Goal: Task Accomplishment & Management: Complete application form

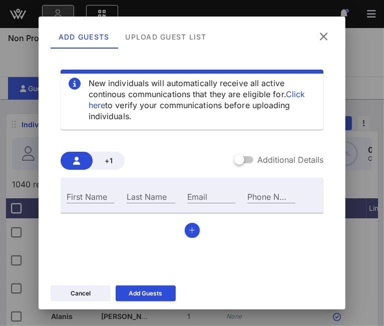
scroll to position [23, 0]
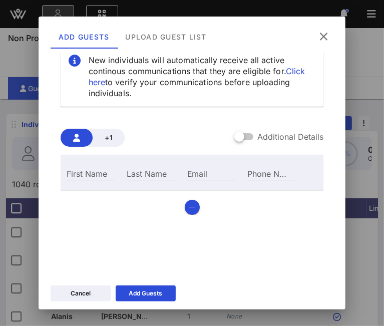
click at [189, 171] on div "Email" at bounding box center [211, 173] width 48 height 13
paste input "[EMAIL_ADDRESS][DOMAIN_NAME]"
type input "[EMAIL_ADDRESS][DOMAIN_NAME]"
click at [90, 174] on input "First Name" at bounding box center [91, 173] width 48 height 13
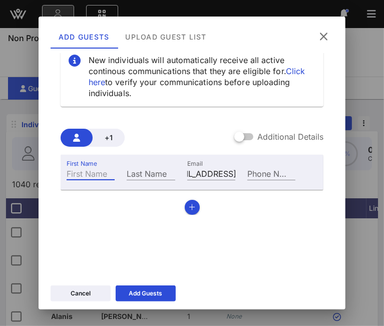
scroll to position [0, 0]
type input "Dennis G."
type input "Serrette"
click at [189, 208] on icon "button" at bounding box center [192, 207] width 7 height 7
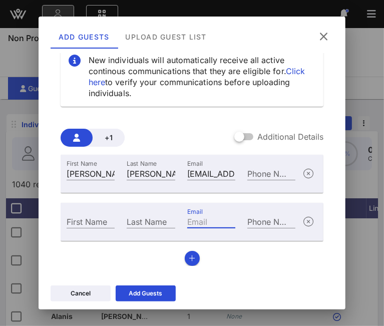
click at [194, 216] on div "Email" at bounding box center [211, 221] width 48 height 13
paste input "[EMAIL_ADDRESS][PERSON_NAME][DOMAIN_NAME]"
type input "[EMAIL_ADDRESS][PERSON_NAME][DOMAIN_NAME]"
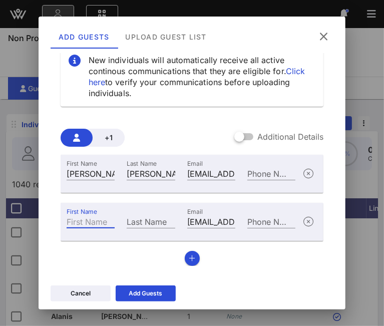
click at [71, 224] on input "First Name" at bounding box center [91, 221] width 48 height 13
click at [80, 216] on label "First Name" at bounding box center [82, 212] width 31 height 8
click at [80, 221] on input "First Name" at bounding box center [91, 221] width 48 height 13
type input "Makeda"
paste input "Hurd-Walsh"
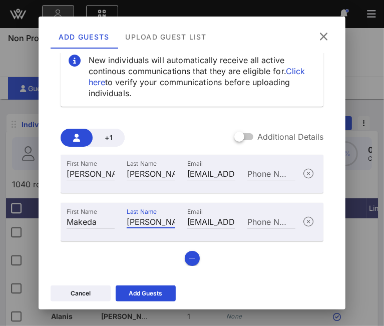
type input "Hurd-Walsh"
click at [190, 258] on icon "button" at bounding box center [192, 258] width 7 height 7
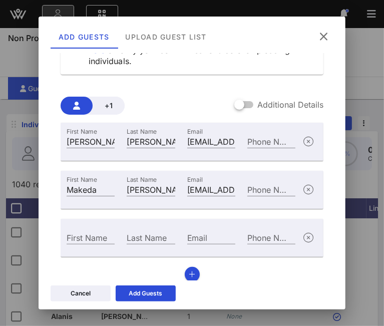
scroll to position [64, 0]
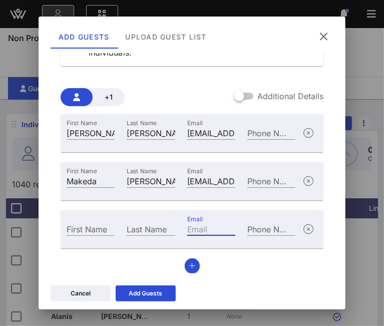
paste input "[EMAIL_ADDRESS][DOMAIN_NAME]"
type input "[EMAIL_ADDRESS][DOMAIN_NAME]"
click at [88, 226] on div "First Name" at bounding box center [91, 229] width 48 height 13
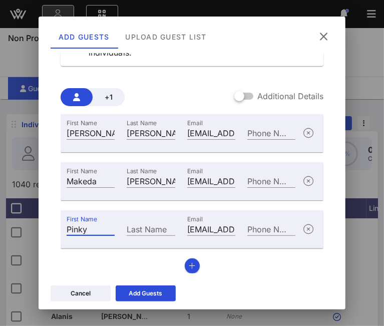
type input "Pinky"
paste input "Vincent Shubert"
type input "Vincent Shubert"
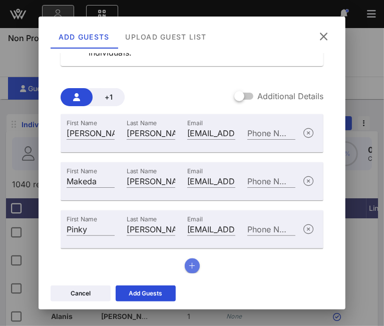
click at [191, 269] on button "button" at bounding box center [192, 266] width 15 height 15
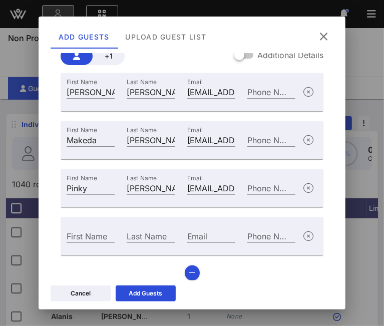
scroll to position [112, 0]
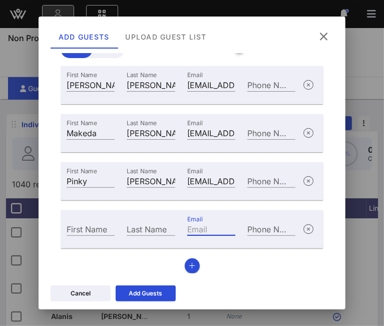
paste input "[EMAIL_ADDRESS][DOMAIN_NAME]"
type input "[EMAIL_ADDRESS][DOMAIN_NAME]"
click at [77, 232] on input "First Name" at bounding box center [91, 229] width 48 height 13
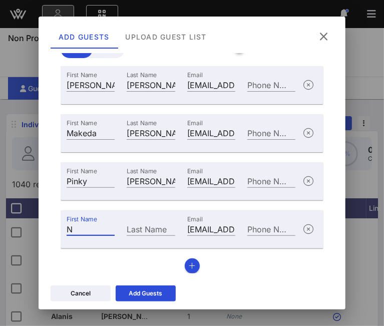
drag, startPoint x: 97, startPoint y: 226, endPoint x: -11, endPoint y: 206, distance: 110.0
click at [0, 206] on html "Event Builder Guests Journeys Comms QR Scanner Team Settings N Nicole Erbio Tur…" at bounding box center [192, 163] width 384 height 326
paste input "ilbia"
type input "Nilbia"
click at [140, 228] on div "Last Name" at bounding box center [151, 229] width 48 height 13
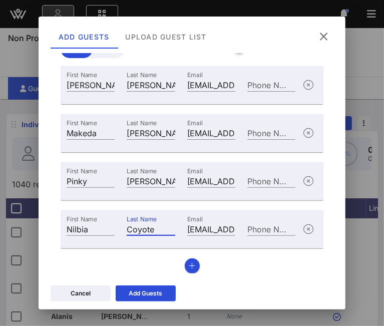
type input "Coyote"
click at [192, 268] on button "button" at bounding box center [192, 266] width 15 height 15
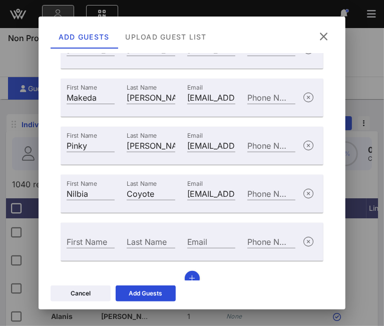
scroll to position [160, 0]
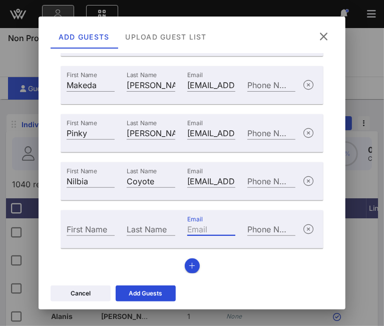
click at [199, 230] on input "Email" at bounding box center [211, 229] width 48 height 13
paste input "[PERSON_NAME][EMAIL_ADDRESS][PERSON_NAME][DOMAIN_NAME]"
type input "[PERSON_NAME][EMAIL_ADDRESS][PERSON_NAME][DOMAIN_NAME]"
click at [78, 233] on input "First Name" at bounding box center [91, 229] width 48 height 13
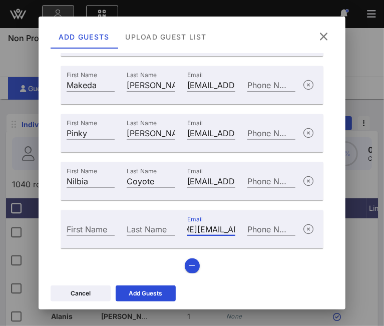
scroll to position [0, 0]
type input "[PERSON_NAME]"
click at [127, 232] on input "Last Name" at bounding box center [151, 229] width 48 height 13
paste input "Jannotte Stubbs"
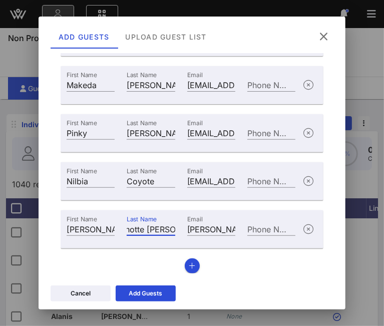
type input "Jannotte Stubbs"
click at [142, 294] on div "Add Guests" at bounding box center [146, 294] width 34 height 10
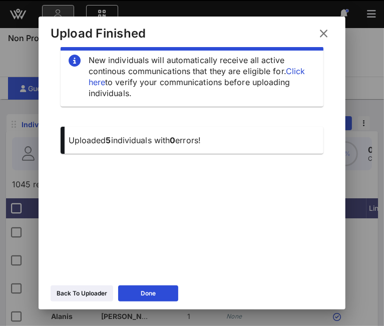
scroll to position [17, 0]
click at [77, 291] on div "Back To Uploader" at bounding box center [82, 294] width 51 height 10
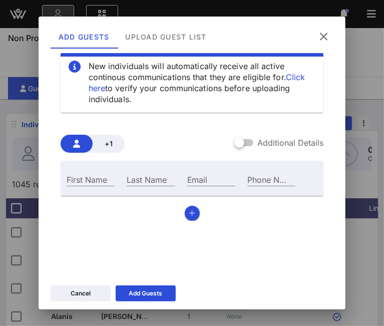
click at [203, 180] on input "Email" at bounding box center [211, 179] width 48 height 13
paste input "DVivona@newmuseum.org"
type input "DVivona@newmuseum.org"
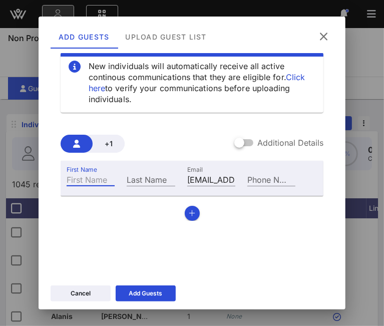
click at [93, 181] on input "First Name" at bounding box center [91, 179] width 48 height 13
type input "Diane"
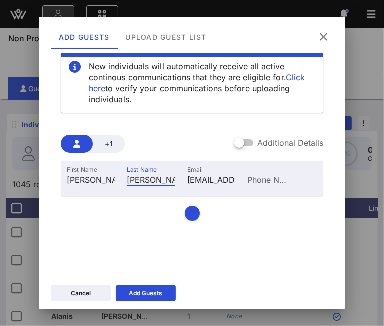
type input "Vivona"
click at [185, 211] on button "button" at bounding box center [192, 213] width 15 height 15
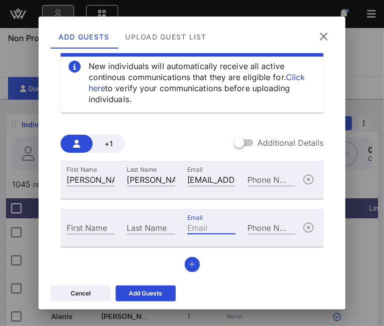
click at [194, 227] on input "Email" at bounding box center [211, 227] width 48 height 13
paste input "[PERSON_NAME][EMAIL_ADDRESS][PERSON_NAME][DOMAIN_NAME]"
type input "[PERSON_NAME][EMAIL_ADDRESS][PERSON_NAME][DOMAIN_NAME]"
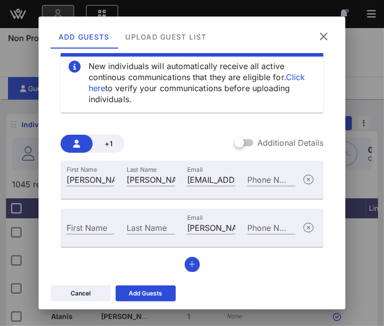
click at [89, 231] on input "First Name" at bounding box center [91, 227] width 48 height 13
type input "[PERSON_NAME]"
type input "Goldschein"
click at [189, 267] on icon "button" at bounding box center [192, 264] width 7 height 7
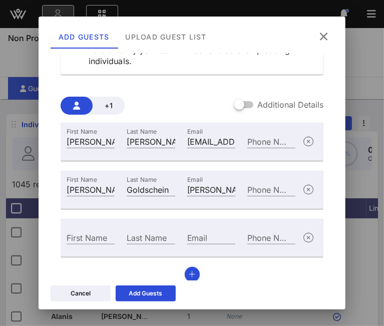
scroll to position [64, 0]
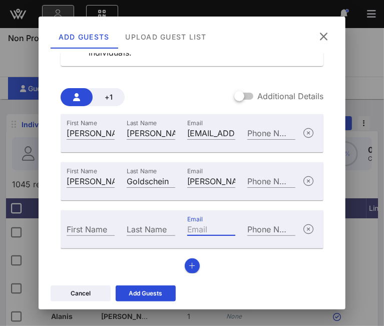
paste input "[EMAIL_ADDRESS][DOMAIN_NAME]"
type input "cbradley@nyrr.org"
click at [93, 228] on input "First Name" at bounding box center [91, 229] width 48 height 13
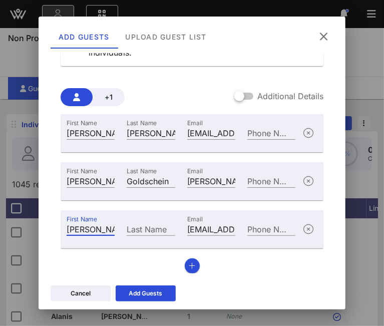
type input "Cathy"
type input "Bradley"
click at [189, 267] on icon "button" at bounding box center [192, 266] width 7 height 7
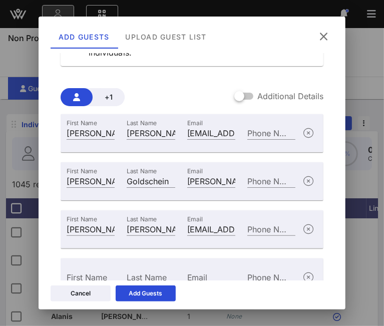
scroll to position [112, 0]
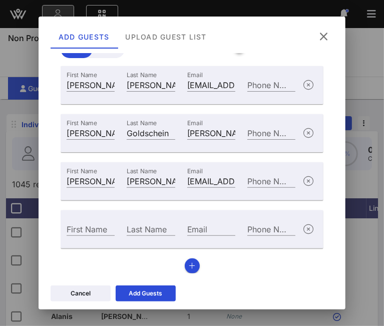
click at [193, 227] on div "Email" at bounding box center [211, 229] width 48 height 13
paste input "govantes@nyu.edu"
type input "govantes@nyu.edu"
click at [83, 226] on div "First Name" at bounding box center [91, 229] width 48 height 13
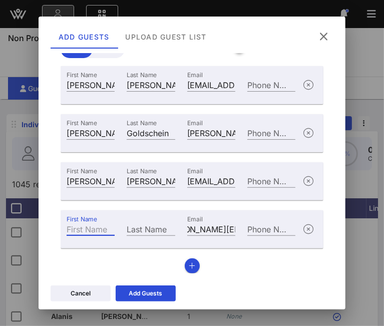
scroll to position [0, 0]
type input "Pedro"
type input "Govantes"
click at [194, 263] on button "button" at bounding box center [192, 266] width 15 height 15
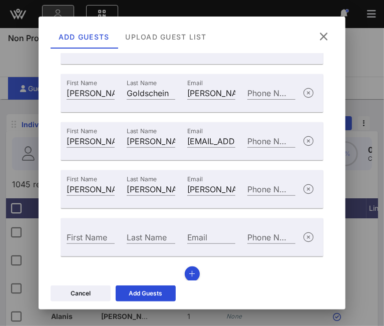
scroll to position [160, 0]
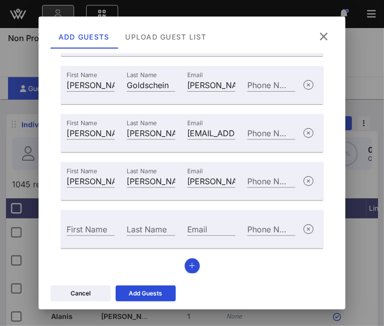
click at [192, 229] on div "Email" at bounding box center [211, 229] width 48 height 13
paste input "btlally@northwell.edu"
type input "btlally@northwell.edu"
click at [89, 232] on input "First Name" at bounding box center [91, 229] width 48 height 13
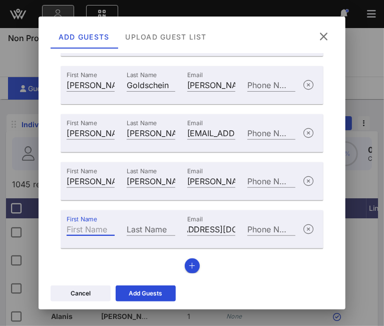
scroll to position [0, 0]
type input "Brian T."
type input "Lally"
click at [153, 299] on button "Add Guests" at bounding box center [146, 294] width 60 height 16
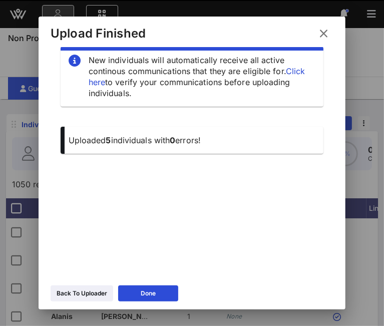
scroll to position [17, 0]
click at [82, 290] on icon at bounding box center [82, 294] width 9 height 8
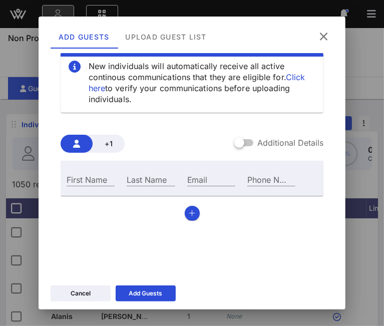
click at [187, 177] on div "Email" at bounding box center [211, 179] width 48 height 13
paste input "cgreenberg@nypublicradio.org"
type input "cgreenberg@nypublicradio.org"
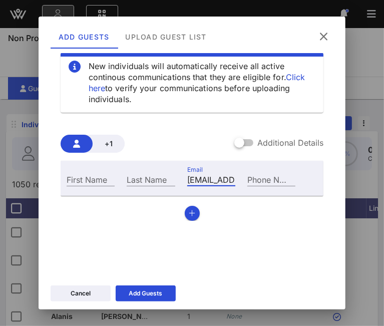
click at [81, 183] on input "First Name" at bounding box center [91, 179] width 48 height 13
type input "Corrina"
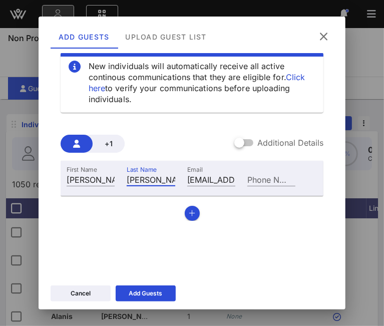
type input "Greenberg"
click at [190, 212] on icon "button" at bounding box center [192, 213] width 7 height 7
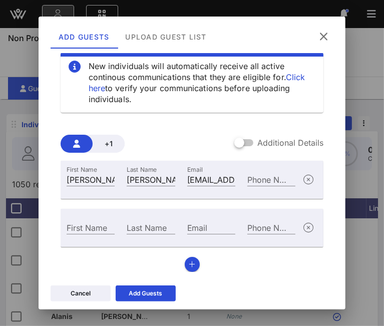
click at [193, 226] on div "Email" at bounding box center [211, 227] width 48 height 13
paste input "luis.valero@nyulangone.org"
type input "luis.valero@nyulangone.org"
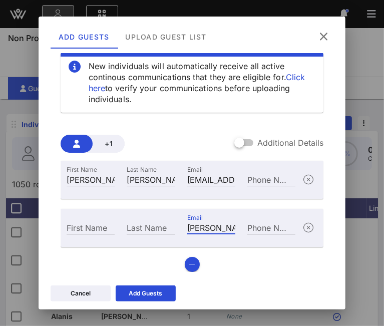
click at [97, 230] on input "First Name" at bounding box center [91, 227] width 48 height 13
type input "Luis"
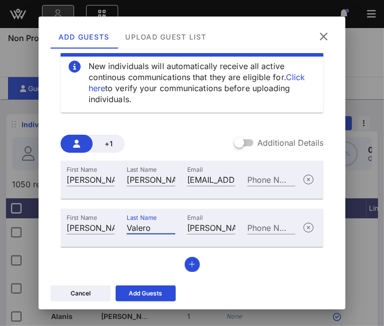
type input "Valero"
click at [194, 263] on button "button" at bounding box center [192, 264] width 15 height 15
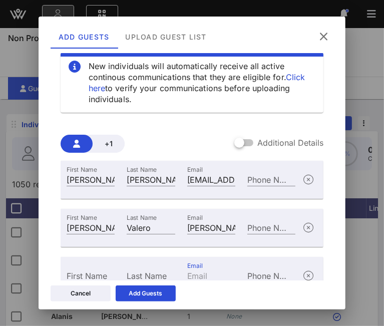
click at [200, 278] on input "Email" at bounding box center [211, 275] width 48 height 13
paste input "grace.ko@nyulangone.org"
type input "grace.ko@nyulangone.org"
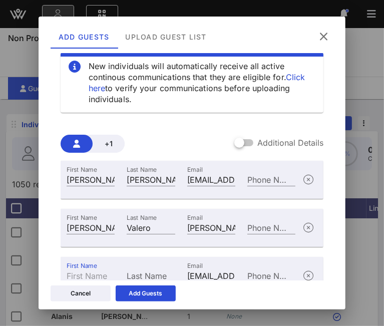
click at [87, 276] on input "First Name" at bounding box center [91, 275] width 48 height 13
type input "Grace"
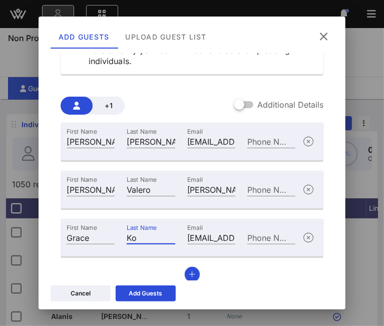
scroll to position [64, 0]
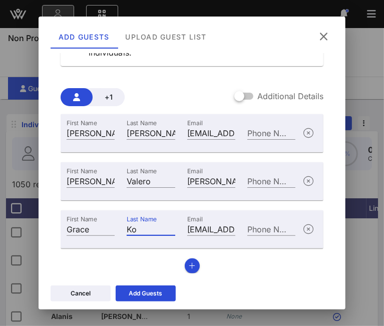
type input "Ko"
click at [193, 264] on button "button" at bounding box center [192, 266] width 15 height 15
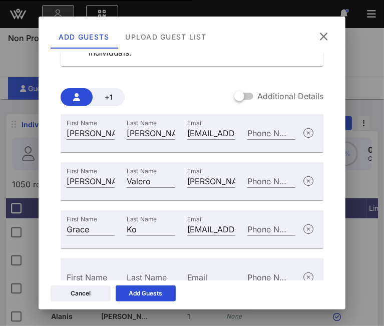
scroll to position [112, 0]
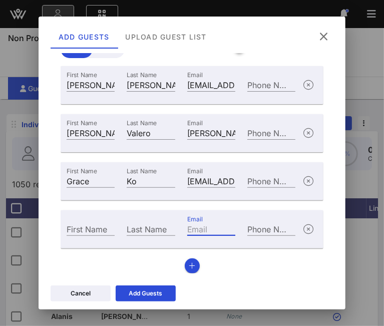
click at [218, 232] on input "Email" at bounding box center [211, 229] width 48 height 13
paste input "govantes@nyu.edu"
type input "govantes@nyu.edu"
click at [79, 233] on input "First Name" at bounding box center [91, 229] width 48 height 13
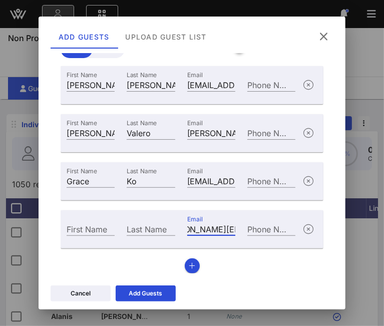
scroll to position [0, 0]
type input "O"
type input "Pedro"
type input "Govantes"
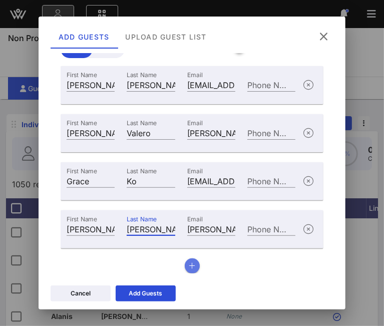
click at [189, 261] on button "button" at bounding box center [192, 266] width 15 height 15
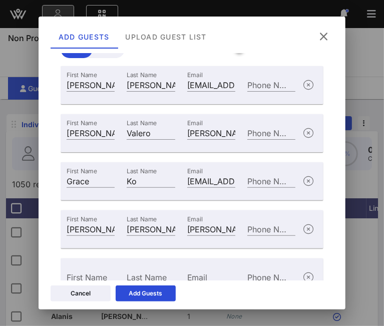
click at [192, 269] on div "Email" at bounding box center [211, 276] width 60 height 27
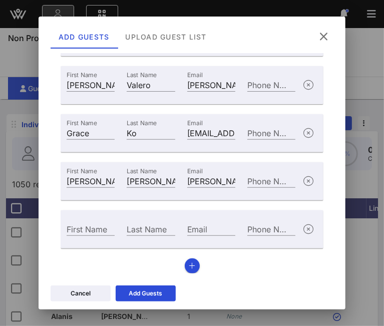
click at [208, 225] on input "Email" at bounding box center [211, 229] width 48 height 13
paste input "thomas.kurmann@oxfam.org"
type input "thomas.kurmann@oxfam.org"
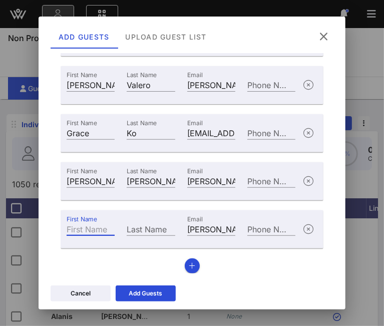
click at [89, 230] on input "First Name" at bounding box center [91, 229] width 48 height 13
type input "Thomas"
type input "thomas.kurmann@oxfam.org"
click at [152, 230] on input "Last Name" at bounding box center [151, 229] width 48 height 13
type input "Kurman"
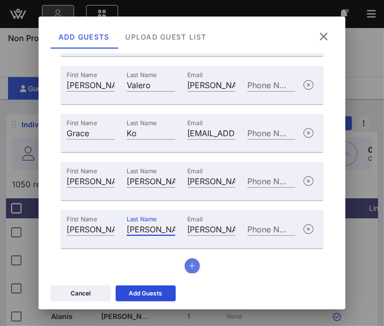
click at [191, 261] on button "button" at bounding box center [192, 266] width 15 height 15
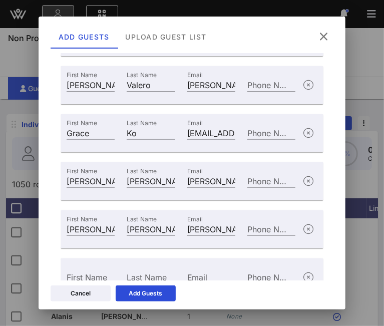
scroll to position [208, 0]
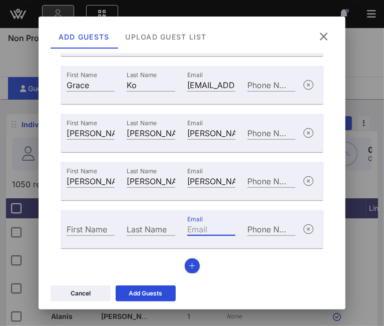
click at [206, 229] on input "Email" at bounding box center [211, 229] width 48 height 13
paste input "vclark@pace.edu"
type input "vclark@pace.edu"
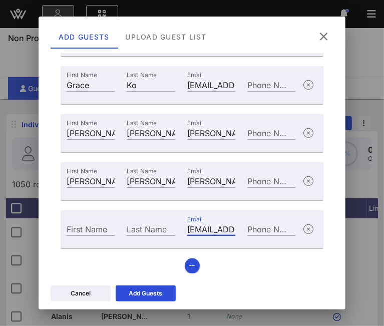
click at [81, 227] on input "First Name" at bounding box center [91, 229] width 48 height 13
type input "Vince"
type input "Clark"
click at [195, 263] on div "First Name Corrina Last Name Greenberg Email cgreenberg@nypublicradio.org Phone…" at bounding box center [193, 122] width 264 height 304
click at [187, 260] on button "button" at bounding box center [192, 266] width 15 height 15
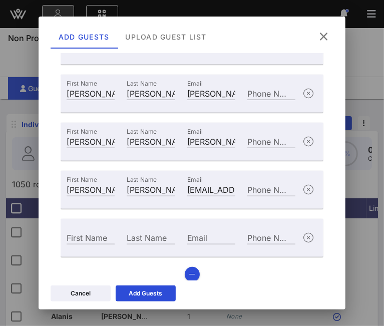
scroll to position [256, 0]
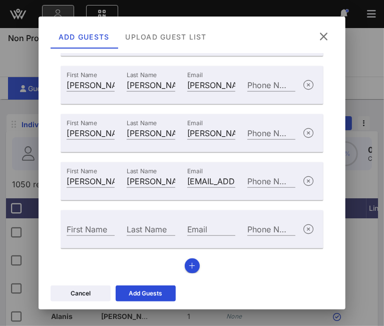
click at [201, 235] on div "Email" at bounding box center [211, 229] width 48 height 13
paste input "mrosenblut@parkerinstitute.org"
type input "mrosenblut@parkerinstitute.org"
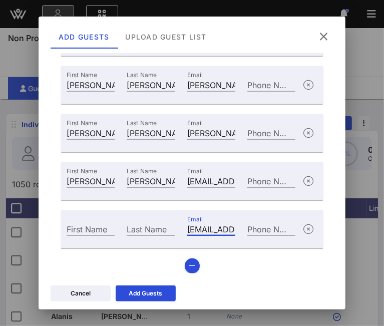
click at [89, 230] on input "First Name" at bounding box center [91, 229] width 48 height 13
type input "[PERSON_NAME]"
type input "Rosenblut"
click at [157, 289] on div "Add Guests" at bounding box center [146, 294] width 34 height 10
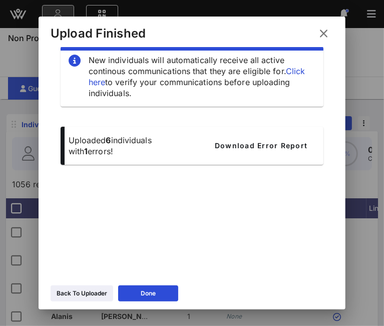
scroll to position [17, 0]
click at [88, 146] on span "1" at bounding box center [86, 151] width 4 height 10
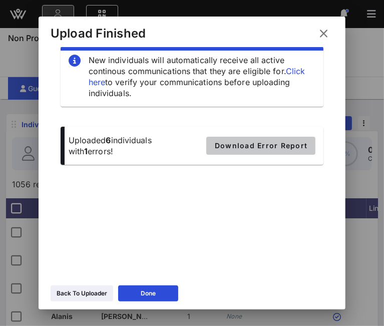
click at [235, 150] on button "Download Error Report" at bounding box center [261, 146] width 109 height 18
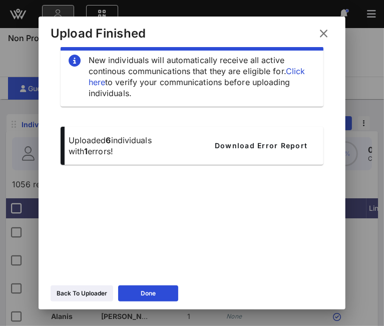
click at [75, 296] on div "Back To Uploader" at bounding box center [82, 294] width 51 height 10
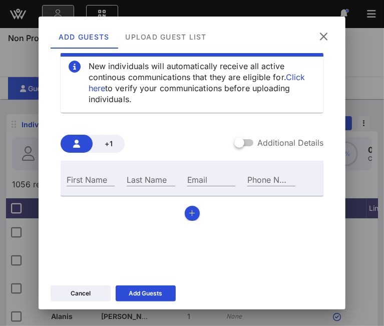
click at [207, 183] on input "Email" at bounding box center [211, 179] width 48 height 13
paste input "kaila_sassano@drugfree.org"
type input "kaila_sassano@drugfree.org"
click at [96, 180] on input "First Name" at bounding box center [91, 179] width 48 height 13
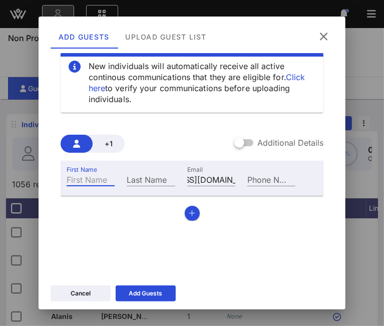
scroll to position [0, 0]
type input "Kaila"
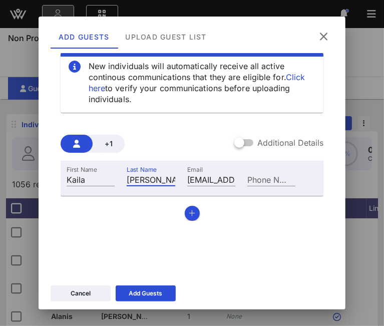
type input "Sassano"
click at [192, 212] on button "button" at bounding box center [192, 213] width 15 height 15
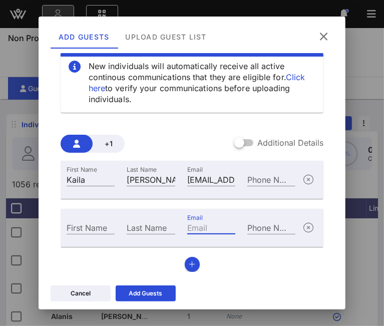
click at [197, 230] on input "Email" at bounding box center [211, 227] width 48 height 13
paste input "jscibilia@northwell.edu"
type input "jscibilia@northwell.edu"
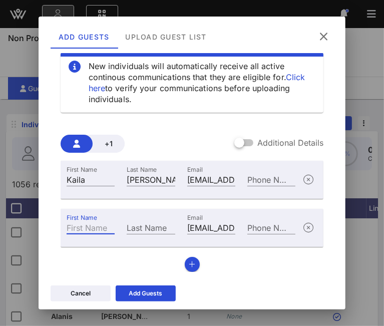
click at [83, 227] on input "First Name" at bounding box center [91, 227] width 48 height 13
click at [97, 229] on div "First Name" at bounding box center [91, 227] width 48 height 13
type input "Jill M."
paste input "Scibilia"
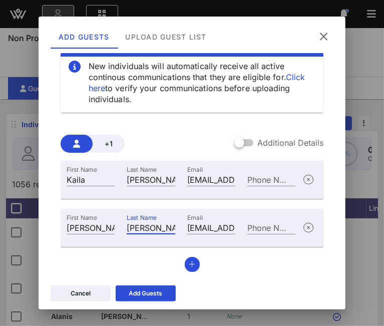
type input "Scibilia"
click at [154, 291] on div "Add Guests" at bounding box center [146, 294] width 34 height 10
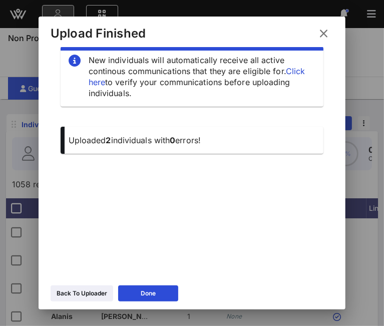
click at [83, 293] on icon at bounding box center [82, 293] width 8 height 7
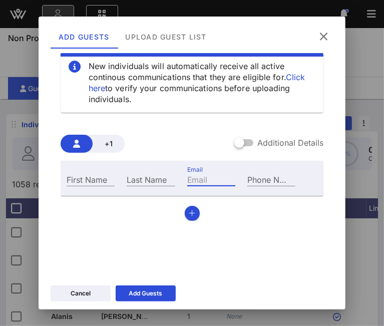
click at [196, 176] on div "Email" at bounding box center [211, 179] width 48 height 13
paste input "leora.hanser@ppfa.org"
type input "leora.hanser@ppfa.org"
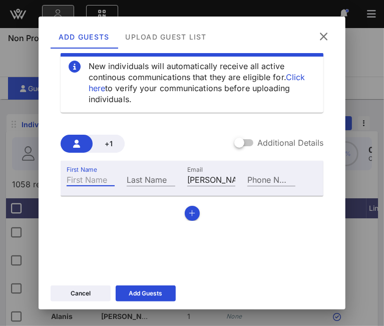
click at [95, 180] on input "First Name" at bounding box center [91, 179] width 48 height 13
type input "Leora"
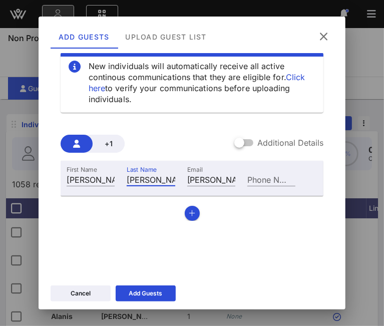
type input "Hanser"
click at [195, 216] on div "First Name Leora Last Name Hanser Email leora.hanser@ppfa.org Phone Number" at bounding box center [193, 191] width 264 height 60
click at [189, 216] on icon "button" at bounding box center [192, 213] width 7 height 7
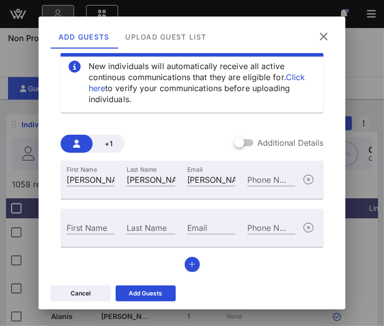
click at [202, 225] on input "Email" at bounding box center [211, 227] width 48 height 13
paste input "bgriffin@carvercenter.org"
type input "bgriffin@carvercenter.org"
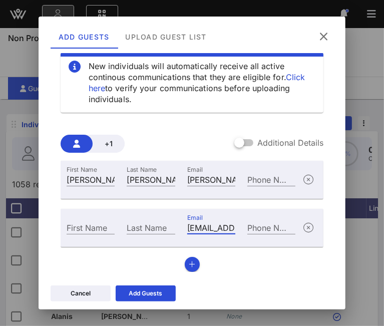
click at [79, 230] on input "First Name" at bounding box center [91, 227] width 48 height 13
type input "Britani"
click at [152, 233] on input "Last Name" at bounding box center [151, 227] width 48 height 13
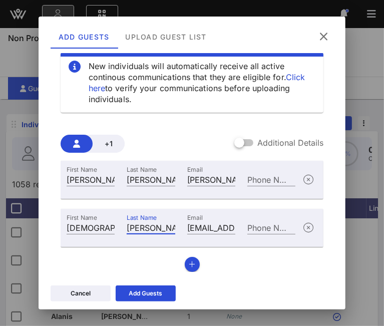
type input "Griffin"
click at [189, 266] on icon "button" at bounding box center [192, 264] width 7 height 7
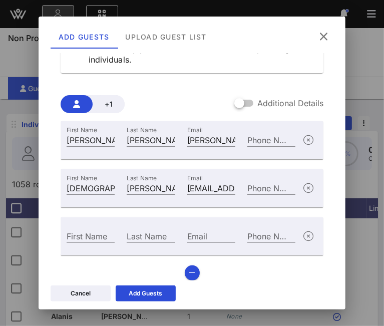
scroll to position [64, 0]
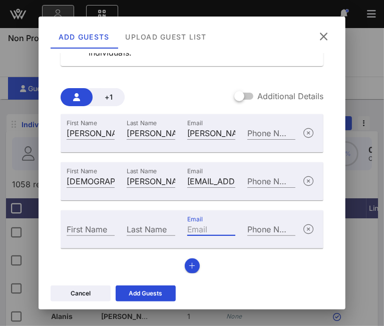
click at [204, 226] on input "Email" at bounding box center [211, 229] width 48 height 13
paste input "jbilly@powerplaynyc.org"
type input "jbilly@powerplaynyc.org"
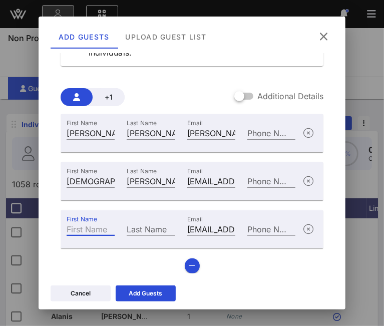
click at [101, 231] on input "First Name" at bounding box center [91, 229] width 48 height 13
type input "Jonee"
type input "Billy"
click at [189, 266] on icon "button" at bounding box center [192, 266] width 7 height 7
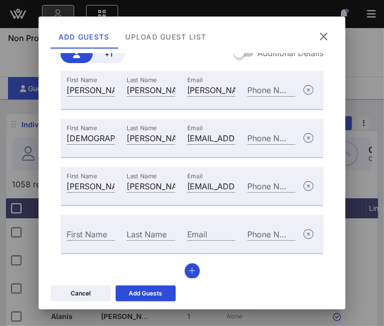
scroll to position [112, 0]
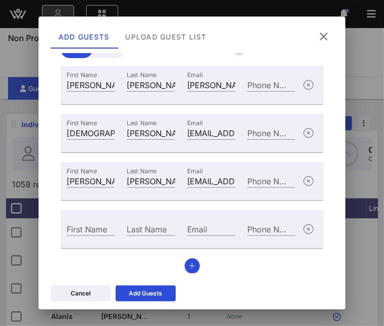
click at [200, 232] on input "Email" at bounding box center [211, 229] width 48 height 13
paste input "scook177@pratt.edu"
type input "scook177@pratt.edu"
click at [87, 223] on div "First Name" at bounding box center [91, 229] width 48 height 13
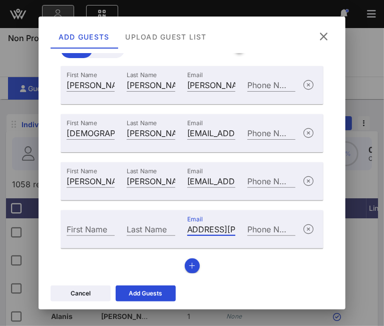
scroll to position [0, 0]
type input "Stephanie"
type input "Cook"
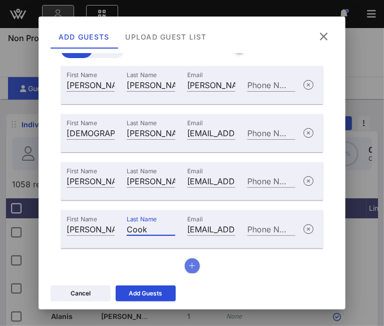
click at [189, 268] on icon "button" at bounding box center [192, 266] width 7 height 7
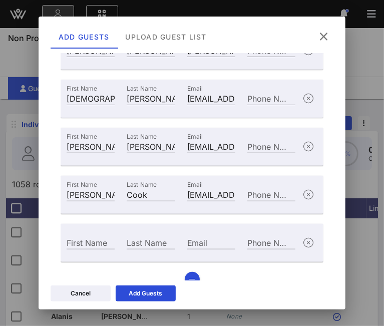
scroll to position [160, 0]
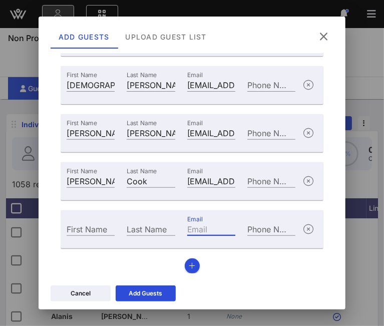
click at [194, 225] on div "Email" at bounding box center [211, 229] width 48 height 13
paste input "cperez@prepforprep.org"
type input "cperez@prepforprep.org"
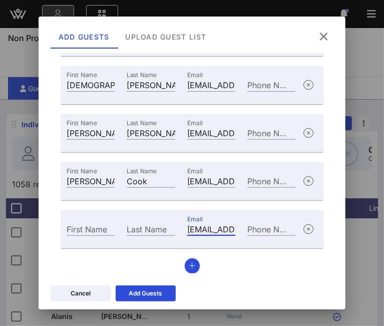
click at [87, 232] on input "First Name" at bounding box center [91, 229] width 48 height 13
type input "Cindy"
type input "Perez"
click at [190, 266] on icon "button" at bounding box center [192, 266] width 7 height 7
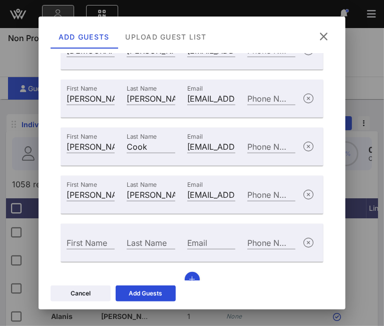
scroll to position [208, 0]
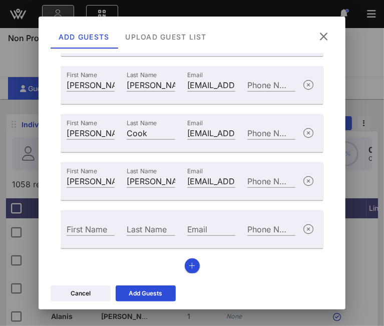
click at [192, 226] on div "Email" at bounding box center [211, 229] width 48 height 13
paste input "kjheaney@princeton.edu"
type input "kjheaney@princeton.edu"
click at [90, 230] on input "First Name" at bounding box center [91, 229] width 48 height 13
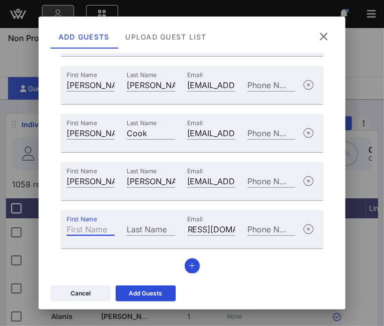
scroll to position [0, 0]
type input "Kevin"
type input "Heaney"
click at [185, 265] on button "button" at bounding box center [192, 266] width 15 height 15
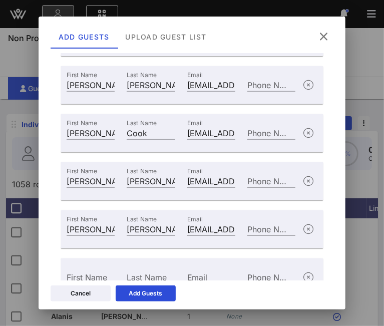
scroll to position [256, 0]
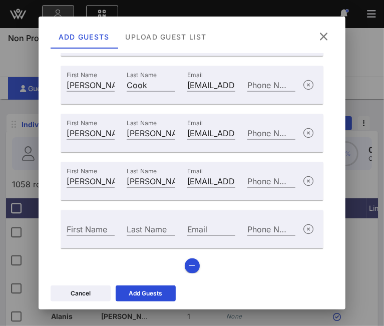
click at [199, 232] on div "Email" at bounding box center [211, 229] width 48 height 13
paste input "annettejeffrey@projecthome.org"
type input "annettejeffrey@projecthome.org"
click at [87, 227] on input "First Name" at bounding box center [91, 229] width 48 height 13
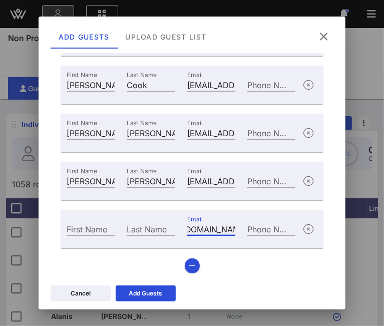
scroll to position [0, 0]
type input "Annette"
type input "Jeffrey"
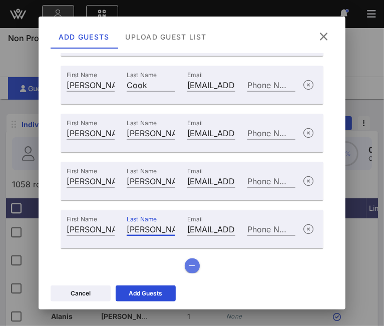
click at [193, 265] on button "button" at bounding box center [192, 266] width 15 height 15
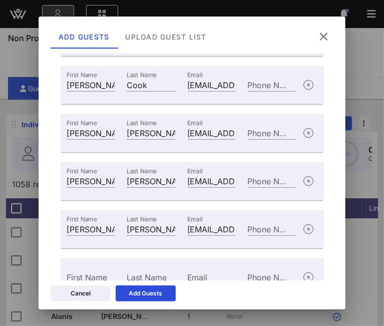
scroll to position [304, 0]
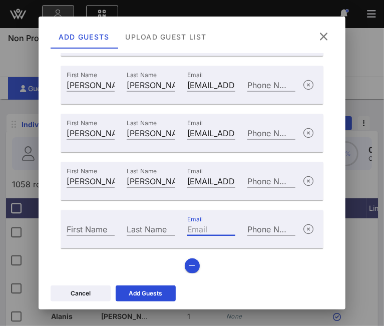
click at [189, 228] on div "Email" at bounding box center [211, 229] width 48 height 13
paste input "hart_pmh@yahoo.com"
type input "hart_pmh@yahoo.com"
click at [82, 230] on input "First Name" at bounding box center [91, 229] width 48 height 13
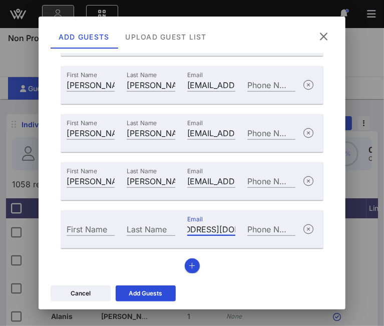
scroll to position [0, 0]
click at [82, 230] on input "Trici" at bounding box center [91, 229] width 48 height 13
type input "Tricia"
click at [157, 232] on input "Last Name" at bounding box center [151, 229] width 48 height 13
type input "Hart"
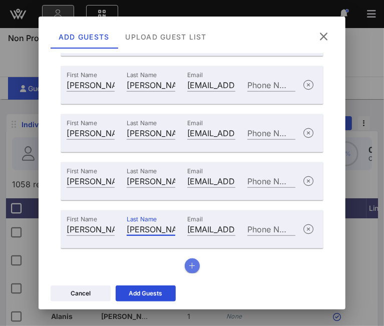
click at [185, 266] on button "button" at bounding box center [192, 266] width 15 height 15
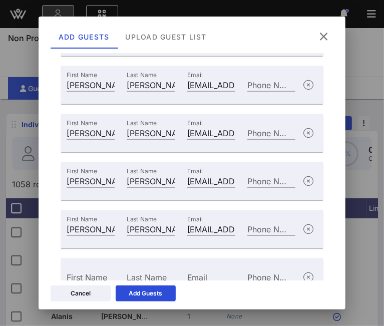
scroll to position [352, 0]
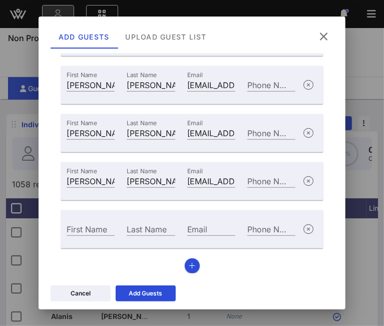
click at [196, 231] on div "Email" at bounding box center [211, 229] width 48 height 13
paste input "jessica@publicolor.org"
type input "jessica@publicolor.org"
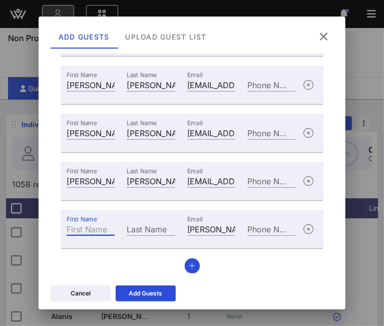
click at [92, 227] on input "First Name" at bounding box center [91, 229] width 48 height 13
type input "Jessica"
type input "Gillota"
click at [152, 297] on div "Add Guests" at bounding box center [146, 294] width 34 height 10
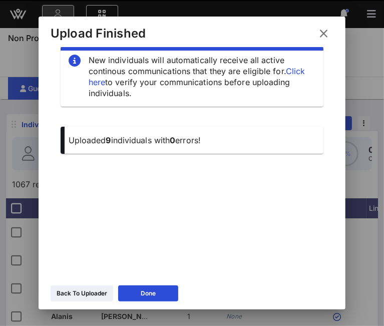
scroll to position [17, 0]
click at [77, 291] on div "Back To Uploader" at bounding box center [82, 294] width 51 height 10
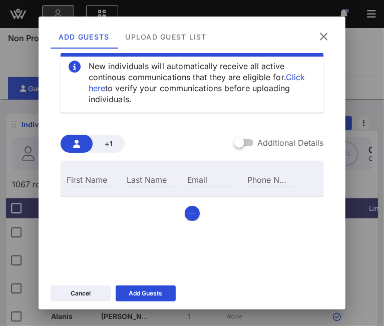
click at [191, 176] on div "Email" at bounding box center [211, 179] width 48 height 13
paste input "laurie.dorf@qc.cuny.edu"
type input "laurie.dorf@qc.cuny.edu"
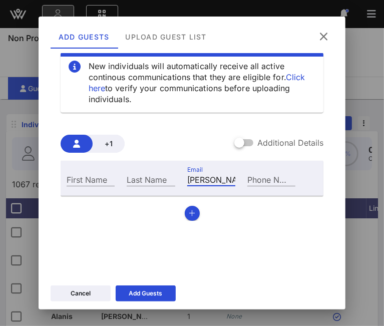
click at [81, 180] on input "First Name" at bounding box center [91, 179] width 48 height 13
type input "Laurie"
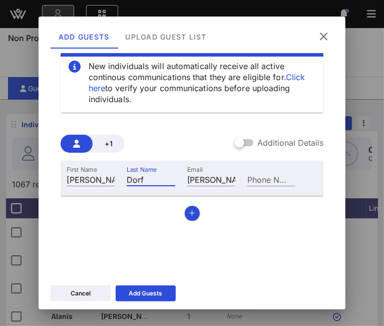
type input "Dorf"
click at [189, 214] on icon "button" at bounding box center [192, 213] width 7 height 7
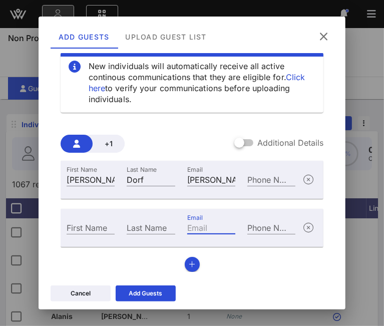
click at [190, 230] on input "Email" at bounding box center [211, 227] width 48 height 13
paste input "abhalla@ra.org"
type input "abhalla@ra.org"
click at [90, 227] on input "First Name" at bounding box center [91, 227] width 48 height 13
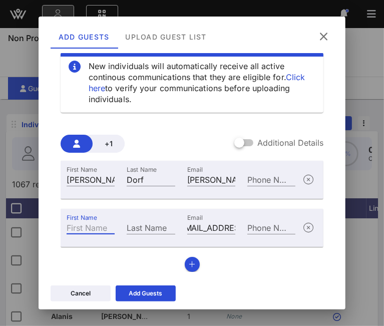
scroll to position [0, 0]
click at [103, 233] on input "First Name" at bounding box center [91, 227] width 48 height 13
paste input "Aparajita"
type input "Aparajita"
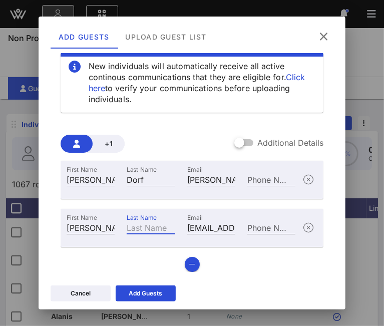
click at [133, 231] on input "Last Name" at bounding box center [151, 227] width 48 height 13
type input "Bhalla"
click at [189, 261] on icon "button" at bounding box center [192, 264] width 7 height 7
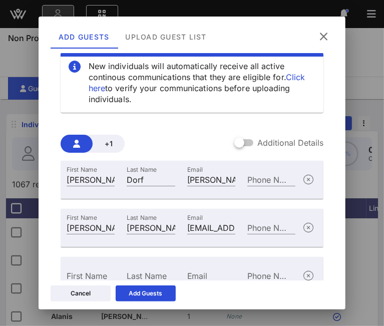
scroll to position [64, 0]
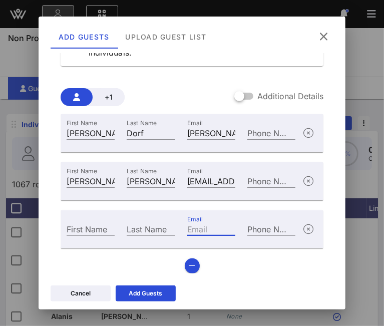
click at [196, 230] on div "Email" at bounding box center [211, 229] width 48 height 13
paste input "travis.tinney@restorenyc.org"
type input "travis.tinney@restorenyc.org"
click at [90, 230] on input "First Name" at bounding box center [91, 229] width 48 height 13
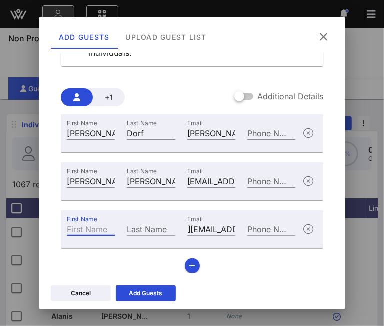
scroll to position [0, 0]
type input "Travis"
type input "Tinney"
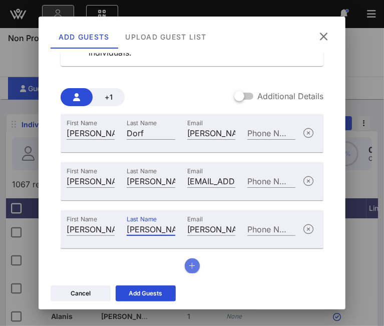
click at [190, 263] on icon "button" at bounding box center [192, 266] width 7 height 7
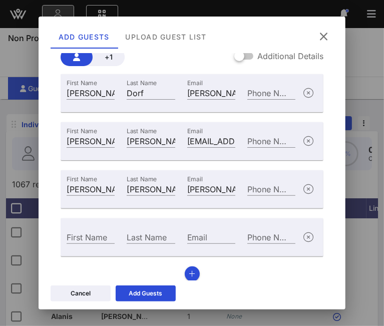
scroll to position [112, 0]
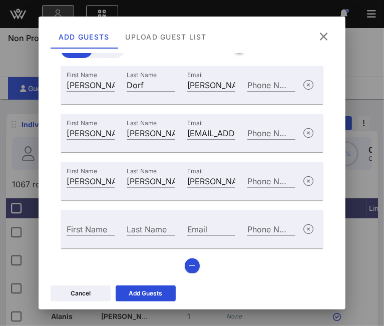
click at [198, 226] on div "Email" at bounding box center [211, 229] width 48 height 13
paste input "vine@robinhood.org"
type input "vine@robinhood.org"
click at [90, 229] on input "First Name" at bounding box center [91, 229] width 48 height 13
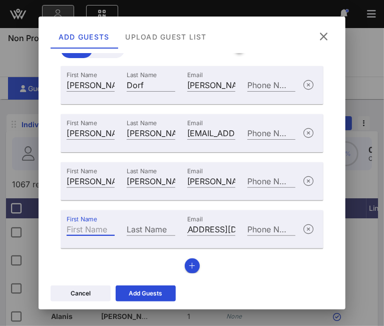
scroll to position [0, 0]
type input "Carolyn"
type input "Vine"
click at [136, 294] on div "Add Guests" at bounding box center [146, 294] width 34 height 10
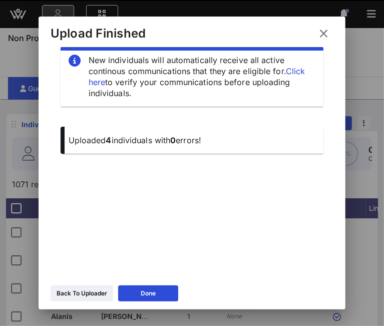
scroll to position [17, 0]
click at [60, 295] on div "Back To Uploader" at bounding box center [82, 294] width 51 height 10
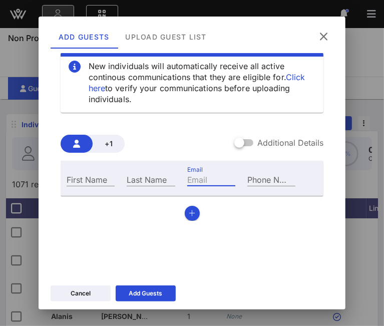
click at [206, 183] on input "Email" at bounding box center [211, 179] width 48 height 13
paste input "rmartin@rmh-newyork.org"
type input "rmartin@rmh-newyork.org"
click at [89, 178] on div "First Name" at bounding box center [91, 179] width 48 height 13
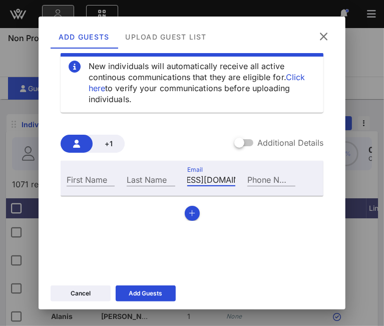
scroll to position [0, 0]
type input "Richard"
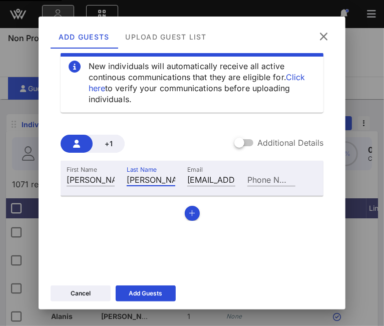
type input "Martin"
click at [192, 211] on button "button" at bounding box center [192, 213] width 15 height 15
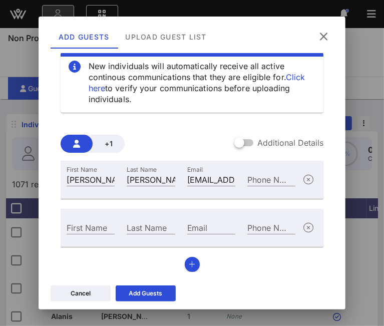
click at [187, 229] on input "Email" at bounding box center [211, 227] width 48 height 13
paste input "[PERSON_NAME][EMAIL_ADDRESS][DOMAIN_NAME]"
type input "[PERSON_NAME][EMAIL_ADDRESS][DOMAIN_NAME]"
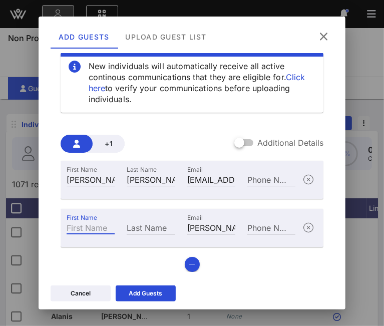
click at [103, 227] on input "First Name" at bounding box center [91, 227] width 48 height 13
type input "Christopher"
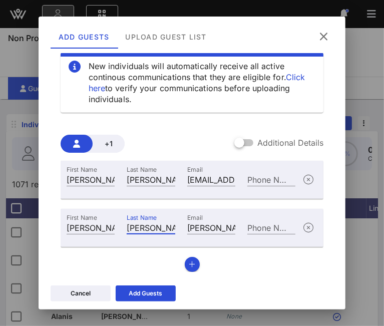
type input "Nave"
click at [185, 266] on button "button" at bounding box center [192, 264] width 15 height 15
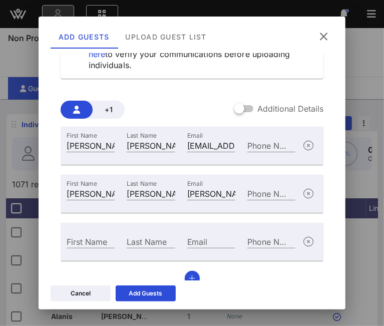
scroll to position [64, 0]
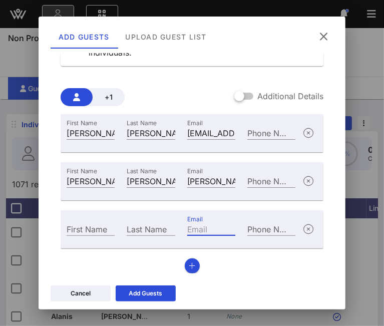
paste input "laura.davies@safehorizon.org"
type input "laura.davies@safehorizon.org"
click at [102, 228] on input "First Name" at bounding box center [91, 229] width 48 height 13
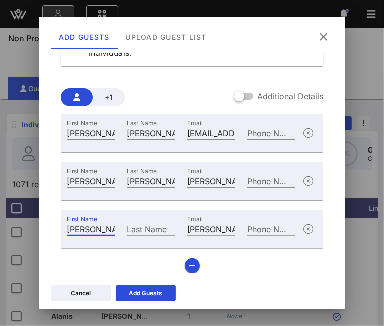
type input "Laura"
type input "Davies"
click at [190, 267] on icon "button" at bounding box center [192, 266] width 7 height 7
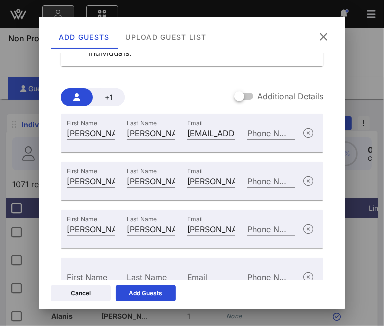
scroll to position [112, 0]
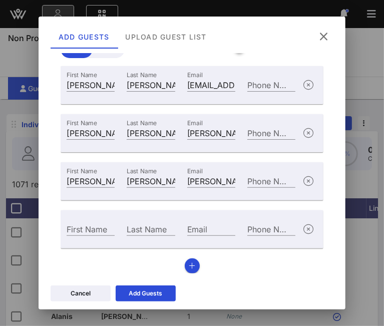
click at [188, 233] on input "Email" at bounding box center [211, 229] width 48 height 13
paste input "vraghavendra@safewaternetwork.org"
type input "vraghavendra@safewaternetwork.org"
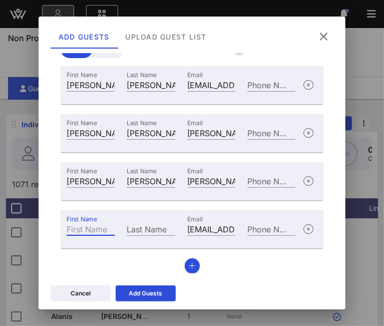
click at [90, 231] on input "First Name" at bounding box center [91, 229] width 48 height 13
type input "Venky"
click at [147, 234] on input "Last Name" at bounding box center [151, 229] width 48 height 13
paste input "Raghavendra"
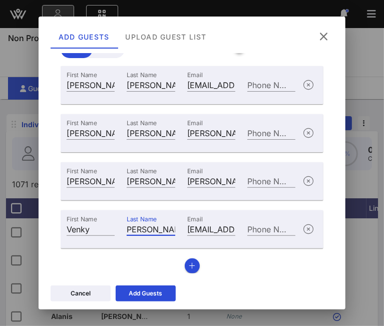
type input "Raghavendra"
click at [170, 298] on button "Add Guests" at bounding box center [146, 294] width 60 height 16
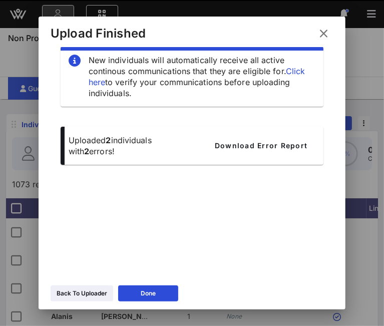
scroll to position [17, 0]
click at [62, 292] on div "Back To Uploader" at bounding box center [82, 294] width 51 height 10
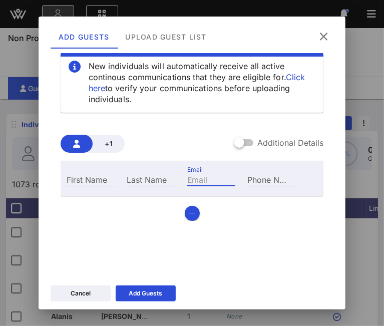
click at [198, 178] on div "Email" at bounding box center [211, 179] width 48 height 13
paste input "hkurnit@saintannsny.org"
type input "hkurnit@saintannsny.org"
click at [78, 178] on div "First Name" at bounding box center [91, 179] width 48 height 13
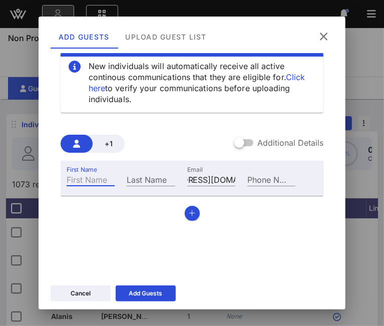
scroll to position [0, 0]
type input "Hannah"
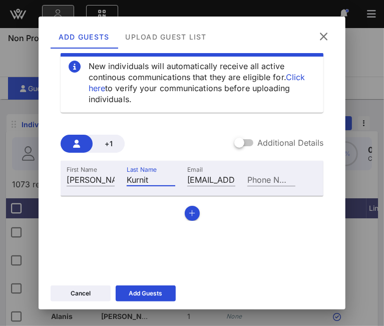
type input "Kurnit"
click at [186, 208] on button "button" at bounding box center [192, 213] width 15 height 15
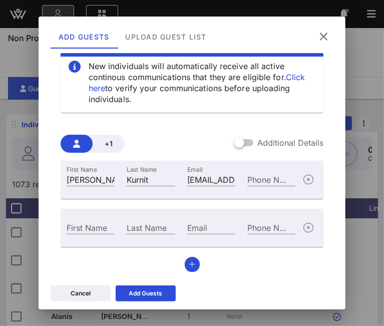
click at [191, 230] on input "Email" at bounding box center [211, 227] width 48 height 13
paste input "pgoldman@sarahlawrence.edu"
type input "pgoldman@sarahlawrence.edu"
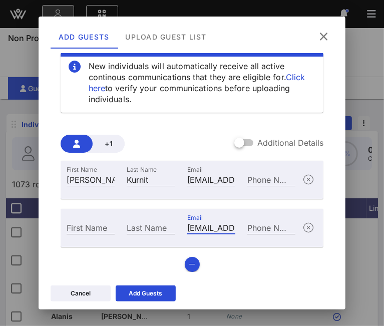
click at [78, 228] on input "First Name" at bounding box center [91, 227] width 48 height 13
type input "Patty"
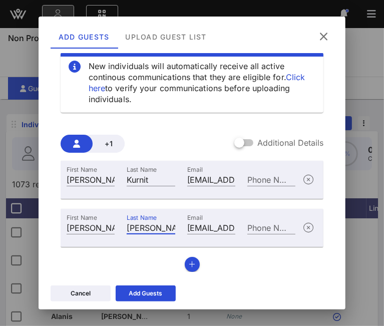
type input "Goldman"
click at [189, 266] on icon "button" at bounding box center [192, 264] width 7 height 7
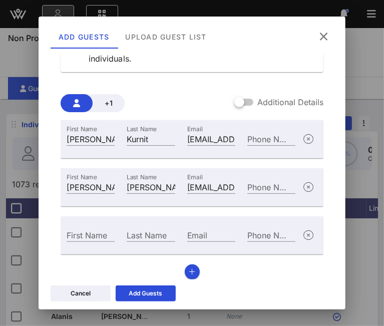
scroll to position [64, 0]
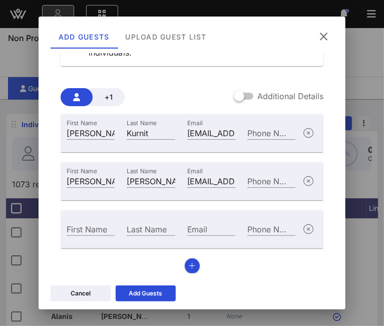
click at [188, 227] on div "Email" at bounding box center [211, 229] width 48 height 13
paste input "lbonifacio@savechildren.org"
type input "lbonifacio@savechildren.org"
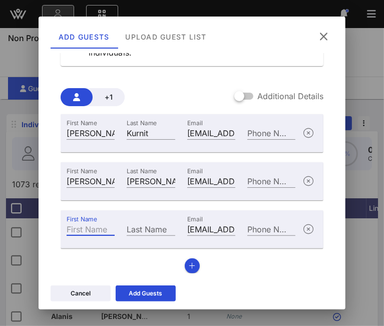
click at [81, 234] on input "First Name" at bounding box center [91, 229] width 48 height 13
paste input "Luciana"
type input "Luciana"
drag, startPoint x: 137, startPoint y: 227, endPoint x: 127, endPoint y: 227, distance: 9.5
paste input "Bonifacio"
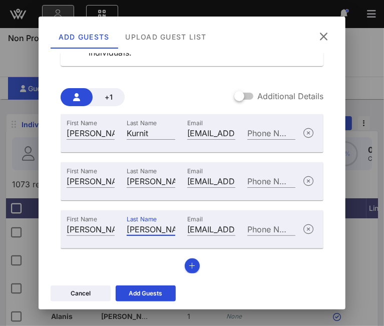
type input "Bonifacio"
click at [191, 267] on icon "button" at bounding box center [192, 266] width 7 height 7
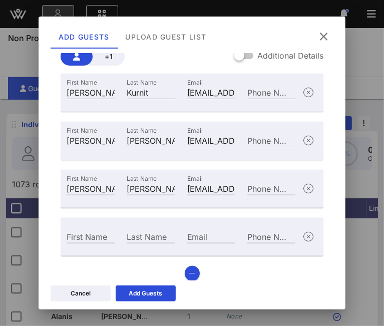
scroll to position [112, 0]
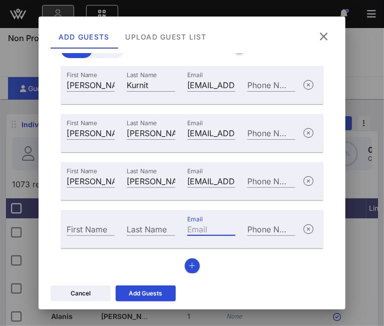
click at [188, 227] on div "Email" at bounding box center [211, 229] width 48 height 13
paste input "hillary.strong@sesame.org"
type input "hillary.strong@sesame.org"
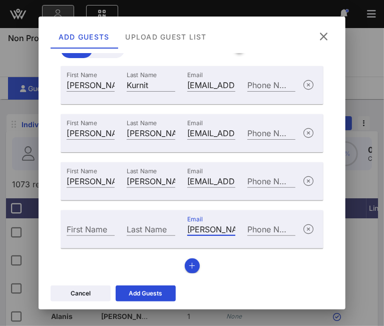
click at [98, 226] on div "First Name" at bounding box center [91, 229] width 48 height 13
type input "Hillary"
type input "Strong"
click at [189, 264] on icon "button" at bounding box center [192, 266] width 7 height 7
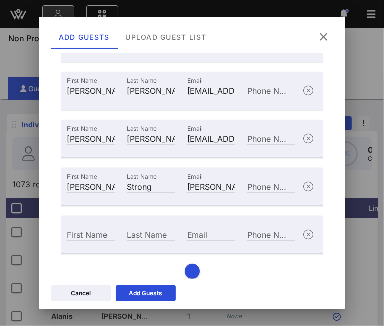
scroll to position [160, 0]
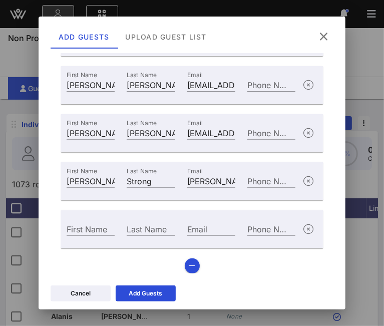
click at [197, 233] on input "Email" at bounding box center [211, 229] width 48 height 13
paste input "kmcaulay@shfinc.org"
type input "kmcaulay@shfinc.org"
click at [101, 230] on input "First Name" at bounding box center [91, 229] width 48 height 13
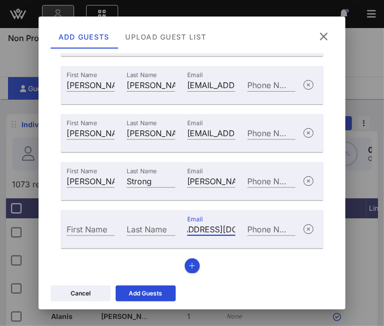
scroll to position [0, 0]
type input "Katharine"
type input "McAulay"
click at [188, 260] on button "button" at bounding box center [192, 266] width 15 height 15
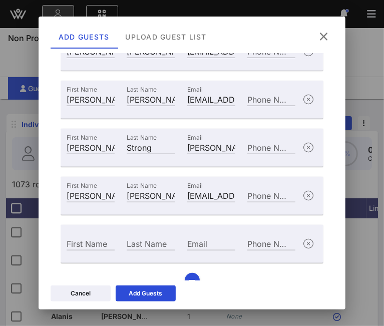
scroll to position [208, 0]
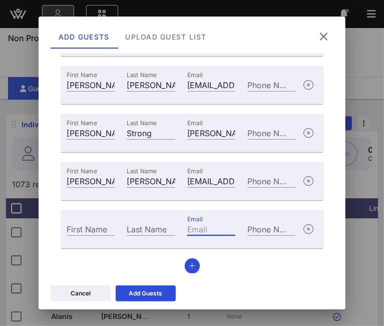
paste input "ilana.ruskaykidd@shefaschool.org"
type input "ilana.ruskaykidd@shefaschool.org"
click at [93, 227] on div "First Name" at bounding box center [91, 229] width 48 height 13
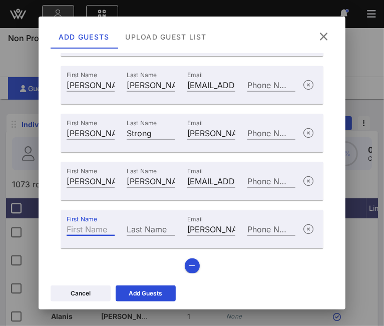
paste input "Ilana"
type input "Ilana"
click at [140, 224] on div "Last Name" at bounding box center [151, 229] width 48 height 13
paste input "Ruskay-Kidd"
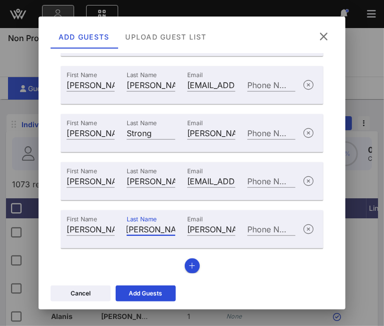
type input "Ruskay-Kidd"
click at [160, 297] on div "Add Guests" at bounding box center [146, 294] width 34 height 10
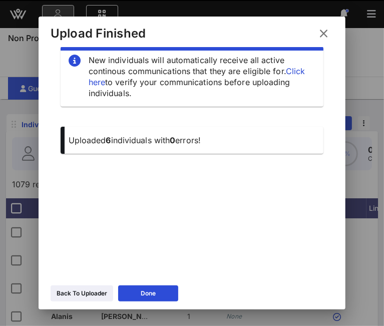
scroll to position [17, 0]
click at [100, 299] on button "Back To Uploader" at bounding box center [82, 294] width 63 height 16
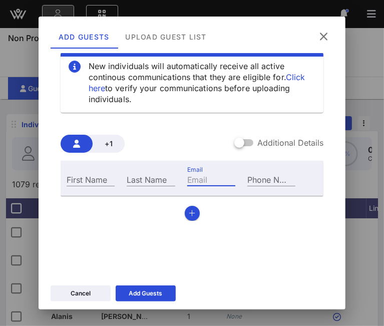
paste input "mingram@signaturetheatre.org"
type input "mingram@signaturetheatre.org"
click at [79, 180] on input "First Name" at bounding box center [91, 179] width 48 height 13
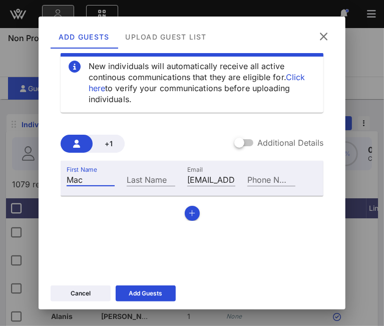
type input "Mac"
type input "Ingram"
click at [188, 207] on button "button" at bounding box center [192, 213] width 15 height 15
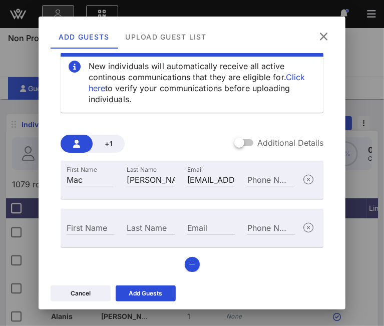
click at [193, 226] on div "Email" at bounding box center [211, 227] width 48 height 13
paste input "treinhart@smiletrain.org"
type input "treinhart@smiletrain.org"
click at [80, 225] on div "First Name" at bounding box center [91, 227] width 48 height 13
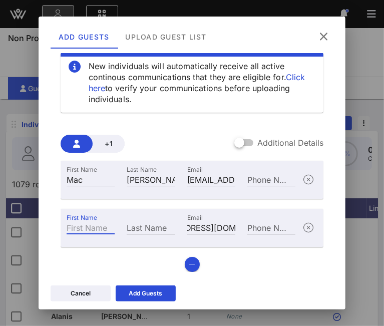
scroll to position [0, 0]
type input "Troy"
click at [142, 235] on div "Last Name" at bounding box center [151, 226] width 60 height 27
click at [142, 229] on input "Last Name" at bounding box center [151, 227] width 48 height 13
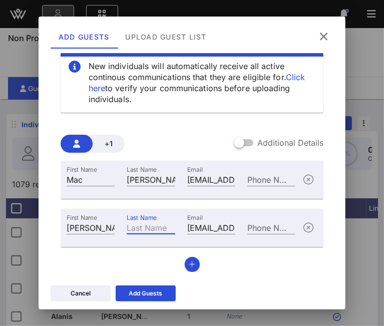
paste input "Reihnart"
type input "Reihnart"
click at [185, 264] on button "button" at bounding box center [192, 264] width 15 height 15
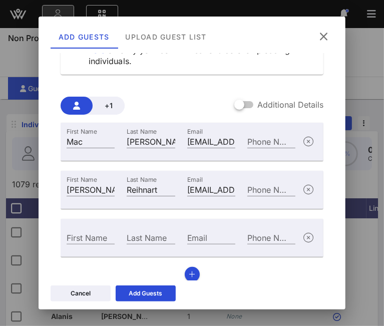
scroll to position [64, 0]
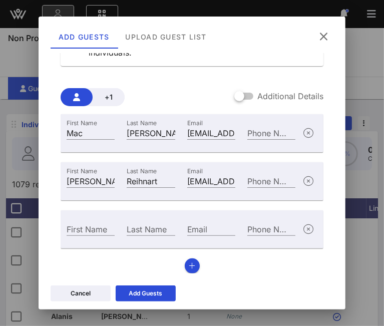
click at [187, 231] on input "Email" at bounding box center [211, 229] width 48 height 13
paste input "dvizzi@sspnyc.org"
type input "dvizzi@sspnyc.org"
click at [73, 231] on input "First Name" at bounding box center [91, 229] width 48 height 13
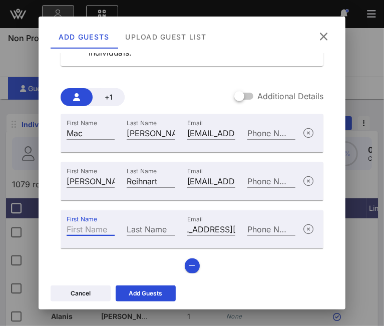
scroll to position [0, 0]
type input "Debra"
type input "Vizzi"
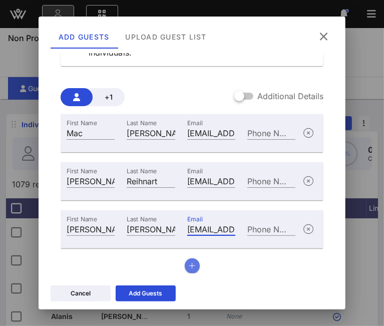
click at [188, 271] on button "button" at bounding box center [192, 266] width 15 height 15
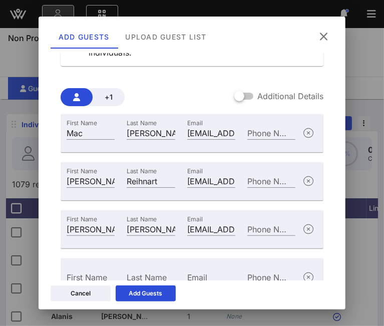
scroll to position [112, 0]
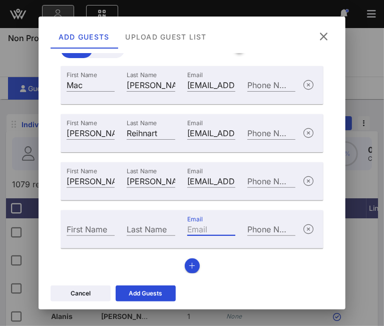
click at [202, 230] on input "Email" at bounding box center [211, 229] width 48 height 13
paste input "CPatel@studiomuseum.org"
type input "CPatel@studiomuseum.org"
click at [88, 231] on input "First Name" at bounding box center [91, 229] width 48 height 13
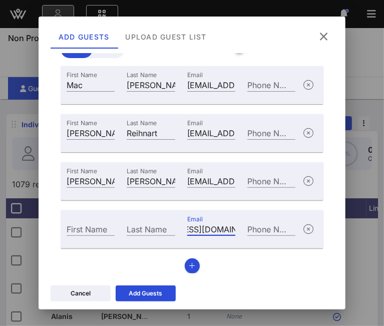
scroll to position [0, 0]
type input "Chakshu"
type input "Patel"
click at [189, 269] on button "button" at bounding box center [192, 266] width 15 height 15
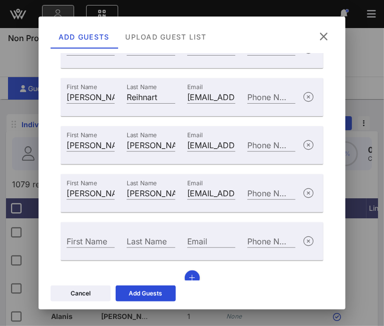
scroll to position [160, 0]
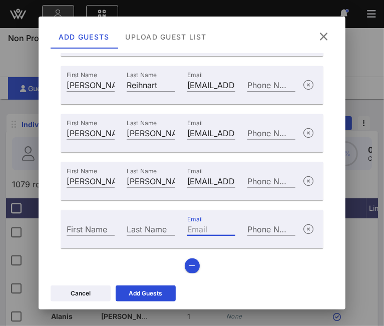
click at [193, 231] on input "Email" at bounding box center [211, 229] width 48 height 13
paste input "fsanai@albany.edu"
type input "fsanai@albany.edu"
click at [81, 231] on input "First Name" at bounding box center [91, 229] width 48 height 13
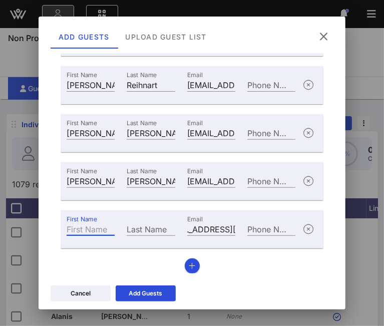
scroll to position [0, 0]
type input "Fardin"
type input "A"
type input "Sanai"
click at [189, 268] on icon "button" at bounding box center [192, 266] width 7 height 7
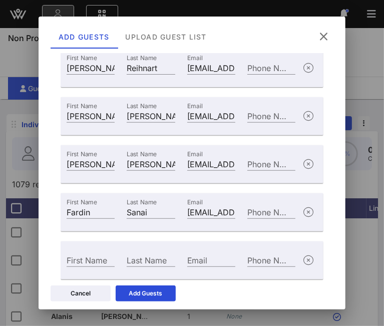
scroll to position [208, 0]
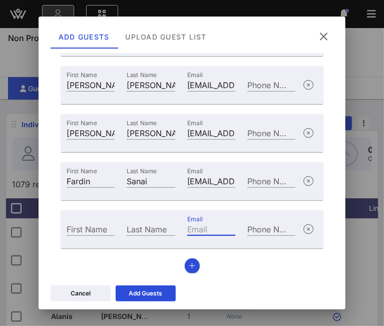
click at [222, 232] on input "Email" at bounding box center [211, 229] width 48 height 13
paste input "tia.morris@teachforamerica.org"
type input "tia.morris@teachforamerica.org"
click at [80, 226] on div "First Name" at bounding box center [91, 229] width 48 height 13
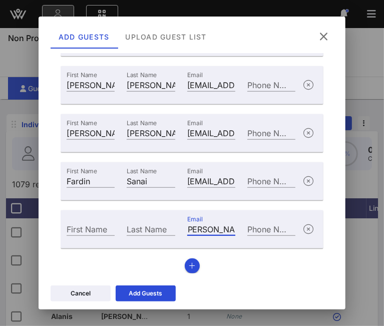
scroll to position [0, 0]
type input "Tia"
type input "Morris"
click at [157, 295] on div "Add Guests" at bounding box center [146, 294] width 34 height 10
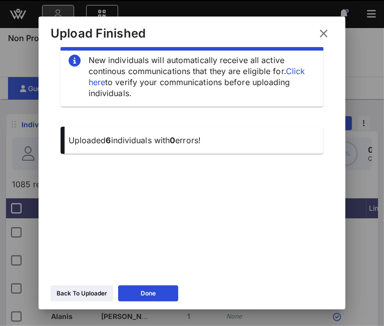
scroll to position [17, 0]
click at [79, 294] on icon at bounding box center [82, 294] width 9 height 8
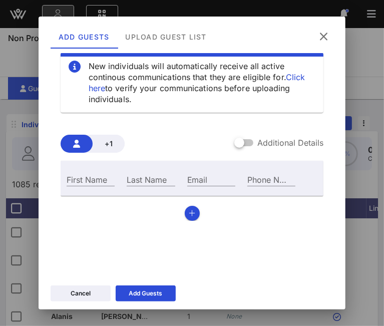
click at [191, 176] on div "Email" at bounding box center [211, 179] width 48 height 13
paste input "whitney.petersmeyer@teachforamerica.org"
type input "whitney.petersmeyer@teachforamerica.org"
click at [103, 180] on input "First Name" at bounding box center [91, 179] width 48 height 13
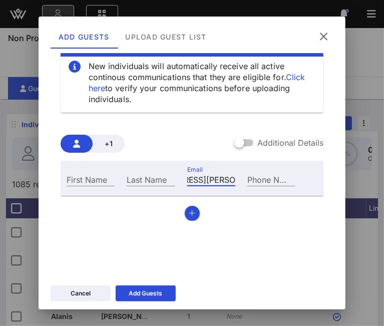
scroll to position [0, 0]
type input "Whitney"
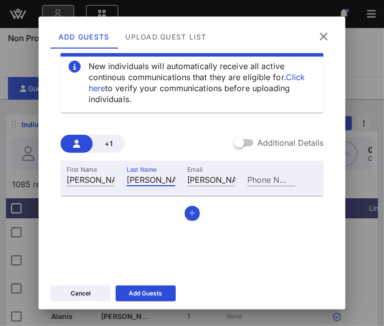
scroll to position [0, 1]
type input "Petersmeyer"
click at [189, 213] on icon "button" at bounding box center [192, 213] width 7 height 7
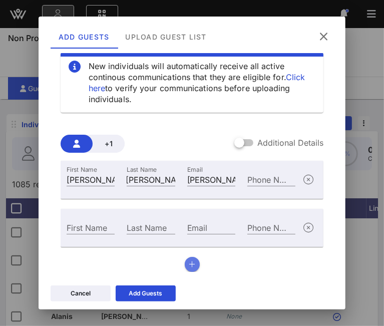
scroll to position [0, 0]
click at [187, 226] on div "Email" at bounding box center [211, 227] width 48 height 13
paste input "lguastaferro@teachingmatters.org"
type input "lguastaferro@teachingmatters.org"
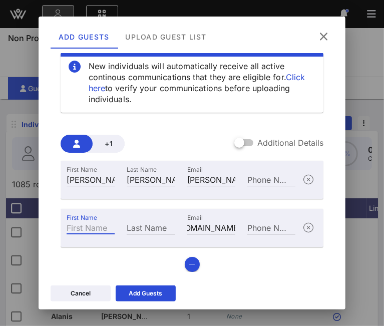
click at [88, 225] on input "First Name" at bounding box center [91, 227] width 48 height 13
type input "Lynette"
click at [157, 225] on div "Last Name" at bounding box center [151, 227] width 48 height 13
paste input "Guastaferro"
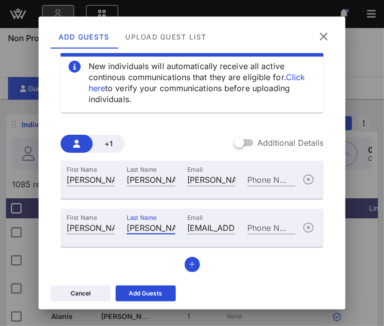
type input "Guastaferro"
click at [189, 263] on icon "button" at bounding box center [192, 264] width 7 height 7
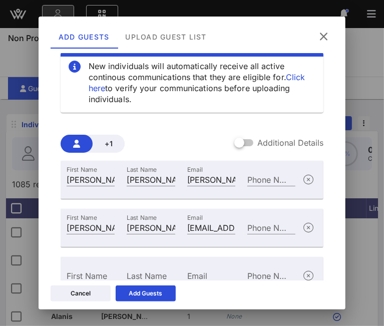
scroll to position [64, 0]
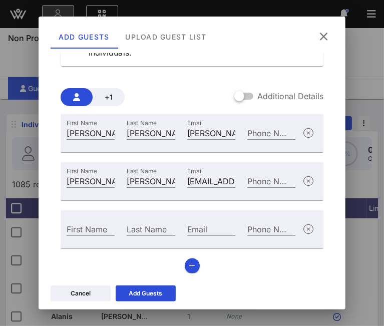
click at [202, 230] on input "Email" at bounding box center [211, 229] width 48 height 13
paste input "sbotwinick@tbegreatneck.org"
type input "sbotwinick@tbegreatneck.org"
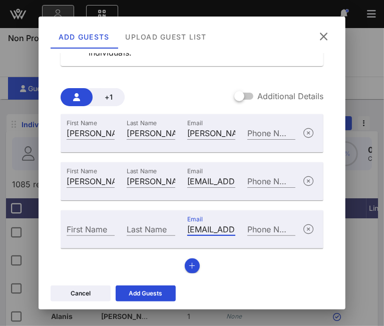
click at [81, 228] on input "First Name" at bounding box center [91, 229] width 48 height 13
type input "Stuart"
type input "Botwinick"
click at [186, 259] on button "button" at bounding box center [192, 266] width 15 height 15
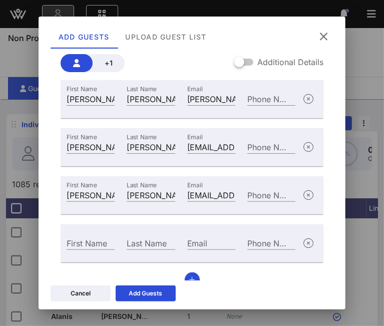
scroll to position [112, 0]
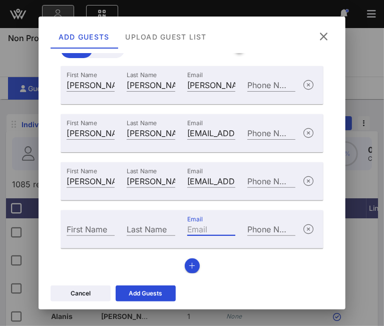
drag, startPoint x: 191, startPoint y: 225, endPoint x: 181, endPoint y: 220, distance: 10.8
click at [191, 225] on div "Email" at bounding box center [211, 229] width 48 height 13
paste input "kduckworth@allen-stevenson.org"
type input "kduckworth@allen-stevenson.org"
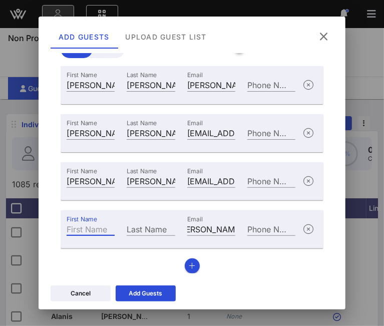
click at [69, 229] on input "First Name" at bounding box center [91, 229] width 48 height 13
type input "L"
type input "Katy"
click at [154, 230] on div "Last Name" at bounding box center [151, 229] width 48 height 13
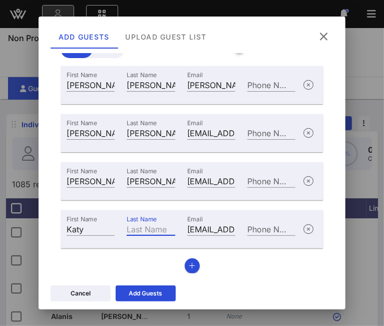
paste input "Duckworth-Schachter"
type input "Duckworth-Schachter"
click at [196, 264] on div "First Name Whitney Last Name Petersmeyer Email whitney.petersmeyer@teachforamer…" at bounding box center [193, 170] width 264 height 208
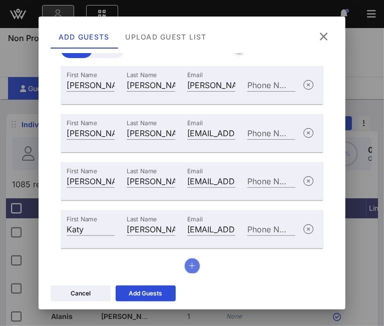
click at [193, 266] on button "button" at bounding box center [192, 266] width 15 height 15
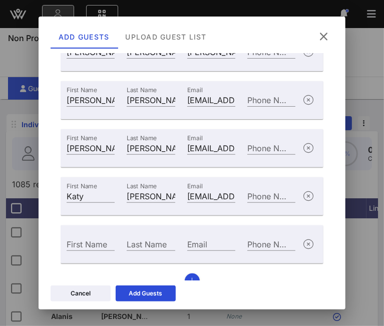
scroll to position [160, 0]
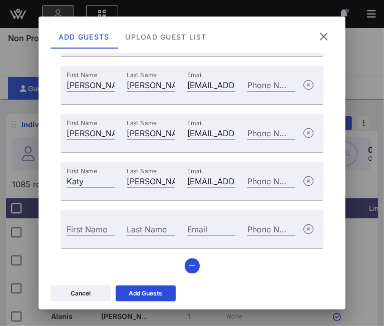
click at [217, 233] on input "Email" at bounding box center [211, 229] width 48 height 13
paste input "chemmer@rocklandarc.org"
type input "chemmer@rocklandarc.org"
click at [82, 232] on input "First Name" at bounding box center [91, 229] width 48 height 13
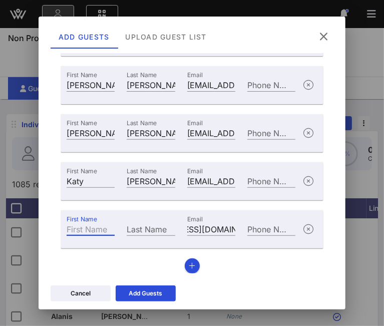
scroll to position [0, 0]
type input "Christopher"
type input "Hemmer"
click at [191, 267] on button "button" at bounding box center [192, 266] width 15 height 15
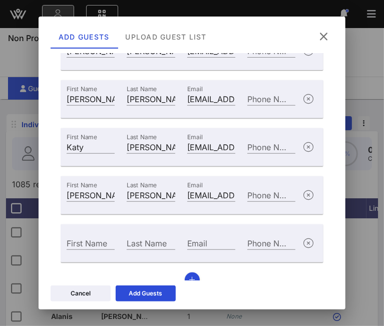
scroll to position [208, 0]
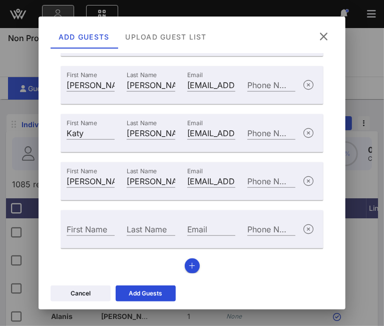
click at [192, 227] on div "Email" at bounding box center [211, 229] width 48 height 13
paste input "efreund@thebronx.org"
type input "efreund@thebronx.org"
click at [96, 231] on input "First Name" at bounding box center [91, 229] width 48 height 13
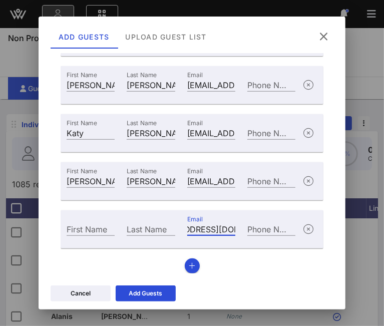
scroll to position [0, 0]
type input "R"
type input "Erika"
type input "Freund"
click at [195, 269] on div "First Name Whitney Last Name Petersmeyer Email whitney.petersmeyer@teachforamer…" at bounding box center [193, 122] width 264 height 304
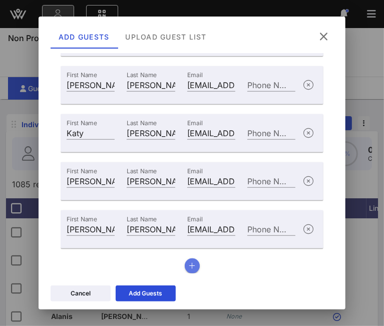
click at [191, 267] on button "button" at bounding box center [192, 266] width 15 height 15
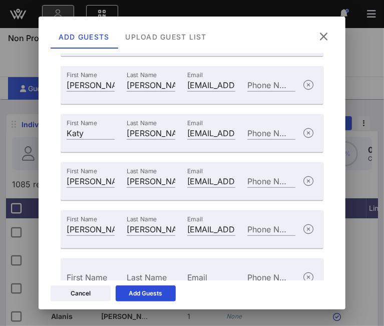
scroll to position [256, 0]
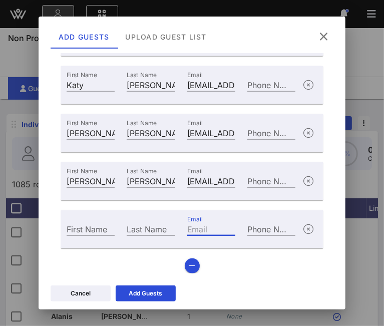
click at [214, 228] on input "Email" at bounding box center [211, 229] width 48 height 13
paste input "klw@brotherhood-sistersol.org"
type input "klw@brotherhood-sistersol.org"
click at [79, 223] on div "First Name" at bounding box center [91, 229] width 48 height 13
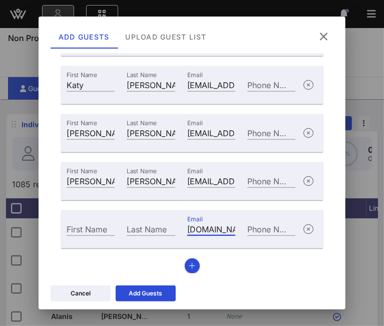
scroll to position [0, 0]
type input "Khary"
click at [146, 228] on div "Last Name" at bounding box center [151, 229] width 48 height 13
paste input "Lazarre-White"
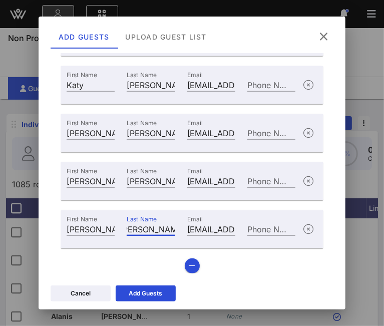
type input "Lazarre-White"
click at [191, 267] on icon "button" at bounding box center [192, 266] width 7 height 7
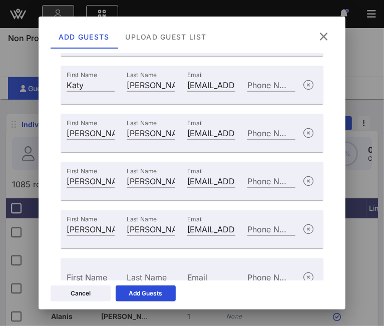
scroll to position [304, 0]
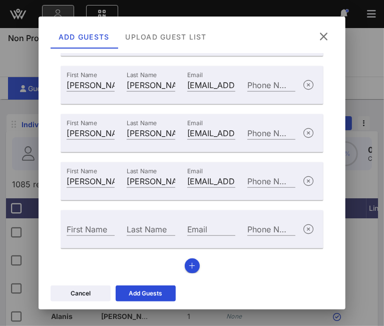
drag, startPoint x: 182, startPoint y: 226, endPoint x: 188, endPoint y: 227, distance: 5.7
click at [182, 226] on div "Email" at bounding box center [211, 228] width 60 height 27
click at [200, 229] on div "Email" at bounding box center [211, 229] width 48 height 13
paste input "mrosen@tcfd.org"
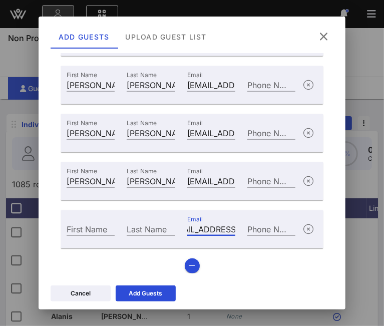
type input "mrosen@tcfd.org"
click at [91, 228] on div "First Name" at bounding box center [91, 229] width 48 height 13
type input "[PERSON_NAME]"
type input "Rosen"
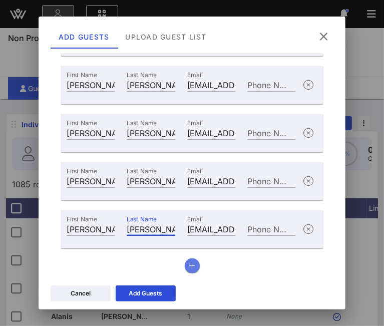
click at [192, 265] on button "button" at bounding box center [192, 266] width 15 height 15
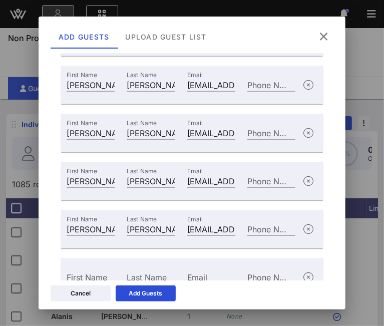
scroll to position [352, 0]
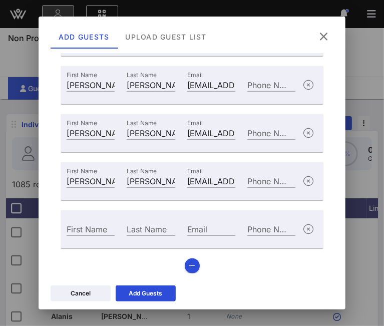
click at [201, 229] on div "Email" at bounding box center [211, 229] width 48 height 13
paste input "gscott@tcfd.org"
type input "gscott@tcfd.org"
click at [88, 231] on input "First Name" at bounding box center [91, 229] width 48 height 13
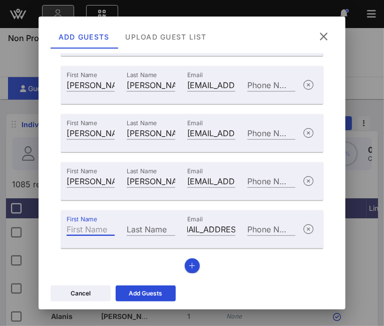
scroll to position [0, 0]
type input "Gabrielle"
type input "Scott"
click at [145, 298] on div "Add Guests" at bounding box center [146, 294] width 34 height 10
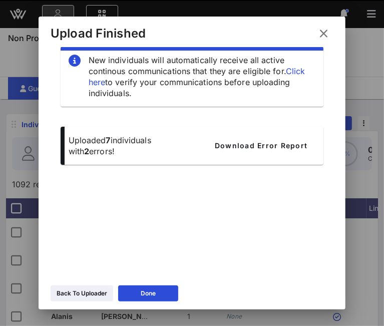
scroll to position [17, 0]
click at [73, 290] on div "Back To Uploader" at bounding box center [82, 294] width 51 height 10
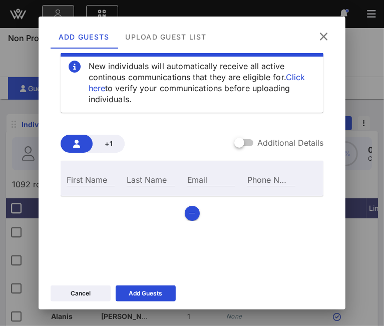
click at [82, 175] on div "First Name" at bounding box center [91, 179] width 48 height 13
click at [82, 175] on input "First Name" at bounding box center [91, 179] width 48 height 13
type input "Marita"
type input "Altman"
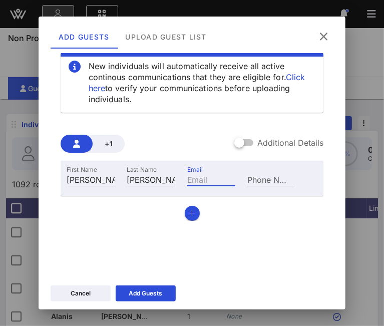
click at [192, 183] on input "Email" at bounding box center [211, 179] width 48 height 13
click at [188, 184] on input "Email" at bounding box center [211, 179] width 48 height 13
paste input "maltman@chapin.edu"
type input "maltman@chapin.edu"
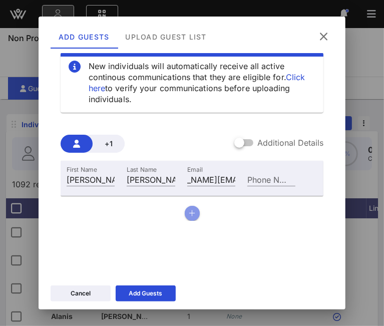
click at [194, 214] on button "button" at bounding box center [192, 213] width 15 height 15
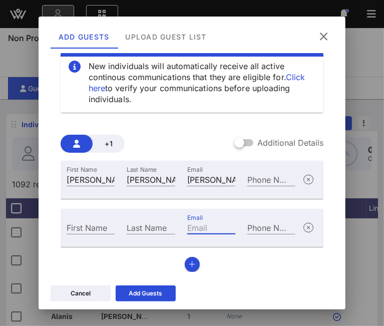
click at [198, 227] on div "Email" at bounding box center [211, 227] width 48 height 13
paste input "stonefj@mail.nih.gov"
type input "stonefj@mail.nih.gov"
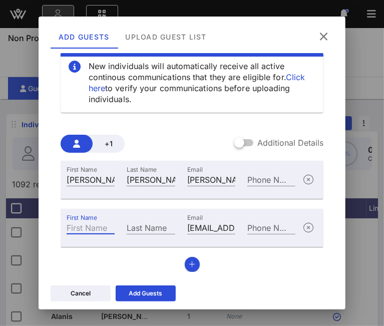
click at [91, 229] on div "First Name" at bounding box center [91, 227] width 48 height 13
type input "Fern"
type input "Stone"
click at [186, 268] on button "button" at bounding box center [192, 264] width 15 height 15
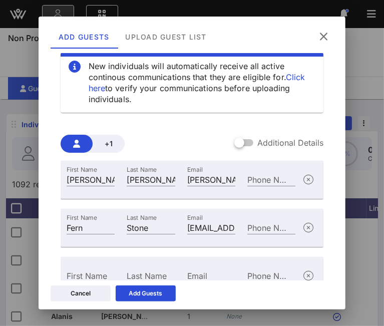
scroll to position [64, 0]
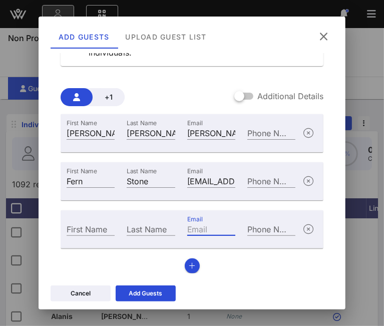
click at [195, 231] on input "Email" at bounding box center [211, 229] width 48 height 13
paste input "afederkane@ccny.cuny.edu"
type input "afederkane@ccny.cuny.edu"
click at [81, 224] on div "First Name" at bounding box center [91, 229] width 48 height 13
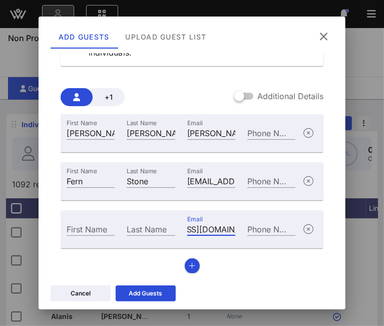
scroll to position [0, 0]
type input "[PERSON_NAME]"
type input "Feder-Kane"
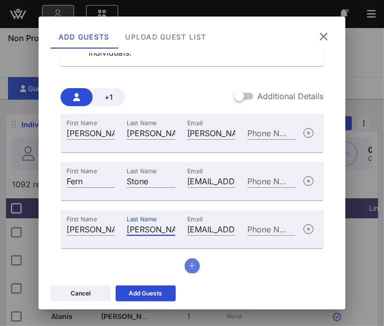
click at [195, 265] on button "button" at bounding box center [192, 266] width 15 height 15
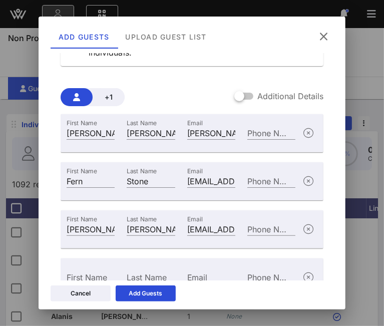
scroll to position [112, 0]
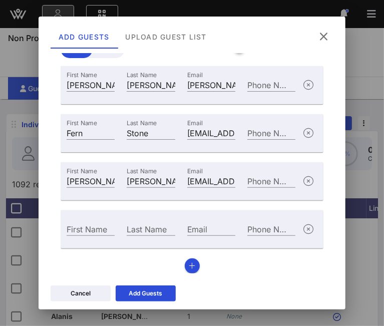
click at [193, 229] on div "Email" at bounding box center [211, 229] width 48 height 13
paste input "eportland@freshair.org"
type input "eportland@freshair.org"
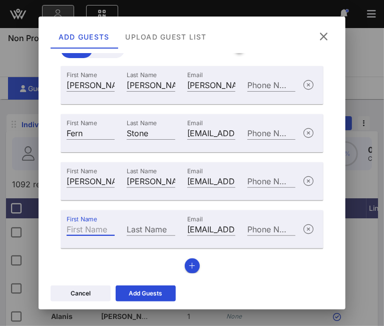
click at [99, 230] on input "First Name" at bounding box center [91, 229] width 48 height 13
type input "Elizabeth"
type input "Portland"
click at [185, 256] on div "First Name Marita Last Name Altman Email maltman@chapin.edu Phone Number First …" at bounding box center [193, 170] width 264 height 208
click at [183, 259] on div "First Name Marita Last Name Altman Email maltman@chapin.edu Phone Number First …" at bounding box center [193, 170] width 264 height 208
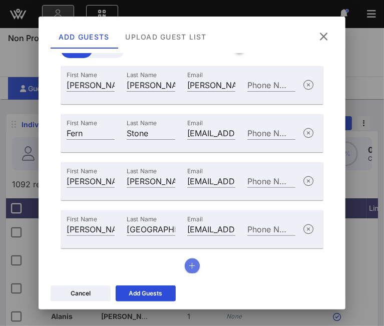
click at [190, 263] on icon "button" at bounding box center [192, 266] width 7 height 7
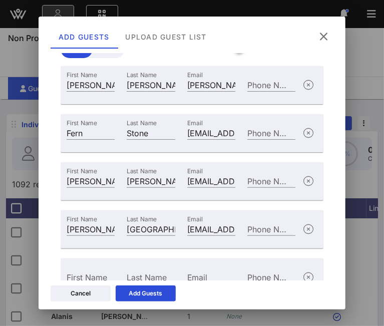
scroll to position [160, 0]
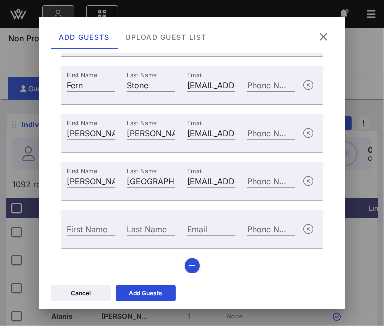
click at [190, 229] on div "Email" at bounding box center [211, 229] width 48 height 13
paste input "chapman@frick.org"
type input "chapman@frick.org"
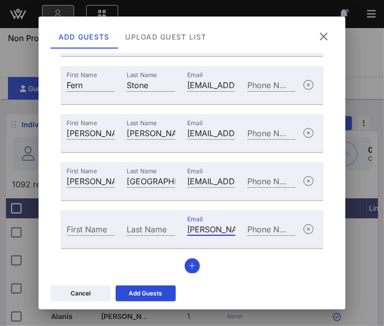
click at [96, 229] on input "First Name" at bounding box center [91, 229] width 48 height 13
type input "Tia"
type input "Chapman"
click at [189, 261] on button "button" at bounding box center [192, 266] width 15 height 15
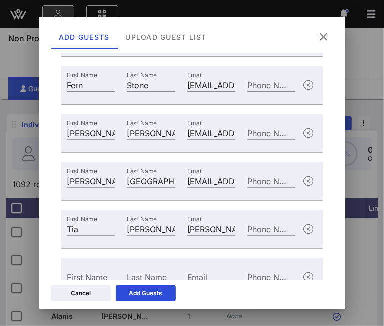
scroll to position [208, 0]
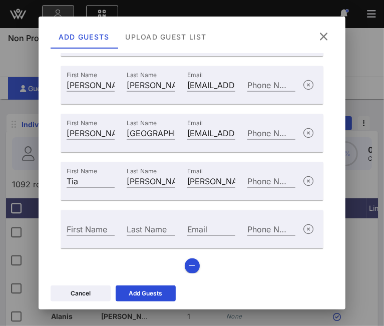
click at [213, 226] on input "Email" at bounding box center [211, 229] width 48 height 13
paste input "hmoore@jbfcs.org"
type input "hmoore@jbfcs.org"
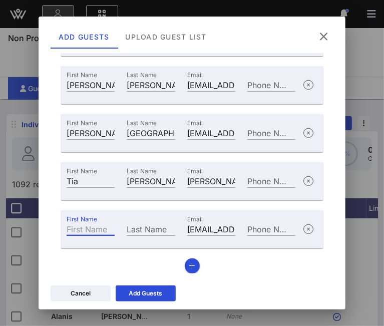
click at [101, 230] on input "First Name" at bounding box center [91, 229] width 48 height 13
type input "Hannah"
type input "Moore"
click at [192, 270] on button "button" at bounding box center [192, 266] width 15 height 15
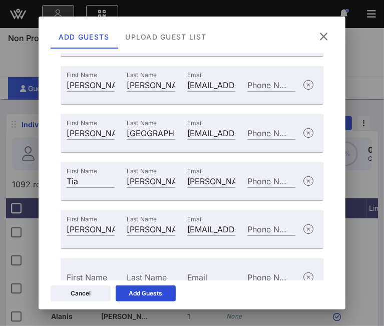
scroll to position [256, 0]
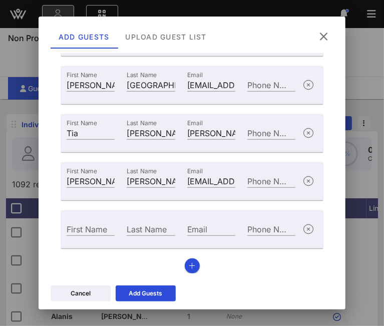
click at [199, 231] on input "Email" at bounding box center [211, 229] width 48 height 13
paste input "[EMAIL_ADDRESS][DOMAIN_NAME]"
type input "[EMAIL_ADDRESS][DOMAIN_NAME]"
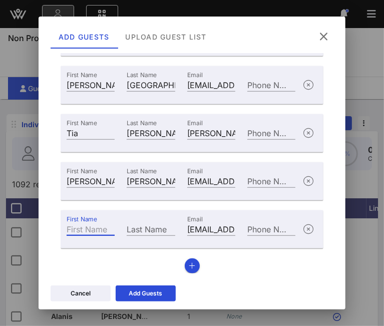
click at [77, 230] on input "First Name" at bounding box center [91, 229] width 48 height 13
type input "Mary Kate"
type input "Barnes"
click at [158, 295] on div "Add Guests" at bounding box center [146, 294] width 34 height 10
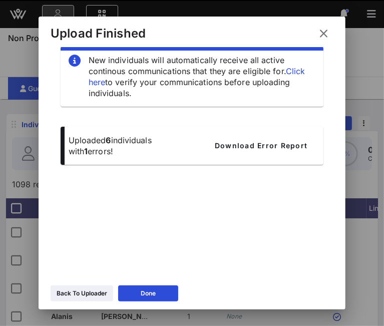
scroll to position [17, 0]
click at [98, 291] on div "Back To Uploader" at bounding box center [82, 294] width 51 height 10
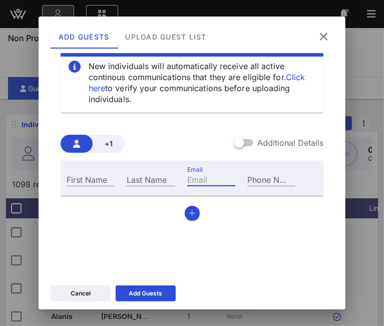
click at [205, 180] on input "Email" at bounding box center [211, 179] width 48 height 13
paste input "skleinhandler@legal-aid.org"
type input "skleinhandler@legal-aid.org"
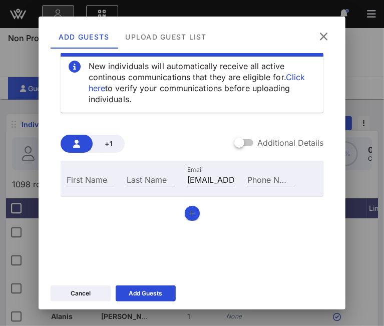
click at [69, 177] on div "First Name" at bounding box center [91, 179] width 48 height 13
type input "Sharon"
paste input "Kleinhandler"
type input "Kleinhandler"
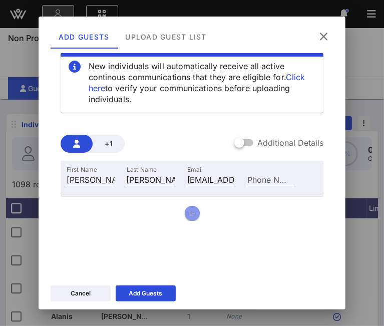
click at [182, 221] on div "+1 Additional Details First Name Sharon Last Name Kleinhandler Email skleinhand…" at bounding box center [193, 174] width 264 height 110
click at [185, 215] on button "button" at bounding box center [192, 213] width 15 height 15
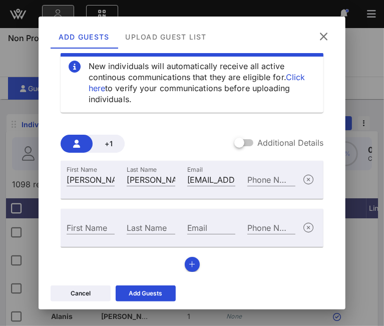
click at [193, 223] on div "Email" at bounding box center [211, 227] width 48 height 13
paste input "aherman@jewishhome.org"
click at [76, 227] on div "First Name" at bounding box center [91, 227] width 48 height 13
click at [196, 270] on div "First Name Sharon Last Name Kleinhandler Email skleinhandler@legal-aid.org Phon…" at bounding box center [193, 216] width 264 height 111
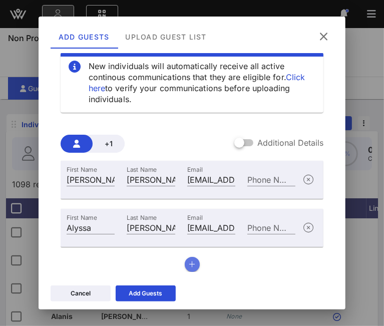
click at [194, 267] on button "button" at bounding box center [192, 264] width 15 height 15
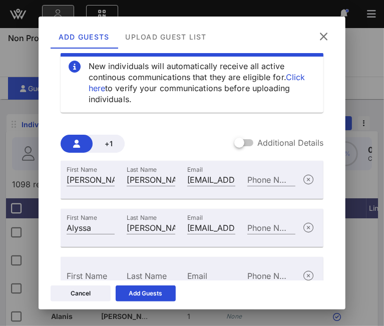
scroll to position [64, 0]
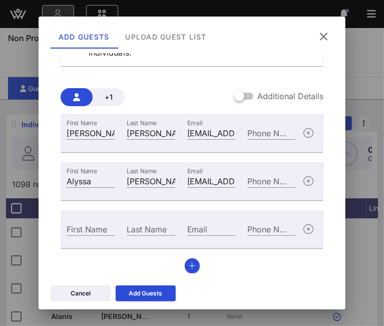
click at [191, 228] on div "Email" at bounding box center [211, 229] width 48 height 13
paste input "md@nyct-cfi.org"
click at [79, 231] on input "First Name" at bounding box center [91, 229] width 48 height 13
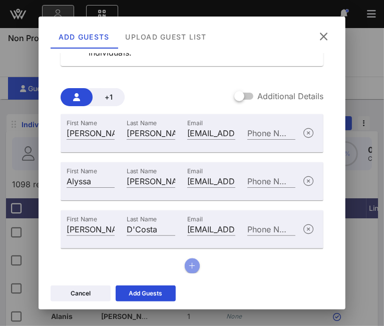
click at [189, 271] on button "button" at bounding box center [192, 266] width 15 height 15
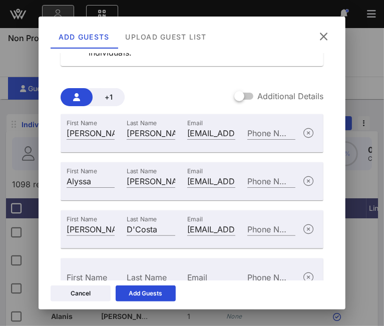
scroll to position [112, 0]
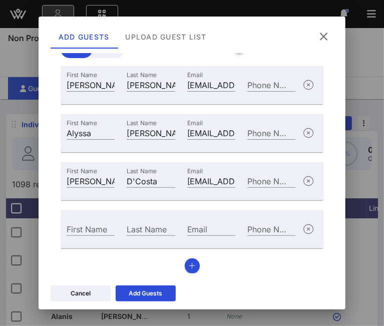
click at [201, 230] on div "Email" at bounding box center [211, 229] width 48 height 13
paste input "skelly@nyp.org"
click at [74, 229] on input "First Name" at bounding box center [91, 229] width 48 height 13
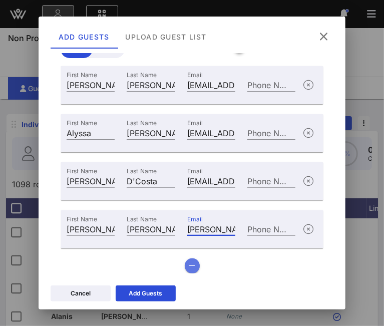
click at [189, 267] on icon "button" at bounding box center [192, 266] width 7 height 7
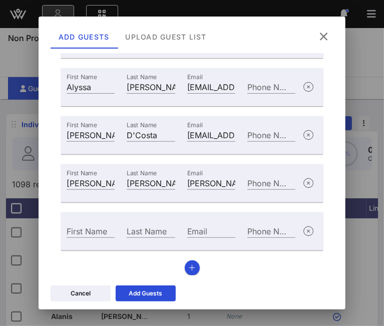
scroll to position [160, 0]
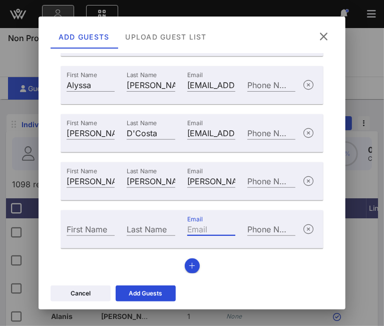
click at [199, 231] on input "Email" at bounding box center [211, 229] width 48 height 13
paste input "jadriensteele@nypl.org"
click at [81, 228] on input "First Name" at bounding box center [91, 229] width 48 height 13
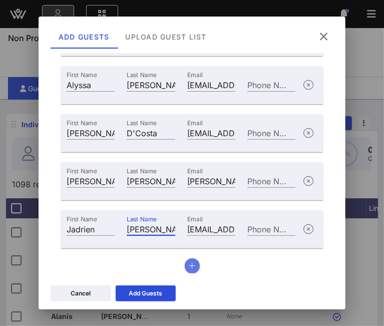
click at [191, 264] on button "button" at bounding box center [192, 266] width 15 height 15
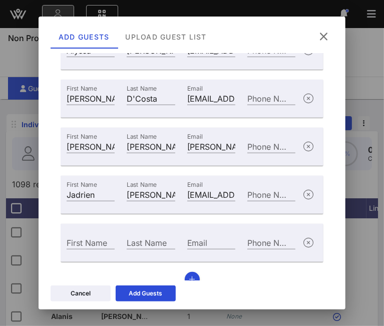
scroll to position [208, 0]
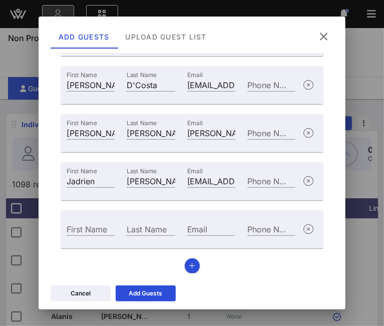
click at [210, 230] on input "Email" at bounding box center [211, 229] width 48 height 13
paste input "alondono@nywf.org"
click at [93, 227] on input "First Name" at bounding box center [91, 229] width 48 height 13
click at [135, 299] on div "Add Guests" at bounding box center [146, 294] width 34 height 10
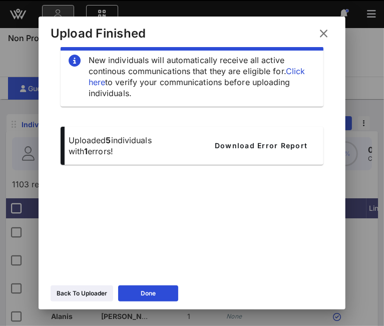
scroll to position [17, 0]
click at [94, 294] on div "Back To Uploader" at bounding box center [82, 294] width 51 height 10
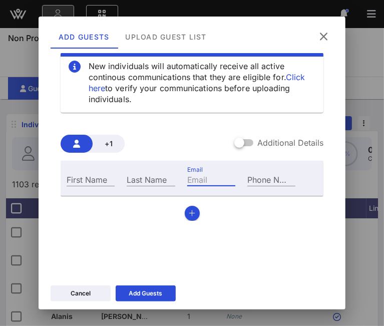
click at [194, 182] on input "Email" at bounding box center [211, 179] width 48 height 13
paste input "jfields@paleycenter.org"
click at [89, 177] on input "First Name" at bounding box center [91, 179] width 48 height 13
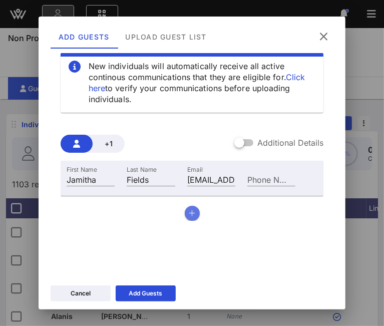
click at [191, 218] on button "button" at bounding box center [192, 213] width 15 height 15
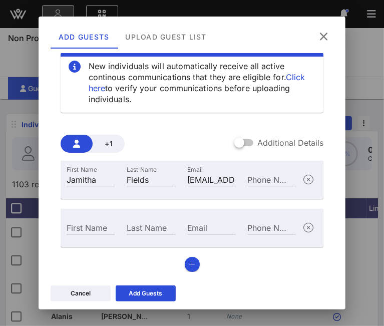
scroll to position [23, 0]
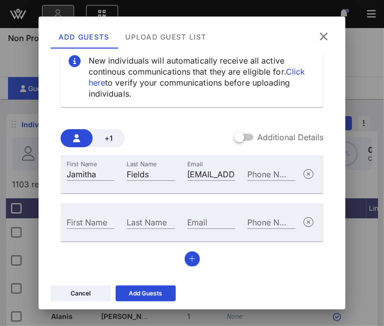
click at [194, 216] on div "Email" at bounding box center [211, 222] width 48 height 13
paste input "camillei@possefoundation.org"
click at [94, 222] on div "First Name" at bounding box center [91, 222] width 48 height 13
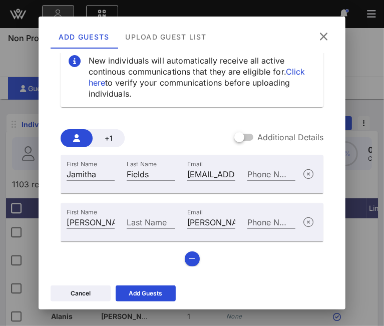
click at [130, 222] on div "Last Name" at bounding box center [151, 222] width 48 height 13
paste input "Idiaquez"
click at [186, 252] on button "button" at bounding box center [192, 259] width 15 height 15
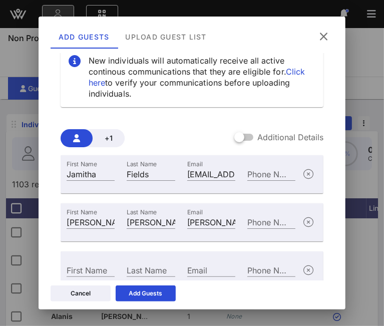
click at [195, 269] on div "Email" at bounding box center [211, 270] width 48 height 13
paste input "chaz.watson@use.salvationarmy.org"
click at [91, 267] on div "First Name" at bounding box center [91, 270] width 48 height 13
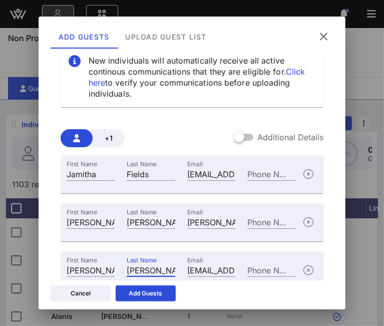
scroll to position [64, 0]
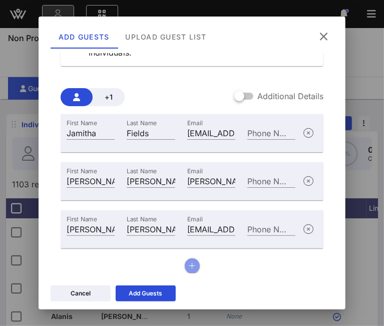
click at [185, 261] on button "button" at bounding box center [192, 266] width 15 height 15
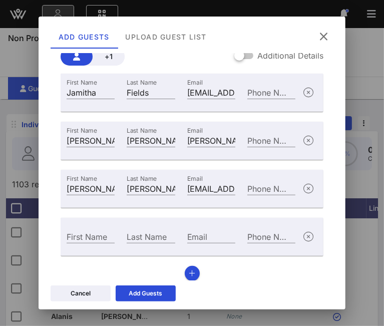
scroll to position [112, 0]
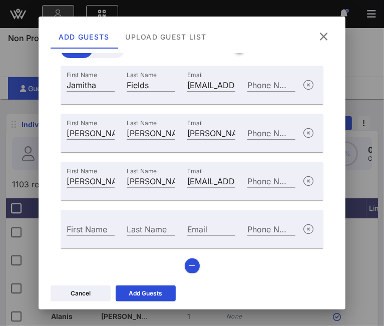
click at [189, 230] on div "Email" at bounding box center [211, 229] width 48 height 13
paste input "eric.levine@touro.edu"
click at [94, 232] on input "First Name" at bounding box center [91, 229] width 48 height 13
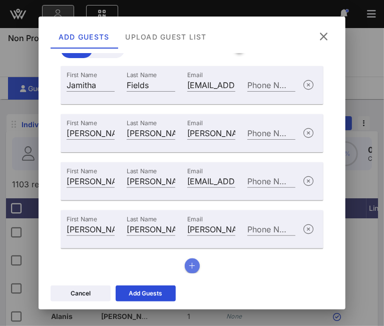
click at [189, 261] on button "button" at bounding box center [192, 266] width 15 height 15
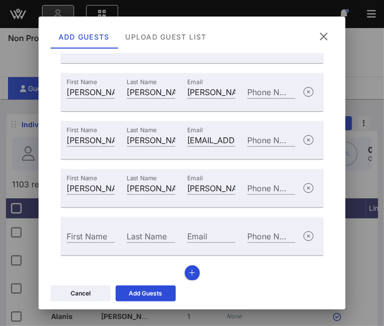
scroll to position [160, 0]
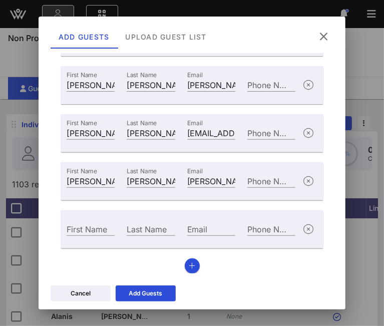
click at [204, 220] on div "Email" at bounding box center [211, 228] width 60 height 27
click at [203, 224] on input "Email" at bounding box center [211, 229] width 48 height 13
paste input "edward.griffin@trinityschoolnyc.org"
click at [101, 228] on input "First Name" at bounding box center [91, 229] width 48 height 13
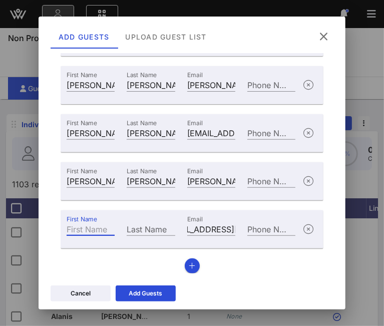
scroll to position [0, 0]
click at [193, 259] on div "First Name Jamitha Last Name Fields Email jfields@paleycenter.org Phone Number …" at bounding box center [193, 146] width 264 height 256
click at [189, 263] on icon "button" at bounding box center [192, 266] width 7 height 7
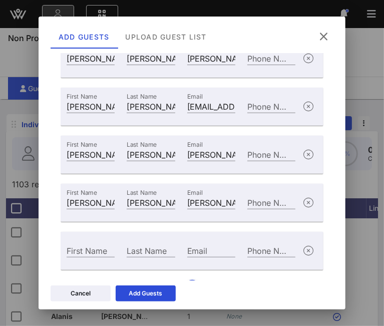
scroll to position [208, 0]
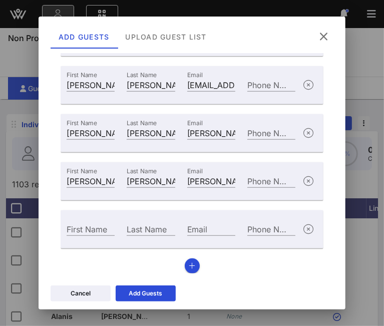
click at [213, 232] on input "Email" at bounding box center [211, 229] width 48 height 13
paste input "lburton@ussoccer.org"
click at [80, 226] on div "First Name" at bounding box center [91, 229] width 48 height 13
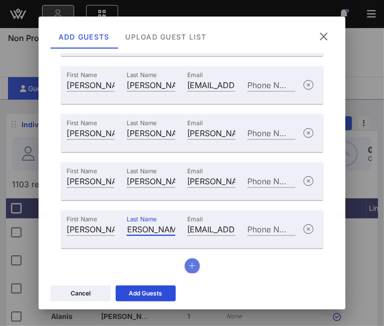
click at [188, 261] on button "button" at bounding box center [192, 266] width 15 height 15
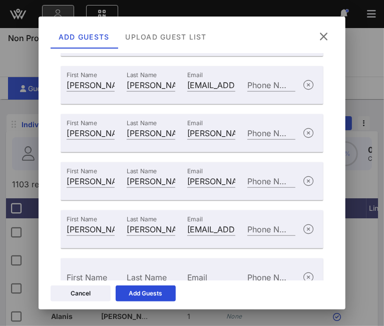
scroll to position [256, 0]
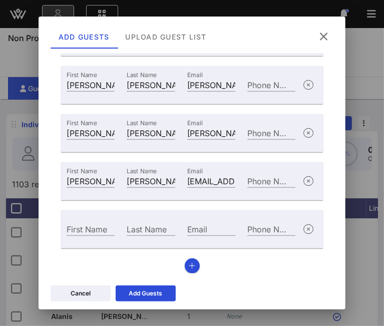
click at [205, 231] on input "Email" at bounding box center [211, 229] width 48 height 13
paste input "Vgwells@icloud.com"
click at [83, 228] on div "First Name" at bounding box center [91, 229] width 48 height 13
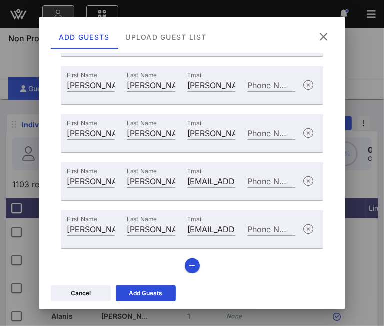
click at [152, 292] on div "Add Guests" at bounding box center [146, 294] width 34 height 10
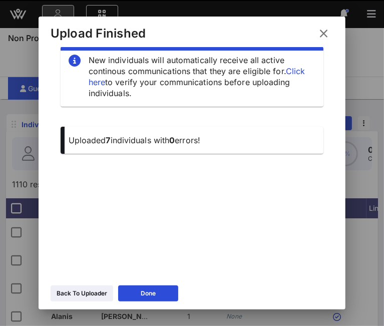
scroll to position [17, 0]
click at [78, 293] on div "Back To Uploader" at bounding box center [82, 294] width 51 height 10
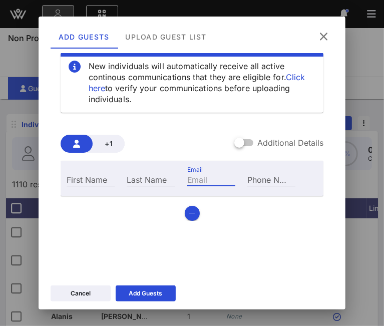
click at [202, 180] on input "Email" at bounding box center [211, 179] width 48 height 13
paste input "[EMAIL_ADDRESS][DOMAIN_NAME]"
click at [92, 176] on div "First Name" at bounding box center [91, 179] width 48 height 13
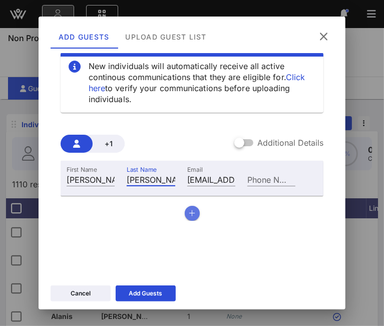
click at [191, 213] on button "button" at bounding box center [192, 213] width 15 height 15
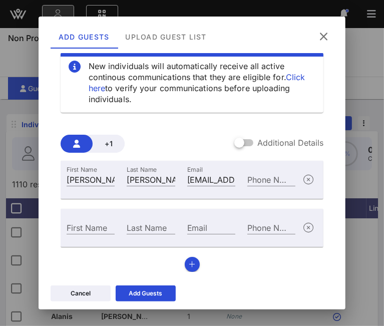
click at [212, 225] on input "Email" at bounding box center [211, 227] width 48 height 13
paste input "[PERSON_NAME][EMAIL_ADDRESS][PERSON_NAME][DOMAIN_NAME]"
click at [91, 226] on input "First Name" at bounding box center [91, 227] width 48 height 13
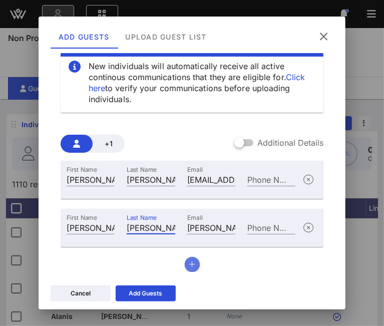
click at [185, 268] on button "button" at bounding box center [192, 264] width 15 height 15
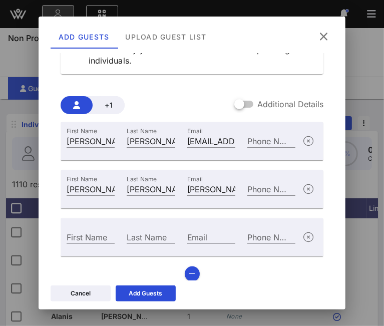
scroll to position [64, 0]
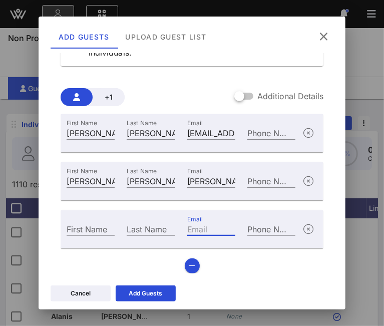
click at [191, 228] on div "Email" at bounding box center [211, 229] width 48 height 13
paste input "[EMAIL_ADDRESS][DOMAIN_NAME]"
click at [75, 227] on div "First Name" at bounding box center [91, 229] width 48 height 13
paste input "V. Renee"
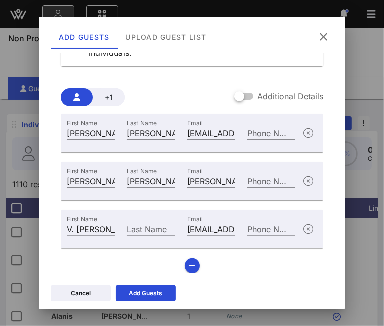
click at [134, 229] on div "Last Name" at bounding box center [151, 229] width 48 height 13
paste input "Cutting"
click at [185, 265] on button "button" at bounding box center [192, 266] width 15 height 15
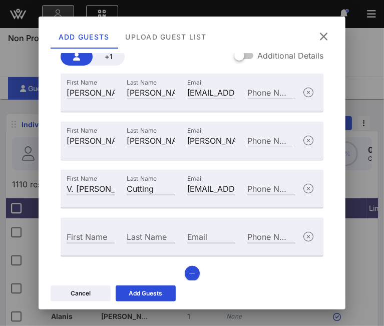
scroll to position [112, 0]
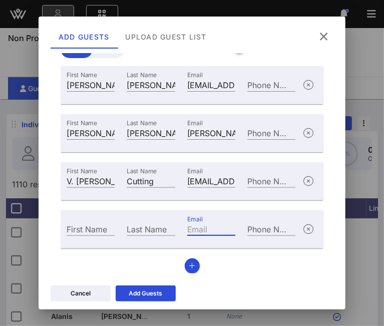
click at [193, 230] on input "Email" at bounding box center [211, 229] width 48 height 13
paste input "[EMAIL_ADDRESS][DOMAIN_NAME]"
click at [82, 228] on div "First Name" at bounding box center [91, 229] width 48 height 13
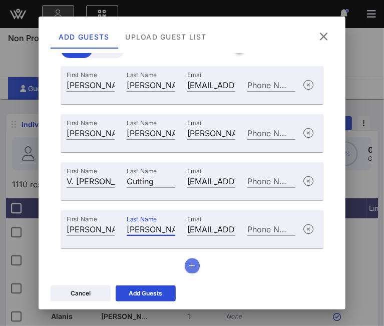
click at [192, 263] on button "button" at bounding box center [192, 266] width 15 height 15
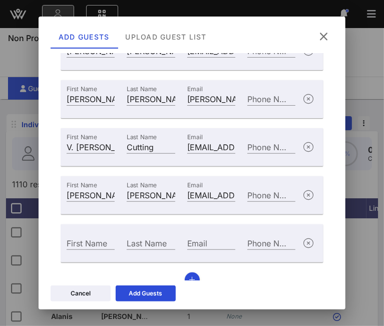
scroll to position [160, 0]
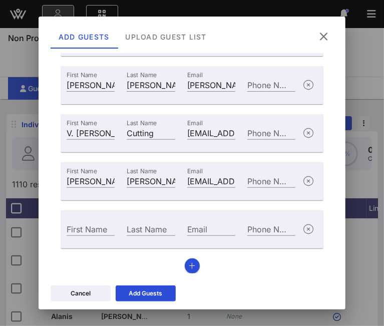
click at [191, 231] on input "Email" at bounding box center [211, 229] width 48 height 13
paste
click at [74, 230] on input "First Name" at bounding box center [91, 229] width 48 height 13
click at [195, 264] on button "button" at bounding box center [192, 266] width 15 height 15
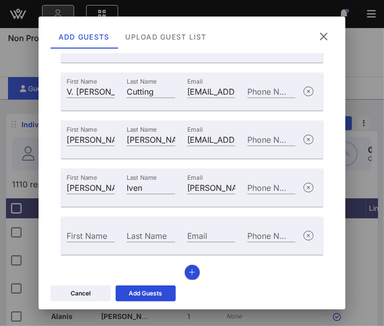
scroll to position [208, 0]
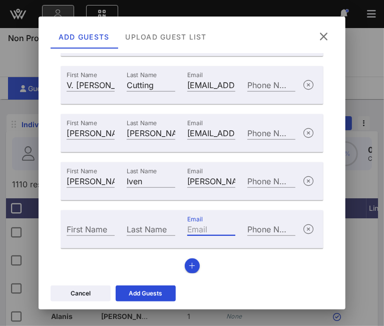
click at [191, 226] on div "Email" at bounding box center [211, 229] width 48 height 13
click at [84, 231] on input "First Name" at bounding box center [91, 229] width 48 height 13
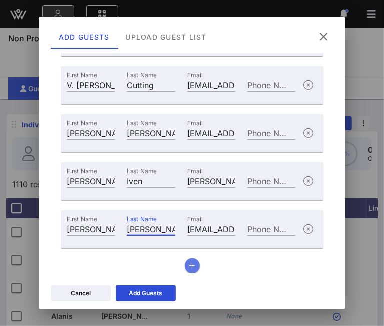
click at [192, 268] on button "button" at bounding box center [192, 266] width 15 height 15
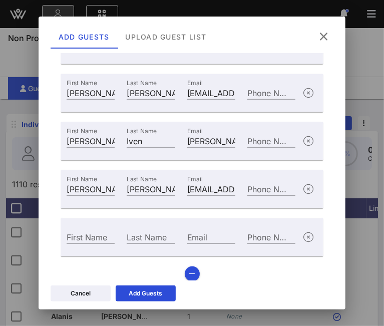
scroll to position [256, 0]
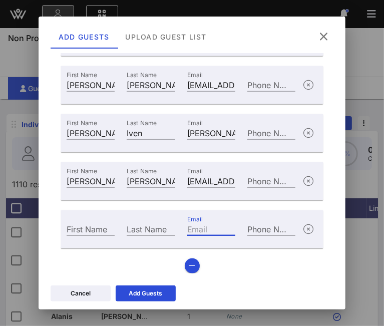
click at [206, 232] on input "Email" at bounding box center [211, 229] width 48 height 13
click at [81, 233] on input "First Name" at bounding box center [91, 229] width 48 height 13
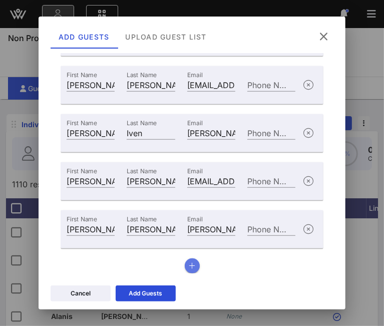
click at [194, 268] on button "button" at bounding box center [192, 266] width 15 height 15
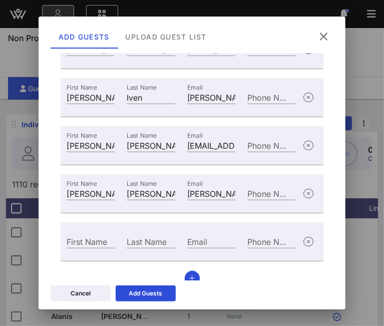
scroll to position [304, 0]
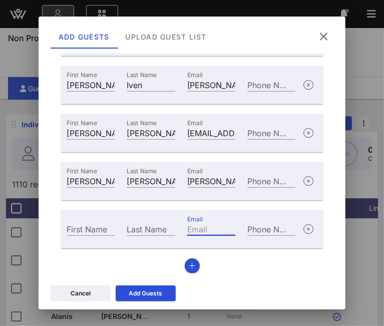
click at [197, 228] on div "Email" at bounding box center [211, 229] width 48 height 13
click at [84, 231] on input "First Name" at bounding box center [91, 229] width 48 height 13
click at [185, 263] on button "button" at bounding box center [192, 266] width 15 height 15
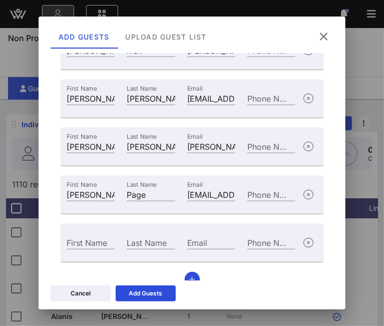
scroll to position [352, 0]
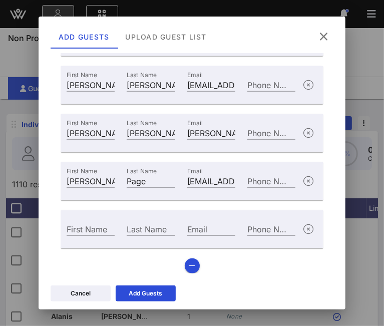
click at [189, 226] on div "Email" at bounding box center [211, 229] width 48 height 13
click at [106, 229] on input "First Name" at bounding box center [91, 229] width 48 height 13
click at [190, 261] on button "button" at bounding box center [192, 266] width 15 height 15
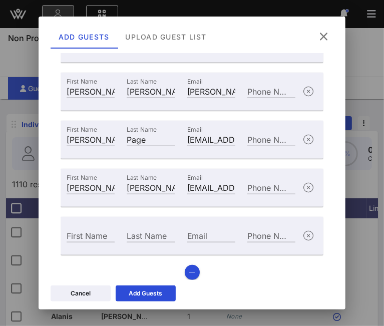
scroll to position [400, 0]
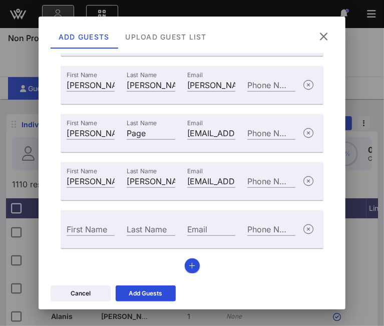
click at [192, 234] on div "Email" at bounding box center [211, 229] width 48 height 13
click at [84, 232] on input "First Name" at bounding box center [91, 229] width 48 height 13
click at [193, 256] on div "First Name Michele Last Name Walsh Email mwalsh@unicefusa.org Phone Number Firs…" at bounding box center [193, 25] width 264 height 496
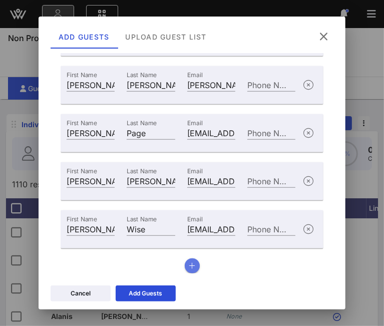
click at [191, 265] on icon "button" at bounding box center [192, 266] width 7 height 7
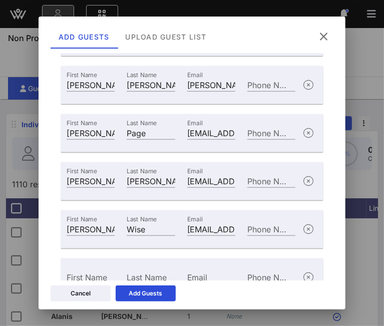
scroll to position [449, 0]
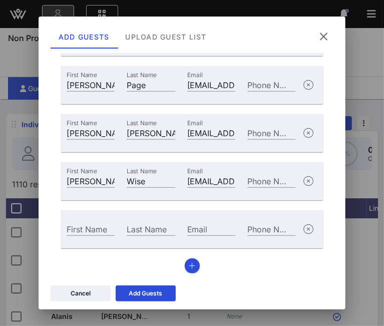
click at [197, 231] on div "Email" at bounding box center [211, 229] width 48 height 13
click at [74, 232] on input "First Name" at bounding box center [91, 229] width 48 height 13
click at [188, 260] on button "button" at bounding box center [192, 266] width 15 height 15
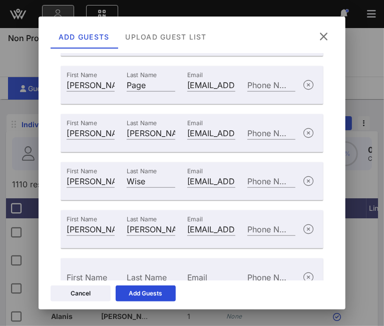
scroll to position [497, 0]
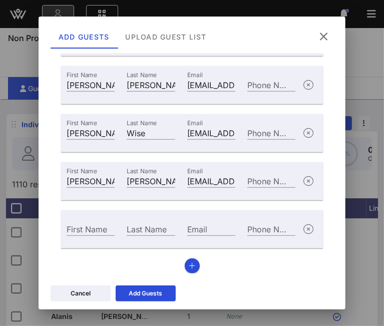
click at [198, 231] on input "Email" at bounding box center [211, 229] width 48 height 13
click at [92, 230] on input "First Name" at bounding box center [91, 229] width 48 height 13
click at [185, 262] on button "button" at bounding box center [192, 266] width 15 height 15
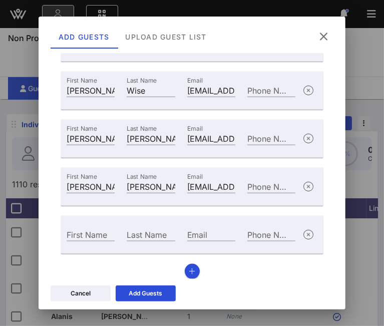
scroll to position [545, 0]
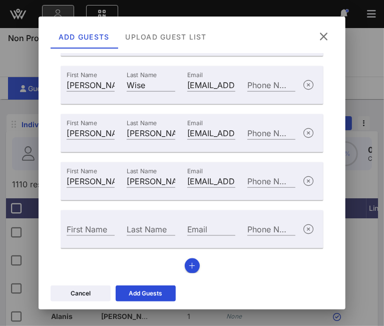
click at [201, 226] on input "Email" at bounding box center [211, 229] width 48 height 13
click at [94, 228] on input "First Name" at bounding box center [91, 229] width 48 height 13
click at [194, 266] on button "button" at bounding box center [192, 266] width 15 height 15
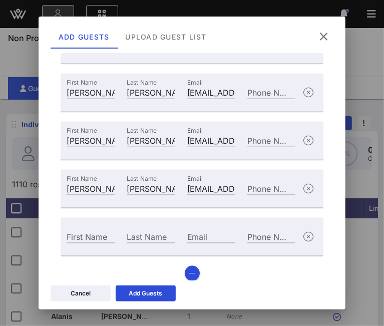
scroll to position [593, 0]
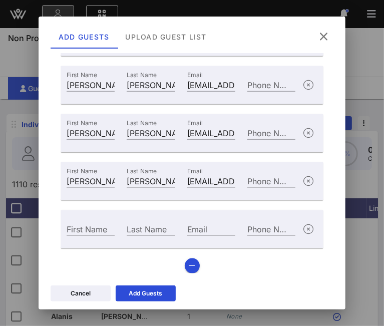
click at [199, 226] on div "Email" at bounding box center [211, 229] width 48 height 13
click at [106, 230] on input "First Name" at bounding box center [91, 229] width 48 height 13
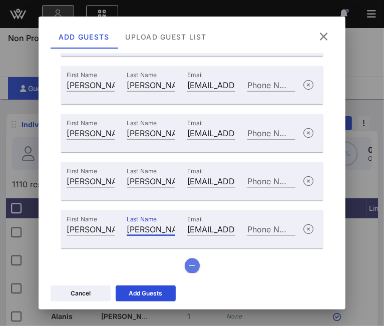
click at [189, 263] on icon "button" at bounding box center [192, 266] width 7 height 7
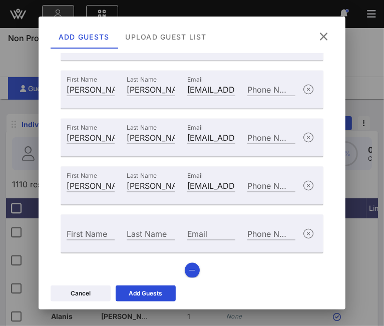
scroll to position [641, 0]
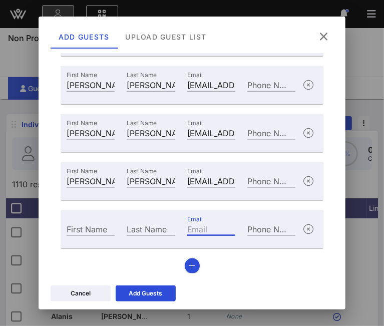
click at [197, 226] on div "Email" at bounding box center [211, 229] width 48 height 13
click at [88, 229] on input "First Name" at bounding box center [91, 229] width 48 height 13
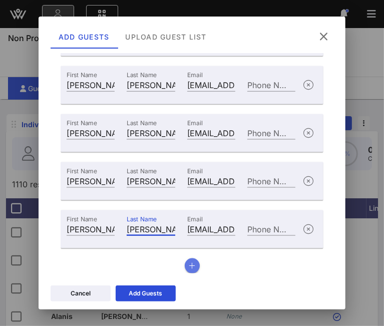
click at [192, 265] on button "button" at bounding box center [192, 266] width 15 height 15
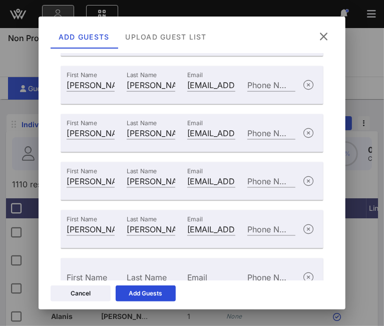
click at [195, 274] on div "Email" at bounding box center [211, 277] width 48 height 13
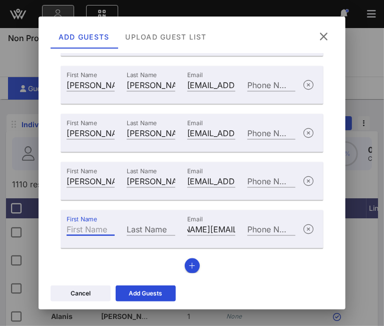
click at [83, 228] on input "First Name" at bounding box center [91, 229] width 48 height 13
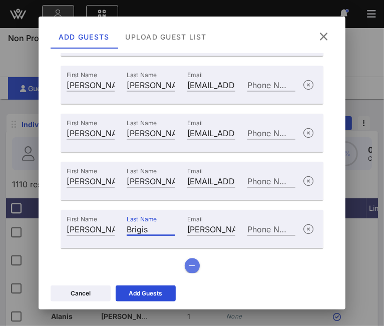
click at [189, 265] on icon "button" at bounding box center [192, 266] width 7 height 7
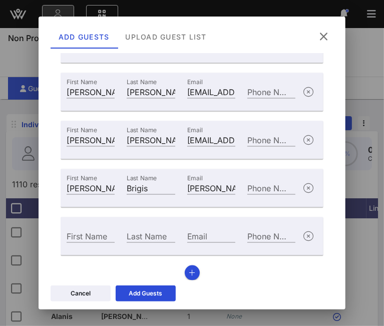
scroll to position [737, 0]
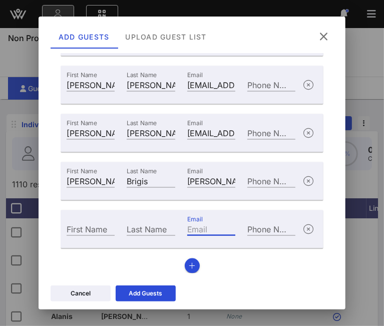
click at [224, 233] on input "Email" at bounding box center [211, 229] width 48 height 13
click at [91, 231] on input "First Name" at bounding box center [91, 229] width 48 height 13
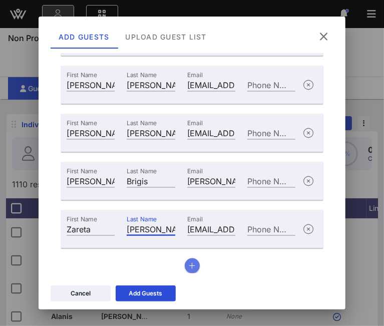
click at [190, 264] on icon "button" at bounding box center [192, 266] width 7 height 7
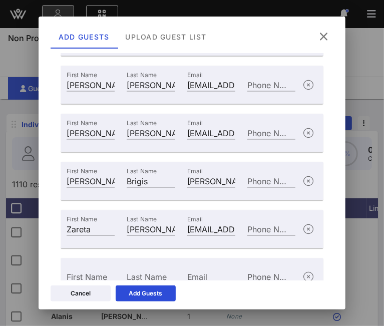
scroll to position [785, 0]
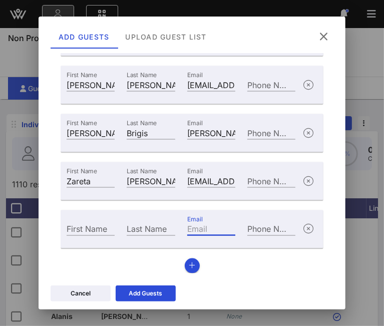
click at [199, 232] on input "Email" at bounding box center [211, 229] width 48 height 13
click at [84, 230] on input "First Name" at bounding box center [91, 229] width 48 height 13
click at [140, 290] on div "Add Guests" at bounding box center [146, 294] width 34 height 10
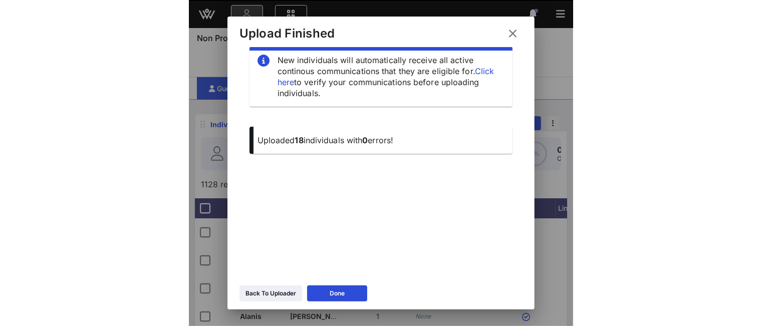
scroll to position [17, 0]
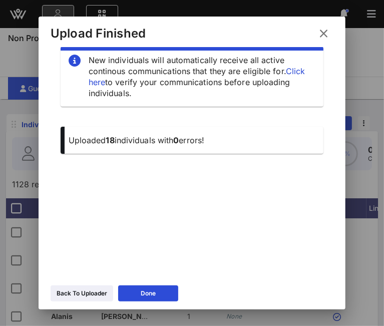
click at [77, 296] on div "Back To Uploader" at bounding box center [82, 294] width 51 height 10
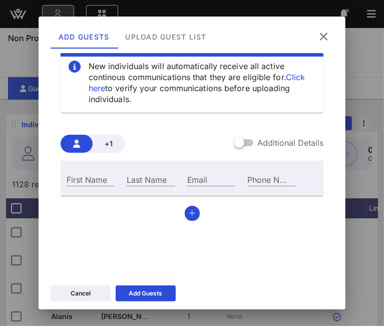
click at [322, 34] on icon at bounding box center [324, 37] width 14 height 12
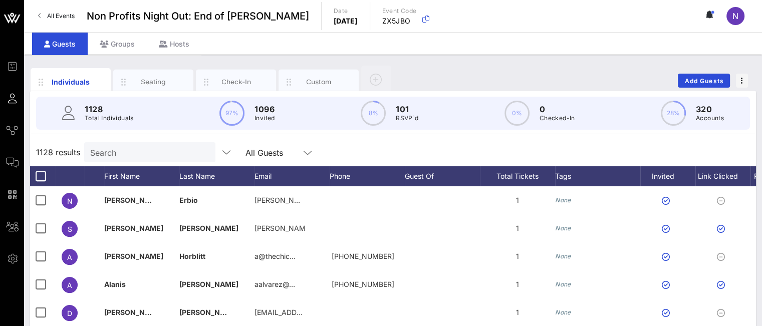
click at [0, 0] on span "Comms" at bounding box center [0, 0] width 0 height 0
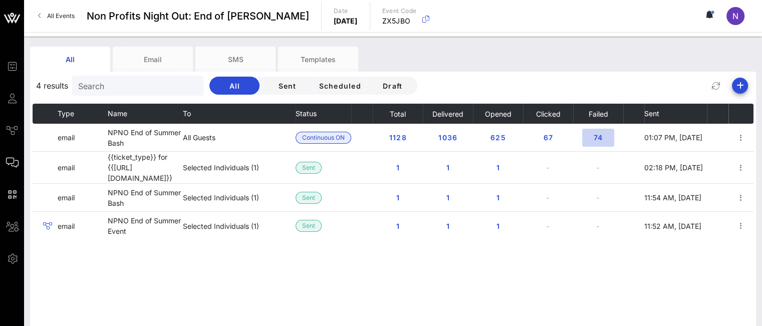
click at [598, 138] on span "74" at bounding box center [598, 137] width 16 height 9
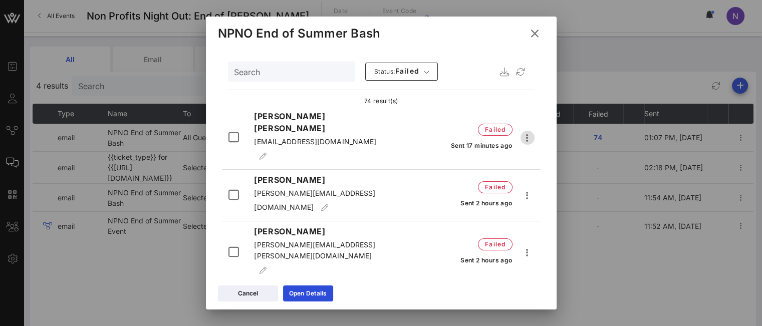
click at [522, 132] on icon "button" at bounding box center [528, 138] width 12 height 12
click at [547, 145] on div "Resend" at bounding box center [542, 146] width 38 height 10
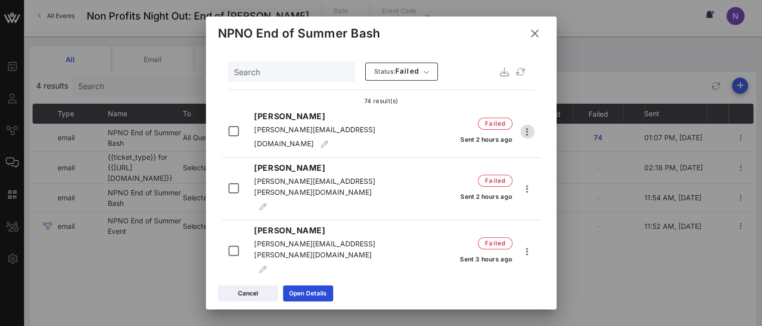
click at [522, 134] on icon "button" at bounding box center [528, 132] width 12 height 12
click at [533, 145] on div "Resend" at bounding box center [542, 150] width 38 height 22
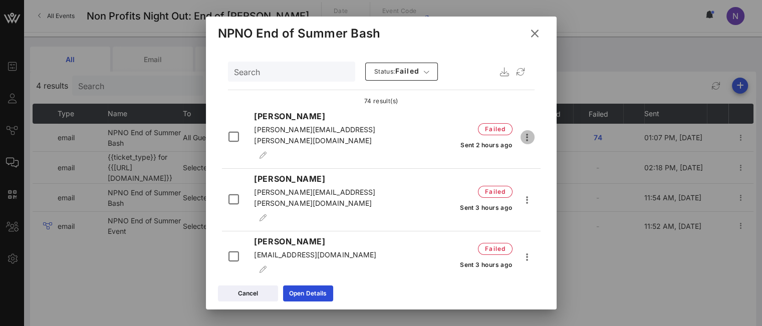
click at [524, 131] on icon "button" at bounding box center [528, 137] width 12 height 12
click at [530, 144] on div "Resend" at bounding box center [542, 146] width 38 height 10
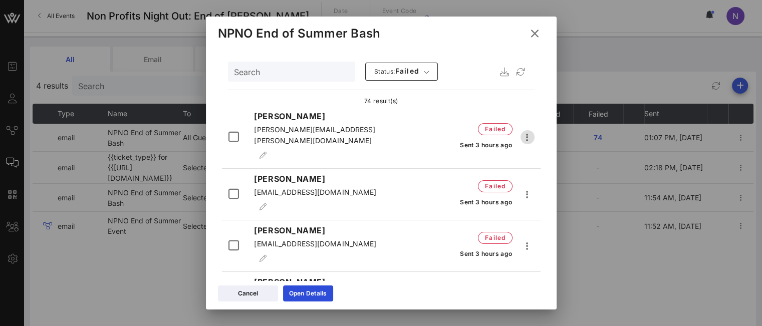
click at [522, 131] on icon "button" at bounding box center [528, 137] width 12 height 12
click at [524, 147] on div "Resend" at bounding box center [542, 150] width 38 height 10
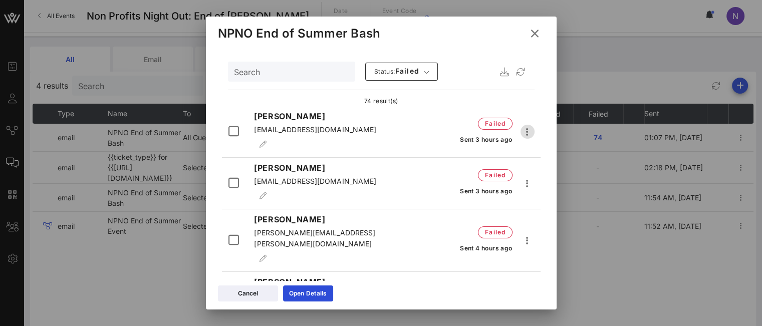
click at [522, 126] on icon "button" at bounding box center [528, 132] width 12 height 12
click at [528, 143] on div "Resend" at bounding box center [542, 146] width 38 height 10
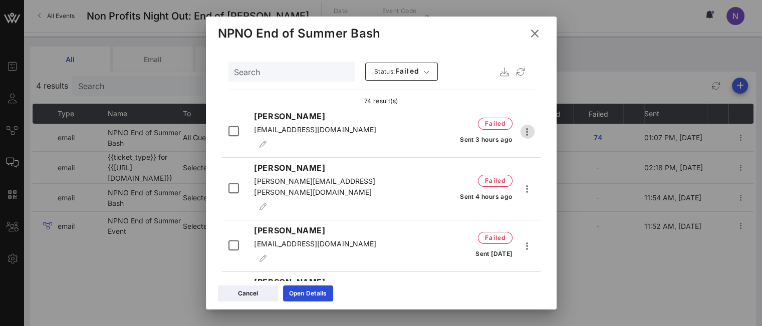
click at [523, 127] on icon "button" at bounding box center [528, 132] width 12 height 12
click at [524, 142] on div "Resend" at bounding box center [542, 146] width 38 height 10
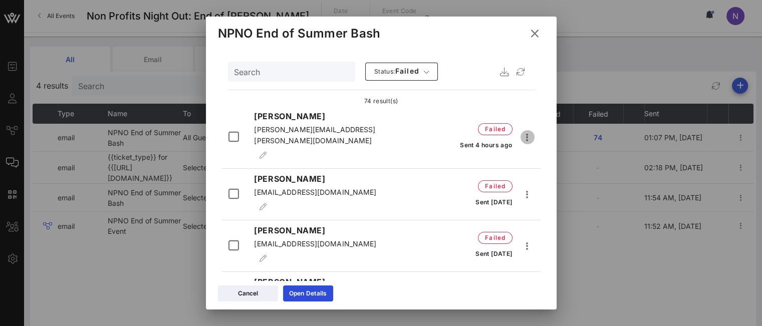
click at [523, 132] on icon "button" at bounding box center [528, 137] width 12 height 12
click at [527, 147] on div "Resend" at bounding box center [542, 146] width 38 height 10
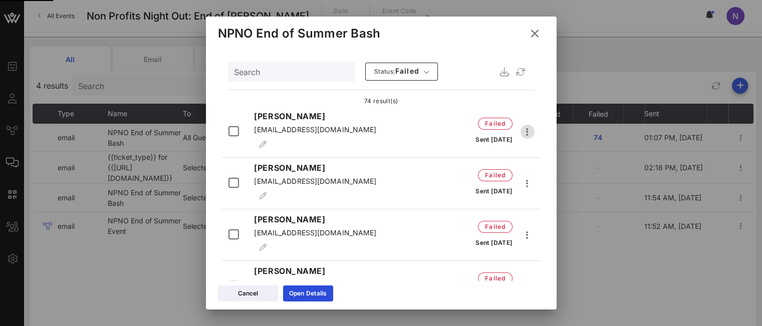
click at [524, 126] on icon "button" at bounding box center [528, 132] width 12 height 12
click at [534, 141] on div "Resend" at bounding box center [542, 146] width 38 height 10
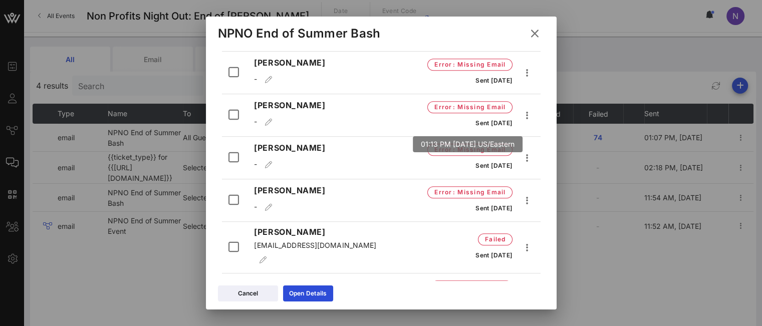
scroll to position [652, 0]
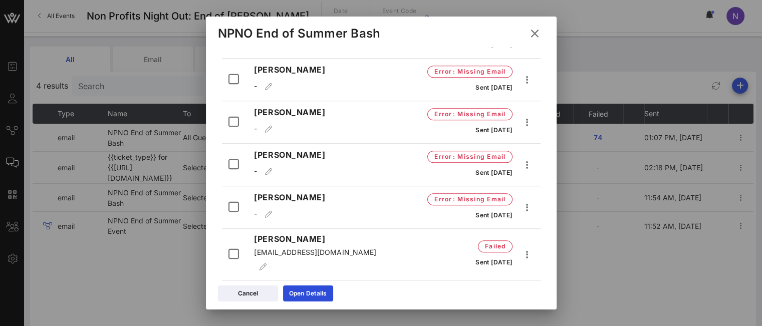
click at [540, 34] on icon at bounding box center [535, 34] width 12 height 14
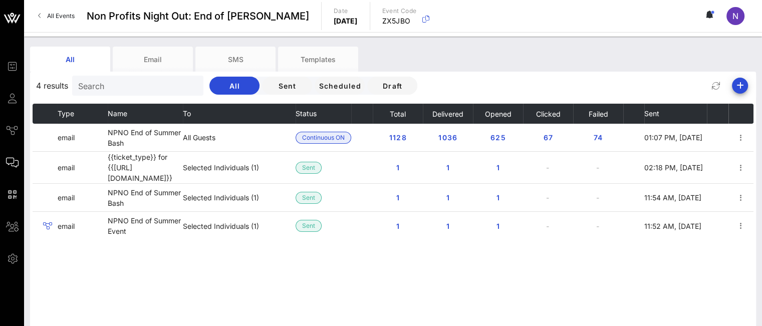
click at [0, 0] on span "Guests" at bounding box center [0, 0] width 0 height 0
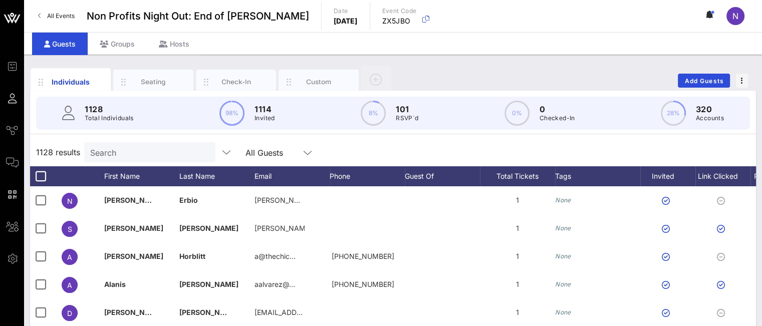
click at [0, 0] on span "Guests" at bounding box center [0, 0] width 0 height 0
click at [115, 155] on input "Search" at bounding box center [148, 152] width 117 height 13
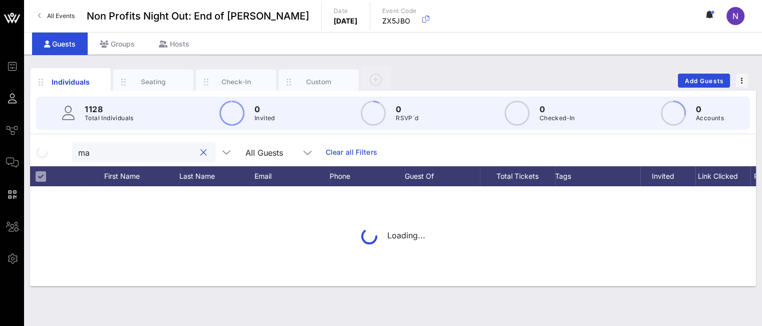
type input "m"
type input "c"
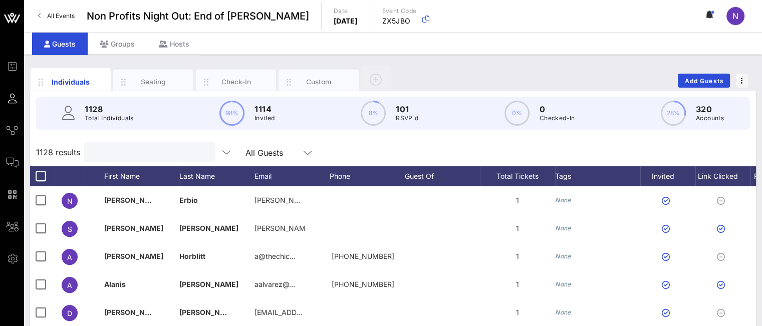
click at [132, 128] on div "1128 Total Individuals 98% 1114 Invited 8% 101 RSVP`d 0% 0 Checked-In 28% 320 A…" at bounding box center [393, 113] width 714 height 33
click at [128, 151] on input "Search" at bounding box center [148, 152] width 117 height 13
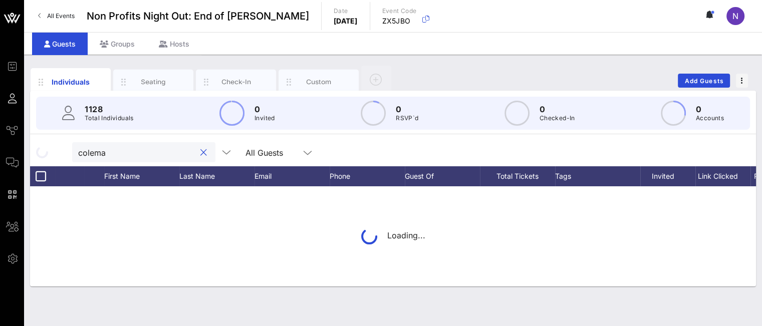
type input "coleman"
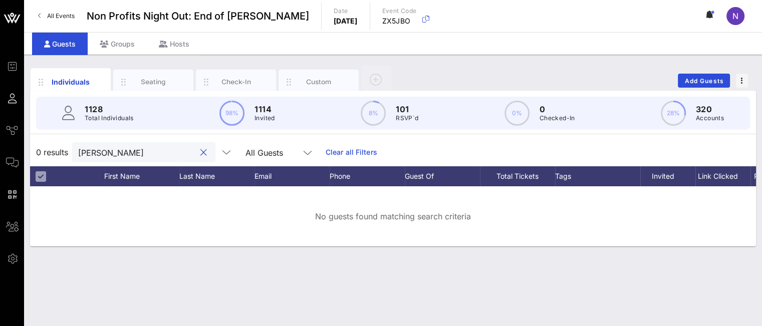
click at [11, 124] on div "Event Builder Guests Journeys Comms QR Scanner Team Settings Non Profits Night …" at bounding box center [381, 163] width 762 height 326
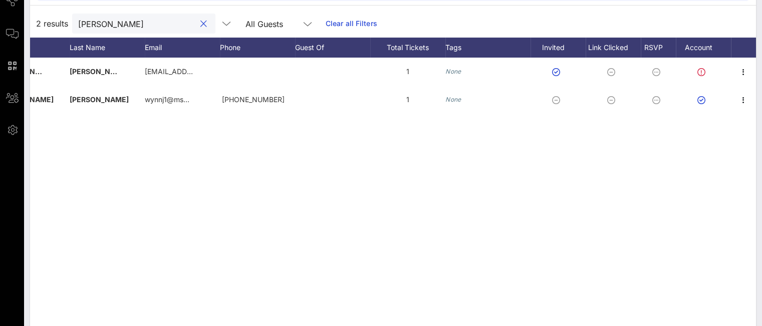
scroll to position [120, 0]
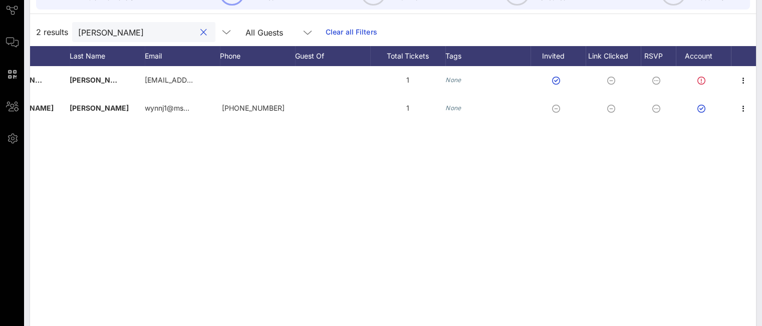
type input "wynn"
click at [742, 108] on icon "button" at bounding box center [744, 109] width 12 height 12
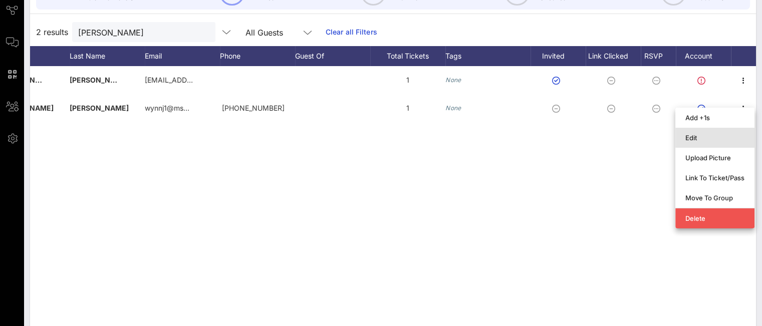
click at [697, 138] on div "Edit" at bounding box center [715, 138] width 59 height 8
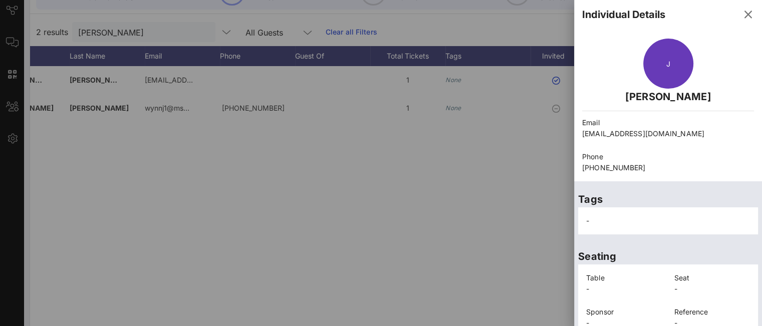
scroll to position [0, 0]
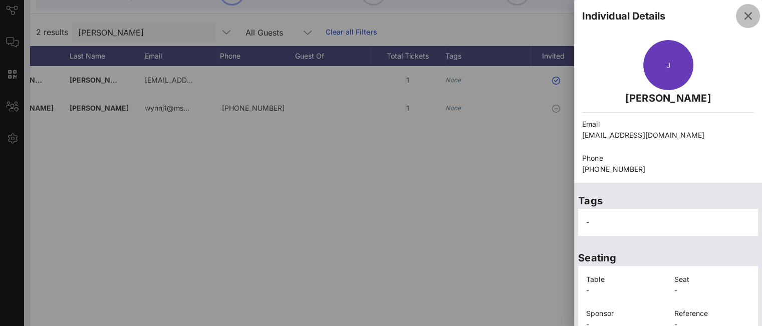
click at [742, 14] on icon "button" at bounding box center [748, 16] width 12 height 12
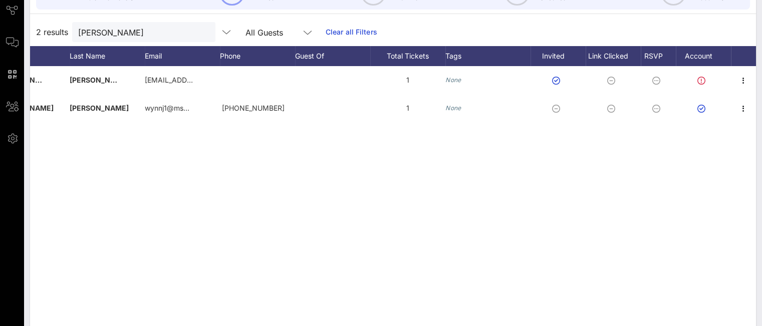
click at [0, 0] on span "Comms" at bounding box center [0, 0] width 0 height 0
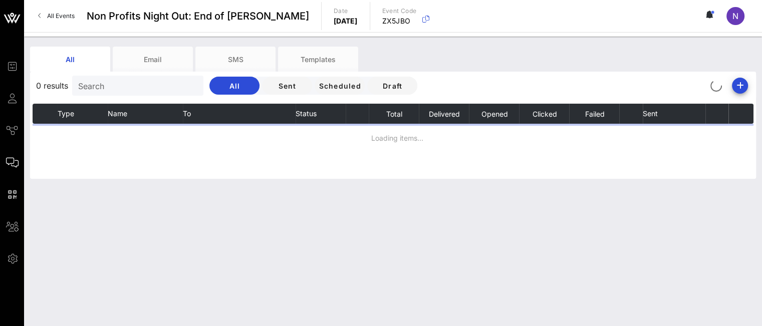
click at [112, 82] on input "Search" at bounding box center [136, 85] width 117 height 13
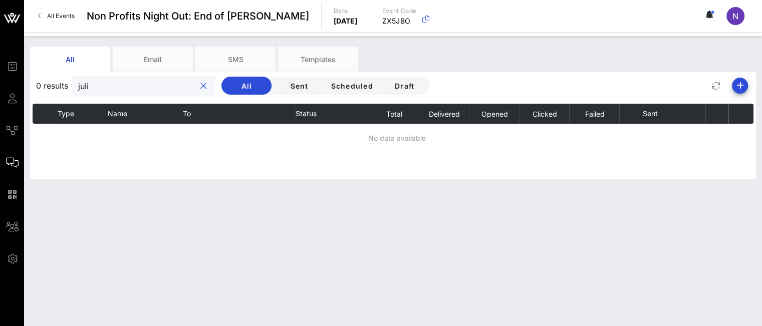
type input "julia"
click at [200, 88] on button "clear icon" at bounding box center [203, 86] width 7 height 10
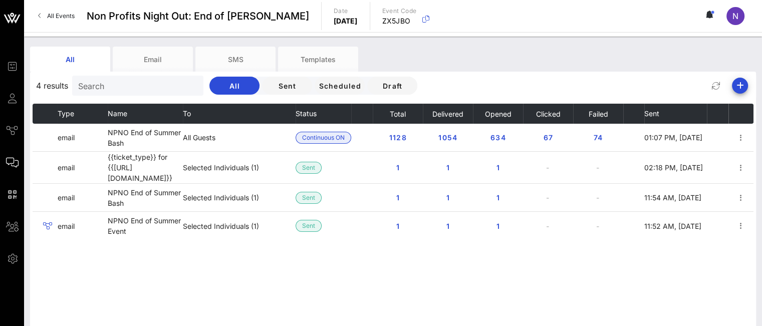
click at [0, 0] on span "Guests" at bounding box center [0, 0] width 0 height 0
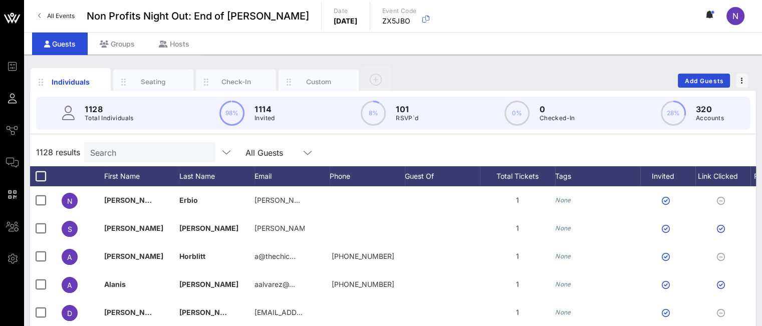
click at [104, 155] on input "Search" at bounding box center [148, 152] width 117 height 13
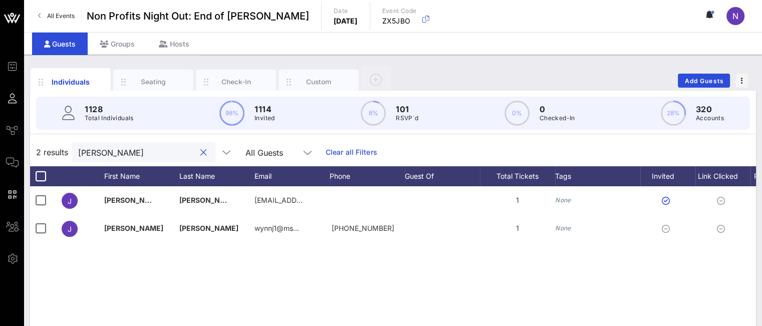
type input "wynn"
click at [43, 227] on div at bounding box center [40, 228] width 17 height 17
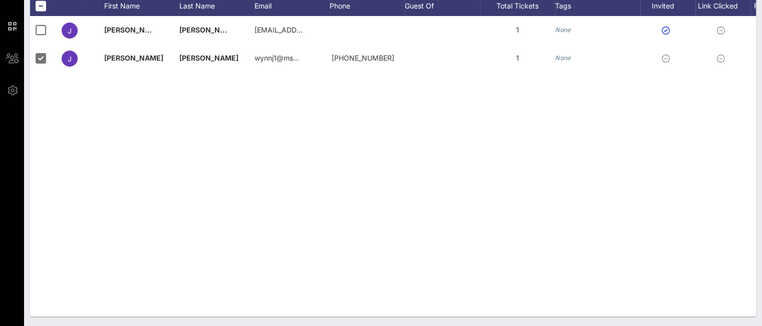
scroll to position [0, 110]
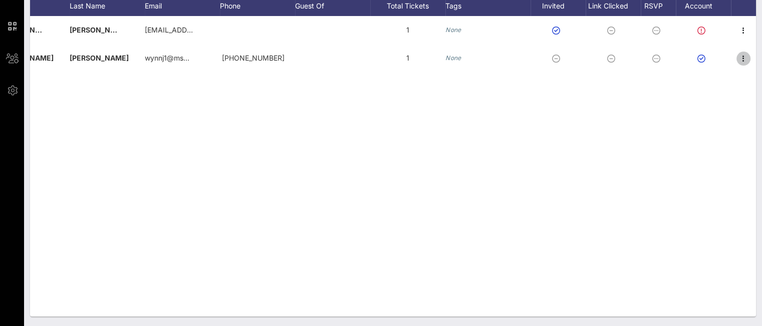
click at [743, 60] on icon "button" at bounding box center [744, 59] width 12 height 12
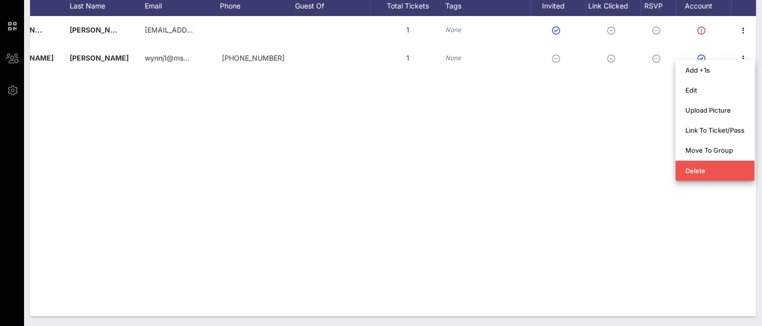
click at [485, 171] on div "J Julia Wynn wynnj1@maskcc.org 1 None J Julia Wynn wynnj1@ms… +15086544202 1 No…" at bounding box center [393, 166] width 726 height 301
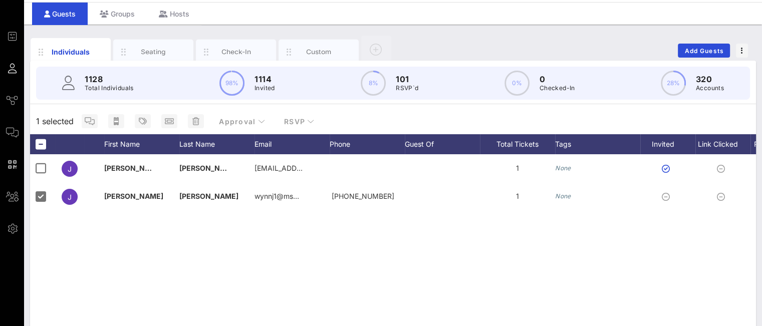
scroll to position [0, 0]
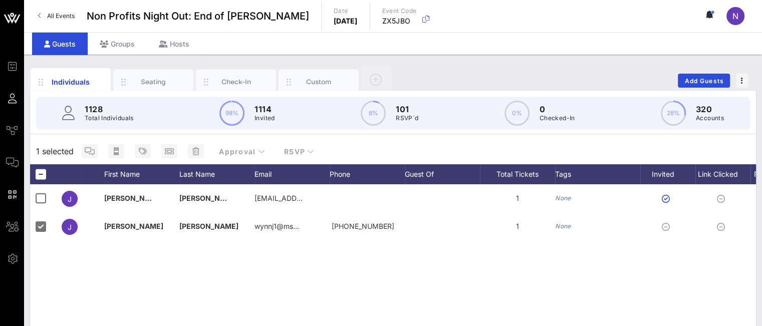
click at [44, 226] on div at bounding box center [40, 226] width 17 height 17
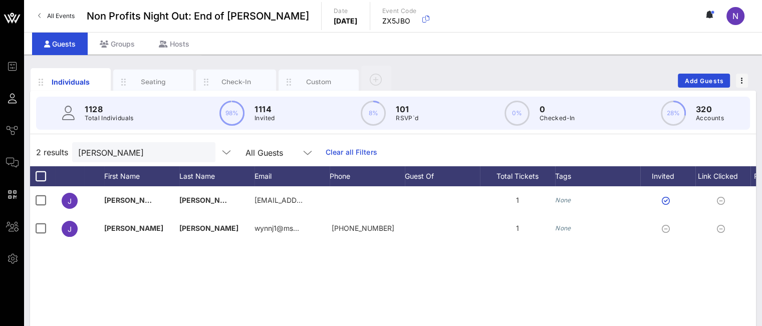
click at [19, 157] on link "Comms" at bounding box center [12, 162] width 13 height 12
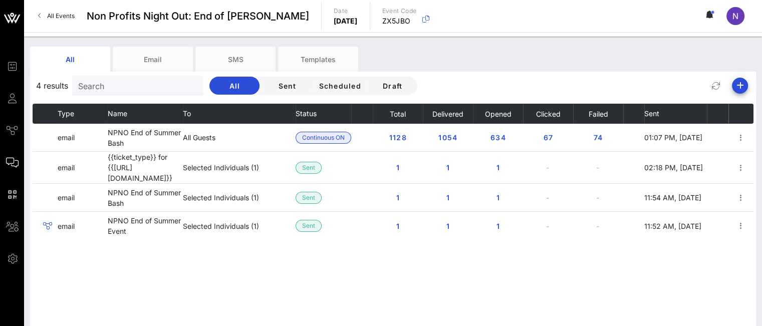
click at [225, 140] on td "All Guests" at bounding box center [239, 138] width 113 height 28
click at [395, 134] on span "1128" at bounding box center [398, 137] width 18 height 9
click at [743, 137] on icon "button" at bounding box center [741, 138] width 12 height 12
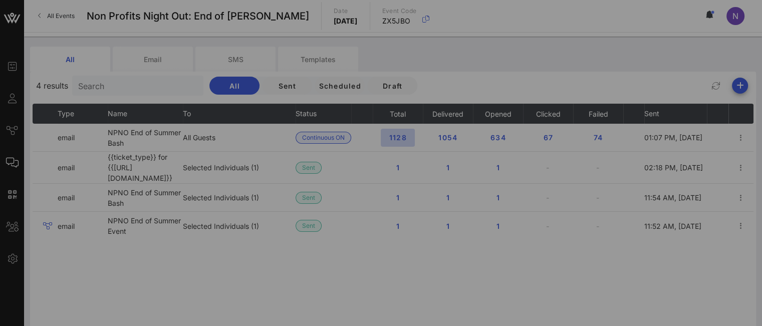
click at [393, 136] on div at bounding box center [381, 163] width 762 height 326
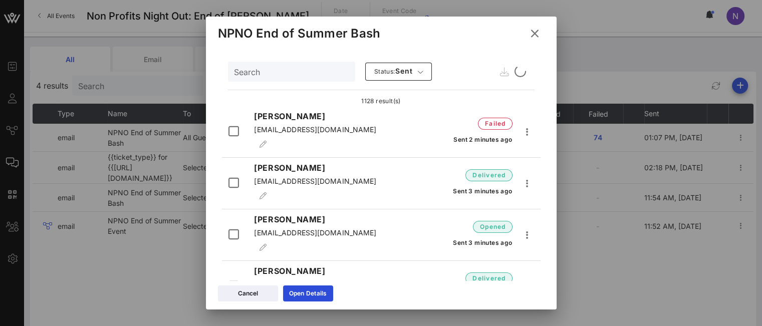
click at [270, 74] on input "Search" at bounding box center [290, 71] width 113 height 13
click at [270, 74] on input "wynn" at bounding box center [290, 71] width 113 height 13
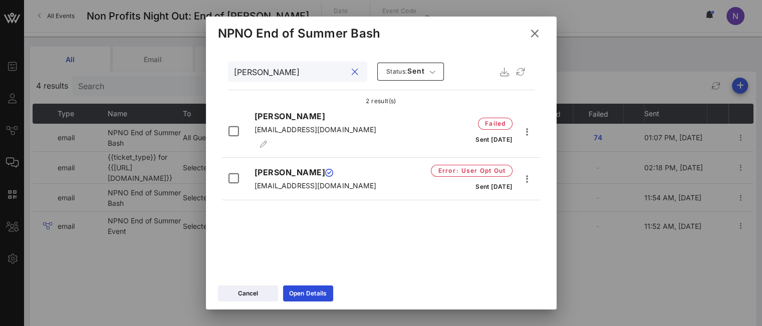
type input "wynn"
click at [529, 173] on icon "button" at bounding box center [528, 179] width 12 height 12
click at [534, 184] on div "Resend" at bounding box center [544, 188] width 28 height 10
click at [536, 38] on icon at bounding box center [534, 34] width 15 height 14
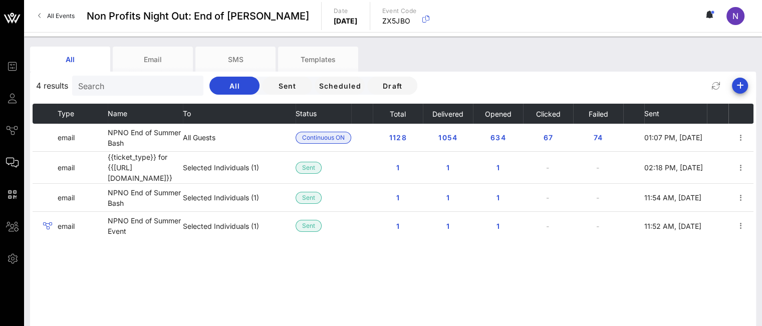
click at [0, 0] on span "Guests" at bounding box center [0, 0] width 0 height 0
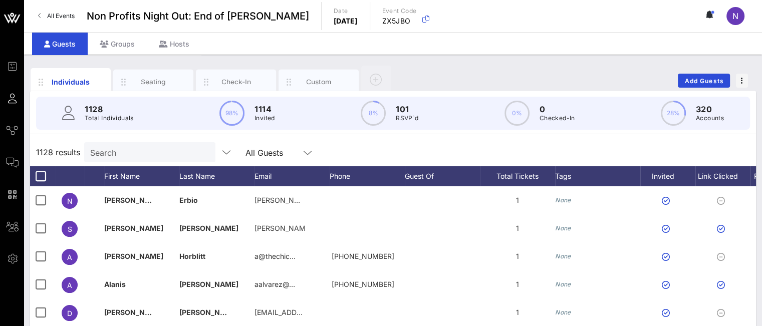
click at [108, 150] on input "Search" at bounding box center [148, 152] width 117 height 13
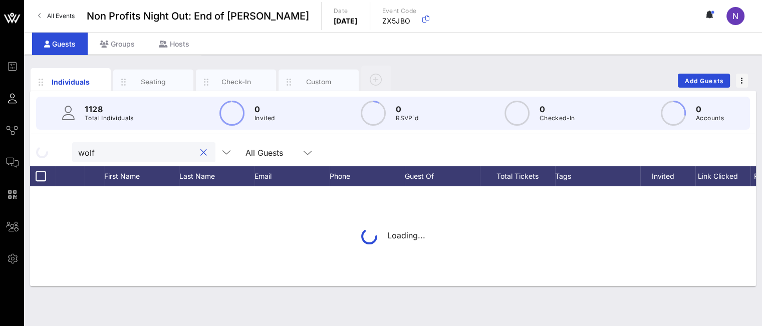
type input "wolff"
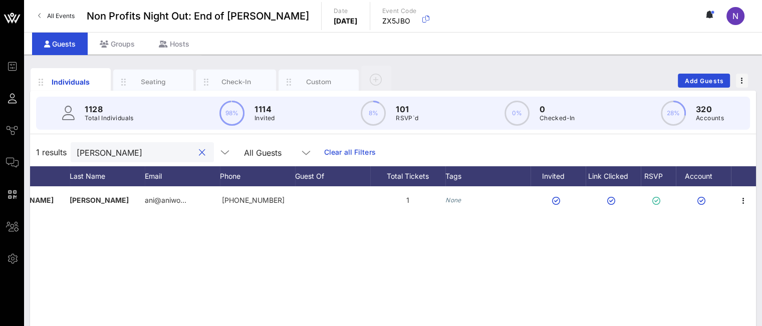
click at [201, 155] on div "wolff" at bounding box center [142, 152] width 143 height 20
click at [196, 153] on div at bounding box center [202, 153] width 12 height 12
click at [199, 153] on button "clear icon" at bounding box center [202, 153] width 7 height 10
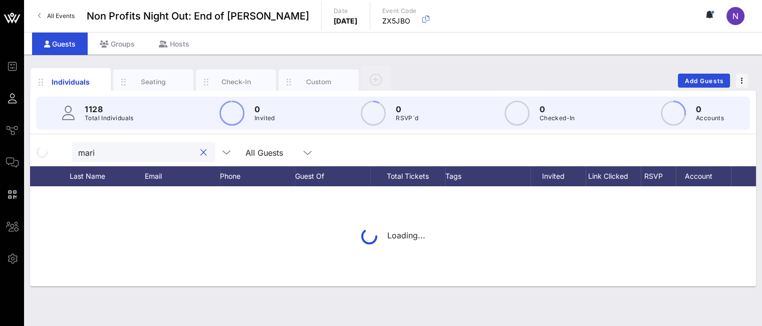
type input "marin"
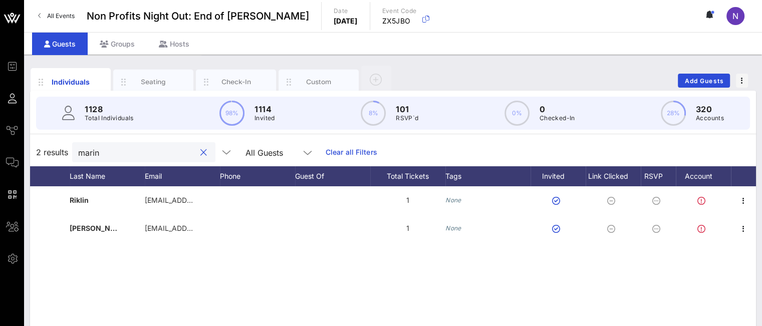
click at [200, 152] on button "clear icon" at bounding box center [203, 153] width 7 height 10
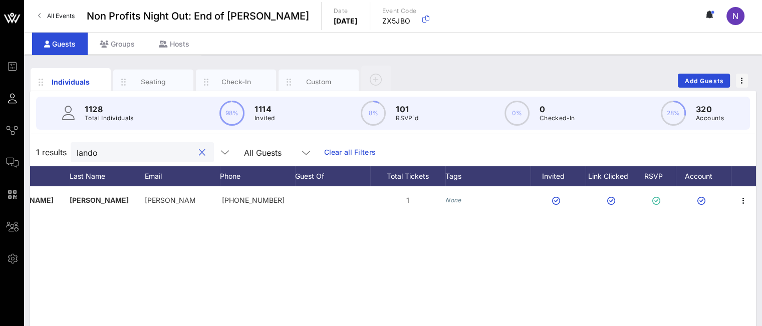
drag, startPoint x: 102, startPoint y: 146, endPoint x: 11, endPoint y: 138, distance: 91.6
click at [11, 138] on div "Event Builder Guests Journeys Comms QR Scanner Team Settings Non Profits Night …" at bounding box center [381, 248] width 762 height 497
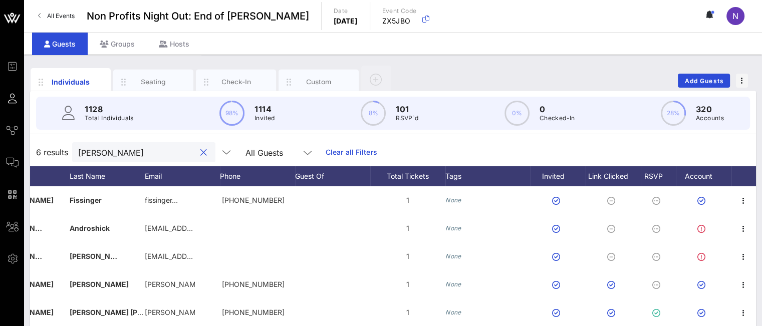
type input "julie r"
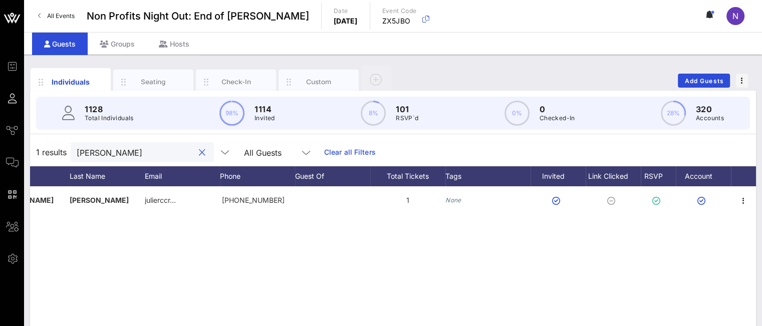
click at [199, 150] on button "clear icon" at bounding box center [202, 153] width 7 height 10
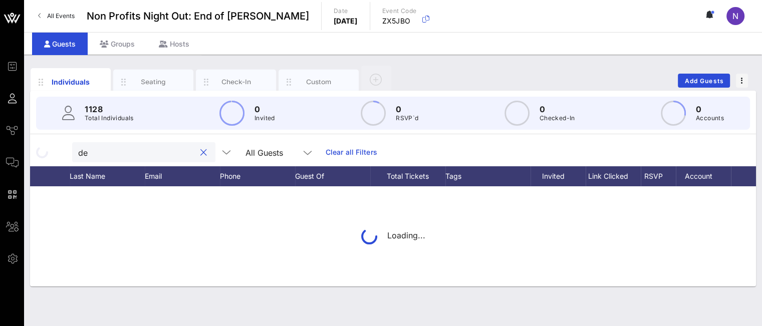
type input "d"
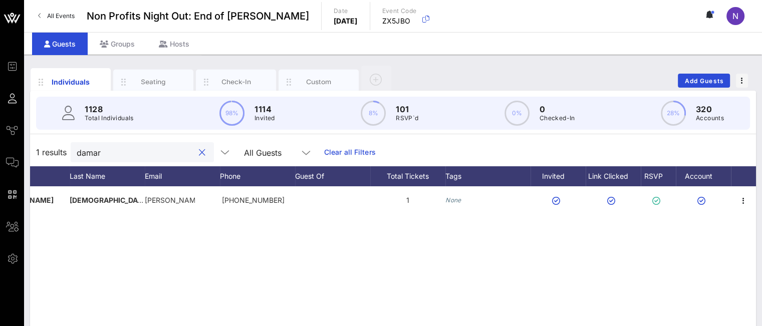
drag, startPoint x: 129, startPoint y: 149, endPoint x: 19, endPoint y: 139, distance: 110.7
click at [19, 139] on div "Event Builder Guests Journeys Comms QR Scanner Team Settings Non Profits Night …" at bounding box center [381, 248] width 762 height 497
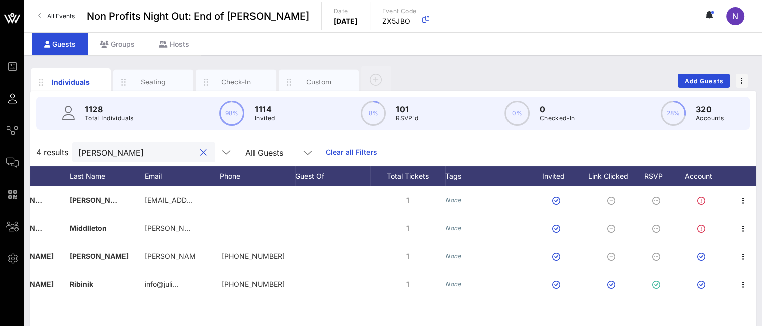
drag, startPoint x: 118, startPoint y: 152, endPoint x: 37, endPoint y: 138, distance: 83.0
click at [44, 139] on div "4 results julian All Guests Clear all Filters" at bounding box center [393, 152] width 726 height 28
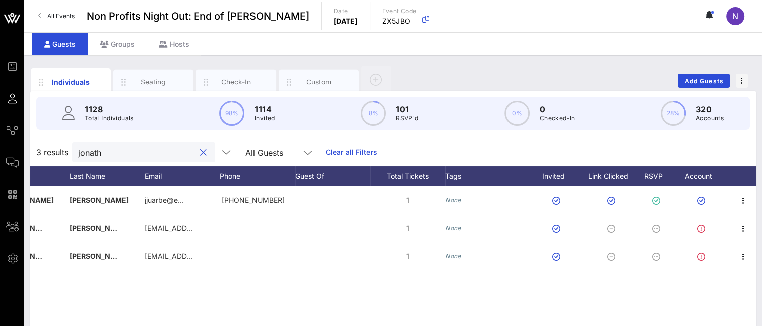
drag, startPoint x: 109, startPoint y: 153, endPoint x: 41, endPoint y: 149, distance: 67.8
click at [49, 150] on div "3 results jonath All Guests Clear all Filters" at bounding box center [393, 152] width 726 height 28
type input "veronica"
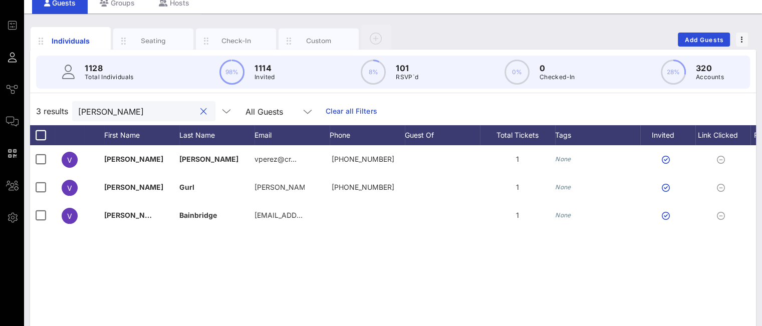
scroll to position [20, 0]
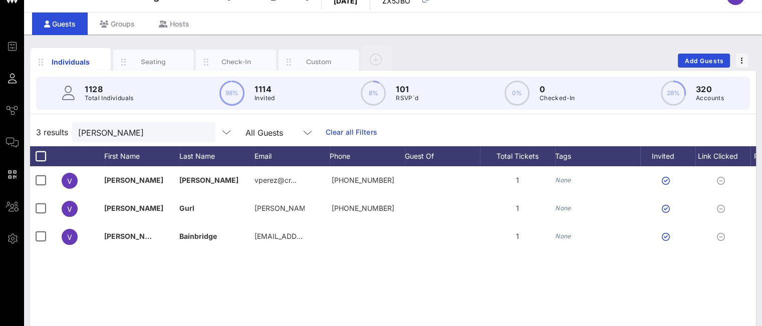
click at [0, 0] on span "Comms" at bounding box center [0, 0] width 0 height 0
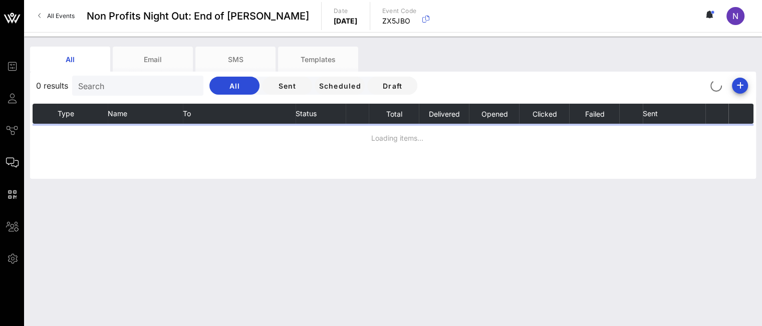
click at [102, 85] on input "Search" at bounding box center [136, 85] width 117 height 13
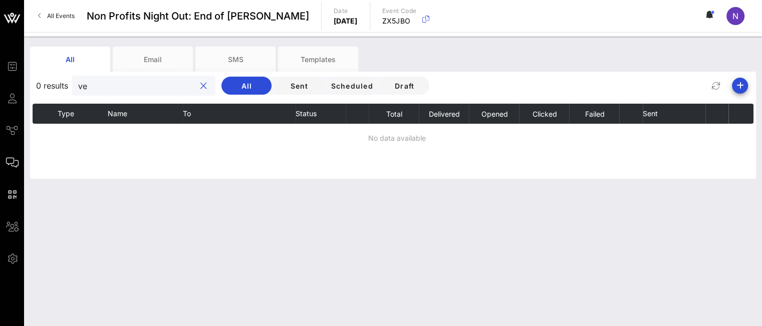
type input "v"
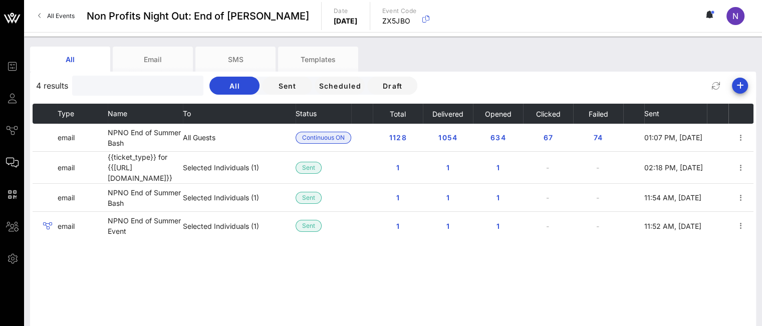
click at [225, 145] on td "All Guests" at bounding box center [239, 138] width 113 height 28
click at [743, 143] on icon "button" at bounding box center [741, 138] width 12 height 12
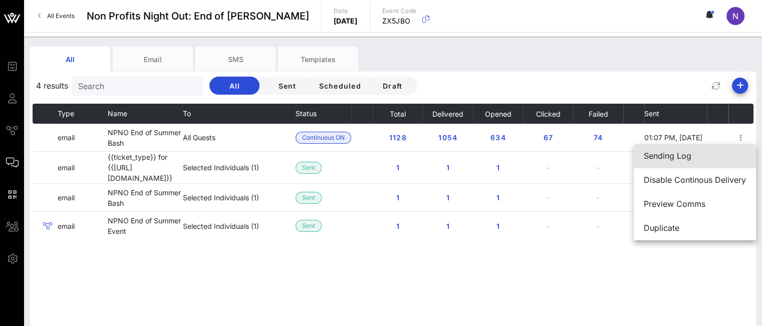
click at [677, 167] on link "Sending Log" at bounding box center [695, 156] width 122 height 24
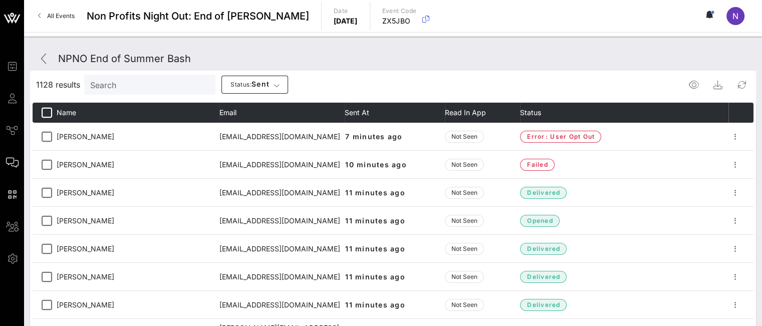
click at [115, 89] on input "Search" at bounding box center [148, 84] width 117 height 13
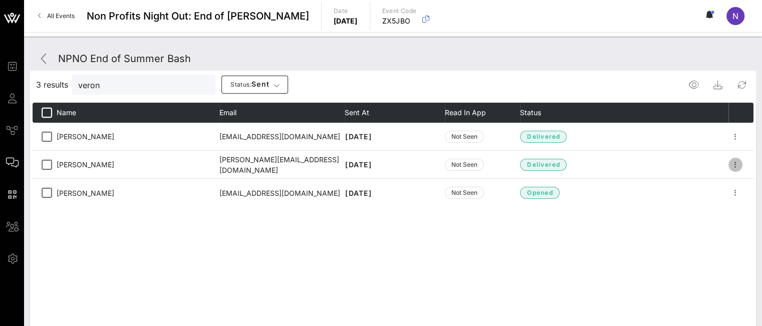
click at [738, 163] on icon "button" at bounding box center [736, 165] width 12 height 12
click at [731, 180] on div "Resend" at bounding box center [732, 183] width 28 height 10
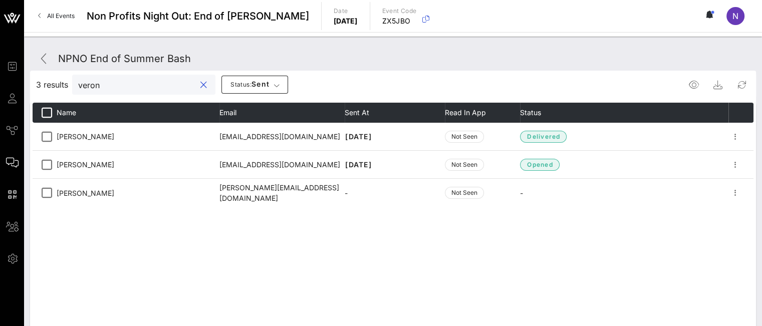
drag, startPoint x: 120, startPoint y: 82, endPoint x: 7, endPoint y: 49, distance: 118.0
click at [15, 52] on div "Event Builder Guests Journeys Comms QR Scanner Team Settings Non Profits Night …" at bounding box center [381, 237] width 762 height 475
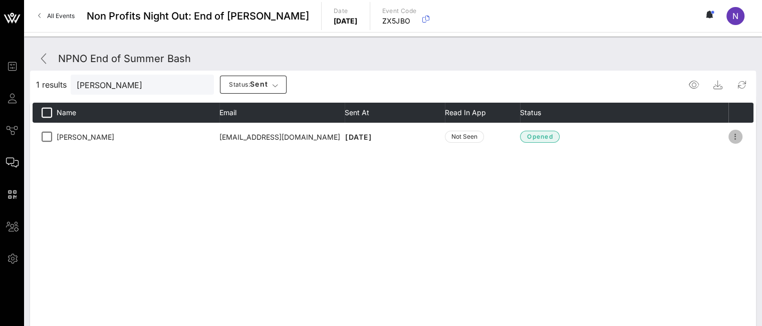
click at [737, 135] on icon "button" at bounding box center [736, 137] width 12 height 12
click at [731, 151] on div "Resend" at bounding box center [732, 156] width 28 height 22
drag, startPoint x: 111, startPoint y: 93, endPoint x: 45, endPoint y: 84, distance: 66.7
click at [45, 84] on div "1 results jodi Status: sent" at bounding box center [393, 85] width 726 height 24
drag, startPoint x: 113, startPoint y: 86, endPoint x: 63, endPoint y: 85, distance: 50.1
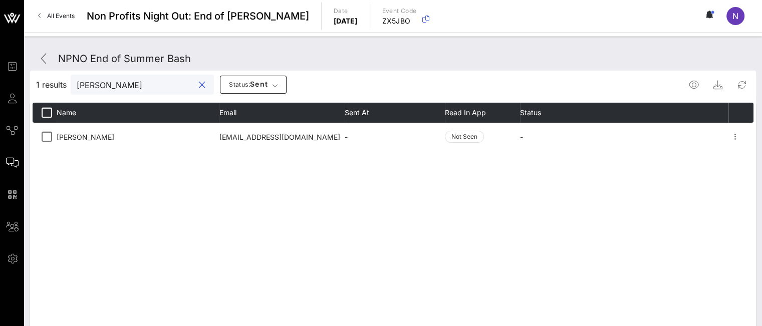
click at [63, 85] on div "1 results jodi Status: sent" at bounding box center [393, 85] width 726 height 24
type input "moy"
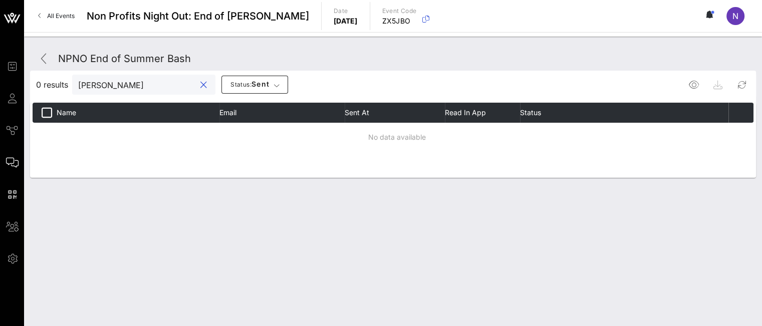
drag, startPoint x: 70, startPoint y: 79, endPoint x: 5, endPoint y: 65, distance: 67.1
click at [5, 65] on div "Event Builder Guests Journeys Comms QR Scanner Team Settings Non Profits Night …" at bounding box center [381, 163] width 762 height 326
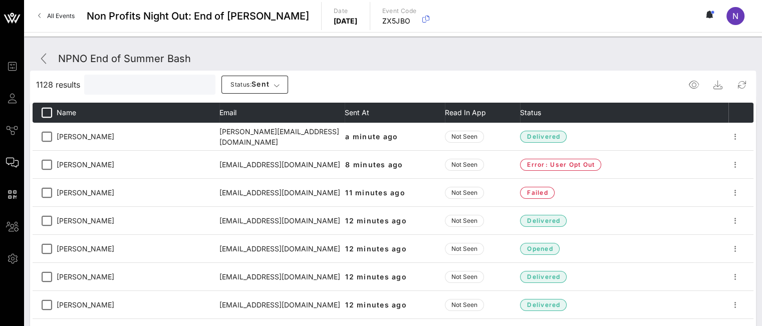
click at [0, 0] on span "Guests" at bounding box center [0, 0] width 0 height 0
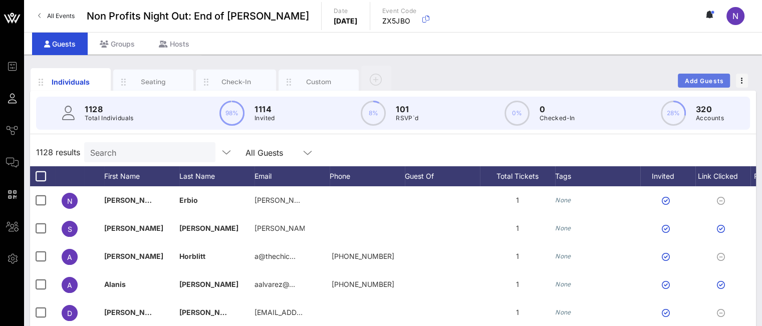
click at [718, 77] on button "Add Guests" at bounding box center [704, 81] width 52 height 14
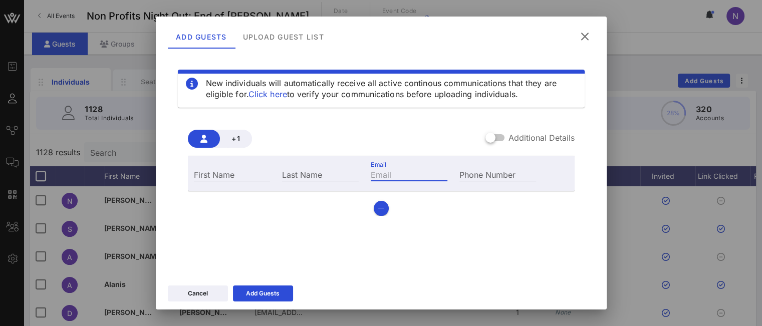
click at [390, 177] on input "Email" at bounding box center [409, 174] width 77 height 13
paste input "'TMoynihan@cityhall.nyc.gov"
type input "'TMoynihan@cityhall.nyc.gov"
click at [259, 174] on input "First Name" at bounding box center [232, 174] width 77 height 13
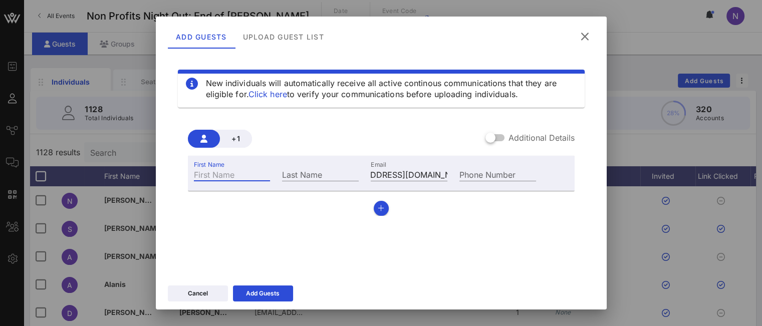
scroll to position [0, 0]
type input "Trey"
type input "Moynihan"
click at [371, 175] on input "'TMoynihan@cityhall.nyc.gov" at bounding box center [409, 174] width 77 height 13
type input "TMoynihan@cityhall.nyc.gov"
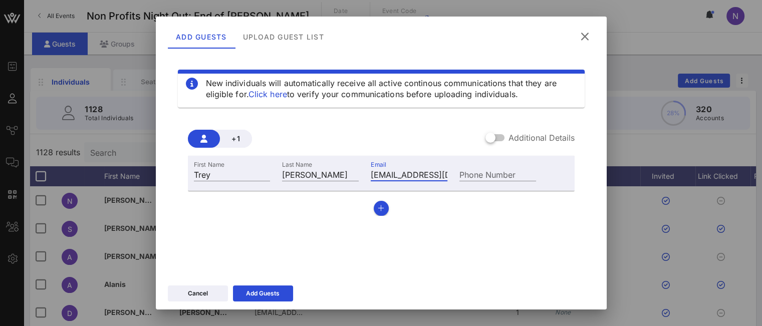
scroll to position [0, 34]
drag, startPoint x: 425, startPoint y: 177, endPoint x: 511, endPoint y: 179, distance: 86.2
click at [511, 179] on div "First Name Trey Last Name Moynihan Email TMoynihan@cityhall.nyc.gov Phone Number" at bounding box center [365, 173] width 355 height 27
click at [431, 174] on input "TMoynihan@cityhall.nyc.gov" at bounding box center [409, 174] width 77 height 13
click at [406, 175] on input "TMoynihan@cityhall.nyc.gov" at bounding box center [409, 174] width 77 height 13
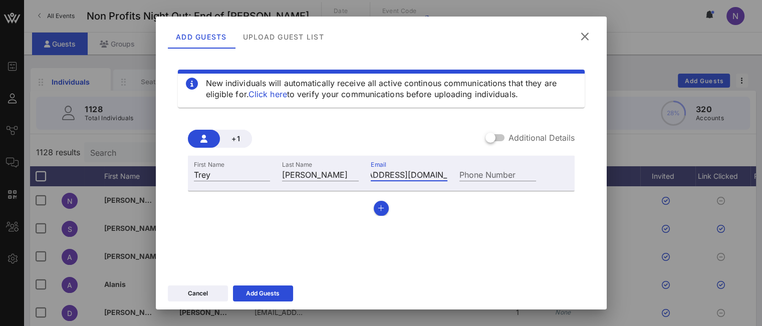
click at [406, 175] on input "TMoynihan@cityhall.nyc.gov" at bounding box center [409, 174] width 77 height 13
click at [376, 175] on input "Email" at bounding box center [409, 174] width 77 height 13
paste input ""Trey Moynihan" <treymoynihan@gmail.com>"
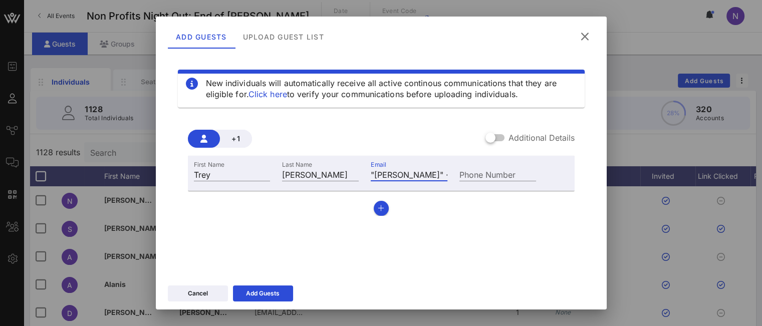
drag, startPoint x: 388, startPoint y: 178, endPoint x: 314, endPoint y: 177, distance: 74.2
click at [314, 177] on div "First Name Trey Last Name Moynihan Email "Trey Moynihan" <treymoynihan@gmail.co…" at bounding box center [365, 173] width 355 height 27
click at [404, 174] on input ""Trey Moynihan" <treymoynihan@gmail.com" at bounding box center [409, 174] width 77 height 13
drag, startPoint x: 434, startPoint y: 173, endPoint x: 305, endPoint y: 161, distance: 129.9
click at [305, 161] on div "First Name Trey Last Name Moynihan Email "Trey Moynihan" <treymoynihan@gmail.co…" at bounding box center [365, 173] width 355 height 27
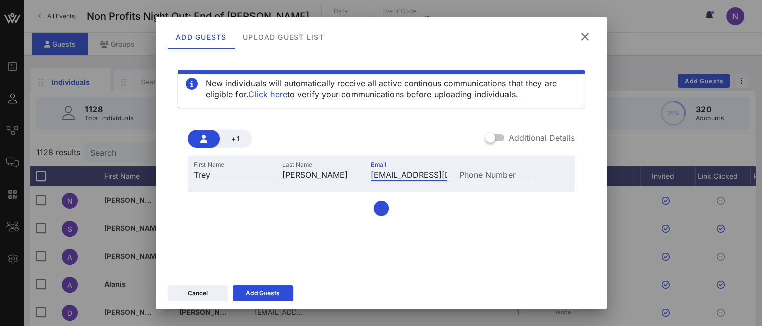
type input "[EMAIL_ADDRESS][DOMAIN_NAME]"
click at [257, 294] on div "Add Guests" at bounding box center [263, 294] width 34 height 10
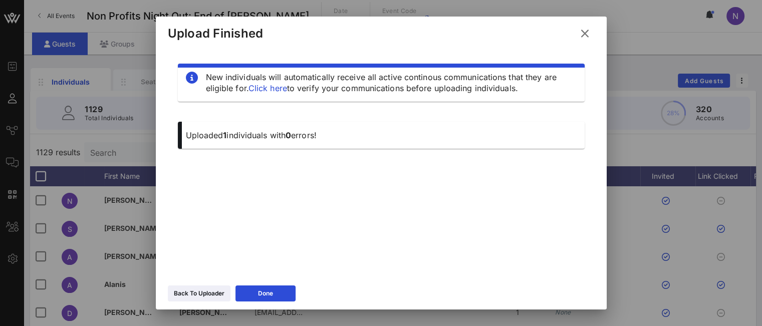
click at [194, 292] on div "Back To Uploader" at bounding box center [199, 294] width 51 height 10
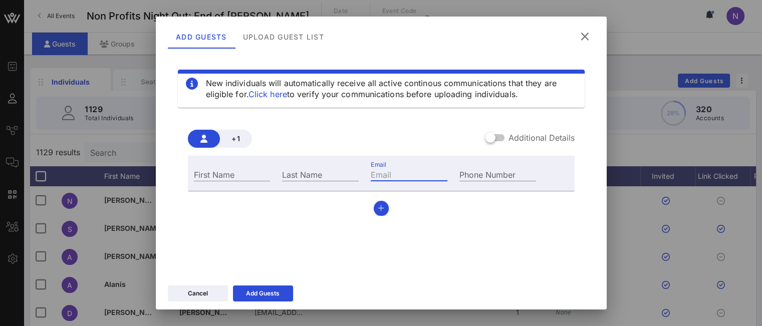
click at [381, 172] on div "Email" at bounding box center [409, 174] width 77 height 13
paste input ""Daniel Rincon" <drincon@nycgo.com>"
drag, startPoint x: 396, startPoint y: 172, endPoint x: 284, endPoint y: 157, distance: 113.3
click at [284, 157] on div "First Name Last Name Email "Daniel Rincon" <drincon@nycgo.com Phone Number" at bounding box center [381, 173] width 387 height 35
type input ""Daniel Rincon" <drincon@nycgo.com"
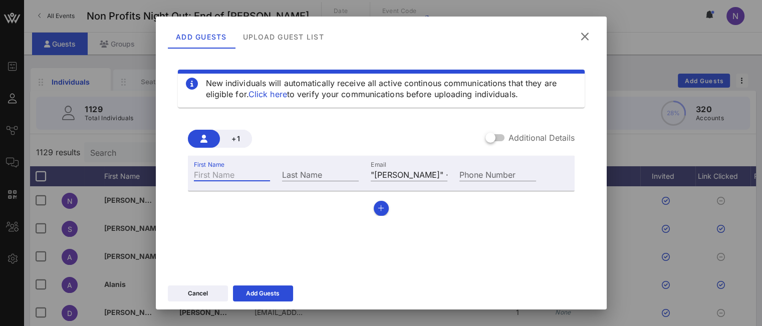
click at [242, 177] on input "First Name" at bounding box center [232, 174] width 77 height 13
type input "Daniel"
type input "Rincon"
click at [371, 172] on input ""Daniel Rincon" <drincon@nycgo.com" at bounding box center [409, 174] width 77 height 13
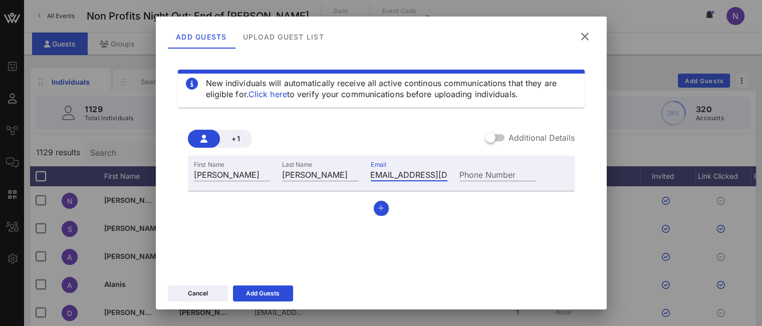
drag, startPoint x: 390, startPoint y: 176, endPoint x: 518, endPoint y: 176, distance: 127.8
click at [518, 176] on div "First Name Daniel Last Name Rincon Email drincon@nycgo.com Phone Number" at bounding box center [365, 173] width 355 height 27
click at [421, 176] on input "[EMAIL_ADDRESS][DOMAIN_NAME]" at bounding box center [409, 174] width 77 height 13
type input "[EMAIL_ADDRESS][DOMAIN_NAME]"
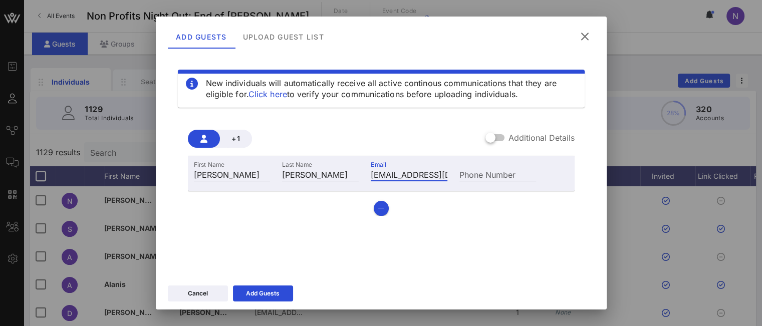
click at [266, 293] on icon at bounding box center [263, 294] width 8 height 8
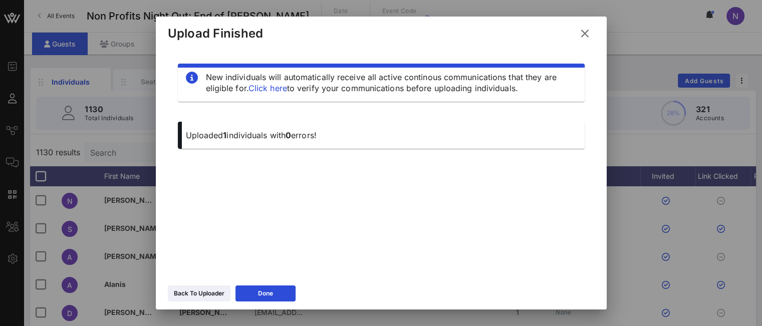
click at [195, 296] on button "Back To Uploader" at bounding box center [199, 294] width 63 height 16
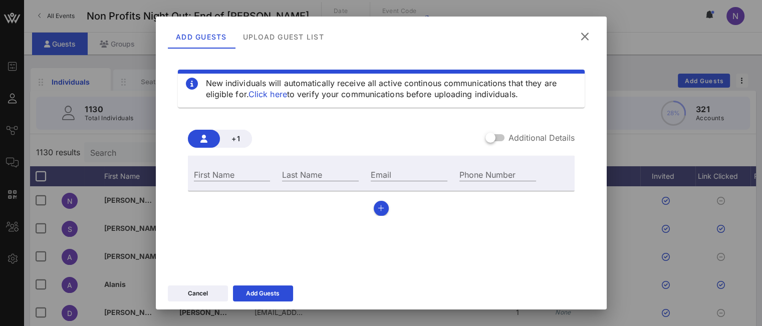
click at [379, 168] on div "Email" at bounding box center [409, 174] width 77 height 13
paste input ""Reichman, Debra Rudy" <drreichman@debevoise.com>"
click at [377, 176] on input ""Reichman, Debra Rudy" <drreichman@debevoise.com" at bounding box center [409, 174] width 77 height 13
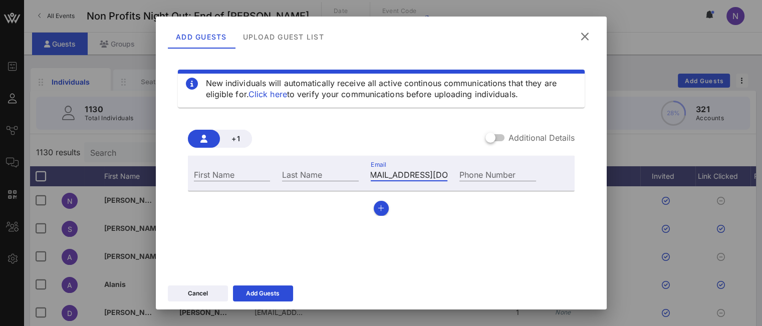
click at [379, 175] on input ""Reichman, Debra Rudy" <drreichman@debevoise.com" at bounding box center [409, 174] width 77 height 13
type input ""Reichman, Debra Rudydrreichman@debevoise.com"
click at [235, 173] on input "First Name" at bounding box center [232, 174] width 77 height 13
type input "Debra"
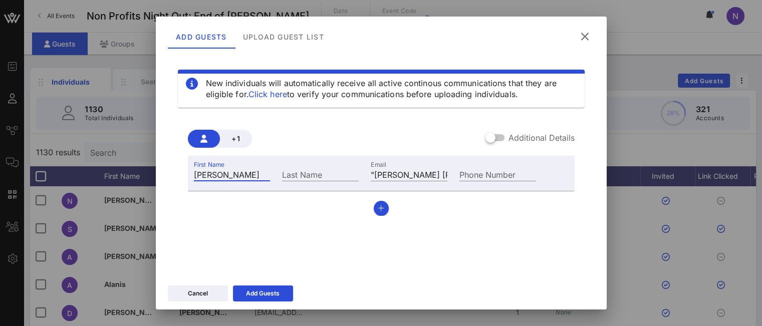
click at [318, 175] on input "Last Name" at bounding box center [320, 174] width 77 height 13
type input "Reichman"
drag, startPoint x: 411, startPoint y: 177, endPoint x: 327, endPoint y: 166, distance: 84.4
click at [328, 166] on div "First Name Debra Last Name Reichman Email "Reichman, Debra Rudydrreichman@debev…" at bounding box center [365, 173] width 355 height 27
drag, startPoint x: 382, startPoint y: 174, endPoint x: 331, endPoint y: 173, distance: 51.1
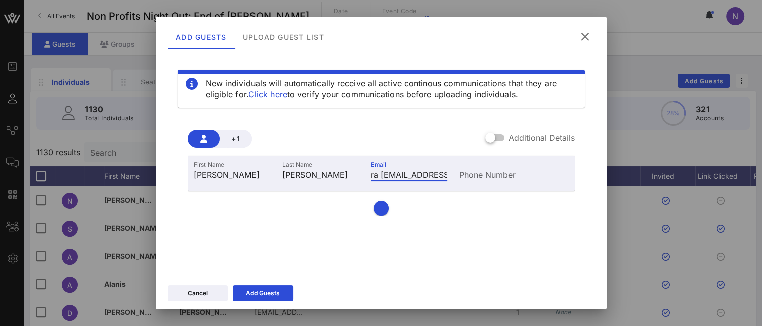
click at [331, 173] on div "First Name Debra Last Name Reichman Email ra Rudydrreichman@debevoise.com Phone…" at bounding box center [365, 173] width 355 height 27
click at [389, 174] on input "ra Rudydrreichman@debevoise.com" at bounding box center [409, 174] width 77 height 13
drag, startPoint x: 414, startPoint y: 177, endPoint x: 289, endPoint y: 165, distance: 125.9
click at [289, 165] on div "First Name Debra Last Name Reichman Email ra Rudydrreichman@debevoise.com Phone…" at bounding box center [365, 173] width 355 height 27
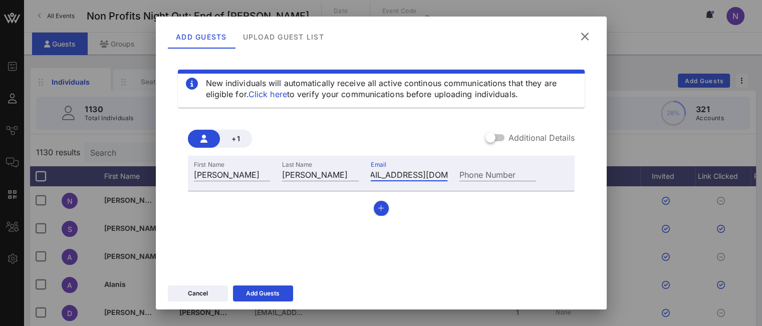
drag, startPoint x: 387, startPoint y: 175, endPoint x: 759, endPoint y: 188, distance: 372.1
click at [759, 190] on div "Event Builder Guests Journeys Comms QR Scanner Team Settings Non Profits Night …" at bounding box center [381, 248] width 762 height 497
type input "c"
paste input ""Reichman, Debra Rudy" <drreichman@debevoise.com>"
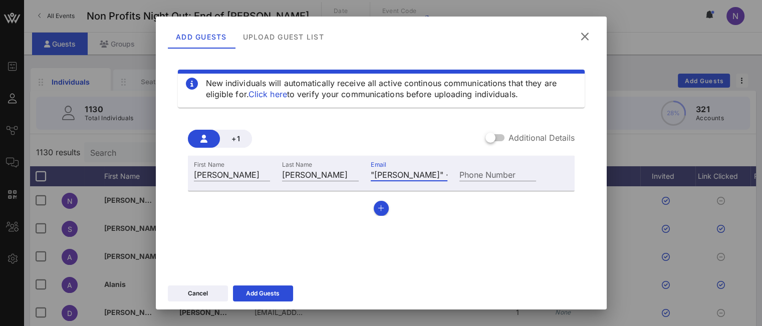
drag, startPoint x: 401, startPoint y: 172, endPoint x: 330, endPoint y: 163, distance: 71.2
click at [330, 163] on div "First Name Debra Last Name Reichman Email "Reichman, Debra Rudy" <drreichman@de…" at bounding box center [365, 173] width 355 height 27
click at [397, 168] on input ""Reichman, Debra Rudy" <drreichman@debevoise.com>" at bounding box center [409, 174] width 77 height 13
drag, startPoint x: 432, startPoint y: 174, endPoint x: 343, endPoint y: 168, distance: 89.0
click at [340, 169] on div "First Name Debra Last Name Reichman Email "Reichman, Debra Rudy" <drreichman@de…" at bounding box center [365, 173] width 355 height 27
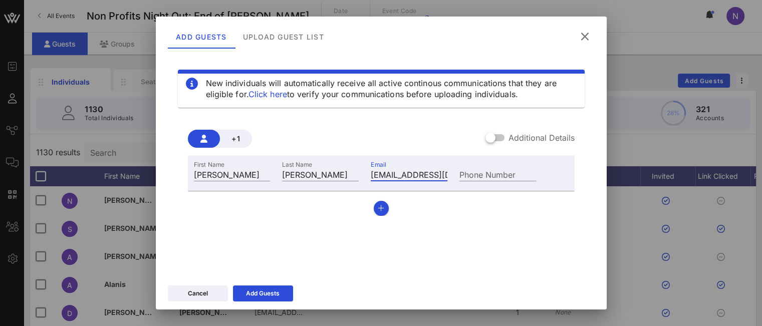
drag, startPoint x: 417, startPoint y: 171, endPoint x: 510, endPoint y: 173, distance: 92.8
click at [502, 173] on div "First Name Debra Last Name Reichman Email drreichman@debevoise.com> Phone Number" at bounding box center [365, 173] width 355 height 27
click at [435, 177] on input "drreichman@debevoise.com>" at bounding box center [409, 174] width 77 height 13
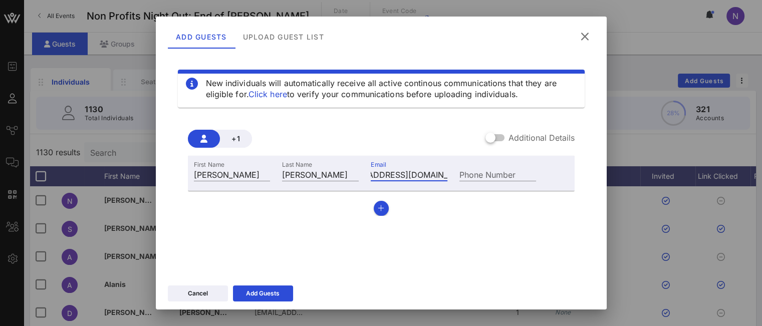
type input "drreichman@debevoise.com"
click at [285, 293] on button "Add Guests" at bounding box center [263, 294] width 60 height 16
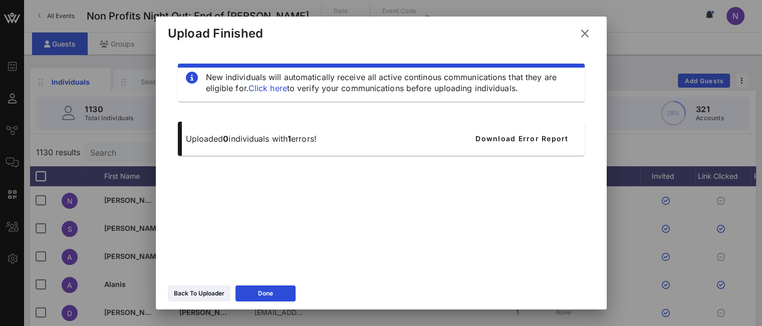
click at [196, 297] on button "Back To Uploader" at bounding box center [199, 294] width 63 height 16
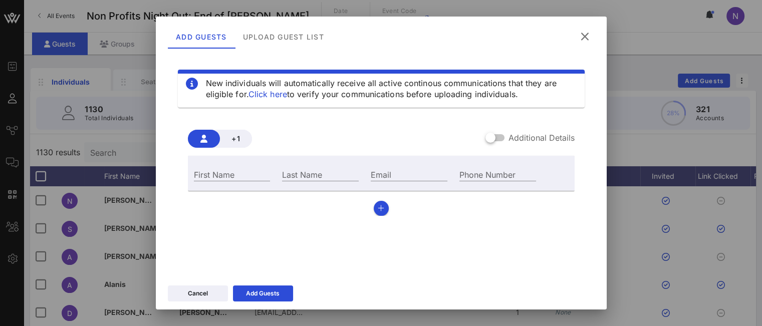
click at [386, 176] on input "Email" at bounding box center [409, 174] width 77 height 13
paste input ""Stacey Chait" <slchait@gmail.com>"
drag, startPoint x: 369, startPoint y: 174, endPoint x: 249, endPoint y: 165, distance: 120.6
click at [249, 165] on div "First Name Last Name Email "Stacey Chait" <slchait@gmail.com Phone Number" at bounding box center [365, 173] width 355 height 27
type input "slchait@gmail.com"
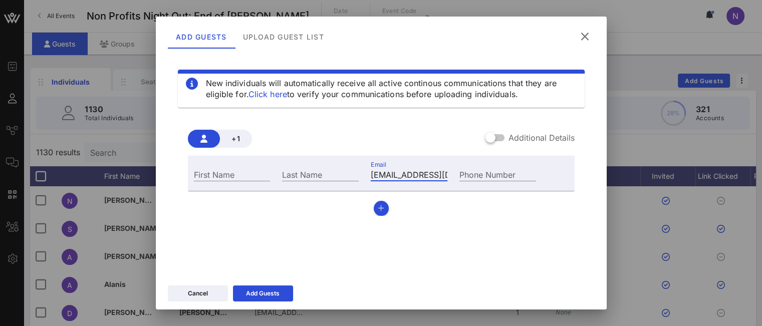
click at [217, 173] on div "First Name" at bounding box center [232, 174] width 77 height 13
paste input ""Stacey Chait" <"
type input ""Stacey Chait" <"
click at [295, 175] on input "Last Name" at bounding box center [320, 174] width 77 height 13
type input "Chait"
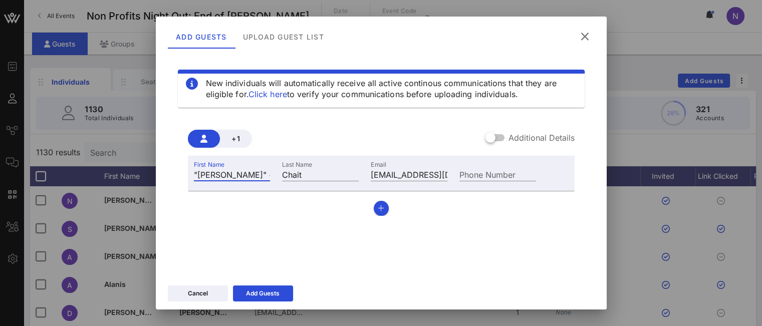
drag, startPoint x: 202, startPoint y: 174, endPoint x: 191, endPoint y: 172, distance: 11.6
click at [191, 172] on div "First Name "Stacey Chait" <" at bounding box center [232, 173] width 89 height 27
click at [195, 173] on input ""Stacey Chait" <" at bounding box center [232, 174] width 77 height 13
drag, startPoint x: 197, startPoint y: 174, endPoint x: 169, endPoint y: 167, distance: 28.8
click at [169, 167] on div "New individuals will automatically receive all active continous communications …" at bounding box center [381, 174] width 427 height 241
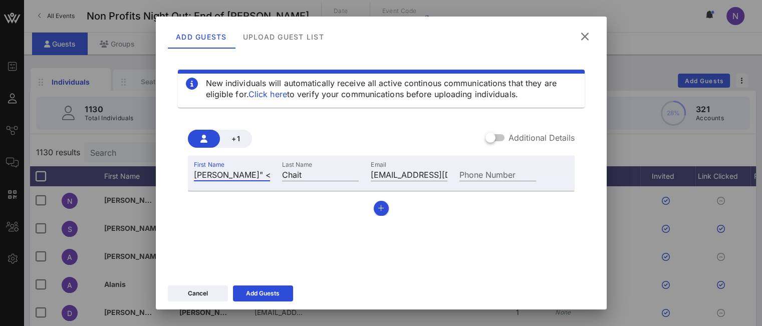
drag, startPoint x: 219, startPoint y: 175, endPoint x: 391, endPoint y: 189, distance: 173.5
click at [391, 189] on div "First Name Stacey Chait" < Last Name Chait Email slchait@gmail.com Phone Number" at bounding box center [381, 173] width 387 height 35
type input "Stacey"
click at [281, 297] on button "Add Guests" at bounding box center [263, 294] width 60 height 16
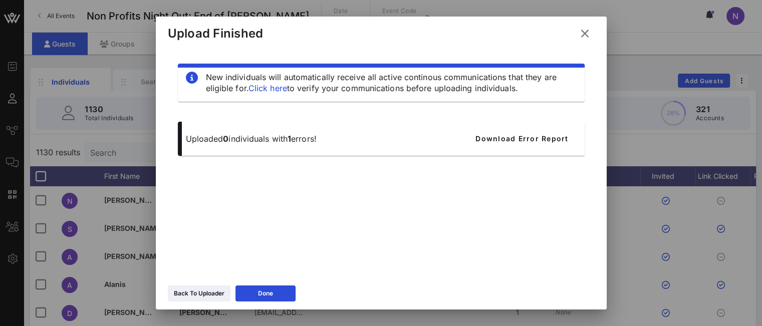
click at [190, 298] on div "Back To Uploader" at bounding box center [199, 294] width 51 height 10
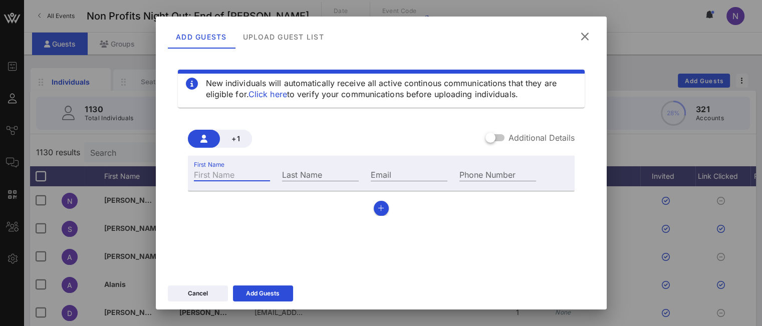
click at [221, 178] on input "First Name" at bounding box center [232, 174] width 77 height 13
paste input "Johanna"
type input "Johanna"
click at [325, 170] on input "Last Name" at bounding box center [320, 174] width 77 height 13
paste input "Kendrick-Holmes"
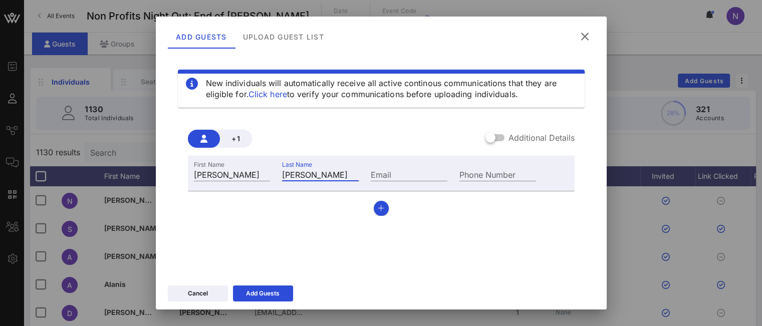
type input "Kendrick-Holmes"
click at [397, 178] on input "Email" at bounding box center [409, 174] width 77 height 13
paste input "[EMAIL_ADDRESS][DOMAIN_NAME]"
drag, startPoint x: 368, startPoint y: 174, endPoint x: 290, endPoint y: 165, distance: 78.7
click at [290, 165] on div "First Name Johanna Last Name Kendrick-Holmes Email jkendrickholmes@gmail.com Ph…" at bounding box center [365, 173] width 355 height 27
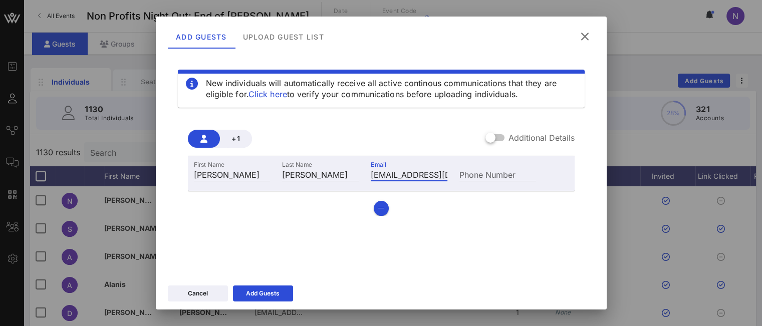
type input "[EMAIL_ADDRESS][DOMAIN_NAME]"
click at [437, 233] on div "New individuals will automatically receive all active continous communications …" at bounding box center [381, 174] width 427 height 241
click at [273, 297] on div "Add Guests" at bounding box center [263, 294] width 34 height 10
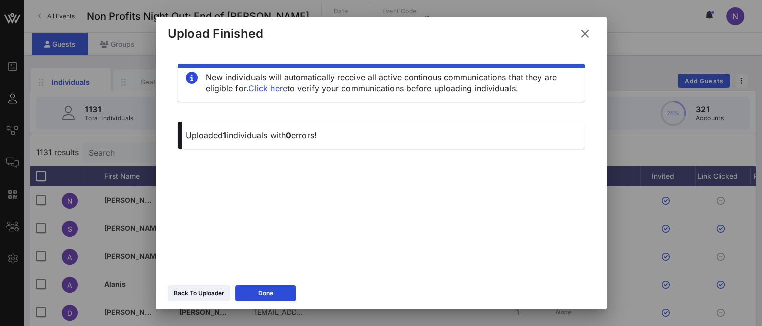
click at [216, 294] on div "Back To Uploader" at bounding box center [199, 294] width 51 height 10
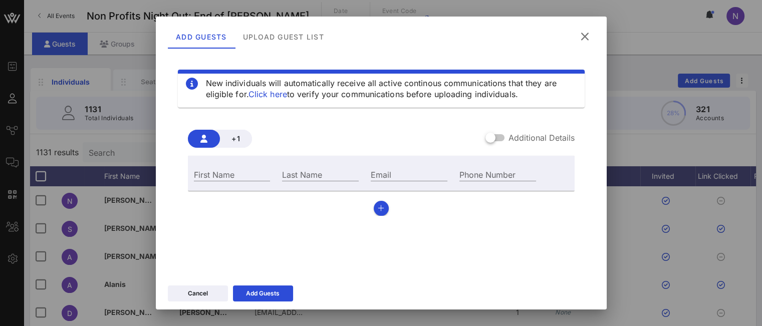
click at [206, 175] on input "First Name" at bounding box center [232, 174] width 77 height 13
paste input "Felice"
type input "Felice"
type input "Axelrod"
click at [385, 173] on input "Email" at bounding box center [409, 174] width 77 height 13
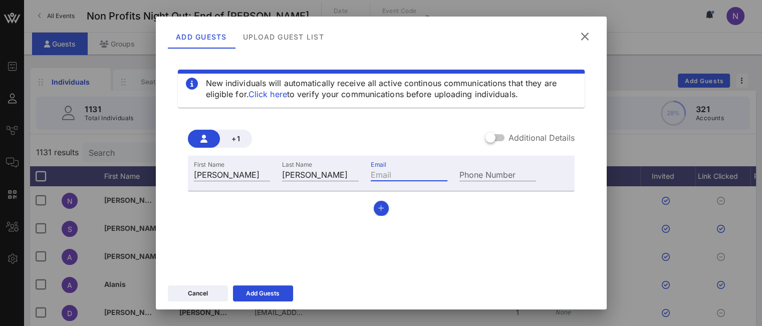
paste input "feliceaxelrod@gmail.com"
type input "feliceaxelrod@gmail.com"
click at [254, 300] on button "Add Guests" at bounding box center [263, 294] width 60 height 16
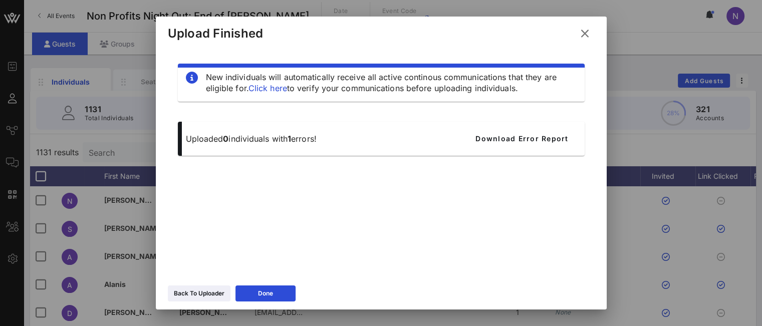
click at [216, 293] on div "Back To Uploader" at bounding box center [199, 294] width 51 height 10
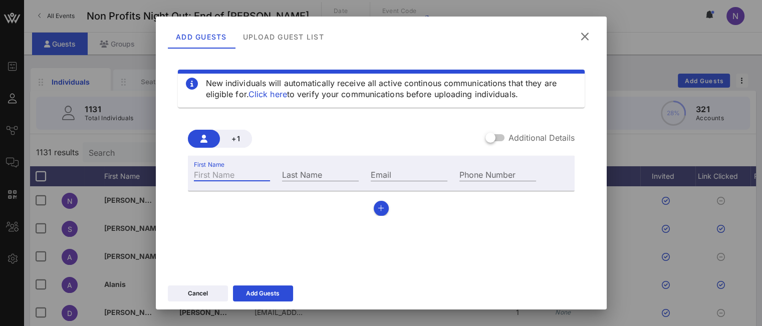
click at [228, 169] on div "First Name" at bounding box center [232, 174] width 77 height 13
type input "Maria"
click at [296, 172] on div "Last Name" at bounding box center [320, 174] width 77 height 13
type input "Donado"
paste input "maria.donado@greyco.com"
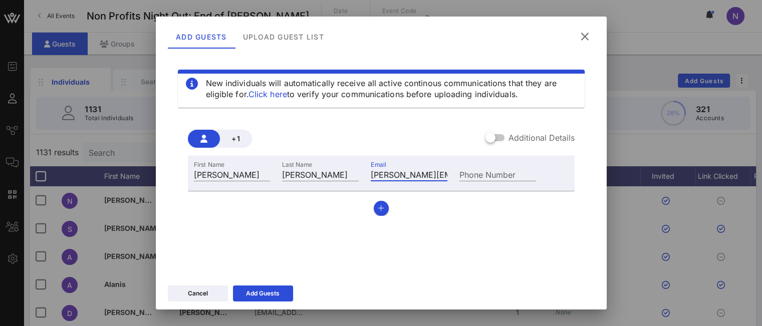
scroll to position [0, 30]
type input "maria.donado@greyco.com"
click at [258, 295] on div "Add Guests" at bounding box center [263, 294] width 34 height 10
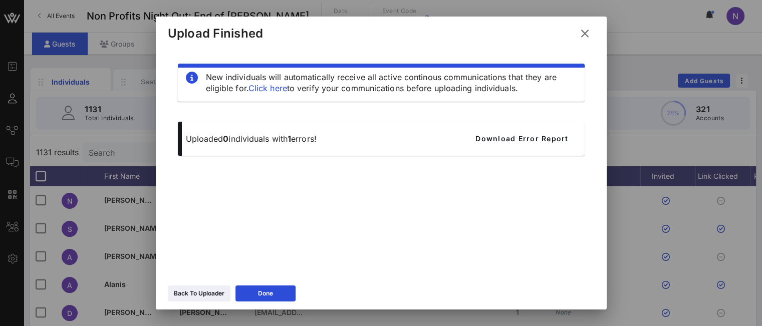
click at [212, 297] on div "Back To Uploader" at bounding box center [199, 294] width 51 height 10
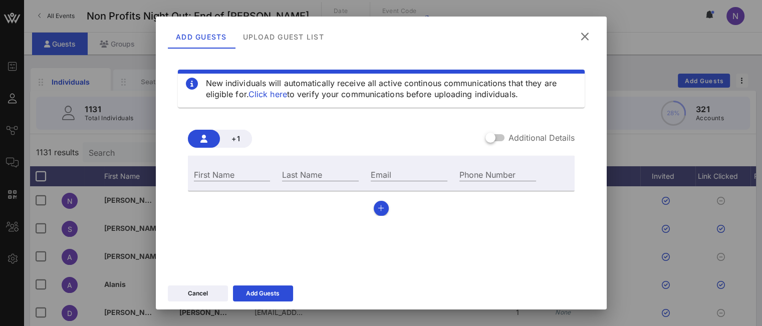
click at [590, 37] on icon at bounding box center [584, 37] width 15 height 14
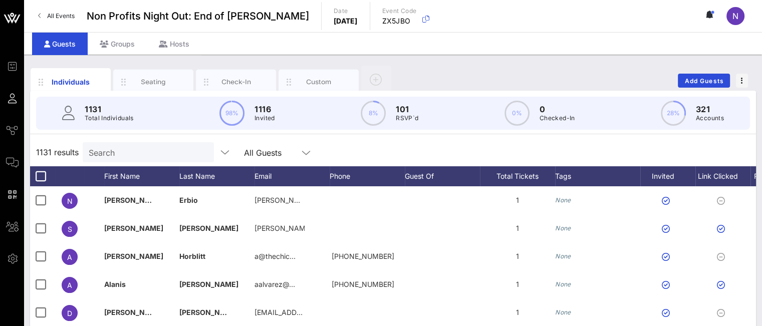
click at [19, 157] on link "Comms" at bounding box center [12, 162] width 13 height 12
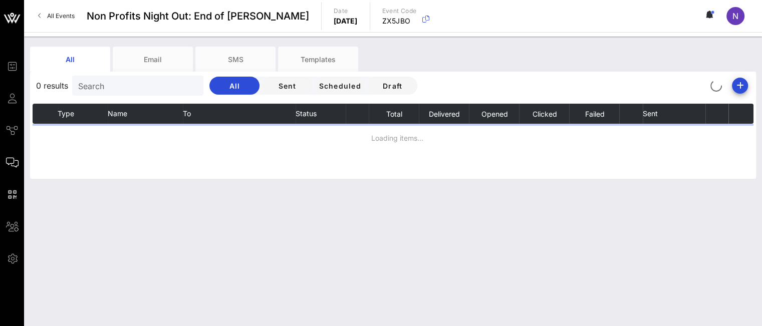
click at [105, 83] on input "Search" at bounding box center [136, 85] width 117 height 13
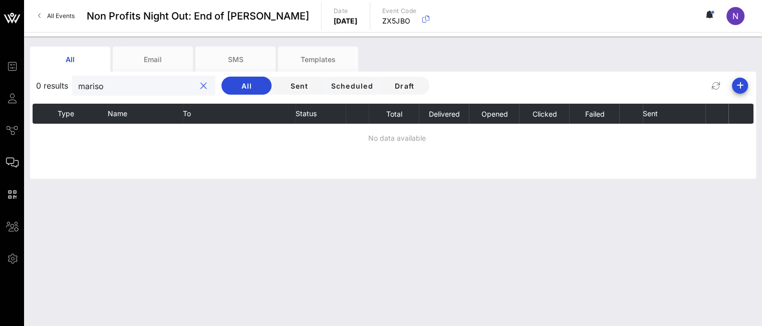
type input "marisol"
drag, startPoint x: 122, startPoint y: 86, endPoint x: 0, endPoint y: 71, distance: 122.7
click at [0, 71] on div "Event Builder Guests Journeys Comms QR Scanner Team Settings Non Profits Night …" at bounding box center [381, 163] width 762 height 326
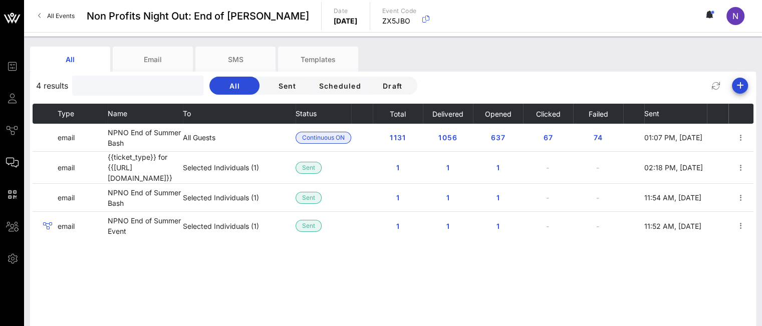
click at [19, 103] on link "Guests" at bounding box center [12, 98] width 13 height 12
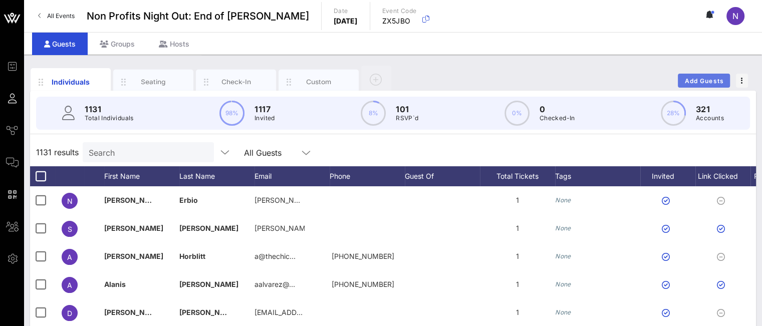
click at [691, 80] on span "Add Guests" at bounding box center [705, 81] width 40 height 8
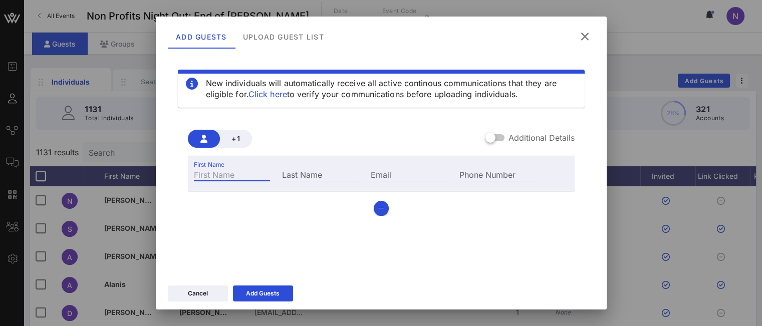
click at [237, 168] on input "First Name" at bounding box center [232, 174] width 77 height 13
type input "Will"
type input "Joseph"
paste input "wjoseph@danielboulud.com"
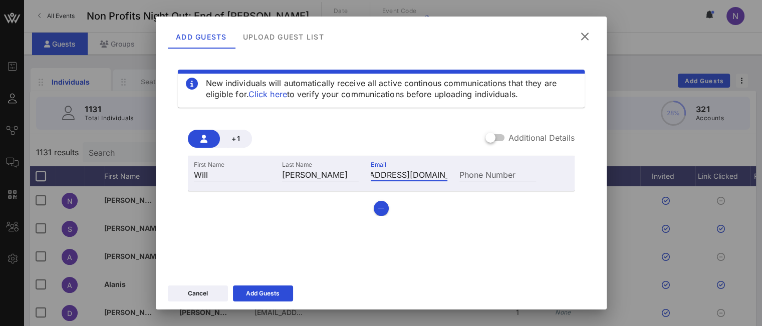
type input "wjoseph@danielboulud.com"
click at [265, 293] on icon at bounding box center [263, 293] width 8 height 7
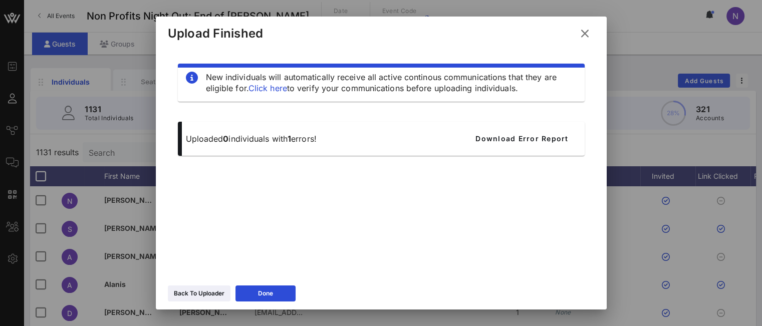
click at [194, 296] on div "Back To Uploader" at bounding box center [199, 294] width 51 height 10
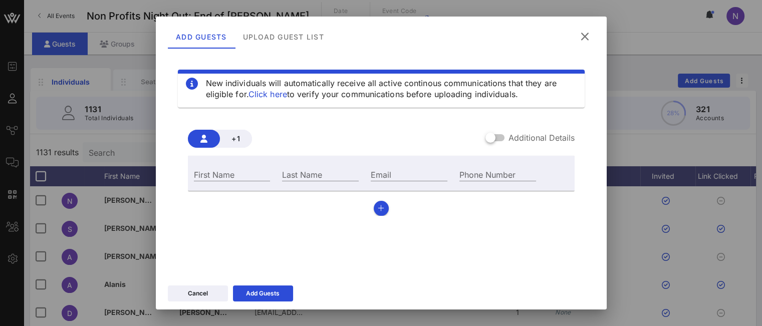
click at [28, 99] on div at bounding box center [381, 163] width 762 height 326
click at [6, 101] on div at bounding box center [381, 163] width 762 height 326
click at [582, 38] on icon at bounding box center [585, 36] width 14 height 13
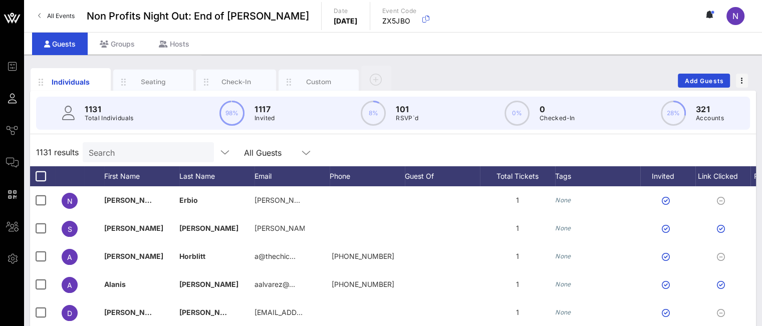
click at [0, 0] on span "Comms" at bounding box center [0, 0] width 0 height 0
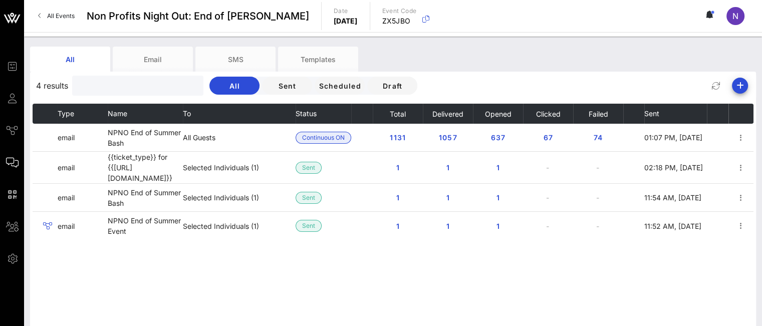
click at [108, 86] on input "text" at bounding box center [136, 85] width 117 height 13
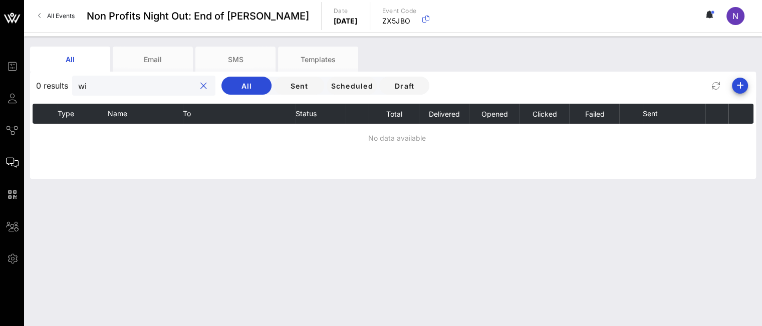
type input "w"
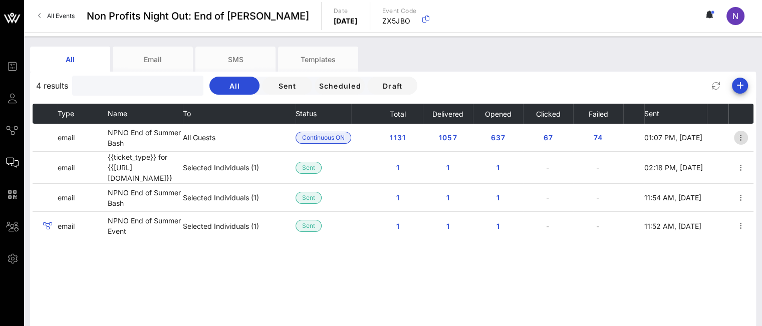
click at [745, 138] on icon "button" at bounding box center [741, 138] width 12 height 12
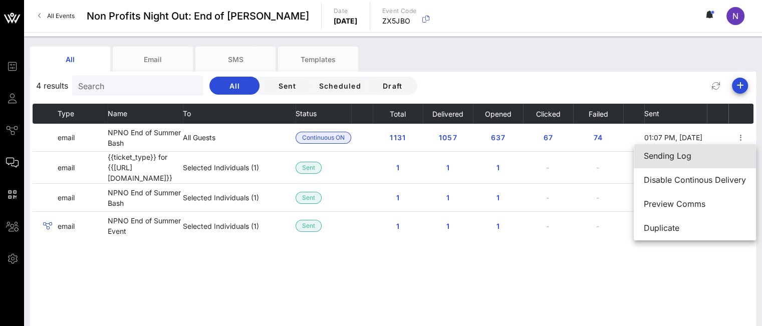
click at [695, 159] on div "Sending Log" at bounding box center [695, 156] width 102 height 10
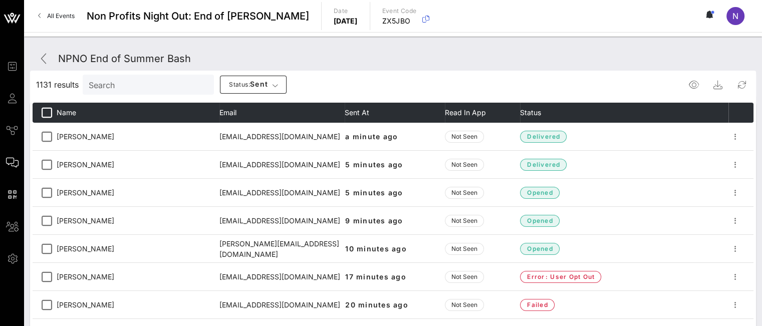
click at [103, 90] on input "Search" at bounding box center [147, 84] width 117 height 13
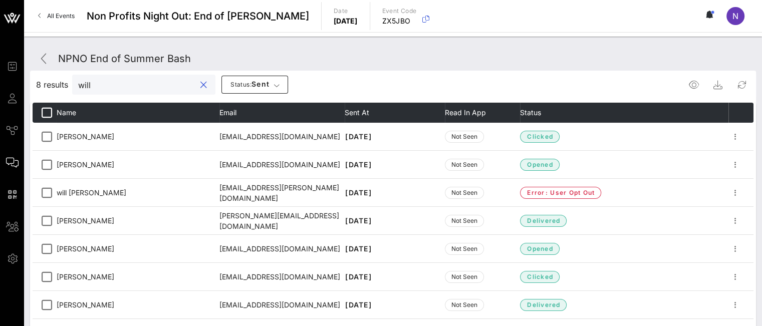
drag, startPoint x: 127, startPoint y: 83, endPoint x: 27, endPoint y: 67, distance: 101.1
click at [29, 67] on div "NPNO End of Summer Bash 8 results will Status: sent Name Email Sent At Read in …" at bounding box center [393, 256] width 738 height 439
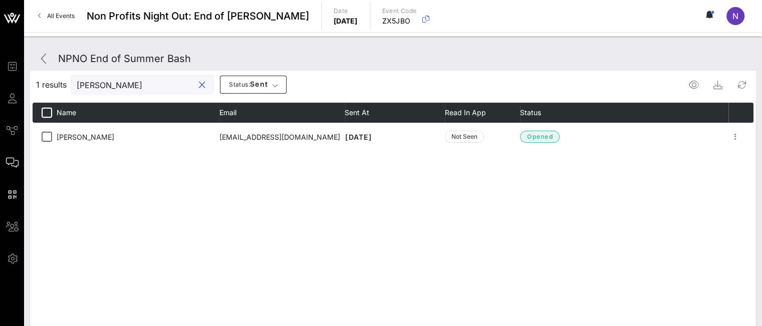
type input "tara"
click at [0, 0] on span "Guests" at bounding box center [0, 0] width 0 height 0
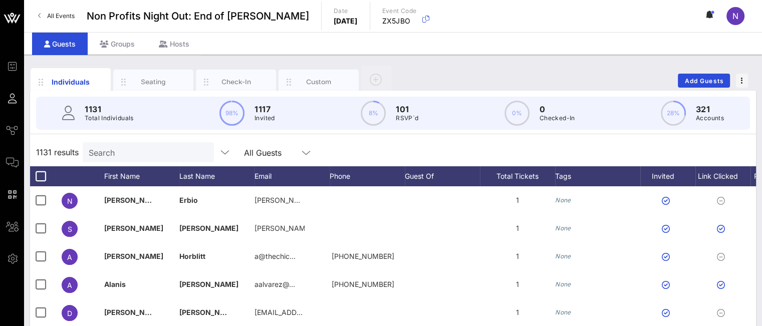
click at [138, 143] on div "Search" at bounding box center [147, 152] width 117 height 20
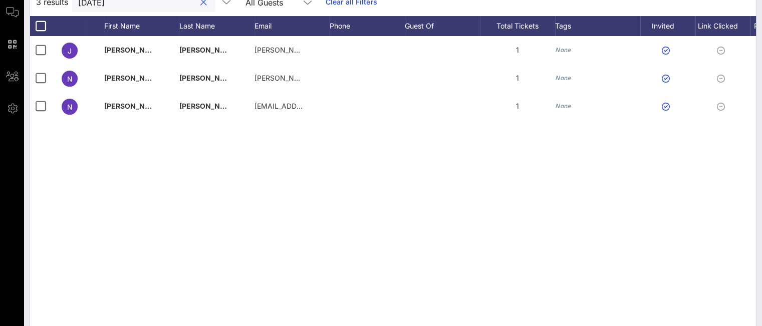
scroll to position [100, 0]
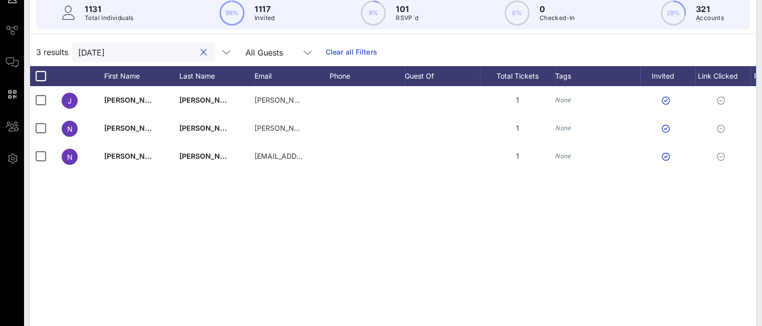
drag, startPoint x: 112, startPoint y: 48, endPoint x: 14, endPoint y: 34, distance: 98.7
click at [14, 40] on div "Event Builder Guests Journeys Comms QR Scanner Team Settings Non Profits Night …" at bounding box center [381, 148] width 762 height 497
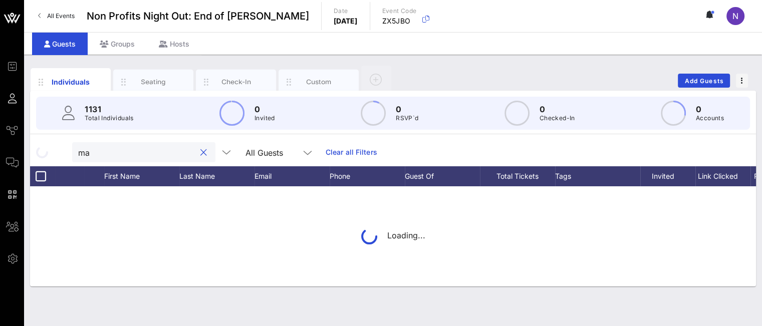
scroll to position [0, 0]
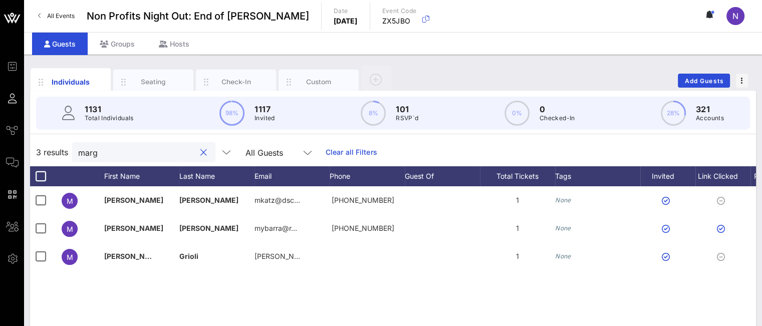
type input "marg"
click at [195, 157] on div at bounding box center [202, 153] width 14 height 12
click at [200, 154] on button "clear icon" at bounding box center [203, 153] width 7 height 10
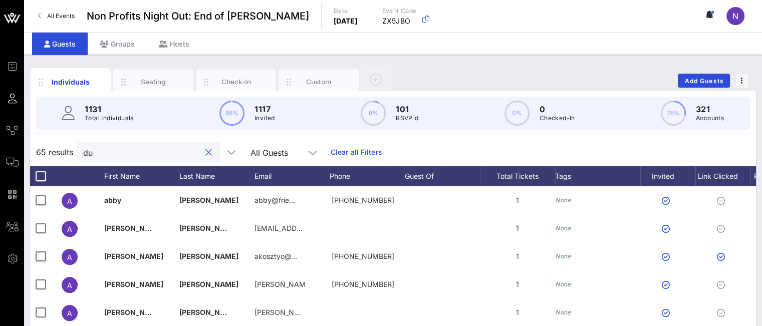
click at [144, 153] on input "du" at bounding box center [141, 152] width 117 height 13
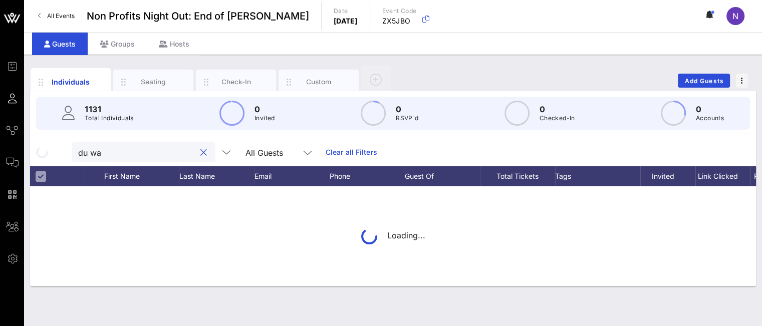
type input "du way"
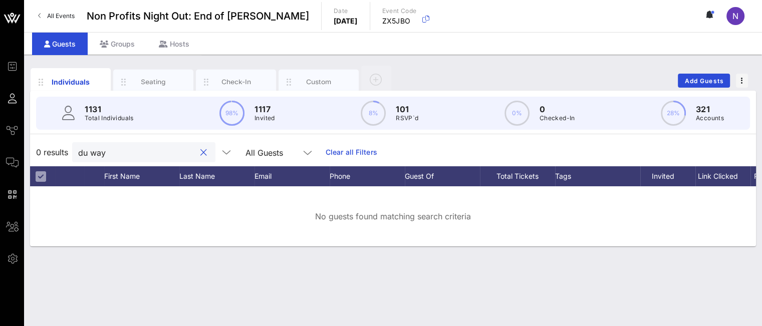
click at [197, 152] on div at bounding box center [203, 153] width 12 height 12
click at [200, 152] on button "clear icon" at bounding box center [203, 153] width 7 height 10
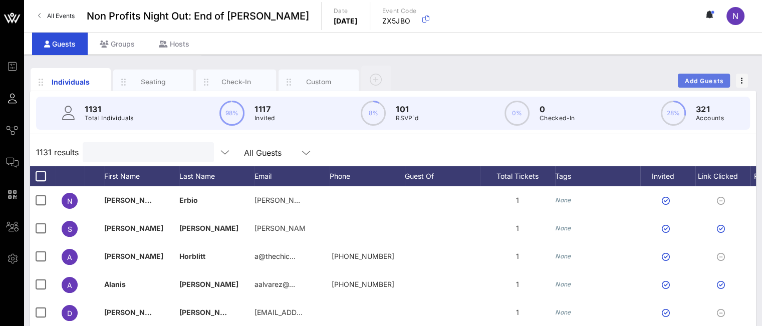
click at [683, 80] on button "Add Guests" at bounding box center [704, 81] width 52 height 14
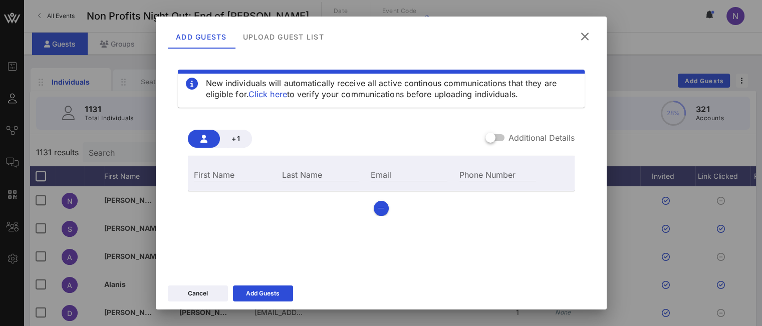
click at [240, 175] on input "First Name" at bounding box center [232, 174] width 77 height 13
type input "Michelle"
click at [398, 177] on input "Email" at bounding box center [409, 174] width 77 height 13
paste input "[EMAIL_ADDRESS][PERSON_NAME][DOMAIN_NAME]"
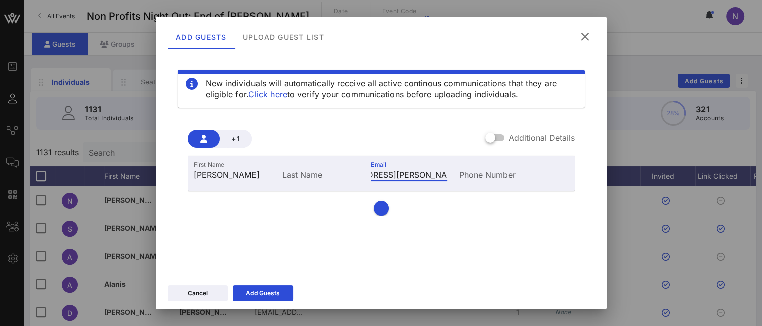
type input "[EMAIL_ADDRESS][PERSON_NAME][DOMAIN_NAME]"
click at [283, 176] on input "Last Name" at bounding box center [320, 174] width 77 height 13
paste input "Fernie-Oley"
type input "Fernie-Oley"
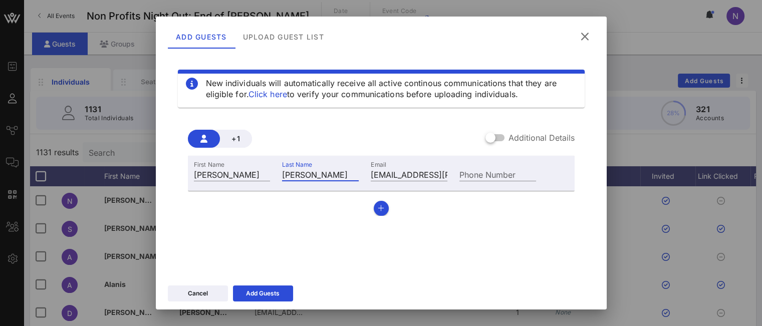
click at [262, 292] on icon at bounding box center [263, 294] width 7 height 6
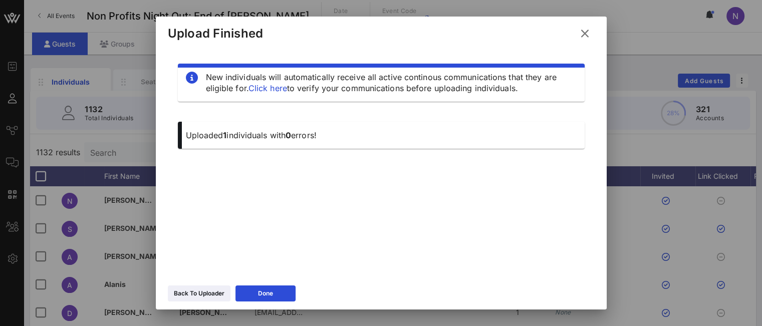
click at [216, 293] on div "Back To Uploader" at bounding box center [199, 294] width 51 height 10
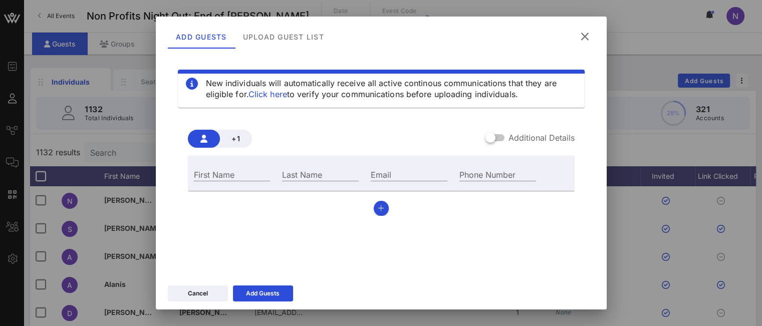
click at [226, 173] on div "First Name" at bounding box center [232, 174] width 77 height 13
type input "Harrison"
type input "Rohr"
paste input "harrison.rohr@waldorfastoria.com"
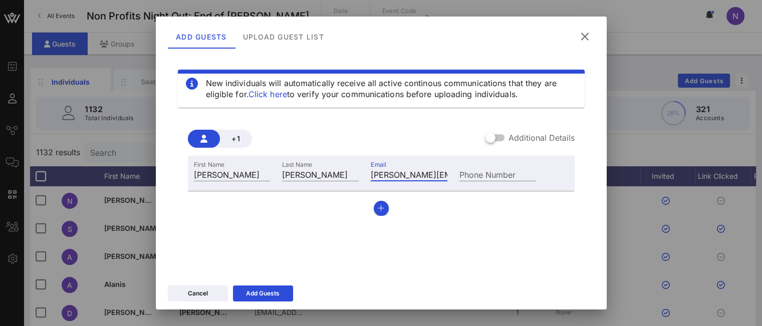
drag, startPoint x: 385, startPoint y: 175, endPoint x: 308, endPoint y: 170, distance: 77.9
click at [308, 170] on div "First Name Harrison Last Name Rohr Email harrison.rohr@waldorfastoria.com Phone…" at bounding box center [365, 173] width 355 height 27
type input "harrison.rohr@waldorfastoria.com"
click at [294, 234] on div "New individuals will automatically receive all active continous communications …" at bounding box center [381, 174] width 427 height 241
click at [250, 297] on div "Add Guests" at bounding box center [263, 294] width 34 height 10
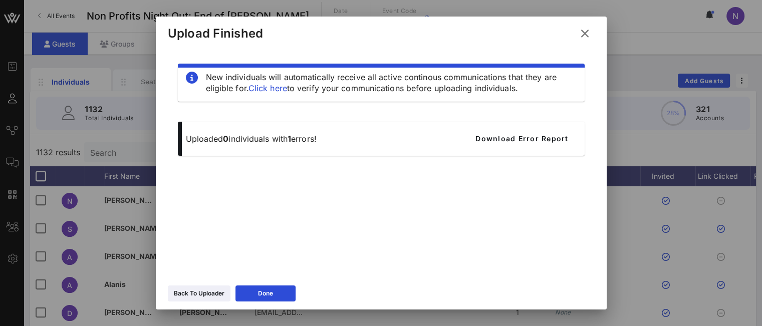
click at [188, 297] on div "Back To Uploader" at bounding box center [199, 294] width 51 height 10
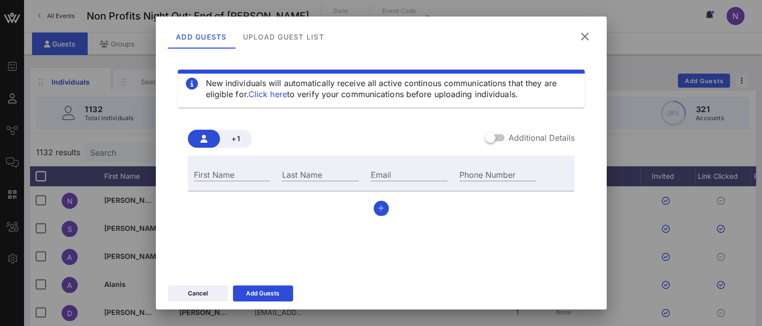
click at [383, 172] on div "Email" at bounding box center [409, 174] width 77 height 13
paste input "claire_gilvar@fitnyc.edu"
type input "claire_gilvar@fitnyc.edu"
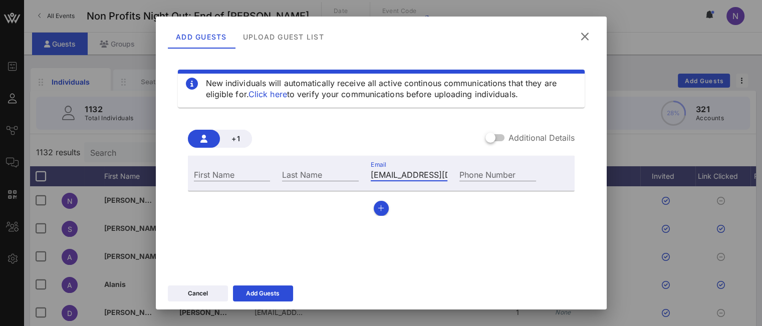
click at [226, 171] on input "First Name" at bounding box center [232, 174] width 77 height 13
type input "Claire"
type input "Gilvar"
click at [270, 297] on div "Add Guests" at bounding box center [263, 294] width 34 height 10
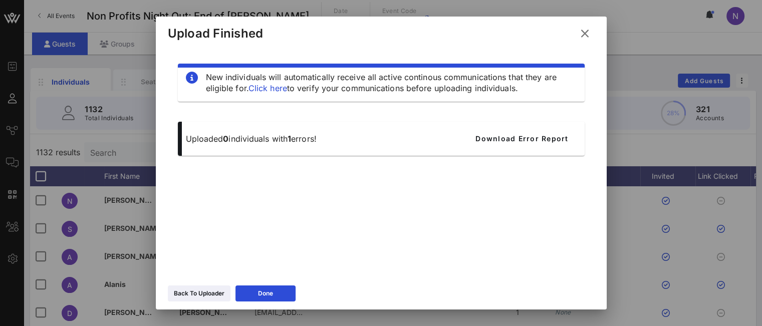
click at [202, 298] on div "Back To Uploader" at bounding box center [199, 294] width 51 height 10
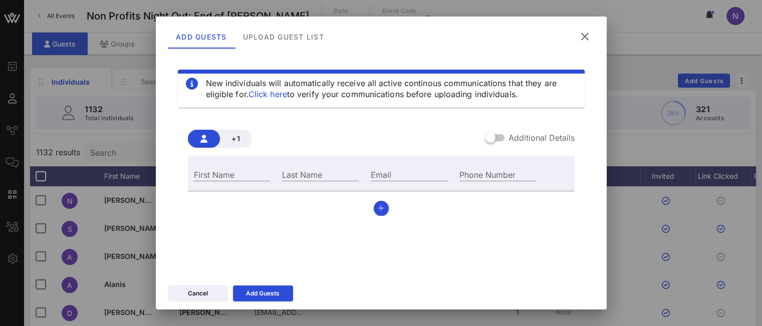
click at [581, 34] on icon at bounding box center [585, 36] width 14 height 13
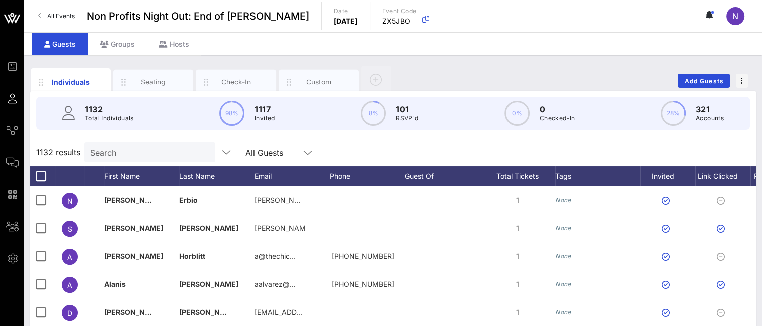
click at [107, 158] on input "Search" at bounding box center [148, 152] width 117 height 13
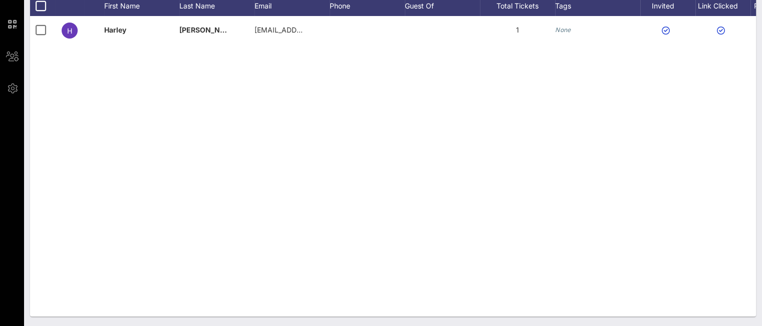
type input "harley"
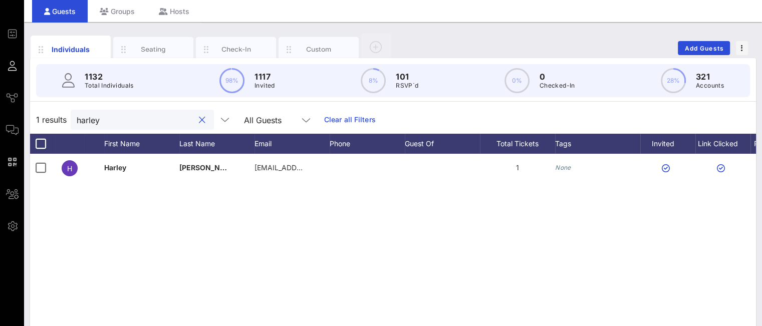
scroll to position [20, 0]
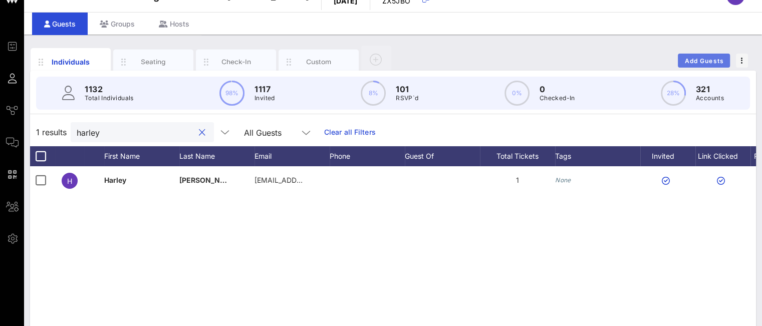
click at [692, 57] on span "Add Guests" at bounding box center [705, 61] width 40 height 8
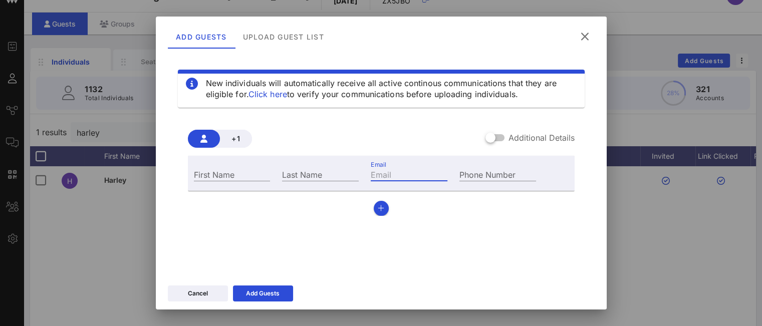
click at [382, 170] on div "Email" at bounding box center [409, 174] width 77 height 13
paste input "[PERSON_NAME][EMAIL_ADDRESS][PERSON_NAME][DOMAIN_NAME]"
drag, startPoint x: 395, startPoint y: 172, endPoint x: 255, endPoint y: 149, distance: 142.7
click at [255, 149] on div "+1 Additional Details First Name Last Name Email stephanie.garnett@halldeslumie…" at bounding box center [381, 173] width 387 height 86
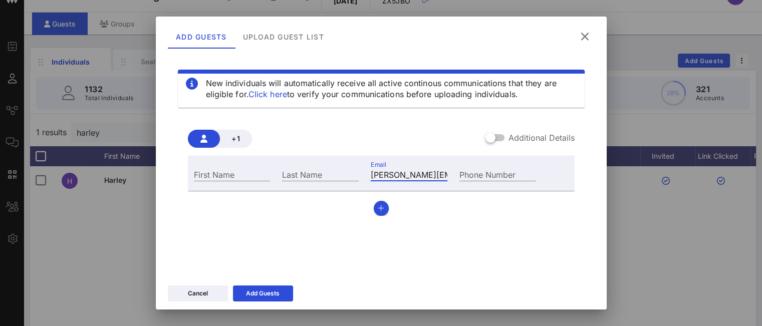
type input "[PERSON_NAME][EMAIL_ADDRESS][PERSON_NAME][DOMAIN_NAME]"
click at [218, 174] on div "First Name" at bounding box center [232, 174] width 77 height 13
type input "Stephanie"
type input "Garnett"
click at [263, 297] on icon at bounding box center [263, 294] width 8 height 7
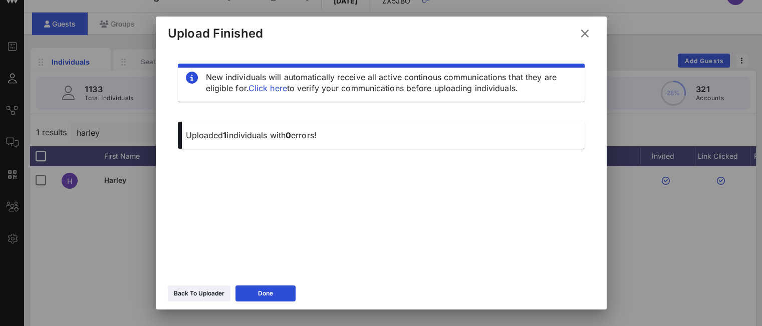
click at [193, 295] on div "Back To Uploader" at bounding box center [199, 294] width 51 height 10
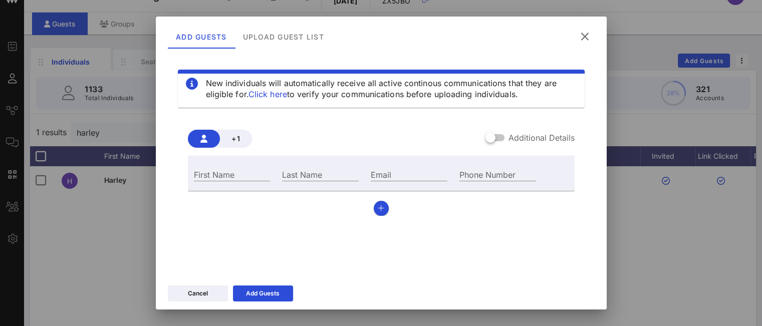
click at [585, 36] on icon at bounding box center [585, 36] width 14 height 13
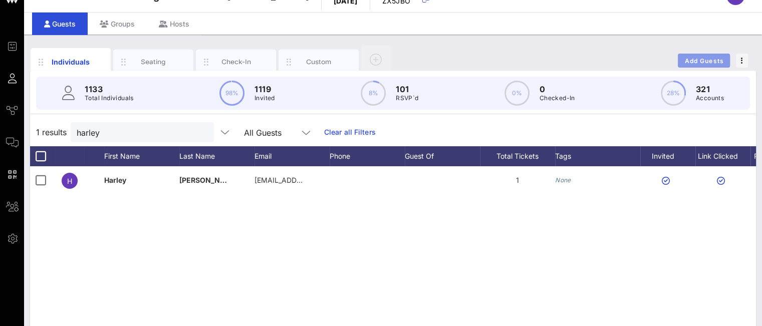
click at [699, 59] on span "Add Guests" at bounding box center [705, 61] width 40 height 8
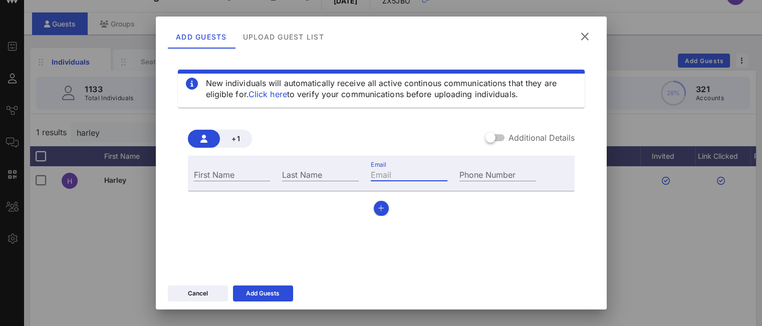
click at [389, 174] on input "Email" at bounding box center [409, 174] width 77 height 13
paste input ""Julie Griffith" <jgriffith@brooklynyouthchorus.org>"
drag, startPoint x: 393, startPoint y: 173, endPoint x: 303, endPoint y: 156, distance: 91.9
click at [303, 156] on div "First Name Last Name Email "Julie Griffith" <jgriffith@brooklynyouthchorus.org …" at bounding box center [381, 173] width 387 height 35
type input ""Julie Griffith" <jgriffith@brooklynyouthchorus.org"
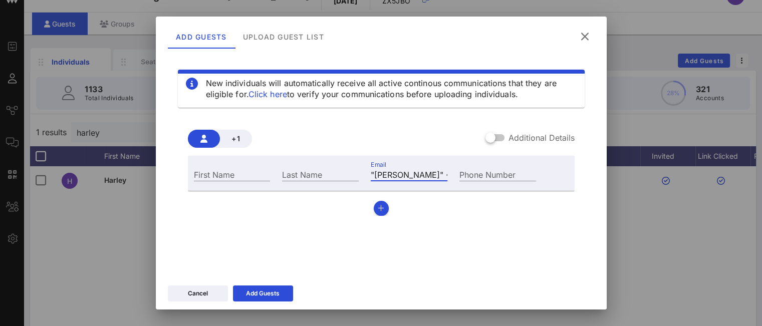
click at [237, 175] on input "First Name" at bounding box center [232, 174] width 77 height 13
type input "Julie"
type input "Griffith"
drag, startPoint x: 428, startPoint y: 174, endPoint x: 313, endPoint y: 168, distance: 115.4
click at [313, 168] on div "First Name Julie Last Name Griffith Email "Julie Griffith" <jgriffith@brooklyny…" at bounding box center [365, 173] width 355 height 27
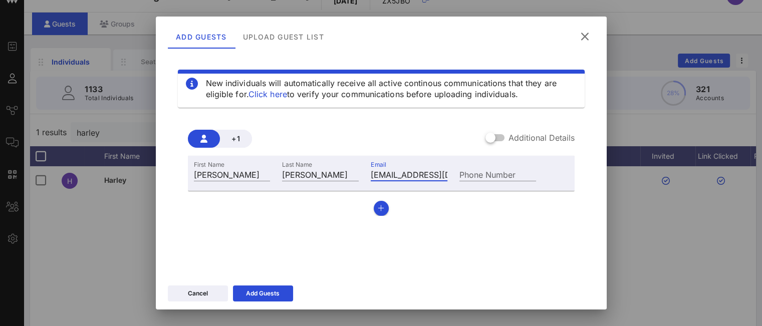
type input "[EMAIL_ADDRESS][DOMAIN_NAME]"
click at [264, 298] on div "Add Guests" at bounding box center [263, 294] width 34 height 10
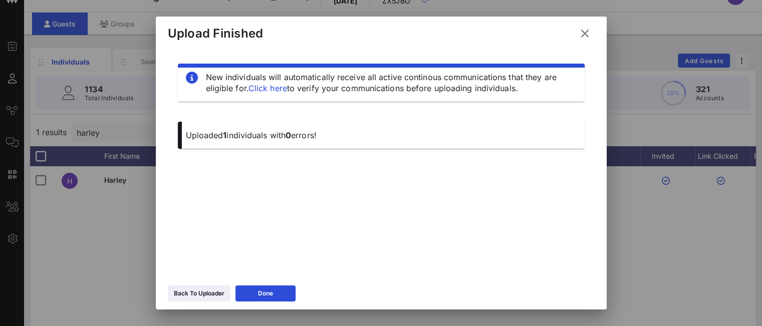
click at [193, 297] on div "Back To Uploader" at bounding box center [199, 294] width 51 height 10
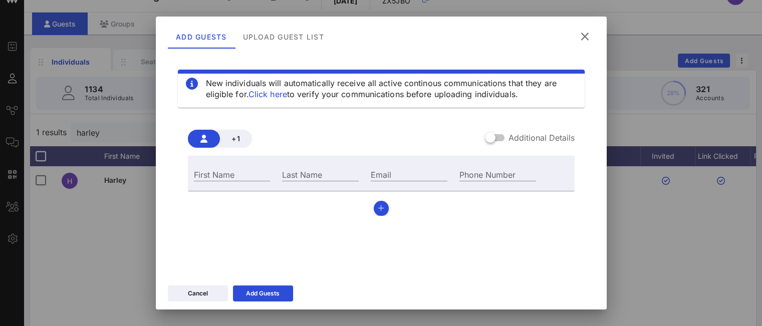
click at [202, 298] on div "Cancel" at bounding box center [198, 294] width 20 height 10
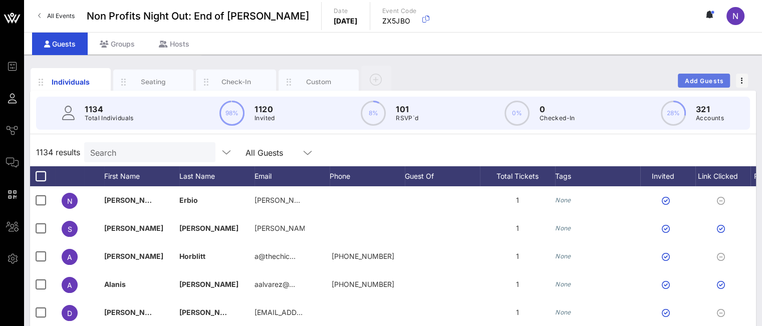
click at [692, 83] on span "Add Guests" at bounding box center [705, 81] width 40 height 8
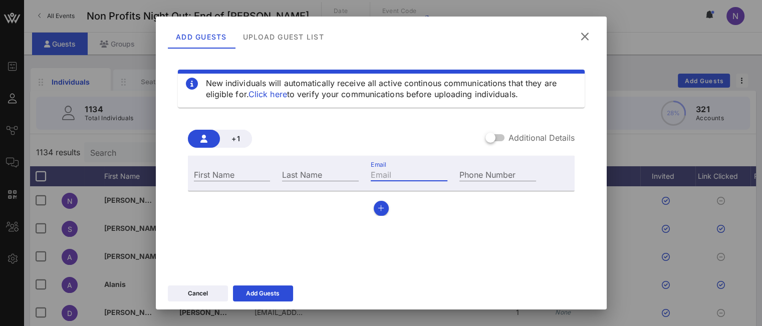
click at [415, 171] on input "Email" at bounding box center [409, 174] width 77 height 13
paste input "tngardner@dccnyinc.org"
drag, startPoint x: 401, startPoint y: 173, endPoint x: 317, endPoint y: 168, distance: 83.9
click at [317, 168] on div "First Name Last Name Email tngardner@dccnyinc.org Phone Number" at bounding box center [365, 173] width 355 height 27
click at [401, 177] on input "tngardner@dccnyinc.org" at bounding box center [409, 174] width 77 height 13
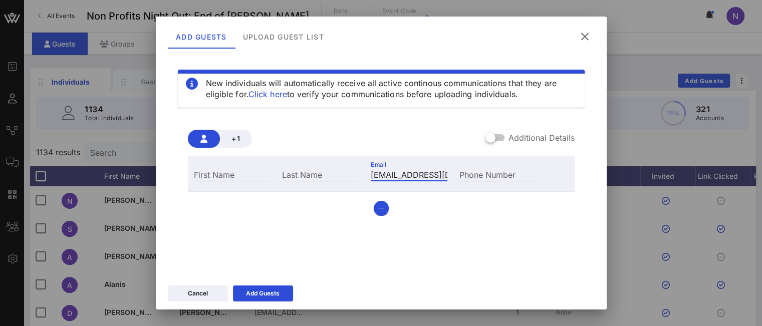
type input "tngardner@dccnyinc.org"
click at [230, 177] on input "First Name" at bounding box center [232, 174] width 77 height 13
type input "Tara"
type input "Gardner"
click at [262, 294] on icon at bounding box center [263, 294] width 7 height 6
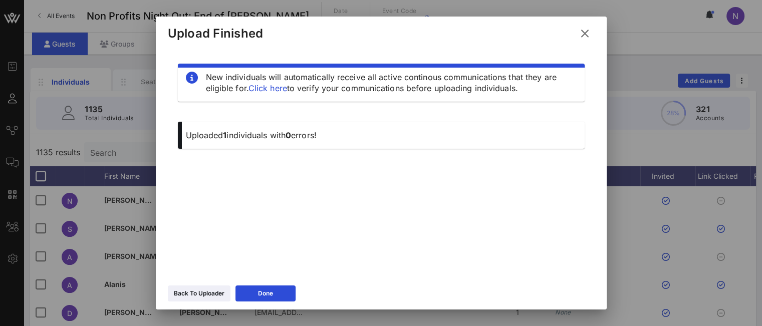
click at [199, 292] on icon at bounding box center [199, 293] width 8 height 7
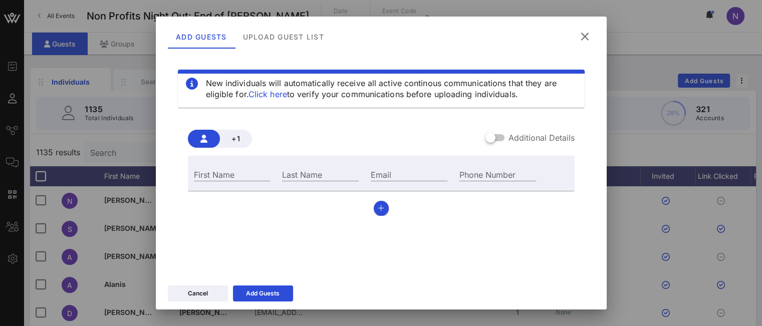
click at [381, 177] on input "Email" at bounding box center [409, 174] width 77 height 13
paste input "aakira@curatepurpose.org"
type input "aakira@curatepurpose.org"
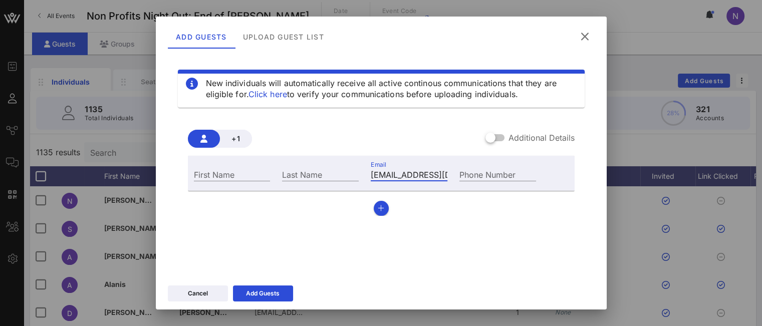
click at [209, 176] on input "First Name" at bounding box center [232, 174] width 77 height 13
type input "[PERSON_NAME]"
type input "Akira"
click at [255, 291] on div "Add Guests" at bounding box center [263, 294] width 34 height 10
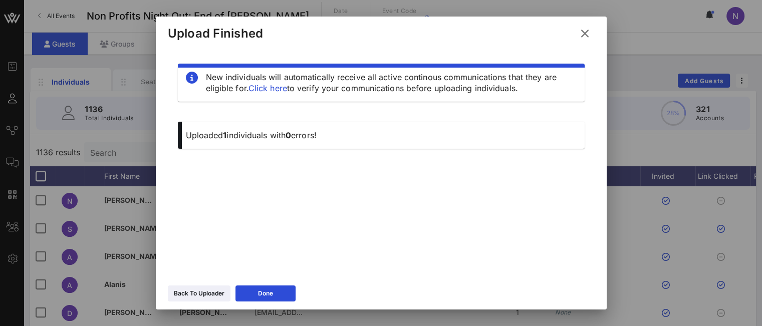
click at [204, 294] on div "Back To Uploader" at bounding box center [199, 294] width 51 height 10
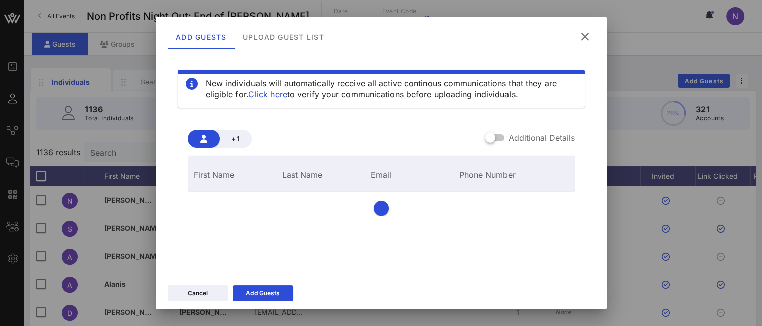
click at [371, 175] on input "Email" at bounding box center [409, 174] width 77 height 13
paste input "[EMAIL_ADDRESS][DOMAIN_NAME]"
drag, startPoint x: 386, startPoint y: 178, endPoint x: 254, endPoint y: 168, distance: 132.2
click at [254, 168] on div "First Name Last Name Email mara@marajillherman.com Phone Number" at bounding box center [365, 173] width 355 height 27
type input "[EMAIL_ADDRESS][DOMAIN_NAME]"
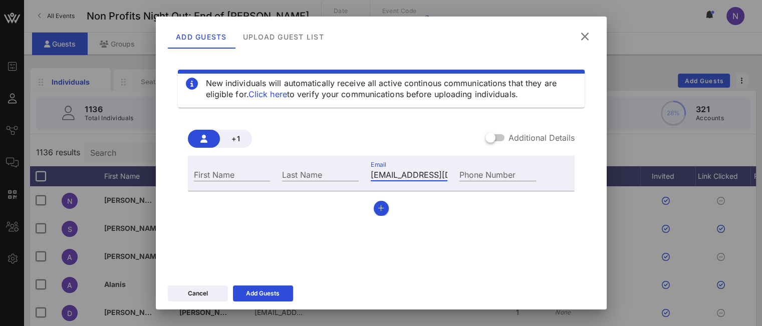
click at [330, 239] on div "New individuals will automatically receive all active continous communications …" at bounding box center [381, 174] width 427 height 241
click at [586, 39] on icon at bounding box center [585, 37] width 14 height 12
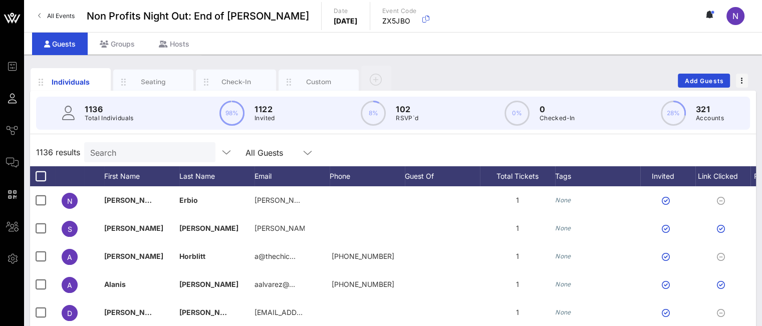
click at [130, 156] on input "Search" at bounding box center [148, 152] width 117 height 13
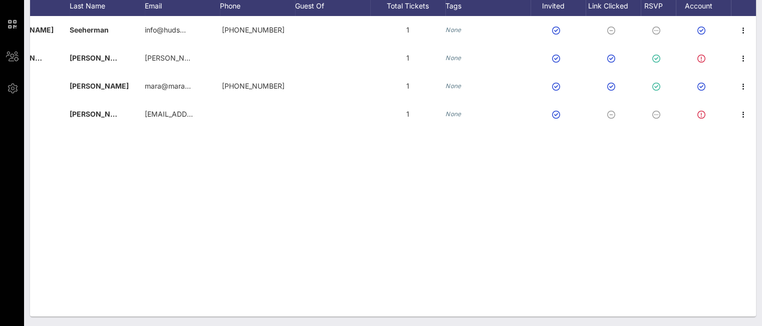
scroll to position [70, 0]
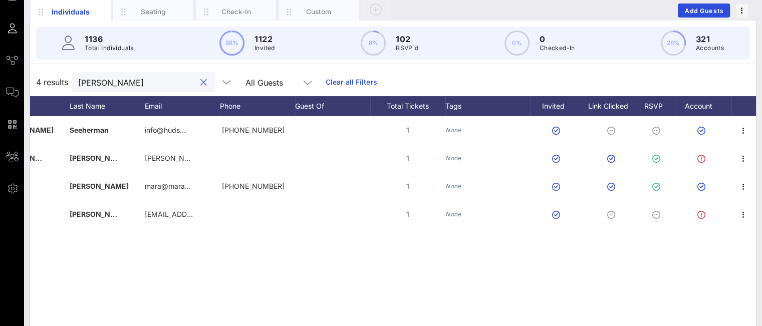
type input "herman"
click at [741, 186] on icon "button" at bounding box center [744, 187] width 12 height 12
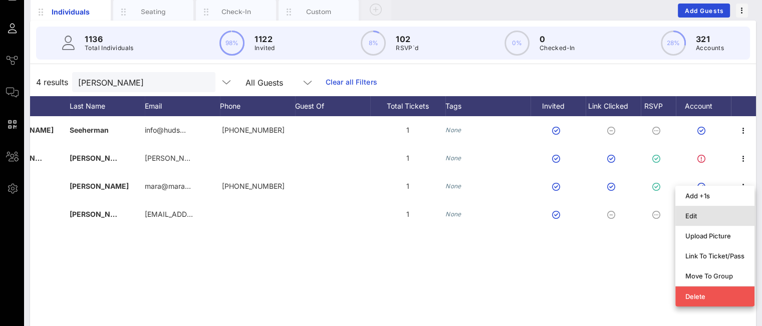
click at [694, 213] on div "Edit" at bounding box center [715, 216] width 59 height 8
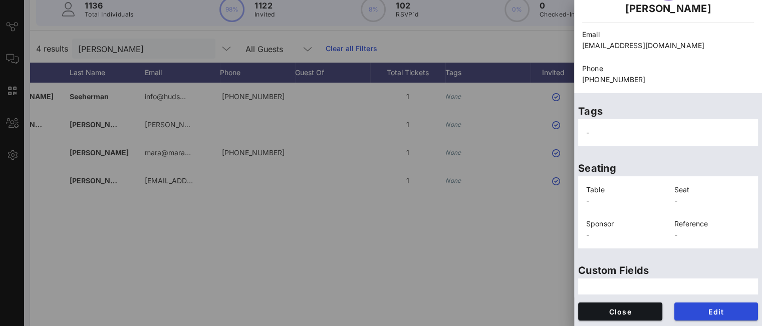
scroll to position [170, 0]
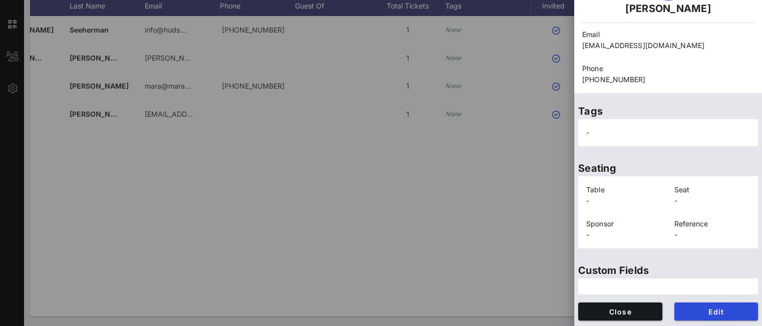
click at [673, 289] on div at bounding box center [668, 287] width 180 height 16
click at [642, 281] on div at bounding box center [668, 287] width 180 height 16
click at [688, 303] on button "Edit" at bounding box center [717, 312] width 84 height 18
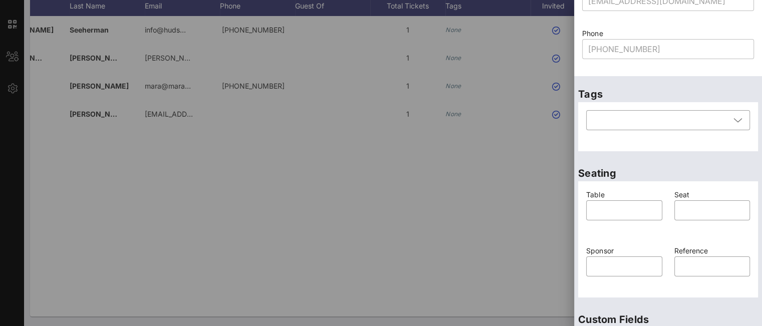
scroll to position [4, 0]
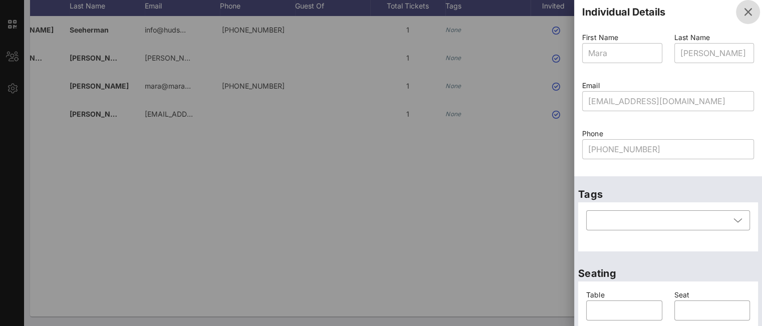
click at [742, 16] on icon "button" at bounding box center [748, 12] width 12 height 12
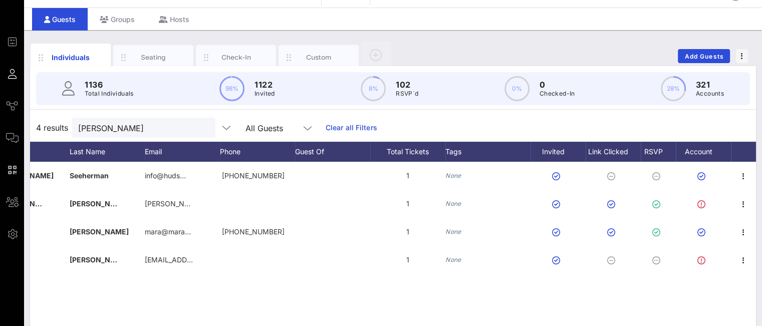
scroll to position [0, 0]
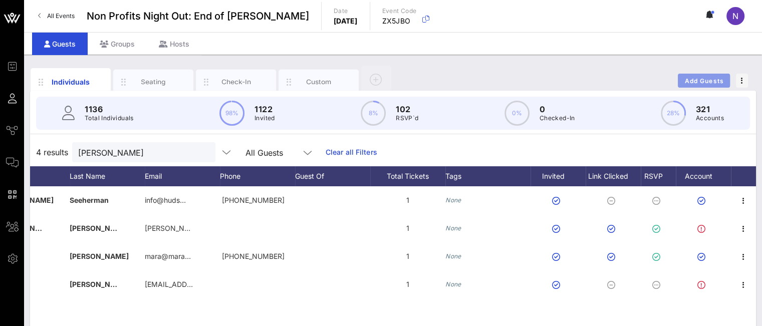
click at [700, 79] on span "Add Guests" at bounding box center [705, 81] width 40 height 8
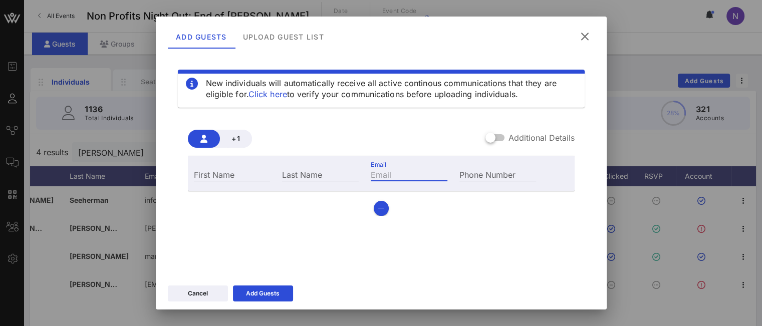
click at [407, 179] on input "Email" at bounding box center [409, 174] width 77 height 13
paste input "anewman@atlantictheater.org"
drag, startPoint x: 383, startPoint y: 178, endPoint x: 265, endPoint y: 166, distance: 118.9
click at [265, 166] on div "First Name Last Name Email anewman@atlantictheater.org Phone Number" at bounding box center [365, 173] width 355 height 27
click at [387, 171] on input "anewman@atlantictheater.org" at bounding box center [409, 174] width 77 height 13
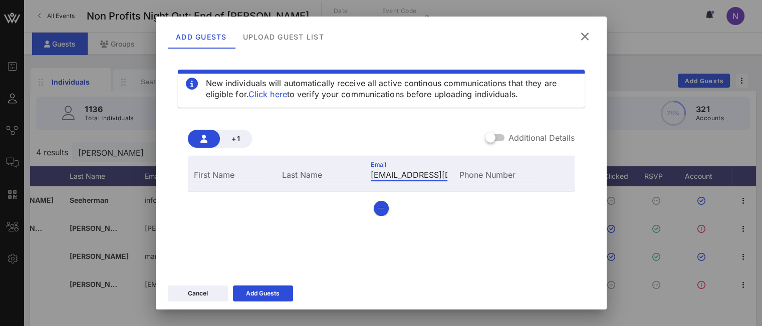
type input "anewman@atlantictheater.org"
click at [244, 172] on input "First Name" at bounding box center [232, 174] width 77 height 13
type input "[PERSON_NAME]"
type input "Newman"
click at [270, 294] on div "Add Guests" at bounding box center [263, 294] width 34 height 10
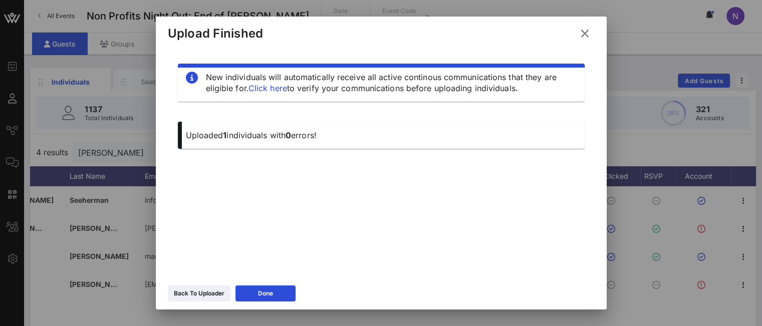
click at [193, 294] on div "Back To Uploader" at bounding box center [199, 294] width 51 height 10
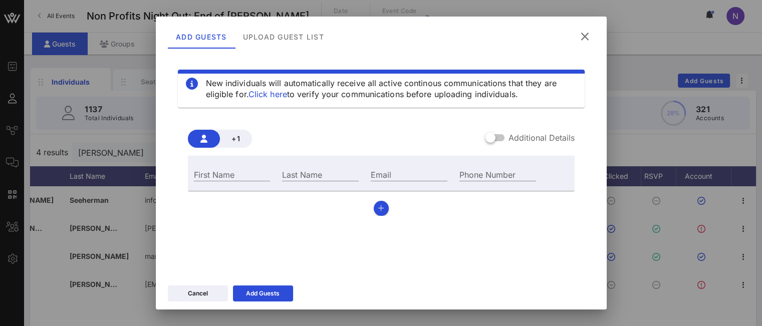
click at [591, 36] on icon at bounding box center [585, 37] width 18 height 18
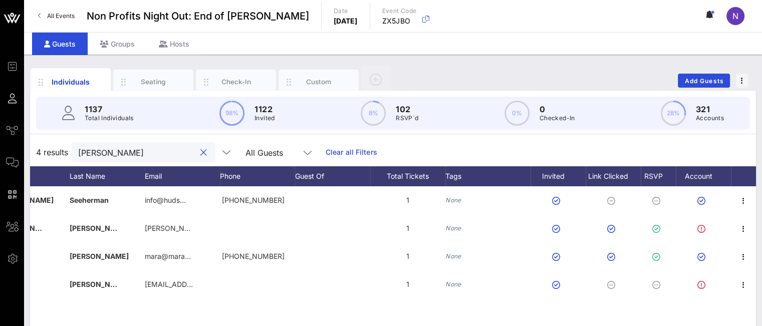
click at [171, 153] on input "herman" at bounding box center [136, 152] width 117 height 13
drag, startPoint x: 116, startPoint y: 155, endPoint x: 0, endPoint y: 127, distance: 119.6
click at [0, 128] on div "Event Builder Guests Journeys Comms QR Scanner Team Settings Non Profits Night …" at bounding box center [381, 248] width 762 height 497
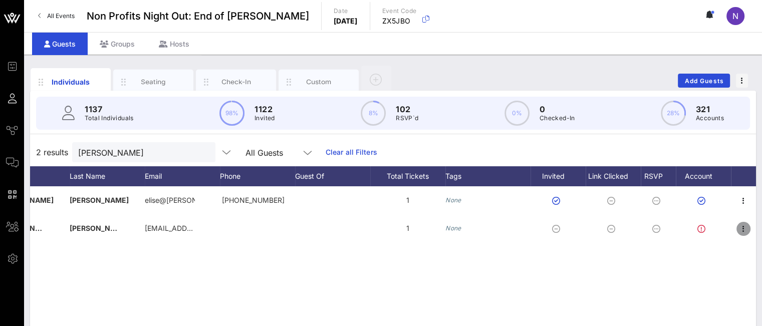
click at [742, 228] on icon "button" at bounding box center [744, 229] width 12 height 12
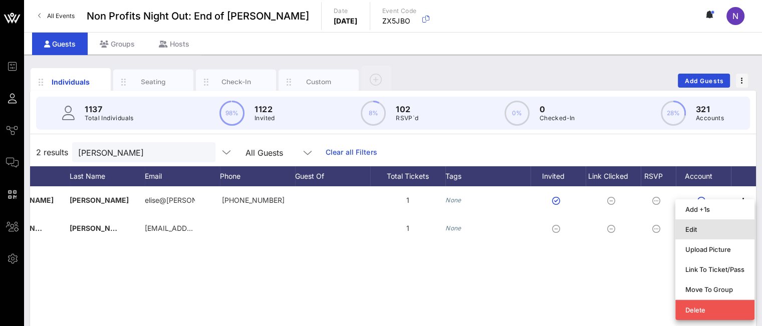
click at [703, 229] on div "Edit" at bounding box center [715, 230] width 59 height 8
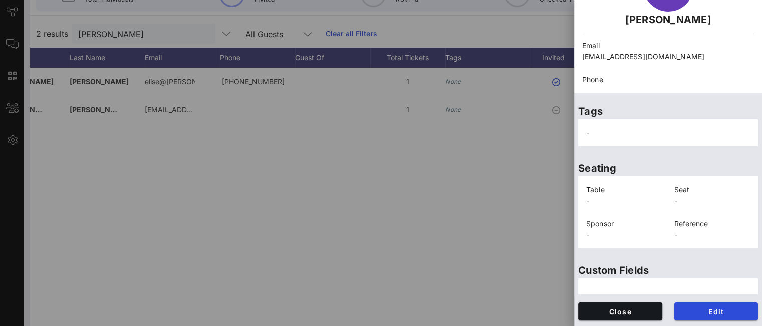
scroll to position [150, 0]
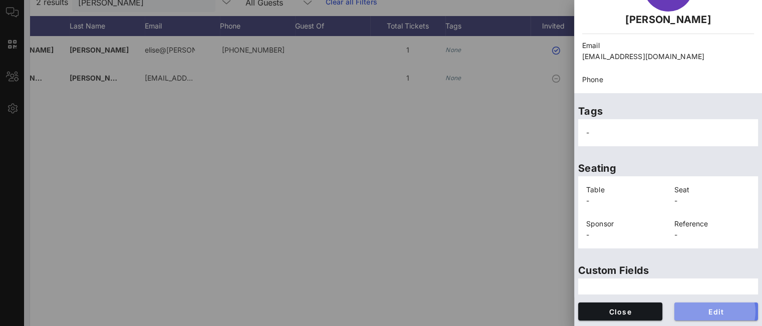
click at [721, 304] on button "Edit" at bounding box center [717, 312] width 84 height 18
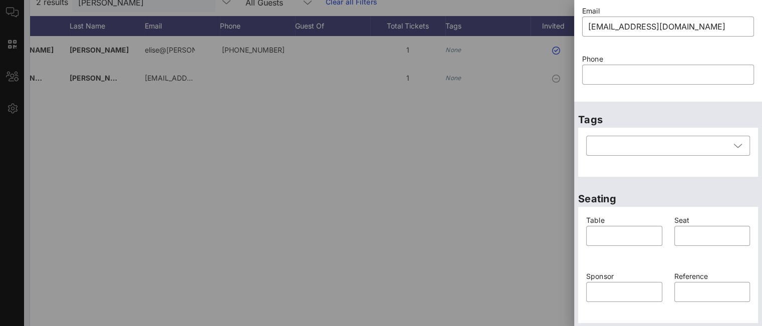
scroll to position [255, 0]
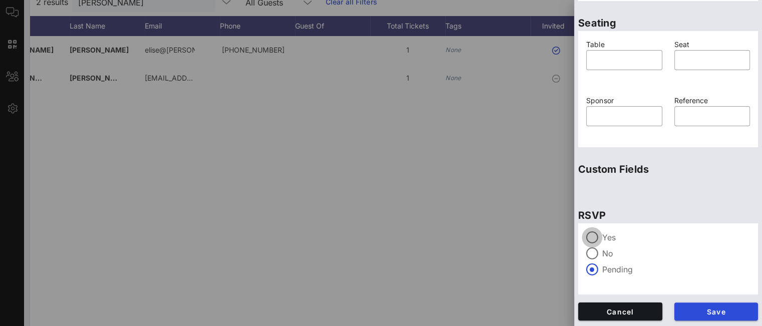
click at [596, 236] on div at bounding box center [592, 237] width 17 height 17
click at [696, 306] on button "Save" at bounding box center [717, 312] width 84 height 18
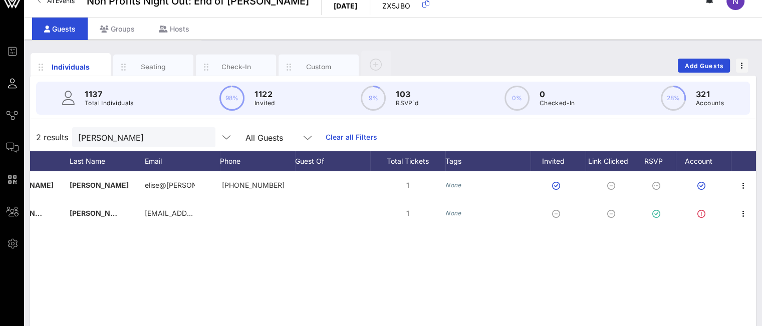
scroll to position [0, 0]
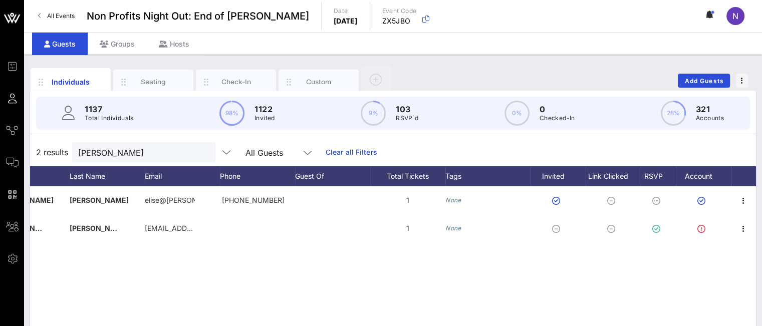
drag, startPoint x: 120, startPoint y: 151, endPoint x: 49, endPoint y: 140, distance: 72.0
click at [49, 140] on div "2 results newman All Guests Clear all Filters" at bounding box center [393, 152] width 726 height 28
type input "still"
click at [739, 200] on icon "button" at bounding box center [744, 201] width 12 height 12
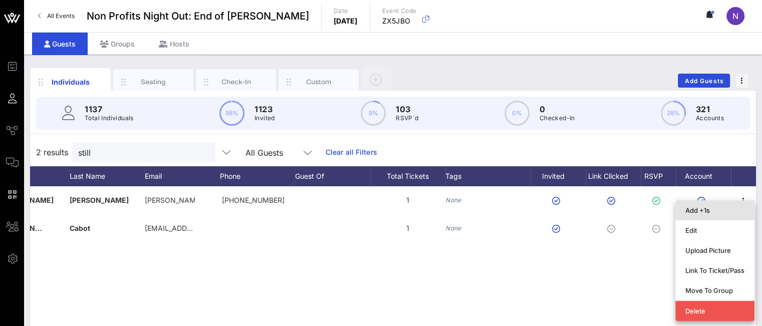
click at [704, 214] on div "Add +1s" at bounding box center [715, 211] width 59 height 8
type input "Guest Of"
type input "Jeff Stillwell"
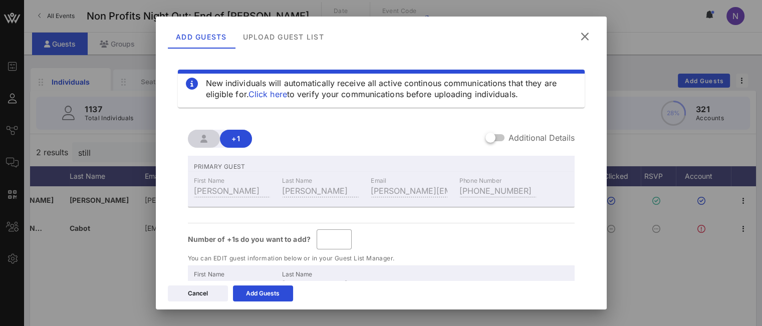
scroll to position [50, 0]
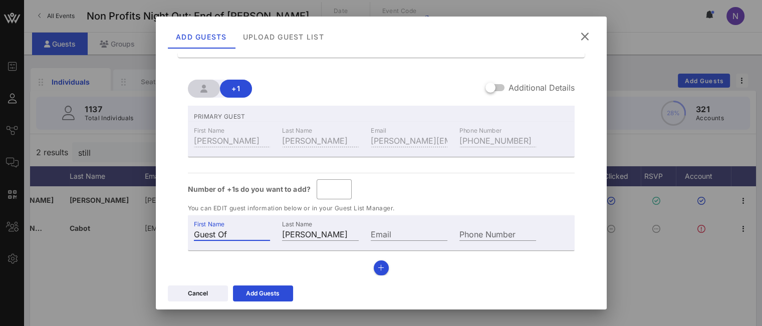
drag, startPoint x: 238, startPoint y: 234, endPoint x: 53, endPoint y: 220, distance: 185.0
click at [58, 221] on div "Event Builder Guests Journeys Comms QR Scanner Team Settings Non Profits Night …" at bounding box center [381, 248] width 762 height 497
type input "Klarc"
drag, startPoint x: 337, startPoint y: 234, endPoint x: 207, endPoint y: 220, distance: 131.6
click at [207, 220] on div "First Name Klarc Last Name Jeff Stillwell Email Phone Number" at bounding box center [365, 233] width 355 height 27
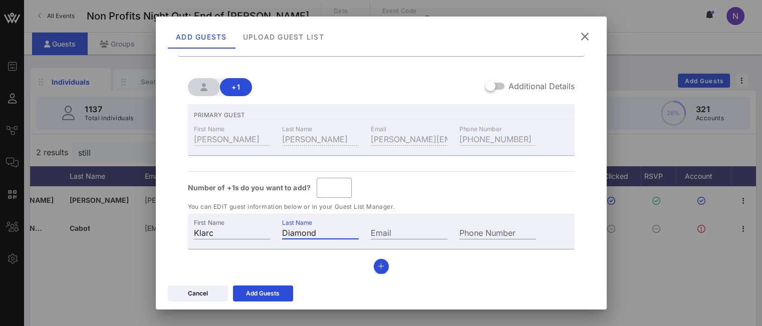
scroll to position [52, 0]
type input "Diamond"
click at [259, 291] on div "Add Guests" at bounding box center [263, 294] width 34 height 10
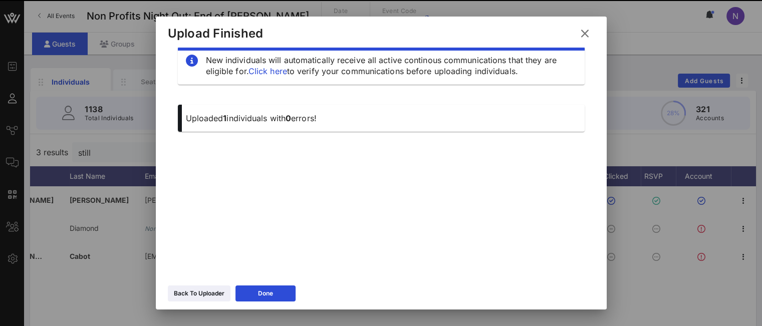
scroll to position [17, 0]
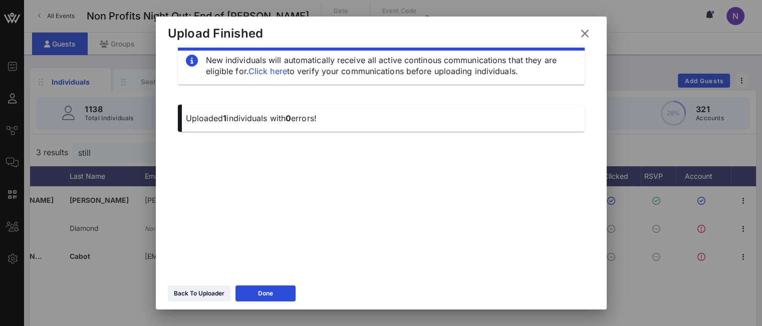
click at [269, 288] on button "Done" at bounding box center [266, 294] width 60 height 16
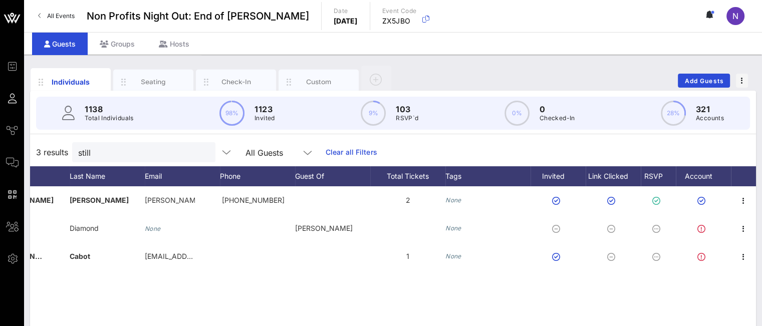
scroll to position [23, 0]
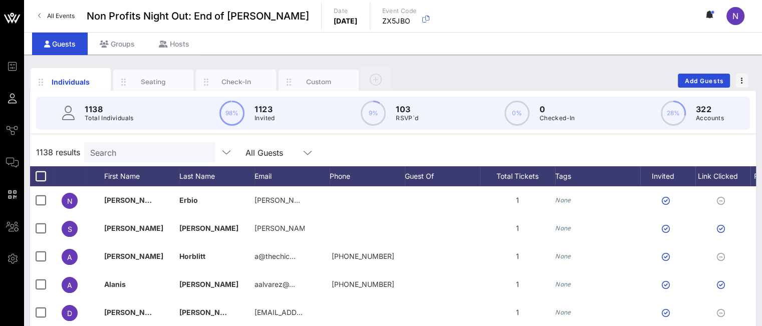
click at [151, 151] on input "Search" at bounding box center [148, 152] width 117 height 13
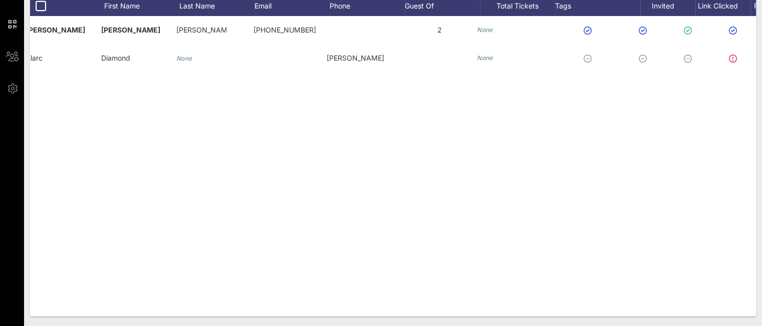
scroll to position [0, 110]
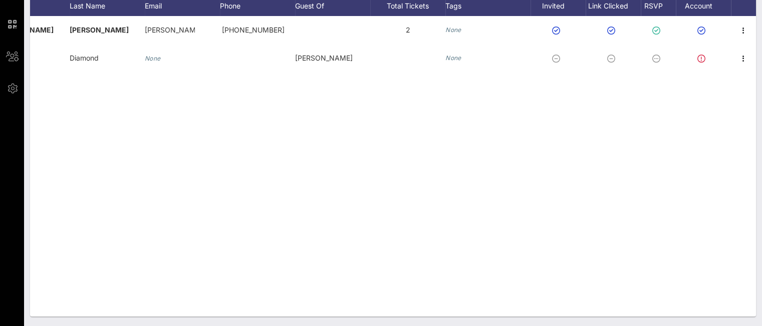
type input "klarc"
click at [743, 61] on icon "button" at bounding box center [744, 59] width 12 height 12
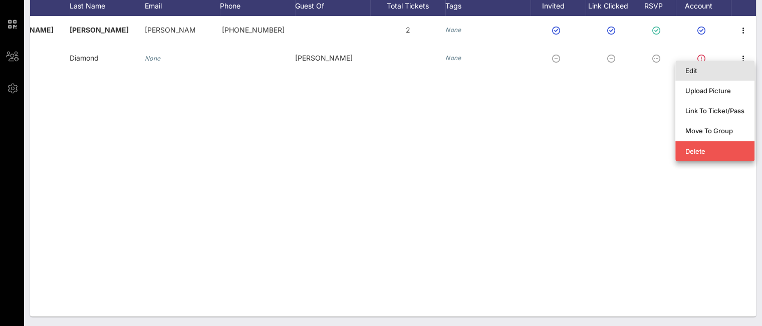
click at [701, 68] on div "Edit" at bounding box center [715, 71] width 59 height 8
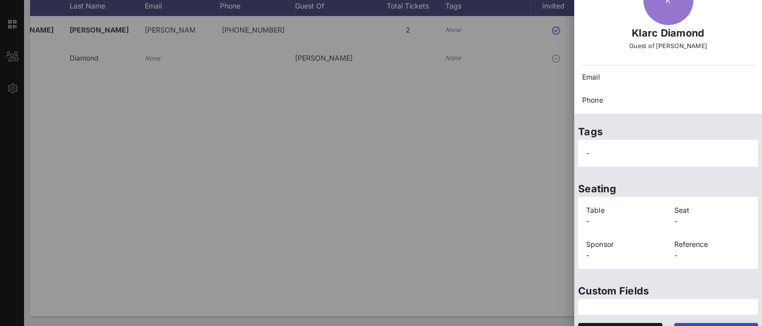
scroll to position [86, 0]
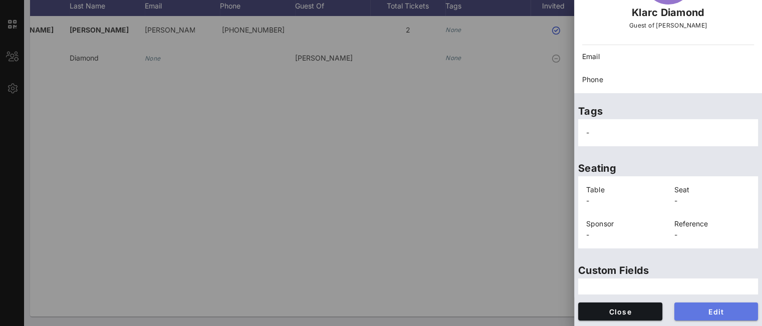
click at [686, 308] on span "Edit" at bounding box center [717, 312] width 68 height 9
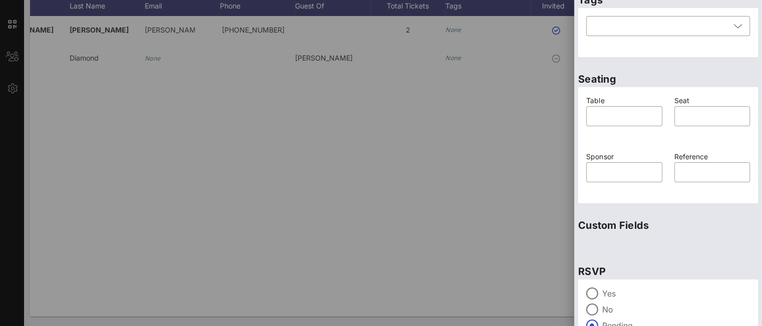
scroll to position [255, 0]
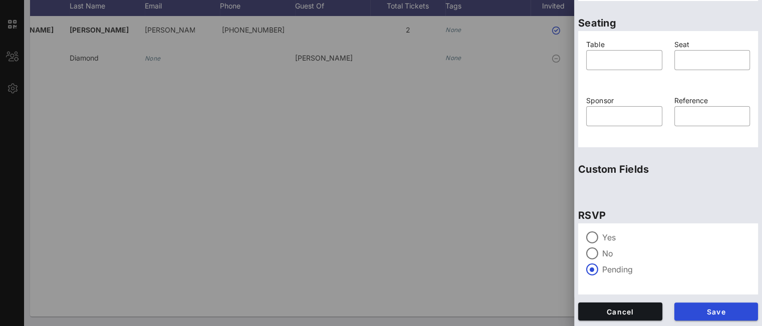
click at [602, 236] on label "Yes" at bounding box center [676, 238] width 148 height 10
click at [697, 312] on span "Save" at bounding box center [717, 312] width 68 height 9
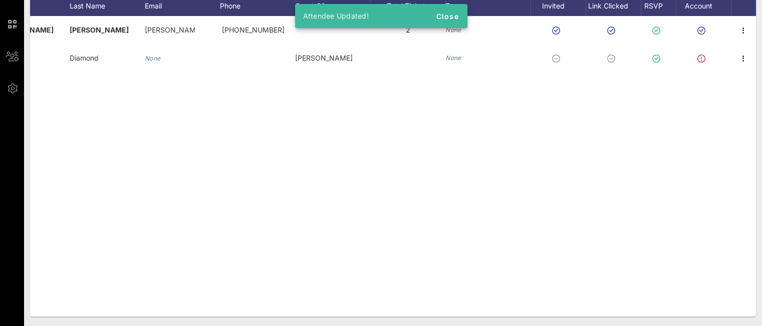
scroll to position [20, 0]
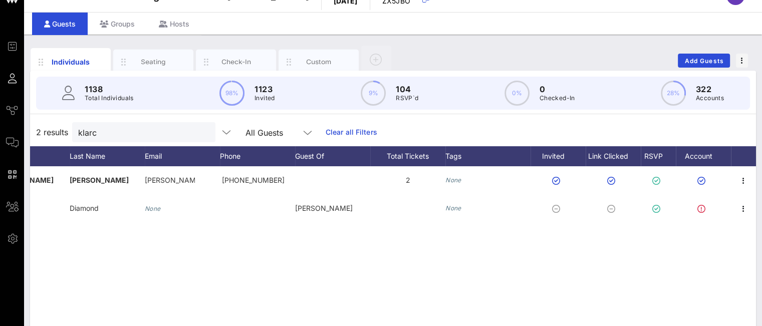
click at [200, 131] on button "clear icon" at bounding box center [203, 133] width 7 height 10
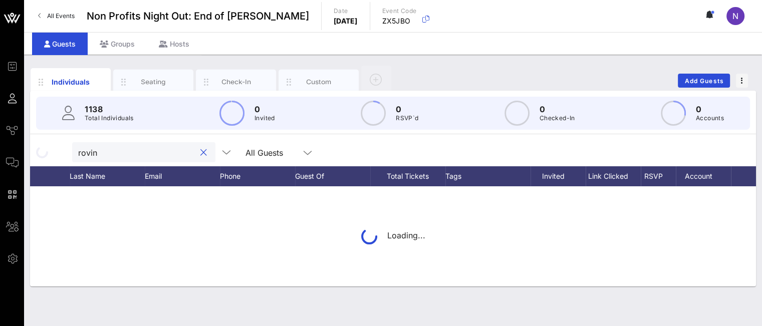
type input "rovine"
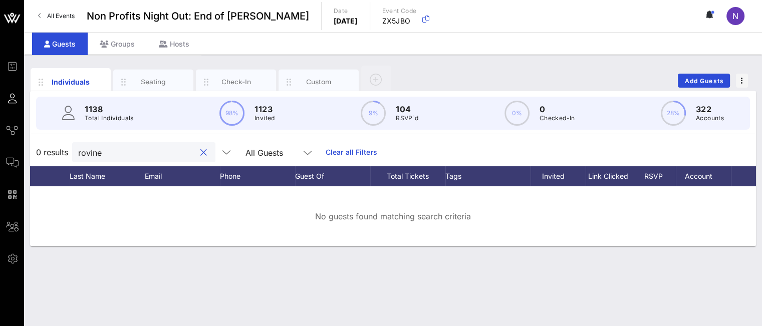
drag, startPoint x: 113, startPoint y: 152, endPoint x: 2, endPoint y: 136, distance: 112.4
click at [7, 137] on div "Event Builder Guests Journeys Comms QR Scanner Team Settings Non Profits Night …" at bounding box center [381, 163] width 762 height 326
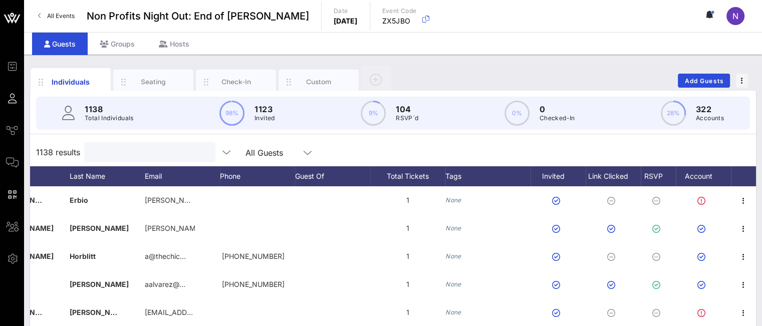
click at [104, 151] on input "text" at bounding box center [148, 152] width 117 height 13
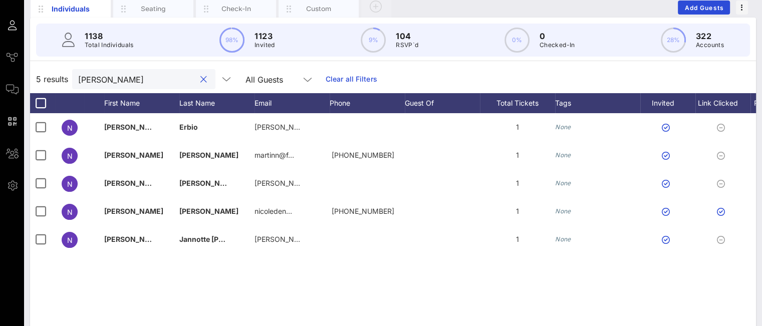
scroll to position [70, 0]
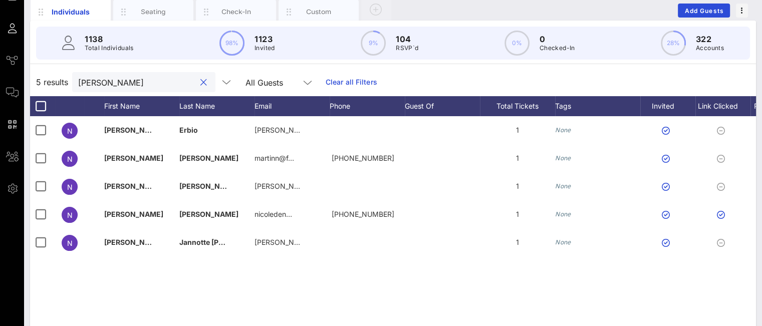
type input "nicole"
click at [687, 11] on span "Add Guests" at bounding box center [705, 11] width 40 height 8
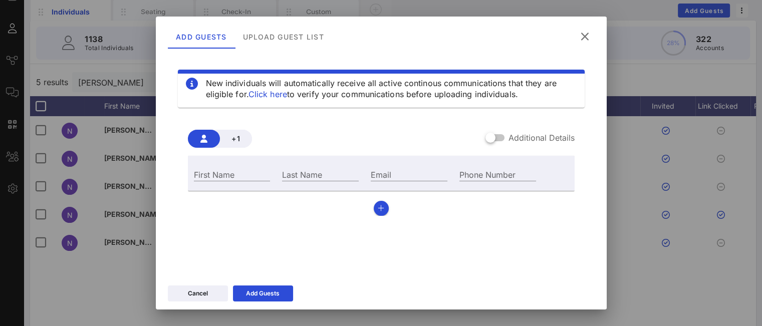
click at [222, 177] on input "First Name" at bounding box center [232, 174] width 77 height 13
type input "Jake"
type input "Miller"
paste input "jmiller@signaturetheatre.org"
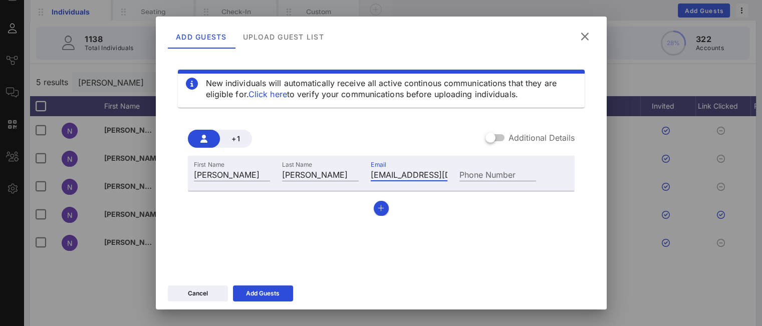
scroll to position [0, 32]
type input "jmiller@signaturetheatre.org"
click at [252, 293] on div "Add Guests" at bounding box center [263, 294] width 34 height 10
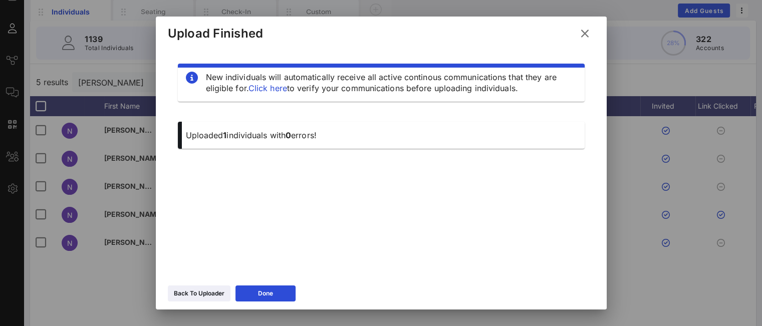
click at [197, 299] on button "Back To Uploader" at bounding box center [199, 294] width 63 height 16
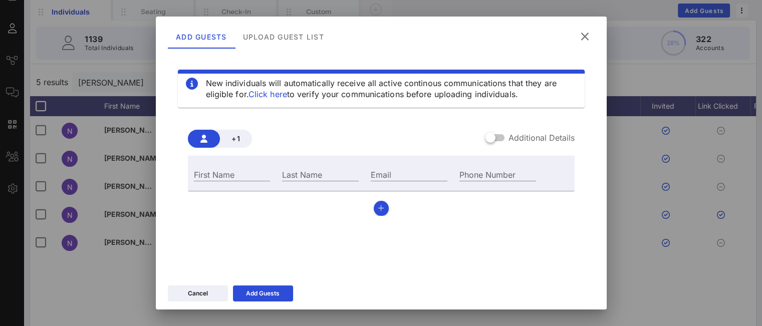
click at [198, 289] on div "Cancel" at bounding box center [198, 294] width 20 height 10
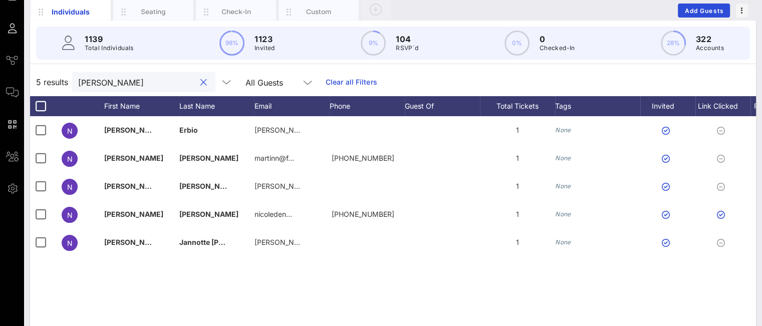
drag, startPoint x: 125, startPoint y: 81, endPoint x: 22, endPoint y: 69, distance: 104.4
click at [28, 70] on div "Individuals Seating Check-In Custom Add Guests 1139 Total Individuals 98% 1123 …" at bounding box center [393, 205] width 738 height 443
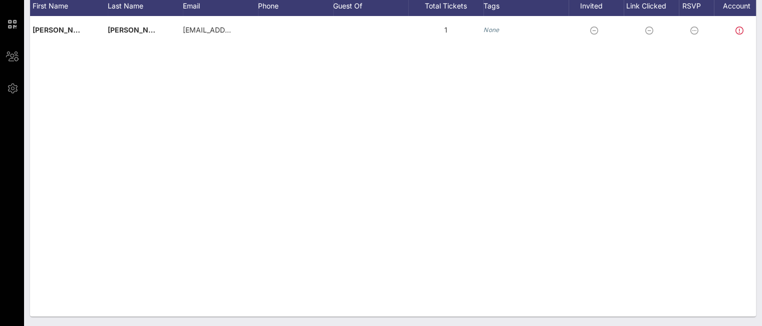
scroll to position [0, 110]
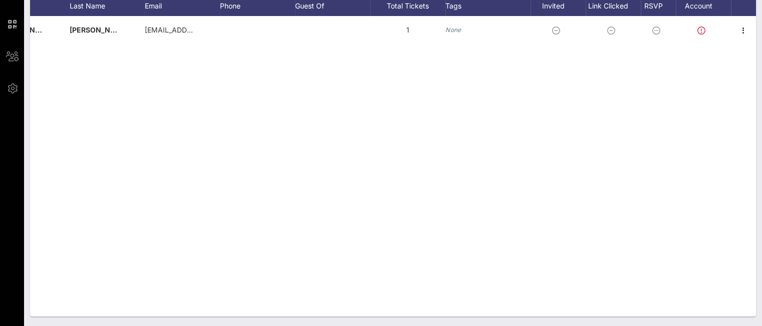
type input "jake mi"
click at [748, 25] on icon "button" at bounding box center [744, 31] width 12 height 12
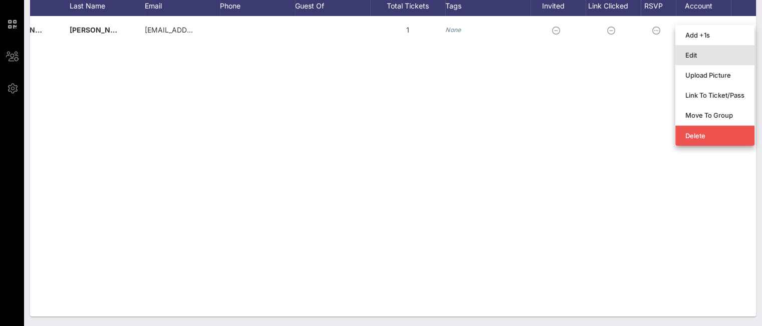
click at [717, 52] on div "Edit" at bounding box center [715, 55] width 59 height 8
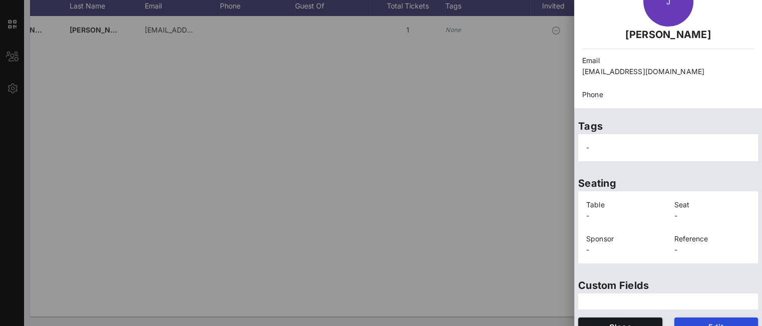
scroll to position [79, 0]
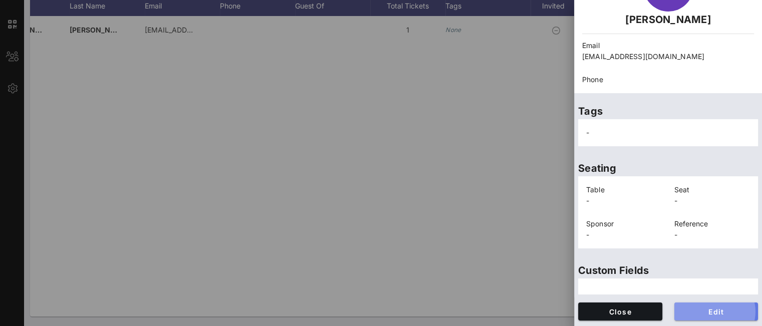
click at [712, 312] on span "Edit" at bounding box center [717, 312] width 68 height 9
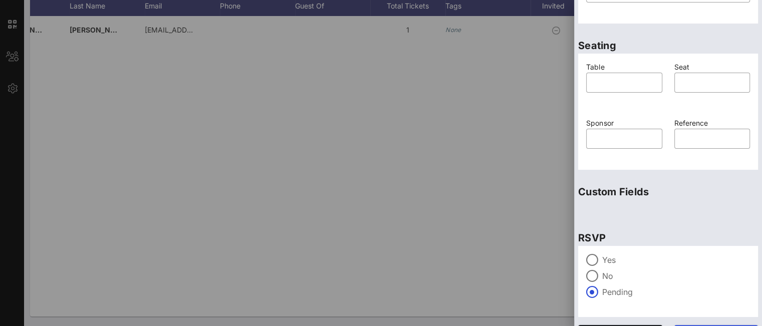
scroll to position [255, 0]
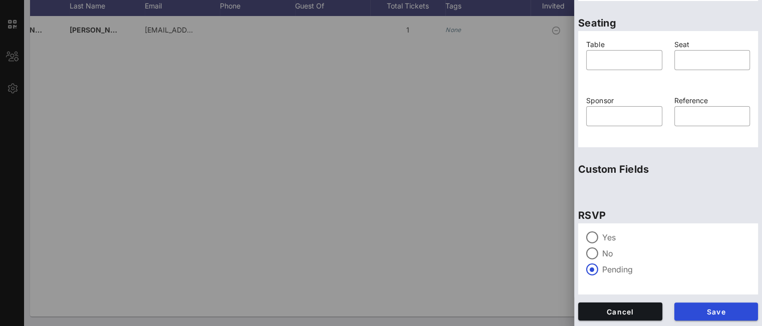
click at [601, 239] on div "Yes" at bounding box center [668, 238] width 164 height 12
click at [690, 313] on span "Save" at bounding box center [717, 312] width 68 height 9
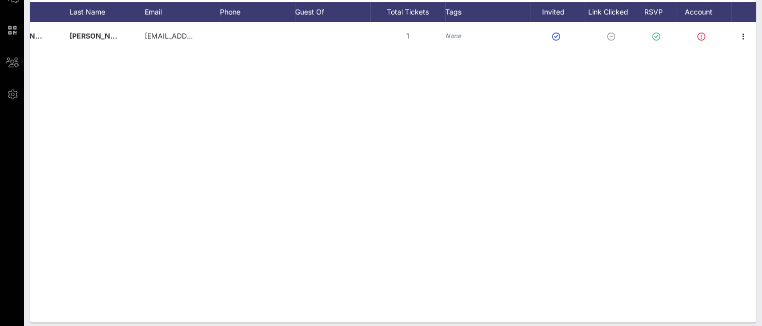
scroll to position [20, 0]
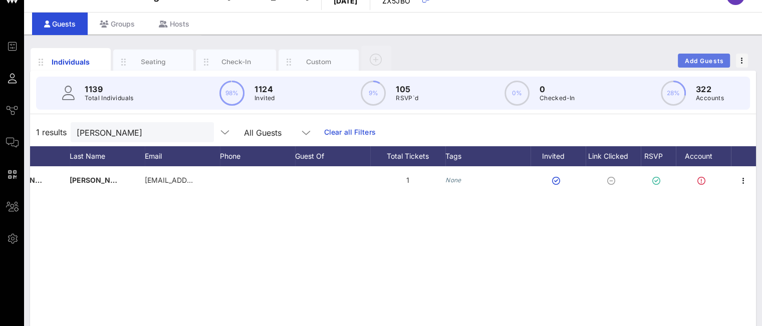
click at [686, 60] on span "Add Guests" at bounding box center [705, 61] width 40 height 8
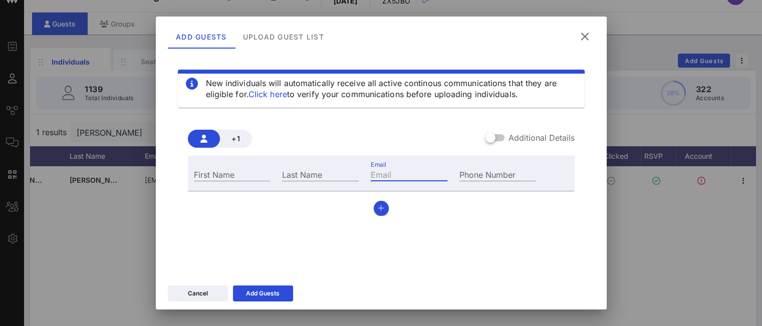
click at [396, 175] on input "Email" at bounding box center [409, 174] width 77 height 13
paste input "mkarkutt@lincolncenter.org"
type input "mkarkutt@lincolncenter.org"
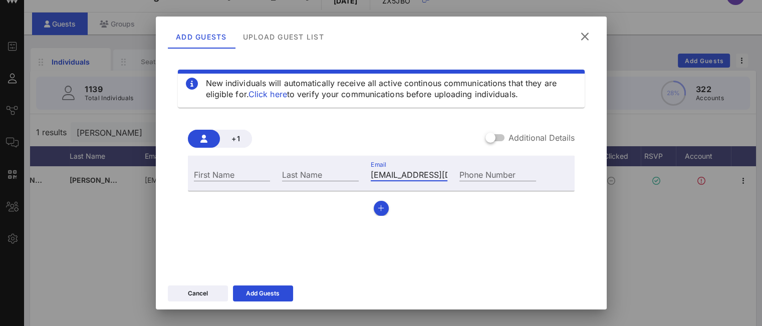
click at [246, 170] on input "First Name" at bounding box center [232, 174] width 77 height 13
type input "Matthew"
paste input "Karkutt"
type input "Karkutt"
click at [264, 290] on div "Add Guests" at bounding box center [263, 294] width 34 height 10
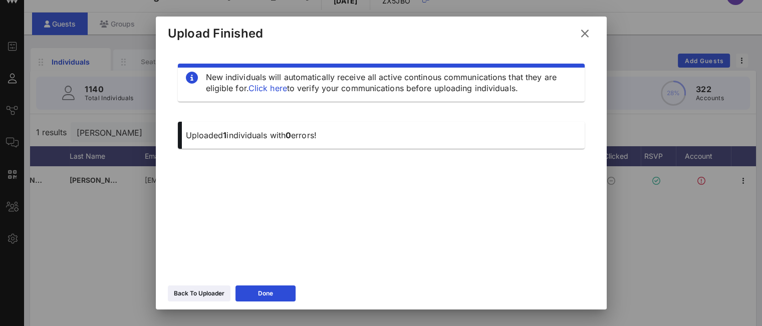
click at [190, 289] on div "Back To Uploader" at bounding box center [199, 294] width 51 height 10
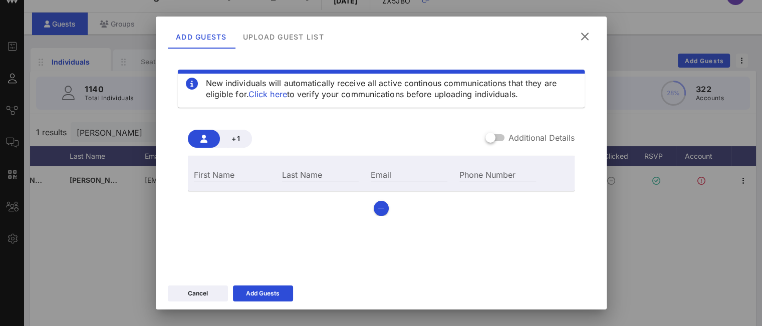
click at [580, 41] on button at bounding box center [585, 37] width 20 height 18
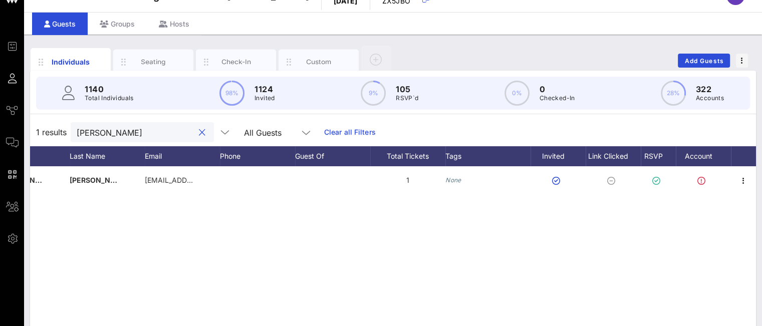
drag, startPoint x: 124, startPoint y: 130, endPoint x: 36, endPoint y: 100, distance: 93.0
click at [39, 102] on div "1140 Total Individuals 98% 1124 Invited 9% 105 RSVP`d 0% 0 Checked-In 28% 322 A…" at bounding box center [393, 269] width 726 height 396
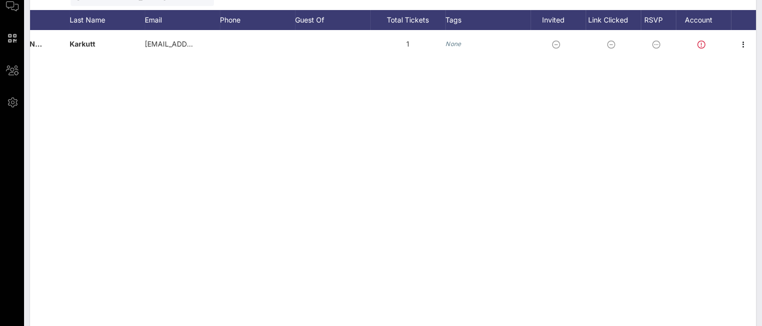
scroll to position [170, 0]
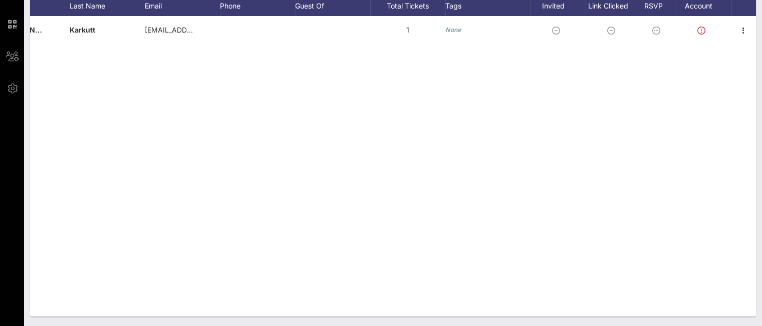
type input "kark"
click at [742, 34] on icon "button" at bounding box center [744, 31] width 12 height 12
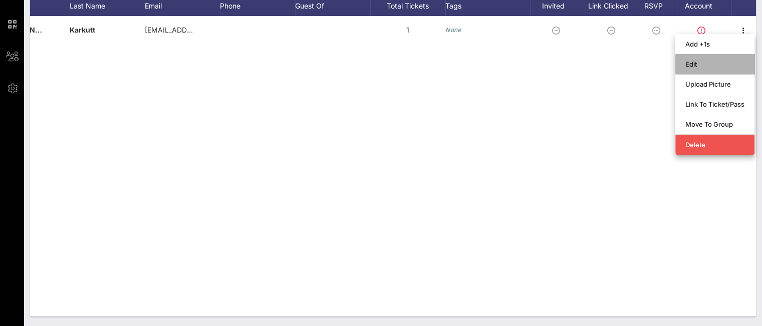
click at [704, 62] on div "Edit" at bounding box center [715, 64] width 59 height 8
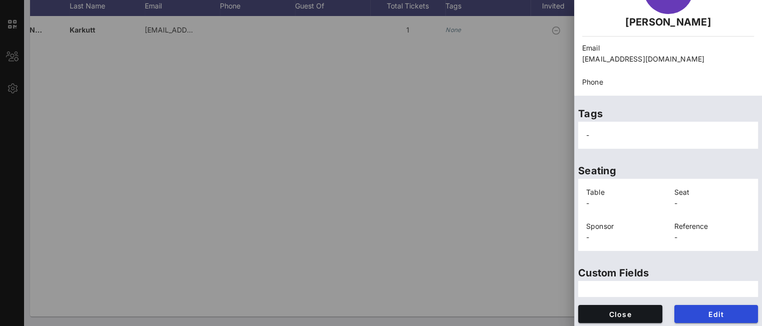
scroll to position [79, 0]
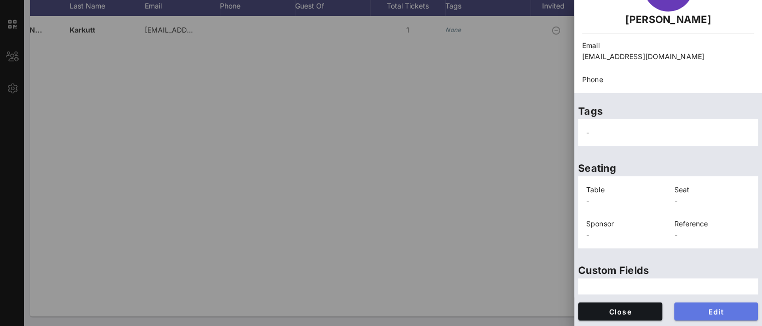
click at [697, 311] on span "Edit" at bounding box center [717, 312] width 68 height 9
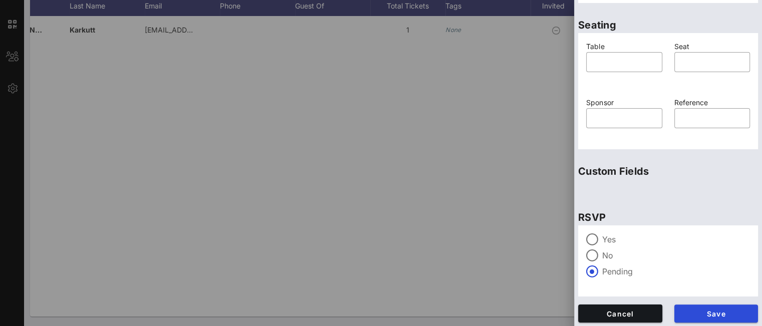
scroll to position [255, 0]
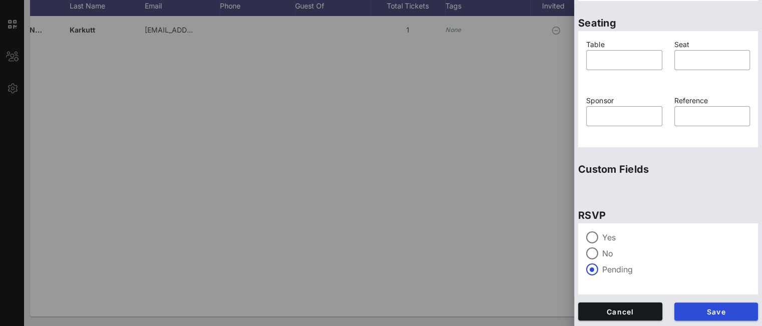
click at [600, 232] on div "Yes" at bounding box center [668, 238] width 164 height 12
click at [688, 308] on span "Save" at bounding box center [717, 312] width 68 height 9
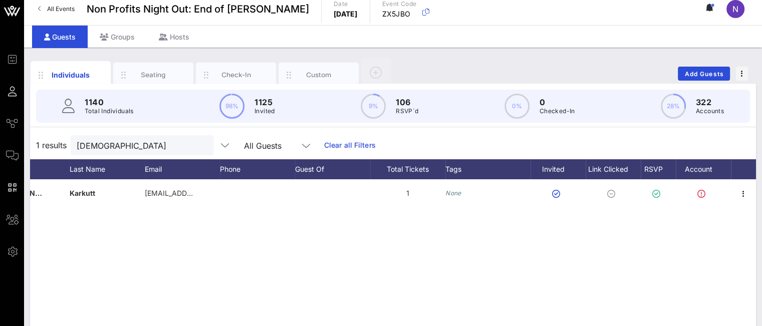
scroll to position [0, 0]
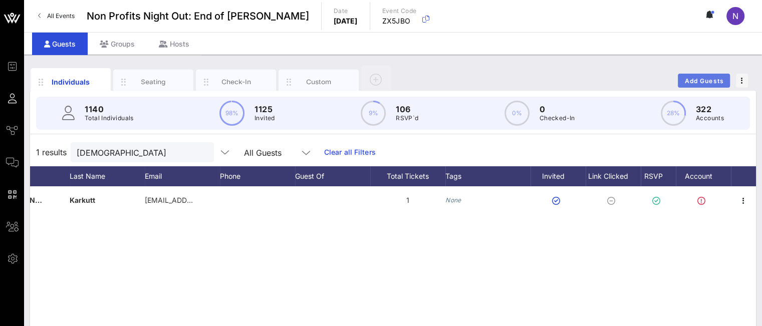
click at [710, 78] on span "Add Guests" at bounding box center [705, 81] width 40 height 8
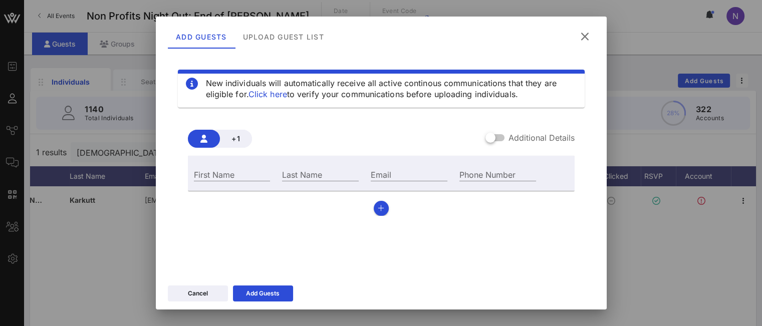
click at [404, 177] on input "Email" at bounding box center [409, 174] width 77 height 13
paste input "edyoung@thhm.org"
type input "edyoung@thhm.org"
click at [241, 172] on input "First Name" at bounding box center [232, 174] width 77 height 13
type input "Ed"
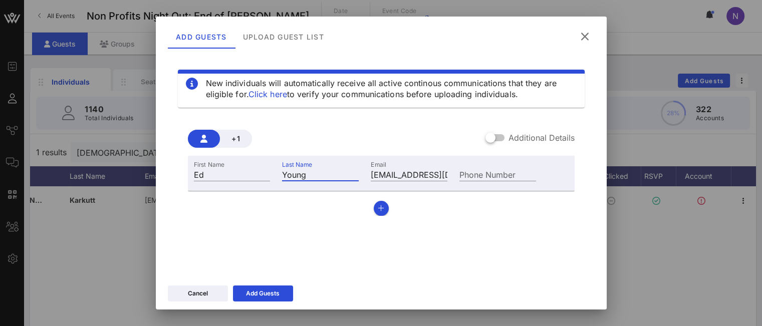
type input "Young"
click at [264, 290] on div "Add Guests" at bounding box center [263, 294] width 34 height 10
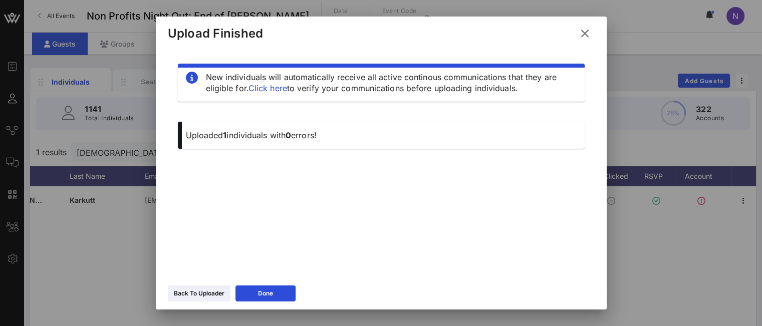
click at [191, 289] on div "Back To Uploader" at bounding box center [199, 294] width 51 height 10
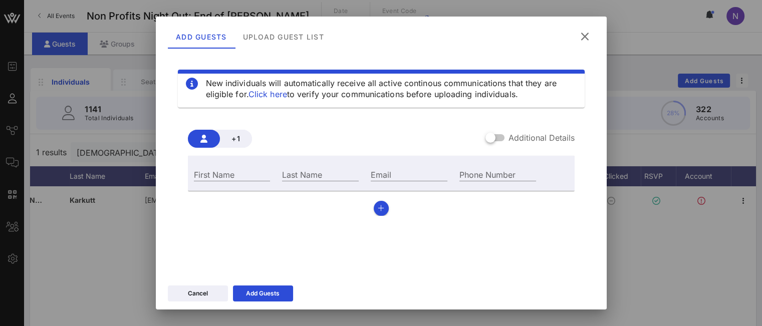
click at [233, 176] on input "First Name" at bounding box center [232, 174] width 77 height 13
type input "[PERSON_NAME]"
type input "J"
paste input "vj@equitycoin.org"
type input "vj@equitycoin.org"
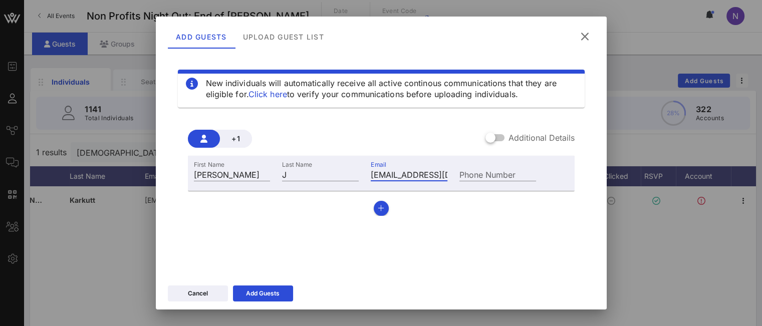
click at [252, 290] on div "Add Guests" at bounding box center [263, 294] width 34 height 10
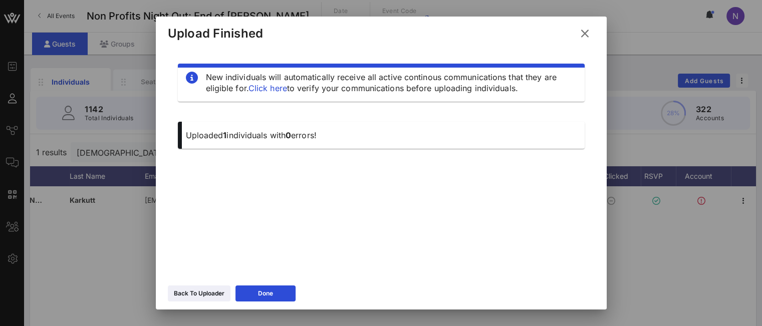
click at [198, 295] on icon at bounding box center [198, 294] width 7 height 6
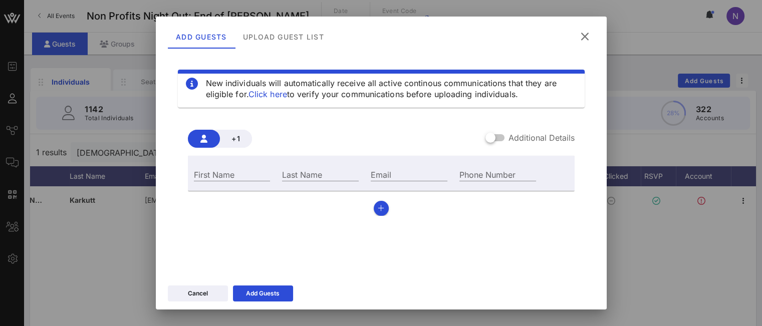
click at [227, 181] on div "First Name" at bounding box center [232, 173] width 89 height 27
click at [228, 177] on input "First Name" at bounding box center [232, 174] width 77 height 13
type input "Sandra"
type input "Rice"
paste input "[EMAIL_ADDRESS][DOMAIN_NAME]"
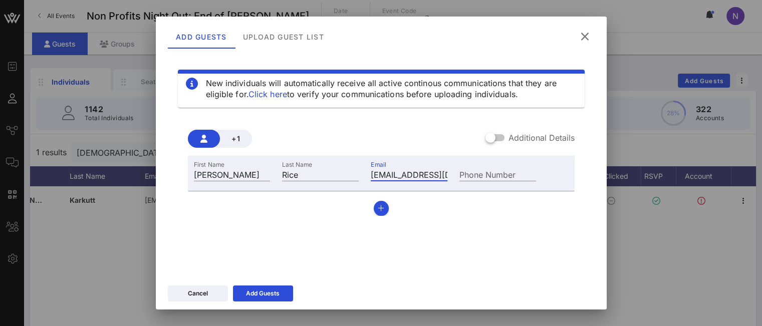
type input "[EMAIL_ADDRESS][DOMAIN_NAME]"
click at [276, 297] on div "Add Guests" at bounding box center [263, 294] width 34 height 10
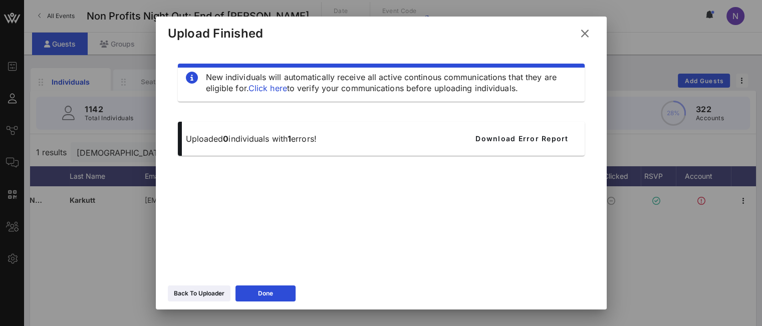
click at [206, 294] on div "Back To Uploader" at bounding box center [199, 294] width 51 height 10
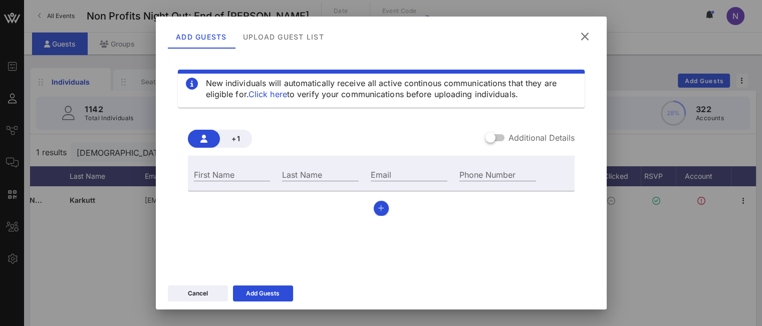
click at [247, 176] on input "First Name" at bounding box center [232, 174] width 77 height 13
type input "[PERSON_NAME]"
type input "Strong"
paste input "dan@mcsmedia.tv"
type input "dan@mcsmedia.tv"
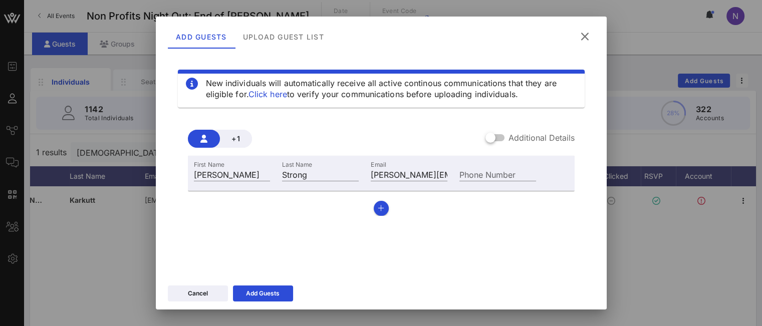
click at [270, 298] on div "Add Guests" at bounding box center [263, 294] width 34 height 10
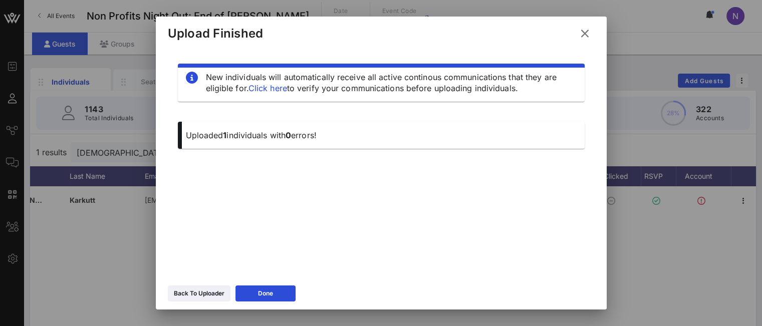
click at [199, 294] on icon at bounding box center [198, 294] width 7 height 6
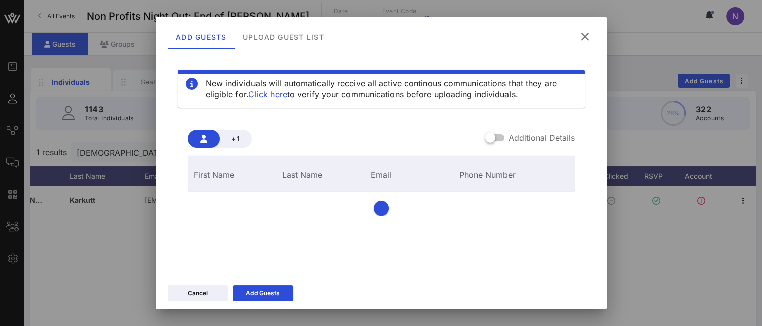
click at [199, 171] on div "First Name" at bounding box center [232, 174] width 77 height 13
type input "Stanley"
type input "Smith"
paste input "stanley.smith@rebuildingtogethernyc.org"
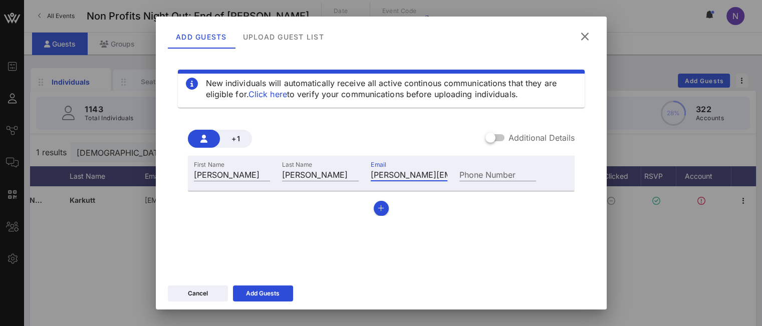
scroll to position [0, 80]
type input "stanley.smith@rebuildingtogethernyc.org"
click at [378, 211] on icon "button" at bounding box center [381, 208] width 7 height 7
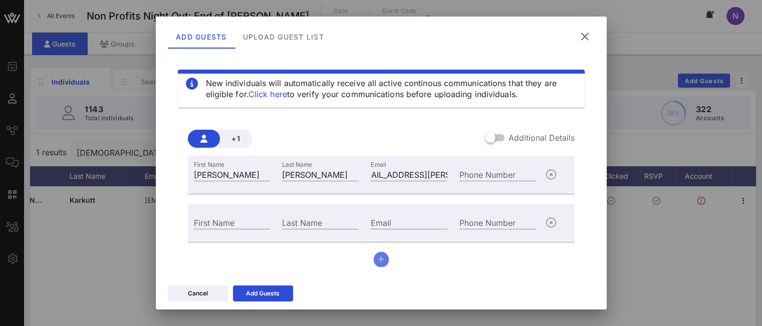
scroll to position [0, 0]
click at [396, 224] on input "Email" at bounding box center [409, 222] width 77 height 13
paste input "Ldianto@lighthousemuseum.org"
type input "Ldianto@lighthousemuseum.org"
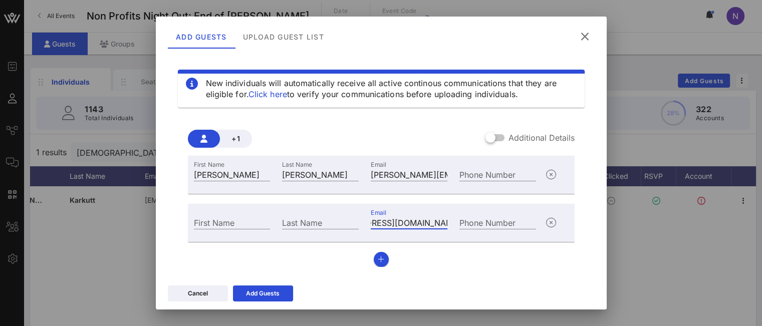
click at [227, 225] on input "First Name" at bounding box center [232, 222] width 77 height 13
type input "Linda"
type input "Dianto"
click at [378, 261] on icon "button" at bounding box center [381, 259] width 7 height 7
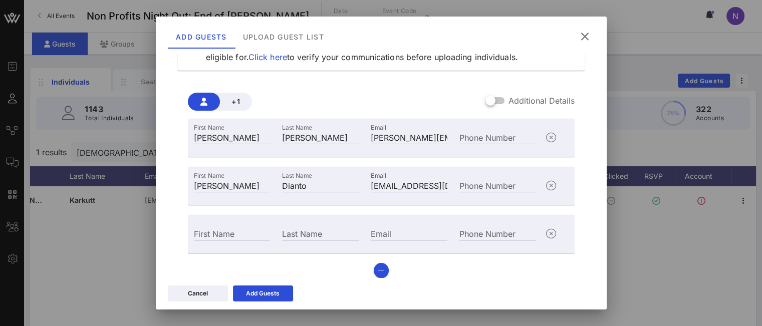
scroll to position [42, 0]
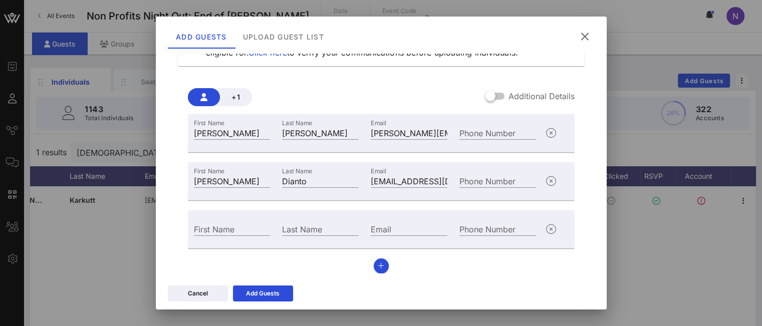
click at [385, 226] on input "Email" at bounding box center [409, 229] width 77 height 13
paste input "equiano@omnicolosx.org"
type input "equiano@omnicolosx.org"
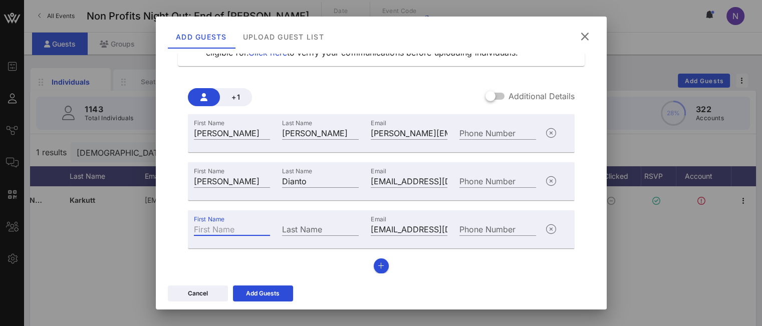
click at [227, 223] on div "First Name" at bounding box center [232, 229] width 77 height 13
paste input "Equiano"
type input "Equiano"
click at [323, 228] on input "Last Name" at bounding box center [320, 229] width 77 height 13
paste input "Mosieri"
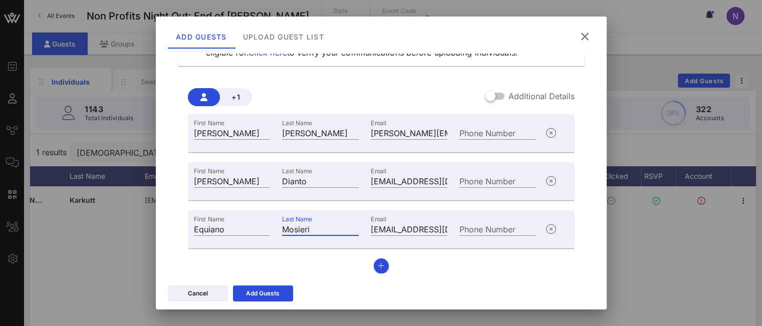
type input "Mosieri"
click at [382, 262] on button "button" at bounding box center [381, 266] width 15 height 15
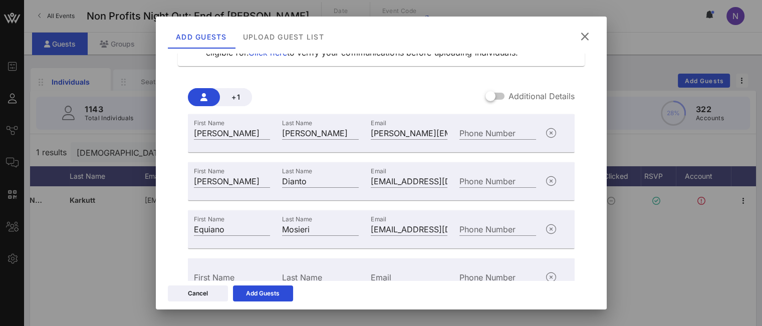
scroll to position [90, 0]
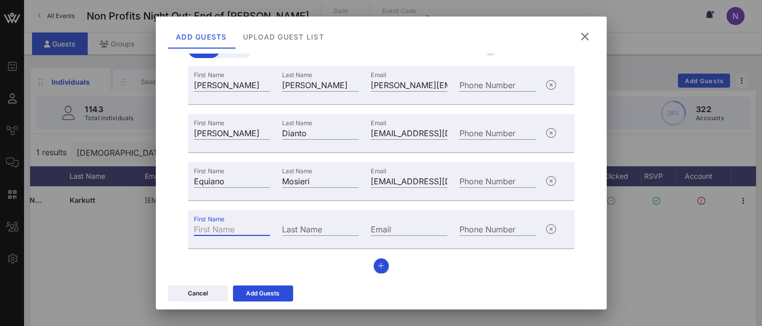
click at [246, 231] on input "First Name" at bounding box center [232, 229] width 77 height 13
type input "Frances"
type input "Mak"
paste input "frances@omnicolosx.org"
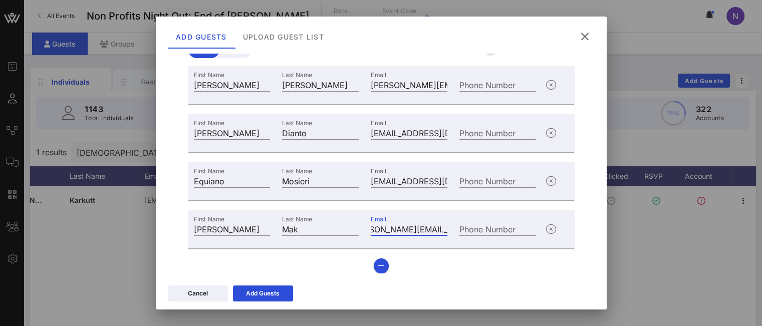
type input "frances@omnicolosx.org"
click at [378, 264] on icon "button" at bounding box center [381, 266] width 7 height 7
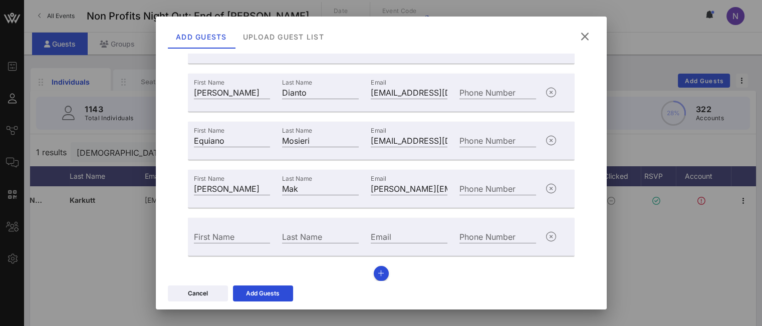
scroll to position [138, 0]
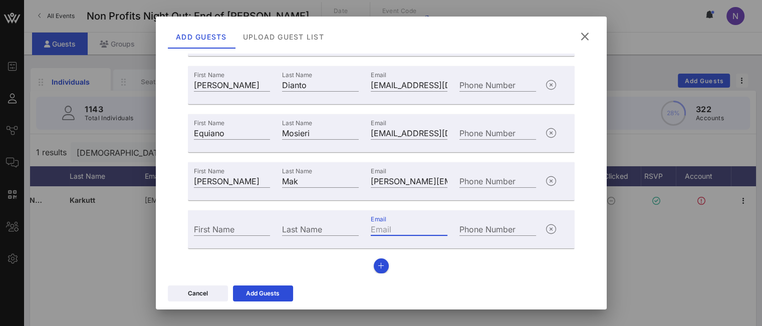
click at [382, 228] on input "Email" at bounding box center [409, 229] width 77 height 13
paste input "CFloyd@gnyha.org"
type input "CFloyd@gnyha.org"
click at [216, 228] on div "First Name" at bounding box center [232, 229] width 77 height 13
type input "Chatodd"
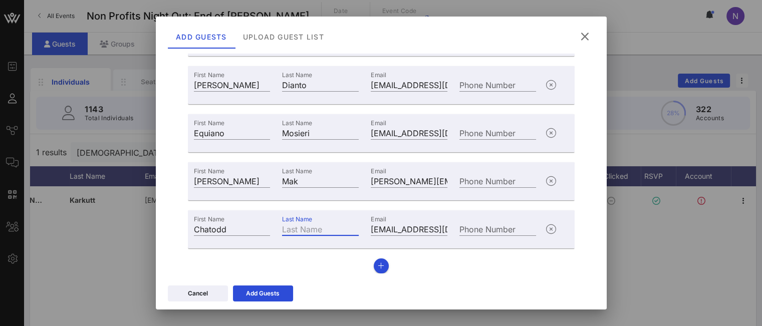
click at [319, 231] on input "Last Name" at bounding box center [320, 229] width 77 height 13
type input "Floyd"
click at [263, 295] on icon at bounding box center [263, 294] width 7 height 6
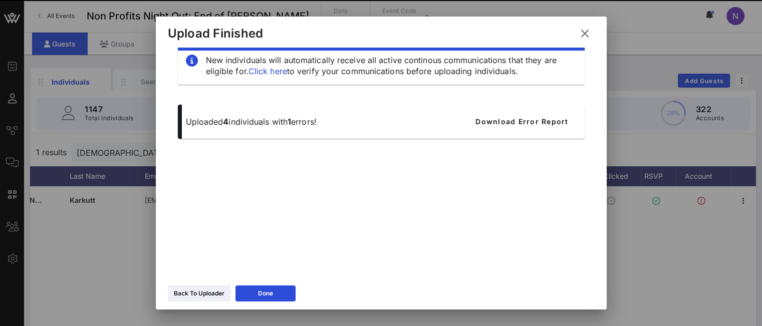
scroll to position [17, 0]
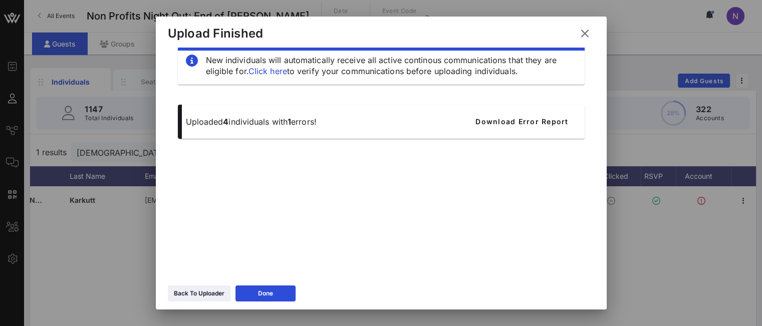
click at [203, 296] on div "Back To Uploader" at bounding box center [199, 294] width 51 height 10
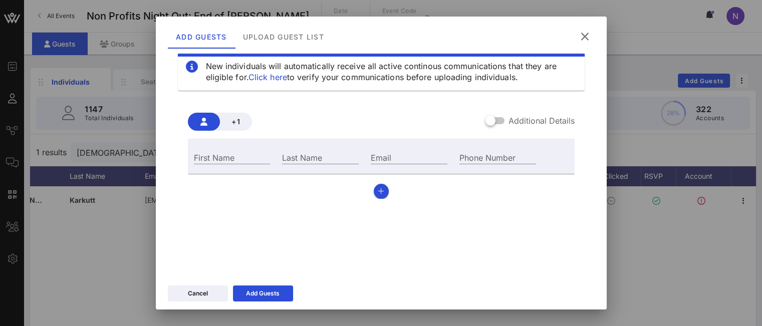
click at [581, 39] on icon at bounding box center [585, 36] width 14 height 13
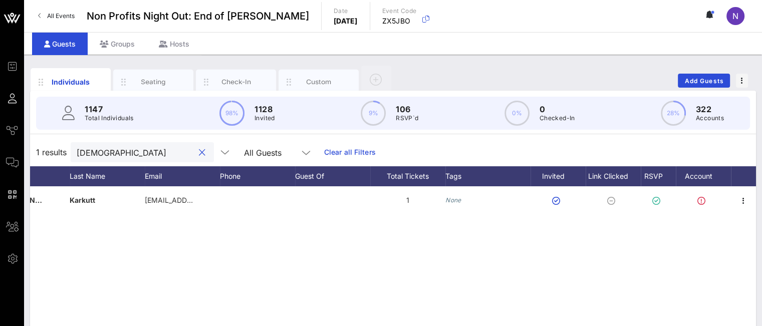
click at [178, 153] on input "kark" at bounding box center [135, 152] width 117 height 13
click at [198, 153] on div "kark" at bounding box center [142, 152] width 143 height 20
click at [196, 154] on div at bounding box center [202, 153] width 12 height 12
click at [199, 154] on button "clear icon" at bounding box center [202, 153] width 7 height 10
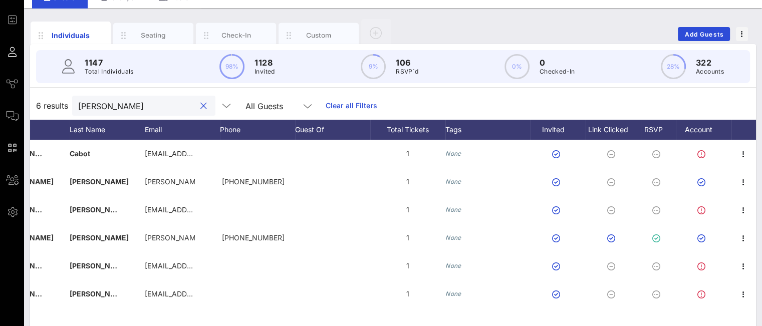
scroll to position [50, 0]
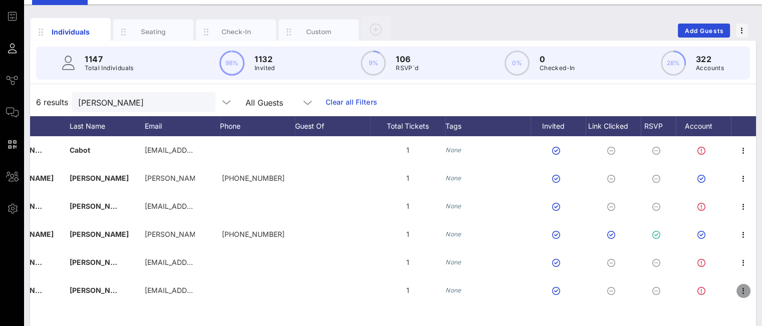
click at [742, 291] on icon "button" at bounding box center [744, 291] width 12 height 12
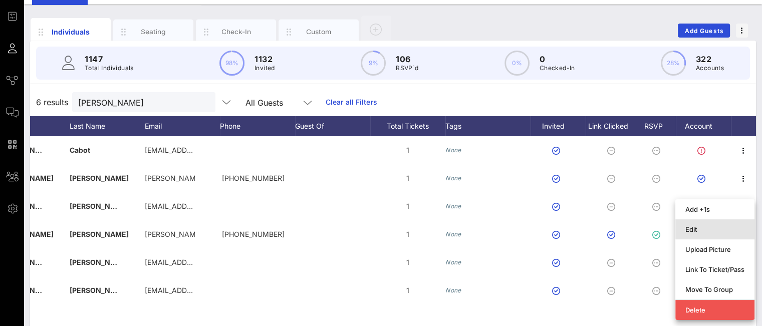
click at [697, 231] on div "Edit" at bounding box center [715, 230] width 59 height 8
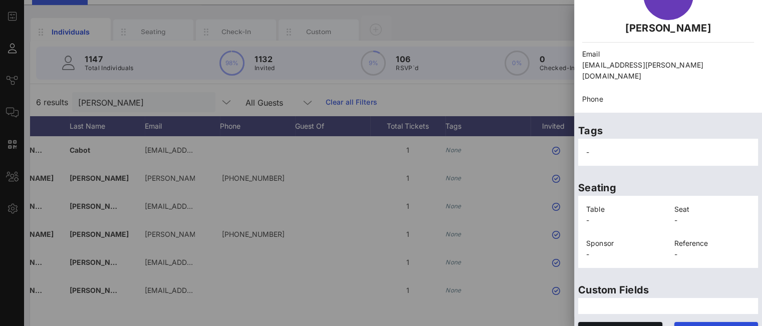
scroll to position [79, 0]
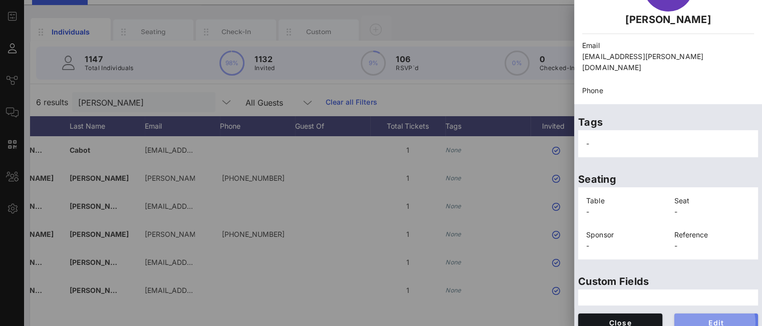
click at [683, 319] on span "Edit" at bounding box center [717, 323] width 68 height 9
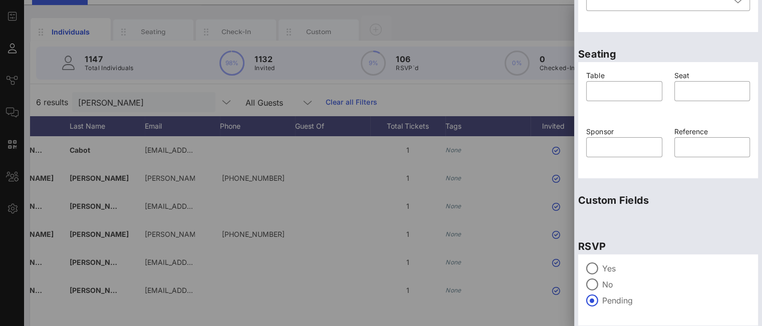
scroll to position [255, 0]
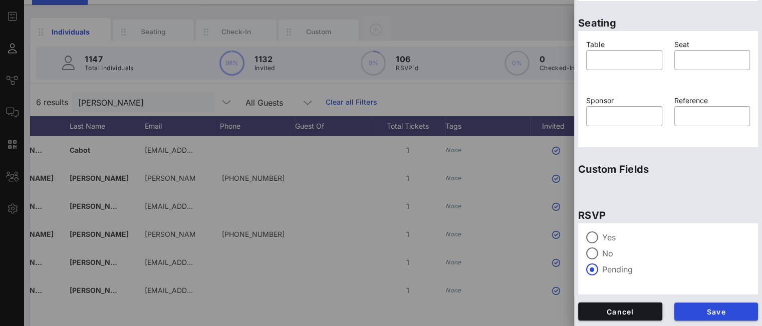
click at [605, 235] on label "Yes" at bounding box center [676, 238] width 148 height 10
click at [693, 309] on span "Save" at bounding box center [717, 312] width 68 height 9
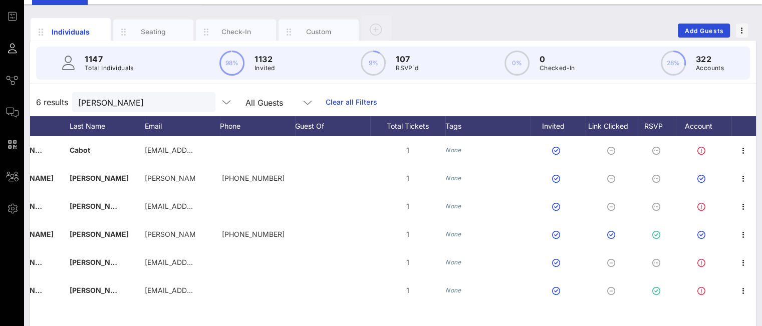
click at [153, 105] on input "michelle" at bounding box center [136, 102] width 117 height 13
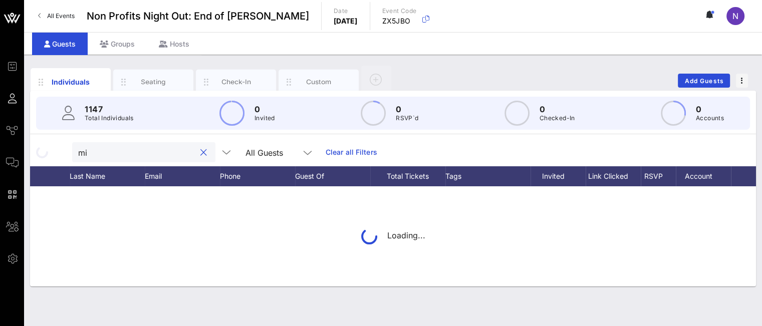
type input "m"
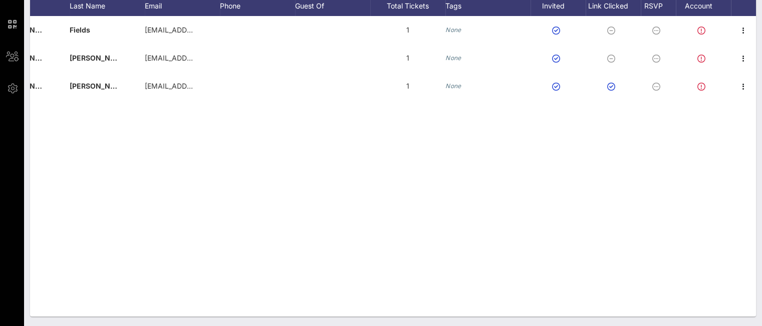
scroll to position [20, 0]
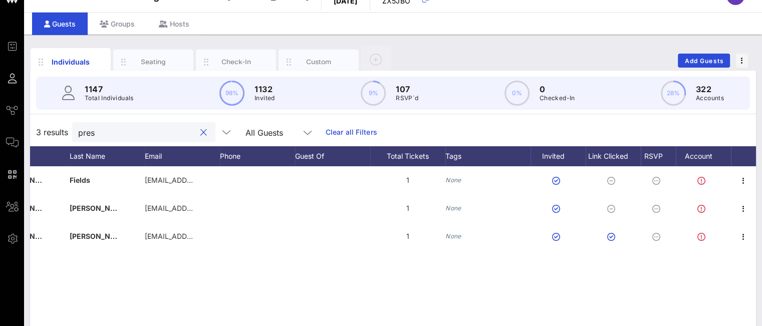
type input "pres"
click at [707, 58] on span "Add Guests" at bounding box center [705, 61] width 40 height 8
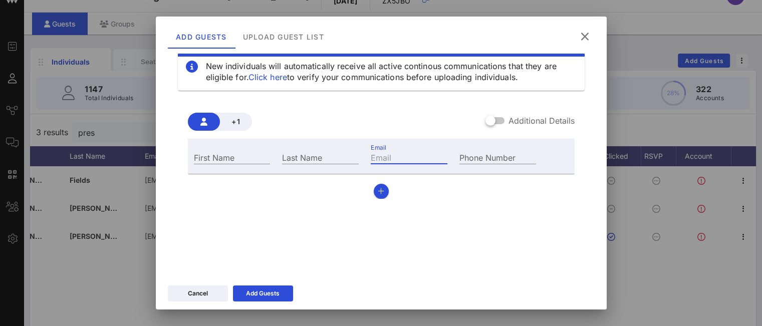
click at [399, 162] on input "Email" at bounding box center [409, 157] width 77 height 13
paste input "jmathis@brooklynyouthchorus.org"
type input "jmathis@brooklynyouthchorus.org"
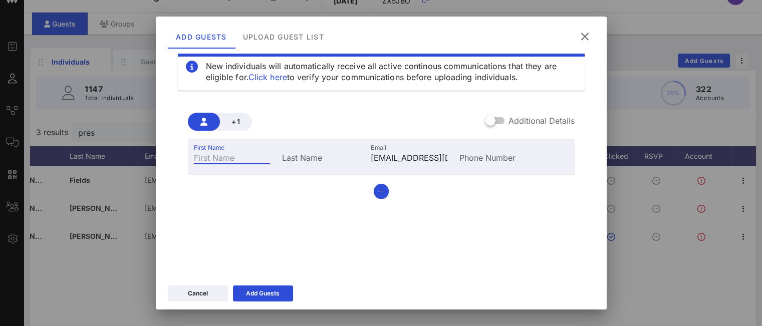
click at [250, 159] on input "First Name" at bounding box center [232, 157] width 77 height 13
type input "Jared"
type input "Mathis"
click at [285, 300] on button "Add Guests" at bounding box center [263, 294] width 60 height 16
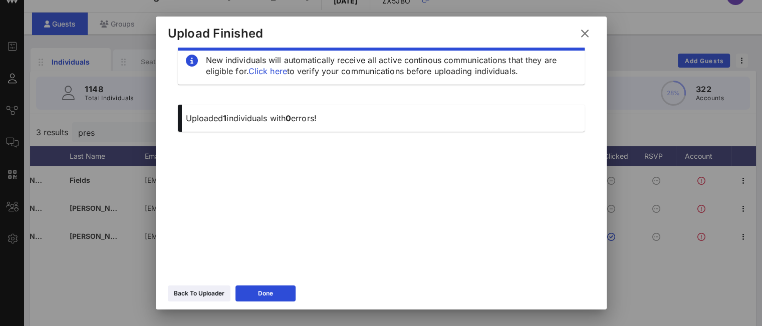
click at [249, 290] on button "Done" at bounding box center [266, 294] width 60 height 16
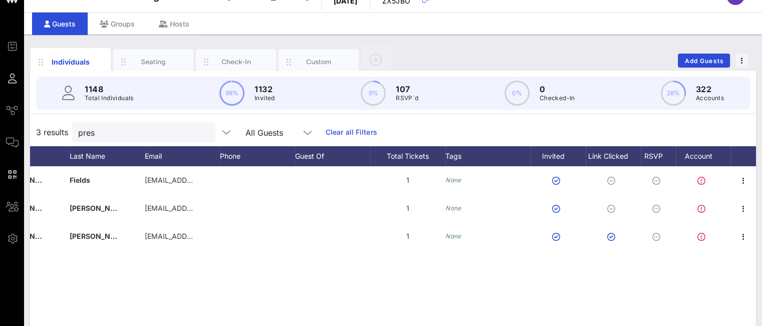
click at [138, 133] on input "pres" at bounding box center [136, 132] width 117 height 13
click at [200, 135] on button "clear icon" at bounding box center [203, 133] width 7 height 10
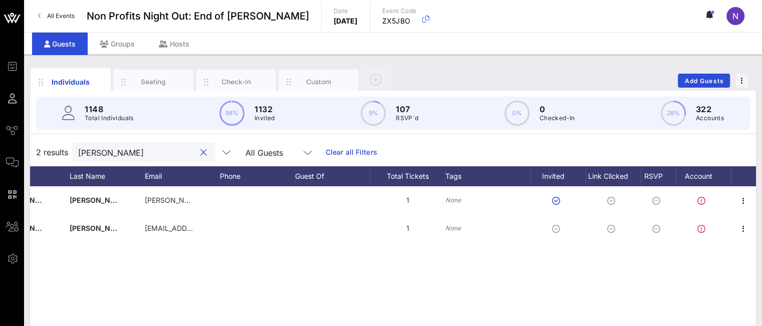
type input "jared"
click at [745, 231] on icon "button" at bounding box center [744, 229] width 12 height 12
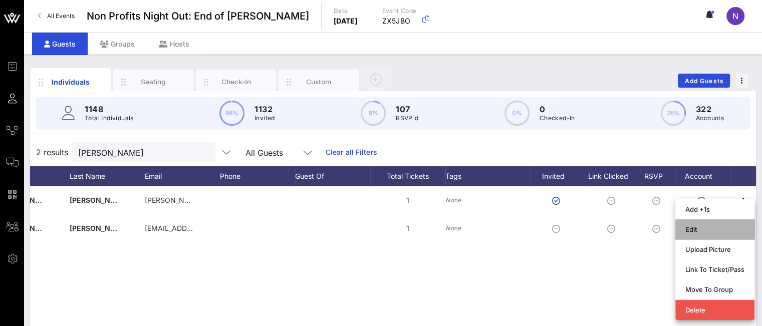
click at [702, 234] on div "Edit" at bounding box center [715, 230] width 59 height 16
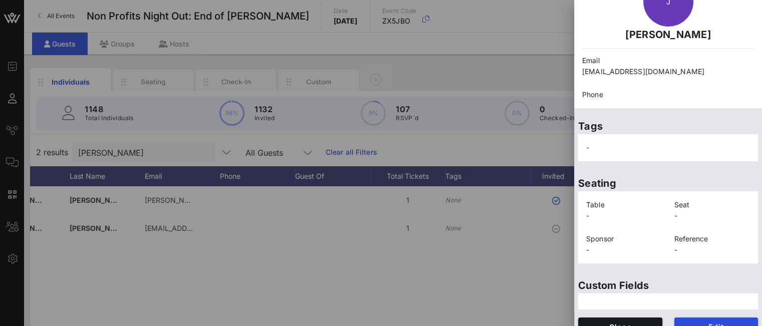
scroll to position [79, 0]
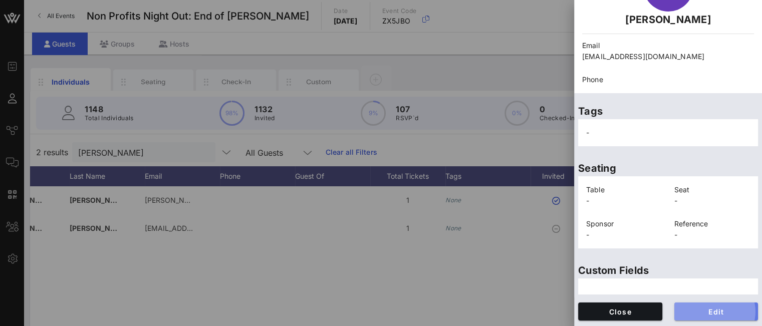
click at [699, 305] on button "Edit" at bounding box center [717, 312] width 84 height 18
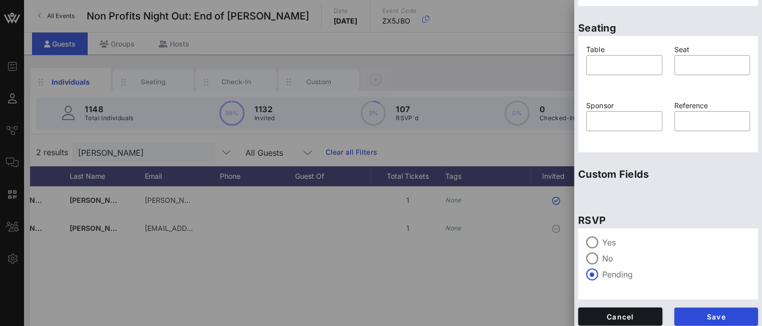
scroll to position [255, 0]
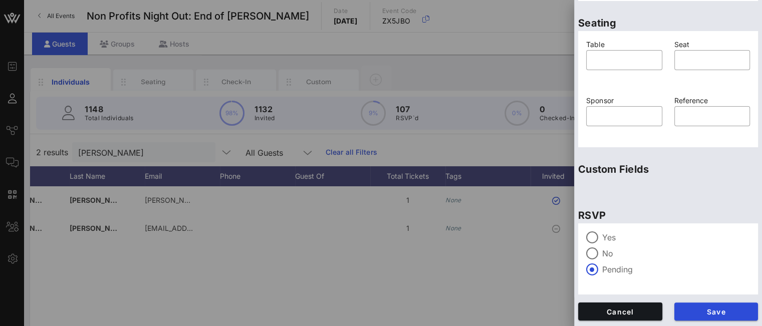
click at [602, 235] on label "Yes" at bounding box center [676, 238] width 148 height 10
click at [701, 315] on button "Save" at bounding box center [717, 312] width 84 height 18
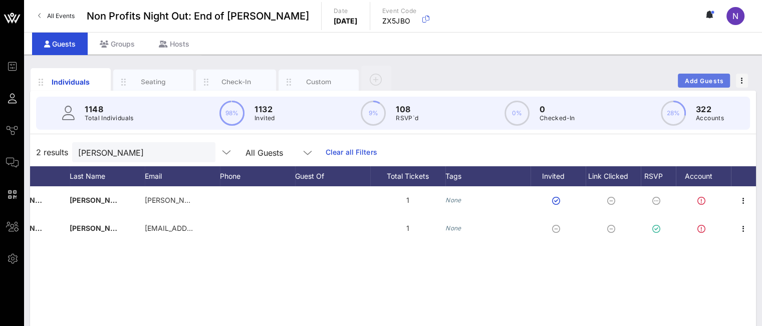
click at [688, 84] on span "Add Guests" at bounding box center [705, 81] width 40 height 8
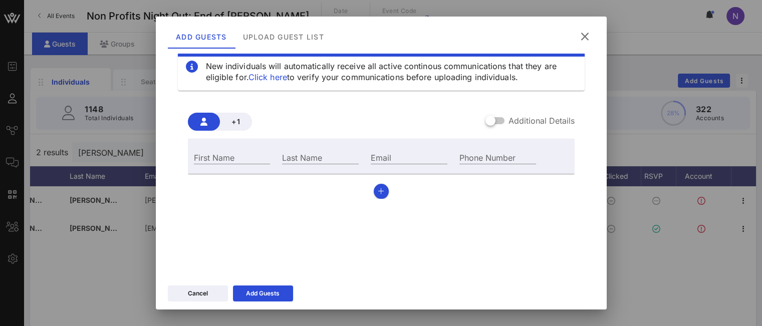
click at [382, 165] on div "Email" at bounding box center [409, 156] width 89 height 27
click at [382, 163] on input "Email" at bounding box center [409, 157] width 77 height 13
paste input "sangeetasobti@gmail.com"
type input "sangeetasobti@gmail.com"
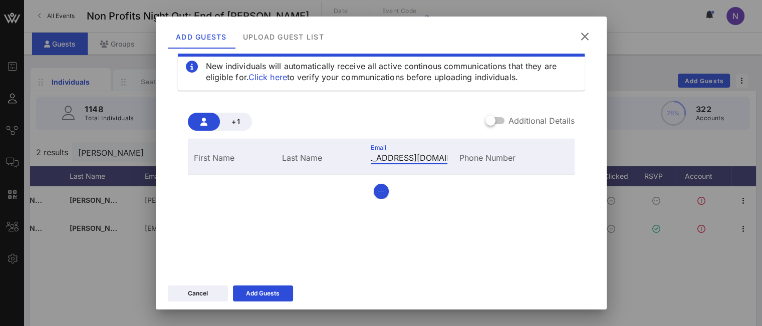
click at [232, 157] on input "First Name" at bounding box center [232, 157] width 77 height 13
type input "Sangeeta"
type input "Sobti"
click at [275, 291] on div "Add Guests" at bounding box center [263, 294] width 34 height 10
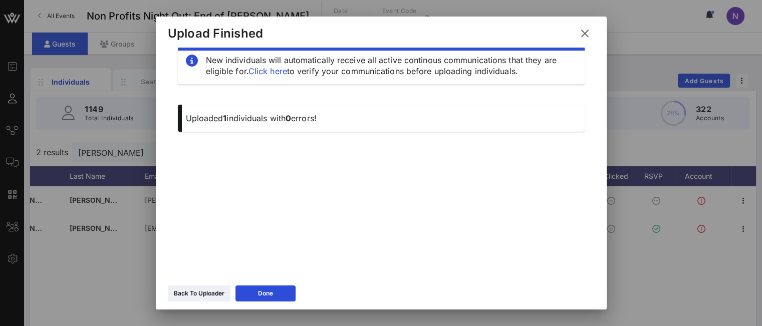
click at [199, 297] on icon at bounding box center [199, 294] width 8 height 7
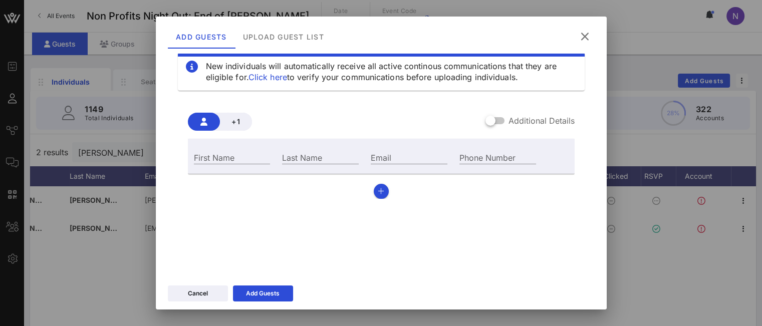
click at [585, 38] on icon at bounding box center [585, 36] width 14 height 13
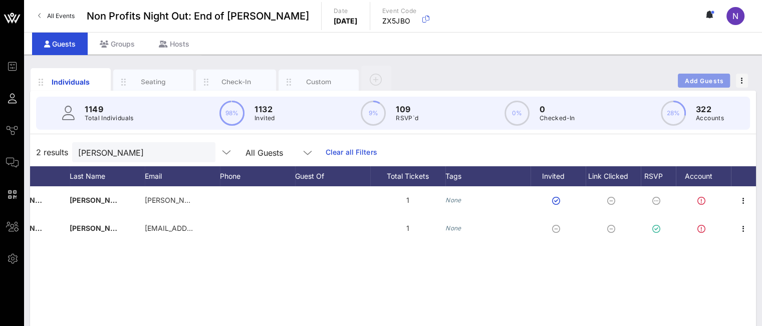
click at [696, 79] on span "Add Guests" at bounding box center [705, 81] width 40 height 8
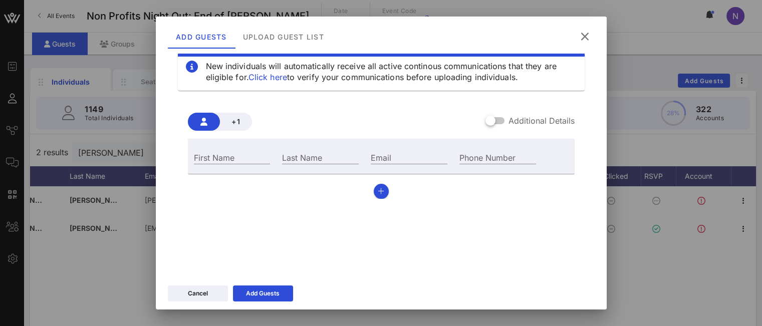
click at [421, 152] on input "Email" at bounding box center [409, 157] width 77 height 13
paste input "drevnig@gmail.com"
type input "drevnig@gmail.com"
click at [208, 153] on div "First Name" at bounding box center [232, 157] width 77 height 13
type input "Scott"
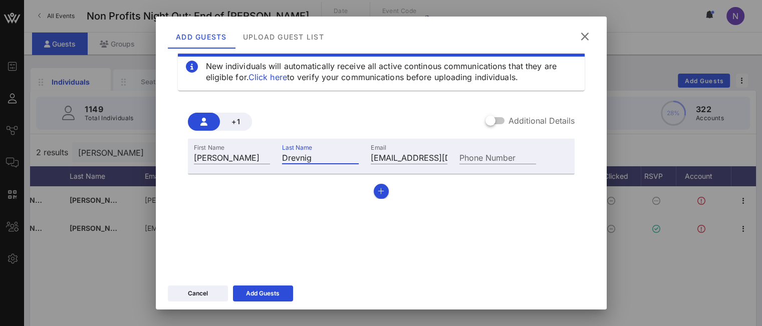
type input "Drevnig"
click at [258, 295] on div "Add Guests" at bounding box center [263, 294] width 34 height 10
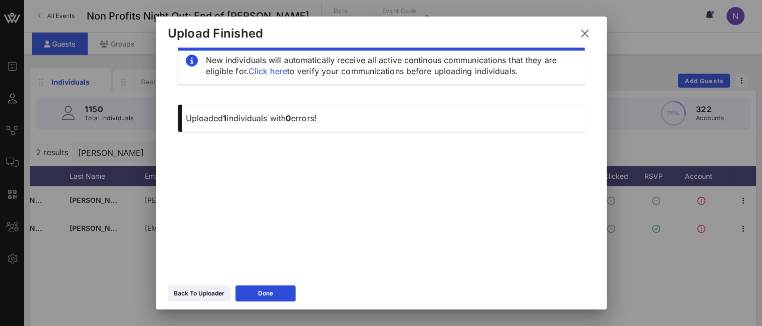
click at [200, 301] on button "Back To Uploader" at bounding box center [199, 294] width 63 height 16
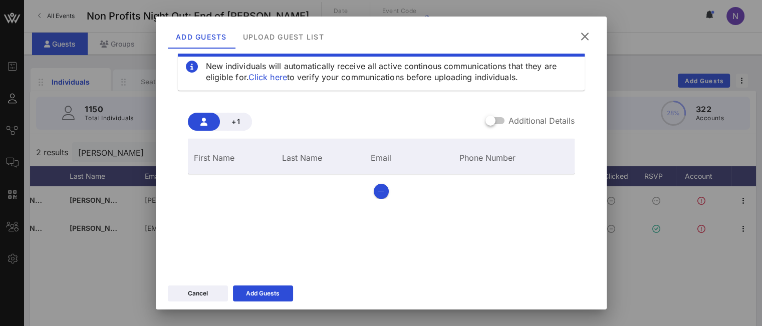
click at [591, 38] on icon at bounding box center [585, 37] width 14 height 12
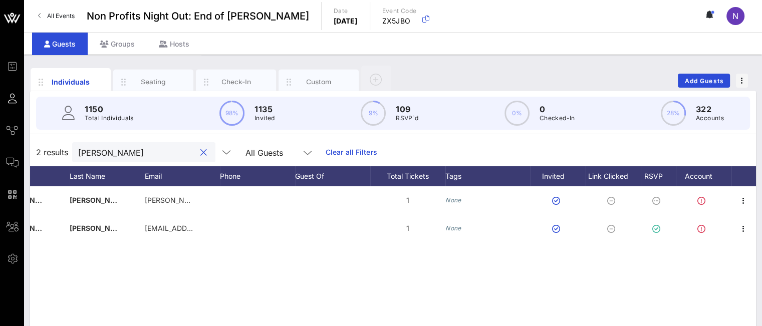
drag, startPoint x: 150, startPoint y: 151, endPoint x: 26, endPoint y: 119, distance: 129.0
click at [30, 119] on div "1150 Total Individuals 98% 1135 Invited 9% 109 RSVP`d 0% 0 Checked-In 28% 322 A…" at bounding box center [393, 289] width 726 height 396
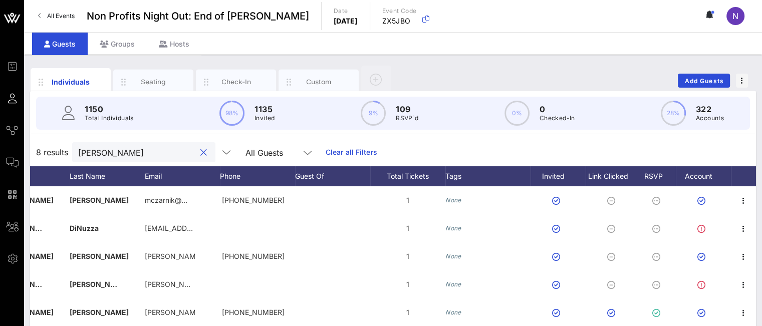
drag, startPoint x: 120, startPoint y: 156, endPoint x: 26, endPoint y: 135, distance: 96.6
click at [30, 134] on div "1150 Total Individuals 98% 1135 Invited 9% 109 RSVP`d 0% 0 Checked-In 28% 322 A…" at bounding box center [393, 289] width 726 height 396
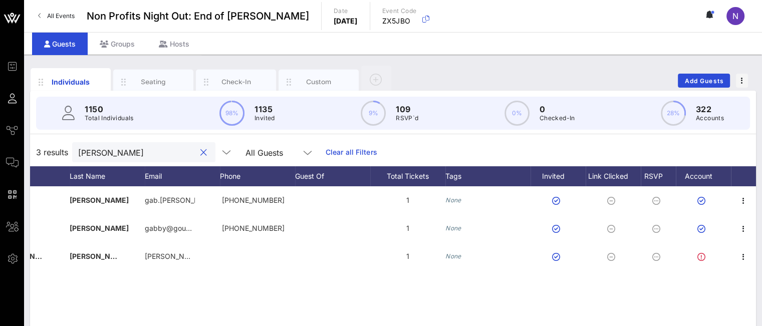
drag, startPoint x: 133, startPoint y: 156, endPoint x: 23, endPoint y: 144, distance: 111.4
click at [28, 144] on div "Individuals Seating Check-In Custom Add Guests 1150 Total Individuals 98% 1135 …" at bounding box center [393, 276] width 738 height 443
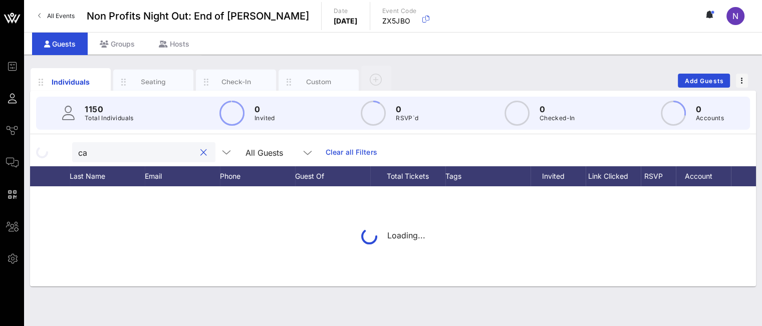
type input "c"
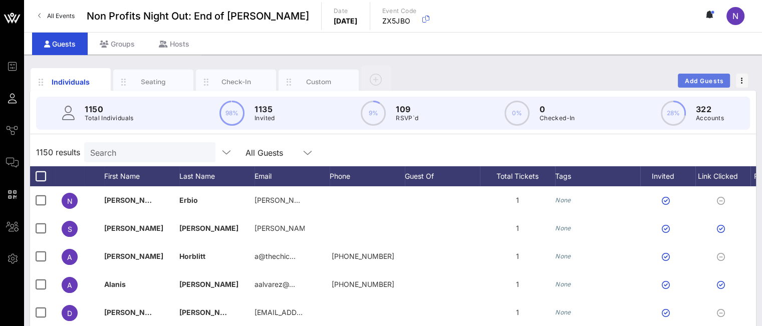
click at [700, 81] on span "Add Guests" at bounding box center [705, 81] width 40 height 8
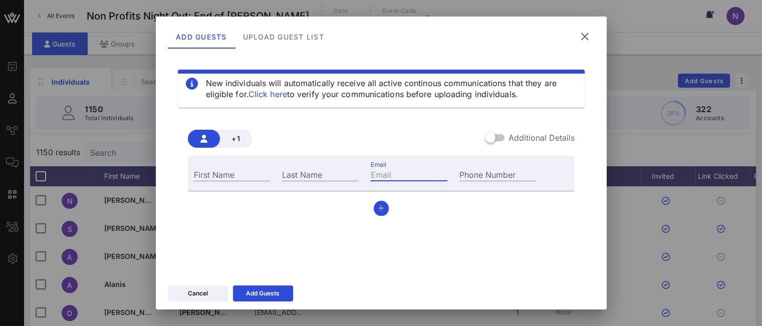
click at [374, 176] on input "Email" at bounding box center [409, 174] width 77 height 13
paste input "[URL][DOMAIN_NAME]"
type input "[URL][DOMAIN_NAME]"
paste input "[EMAIL_ADDRESS][DOMAIN_NAME]"
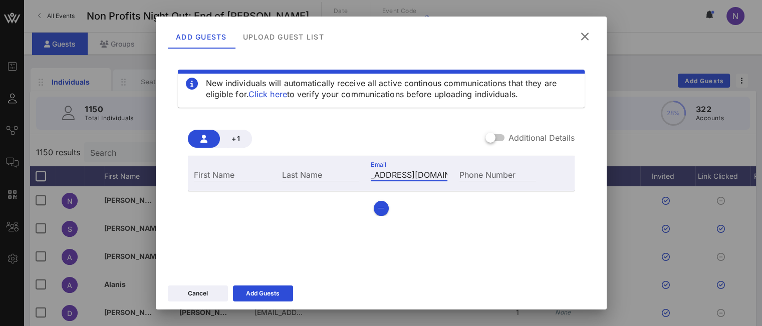
type input "[EMAIL_ADDRESS][DOMAIN_NAME]"
click at [207, 172] on div "First Name" at bounding box center [232, 174] width 77 height 13
type input "[PERSON_NAME]"
type input "Valvo"
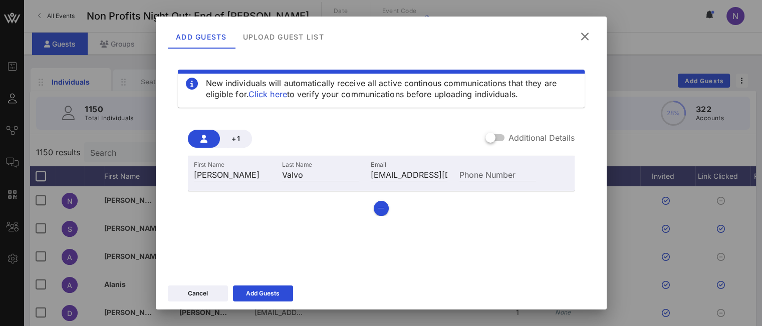
click at [269, 294] on div "Add Guests" at bounding box center [263, 294] width 34 height 10
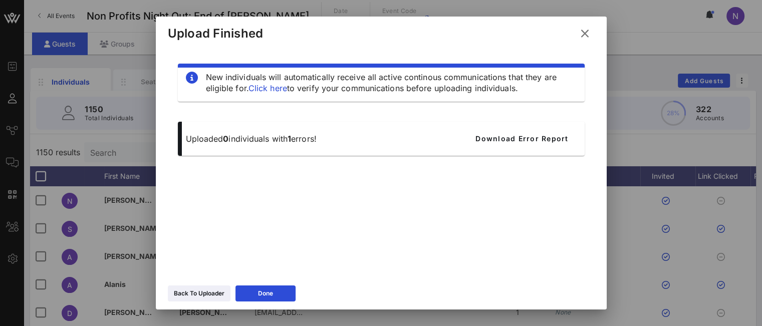
click at [588, 28] on icon at bounding box center [584, 33] width 13 height 14
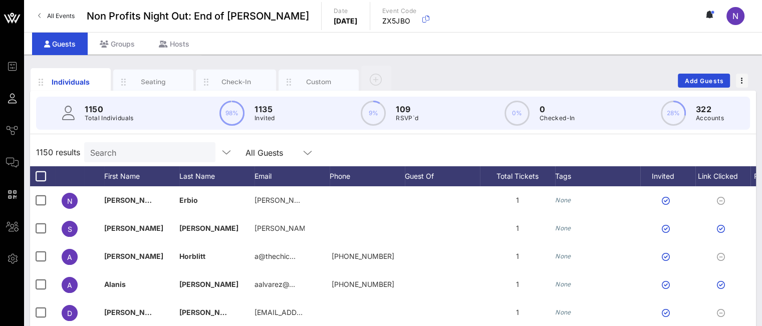
click at [0, 0] on span "Comms" at bounding box center [0, 0] width 0 height 0
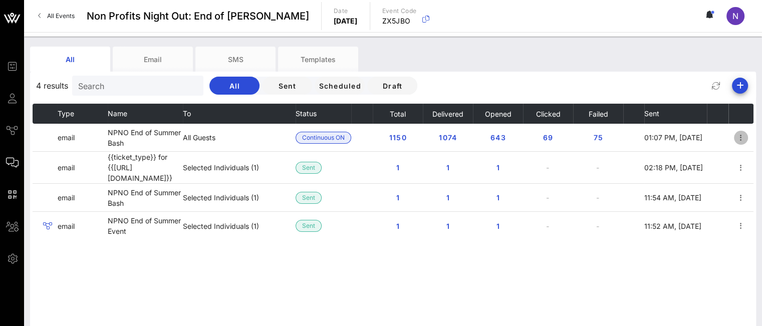
click at [738, 138] on icon "button" at bounding box center [741, 138] width 12 height 12
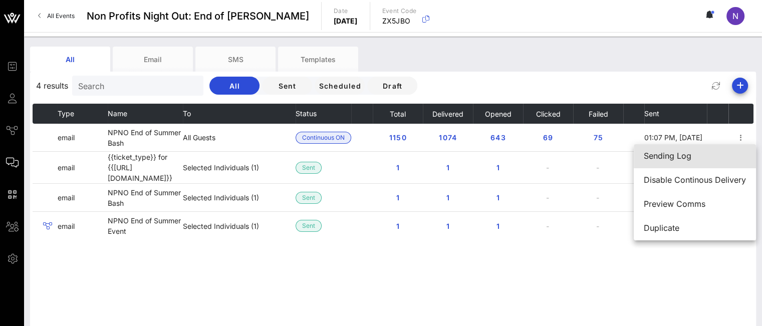
click at [695, 164] on div "Sending Log" at bounding box center [695, 156] width 102 height 22
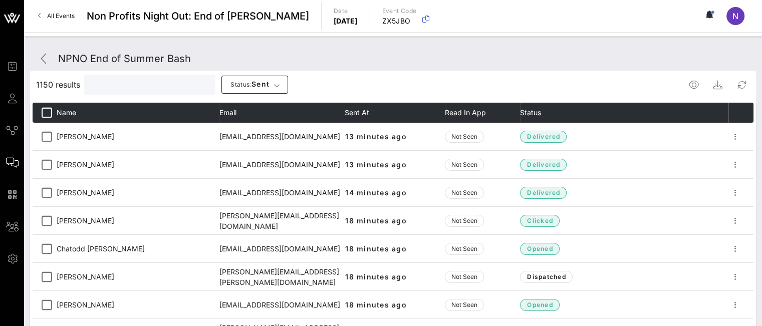
click at [169, 84] on input "text" at bounding box center [148, 84] width 117 height 13
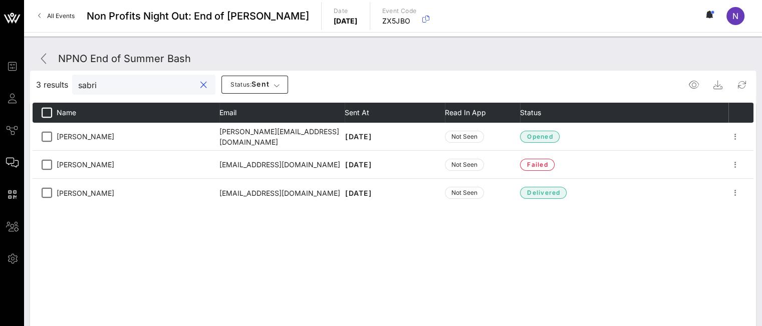
type input "sabri"
click at [737, 193] on icon "button" at bounding box center [736, 193] width 12 height 12
click at [731, 211] on div "Resend" at bounding box center [732, 212] width 28 height 10
click at [0, 0] on span "Guests" at bounding box center [0, 0] width 0 height 0
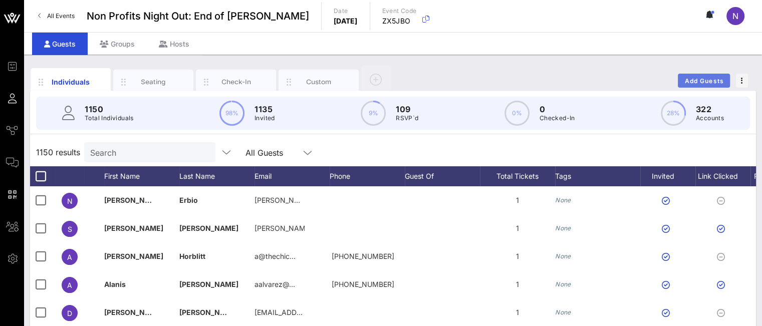
click at [699, 81] on span "Add Guests" at bounding box center [705, 81] width 40 height 8
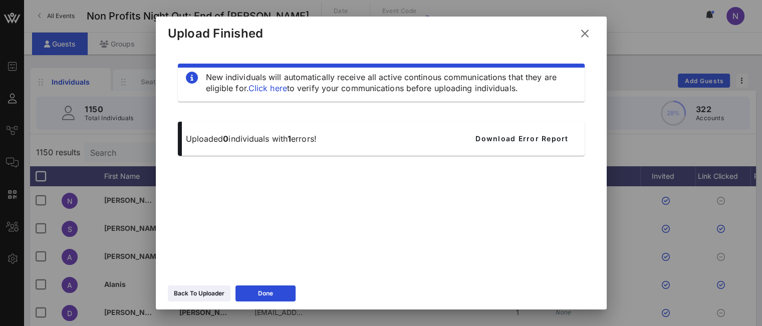
click at [190, 298] on div "Back To Uploader" at bounding box center [199, 294] width 51 height 10
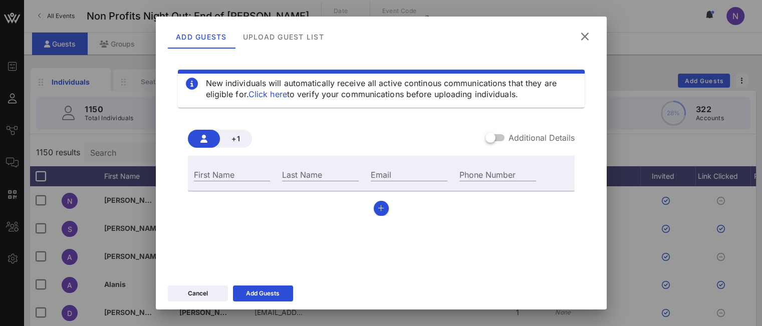
click at [389, 181] on div "Email" at bounding box center [409, 174] width 77 height 13
paste input "[EMAIL_ADDRESS][DOMAIN_NAME]"
type input "[EMAIL_ADDRESS][DOMAIN_NAME]"
click at [232, 174] on input "First Name" at bounding box center [232, 174] width 77 height 13
type input "[PERSON_NAME]"
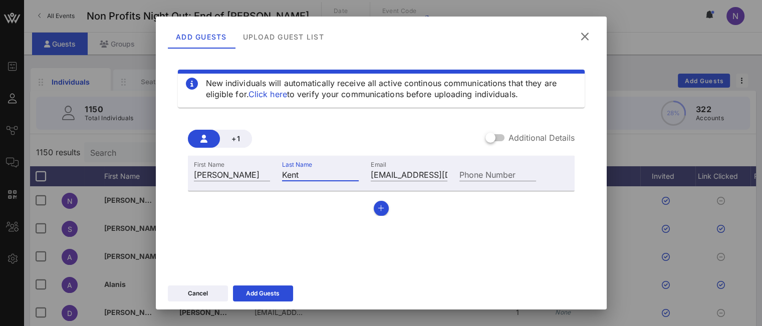
type input "Kent"
click at [246, 295] on div "Add Guests" at bounding box center [263, 294] width 34 height 10
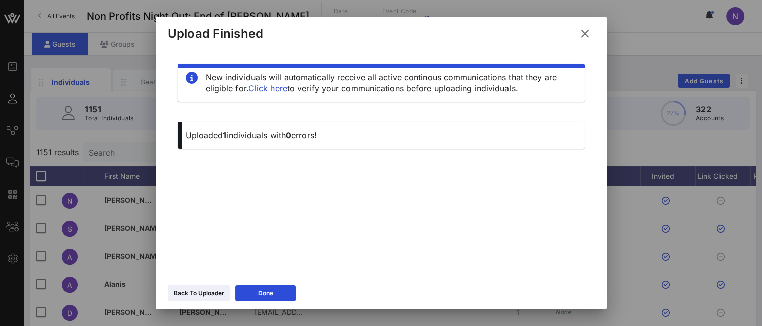
click at [206, 293] on div "Back To Uploader" at bounding box center [199, 294] width 51 height 10
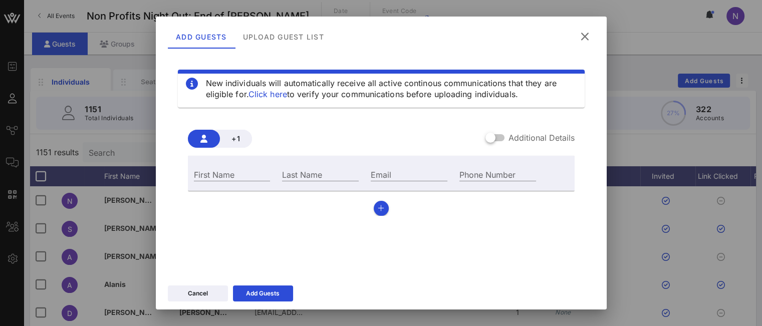
click at [586, 34] on icon at bounding box center [585, 36] width 14 height 13
